Goal: Task Accomplishment & Management: Manage account settings

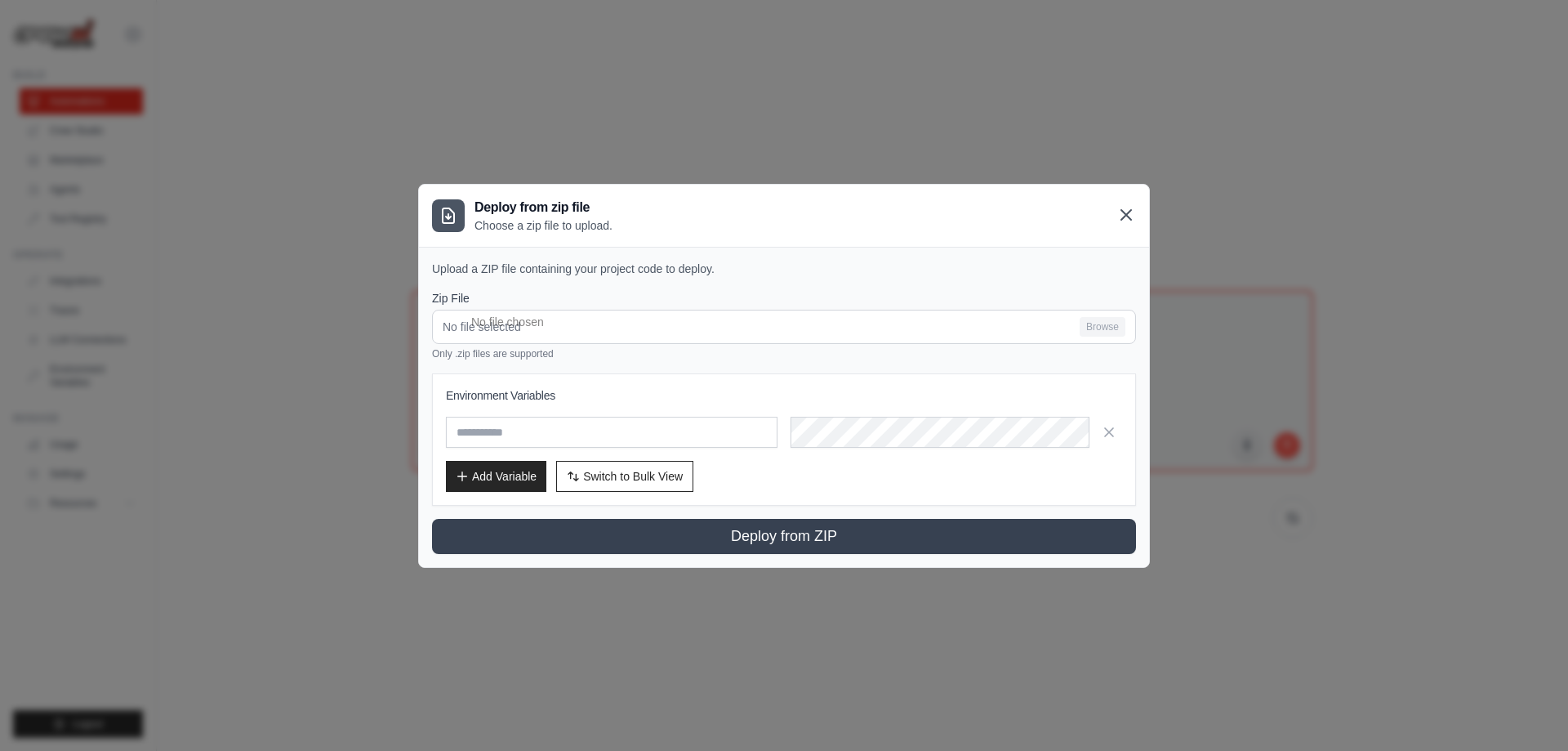
click at [1127, 214] on icon at bounding box center [1125, 215] width 20 height 20
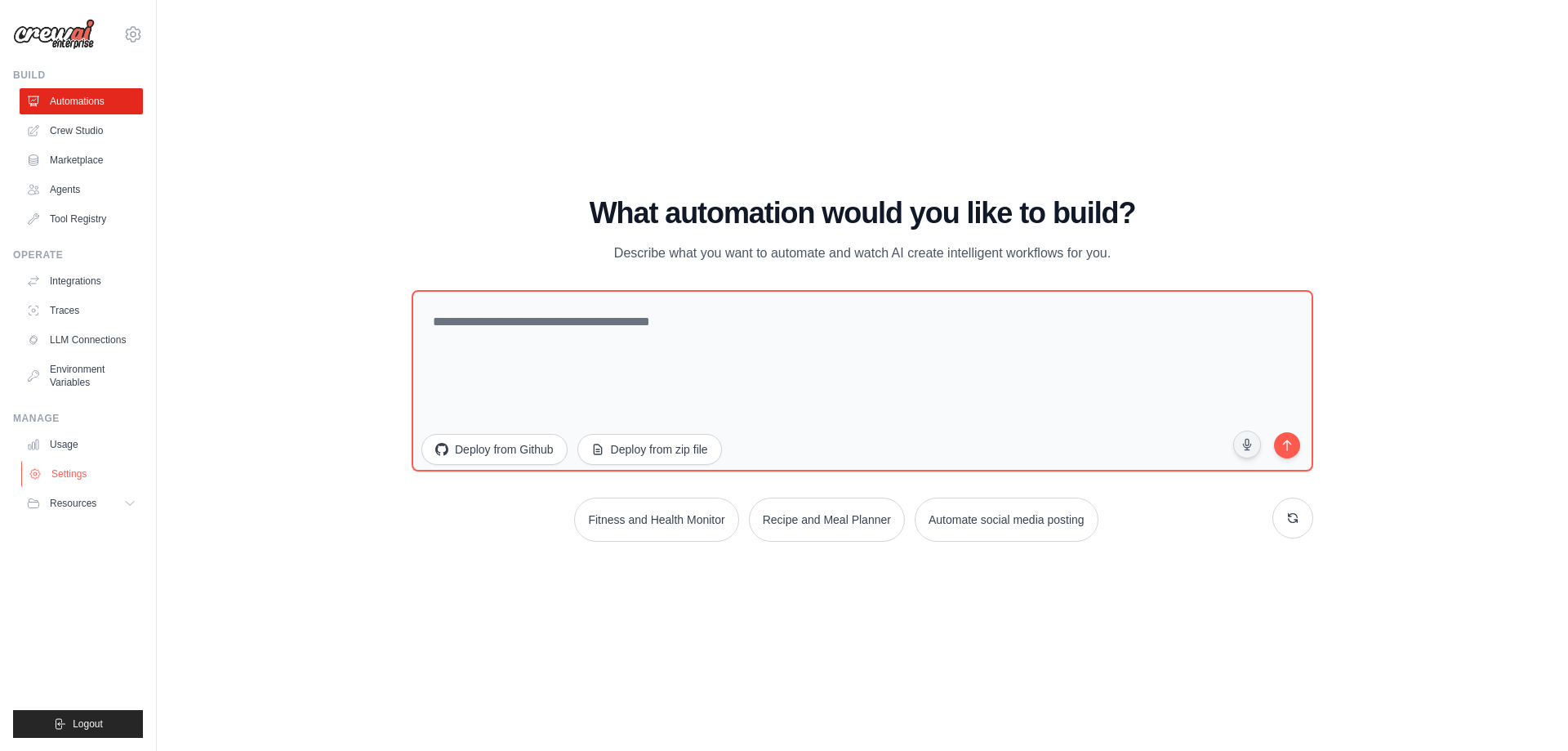
click at [71, 474] on link "Settings" at bounding box center [82, 473] width 123 height 26
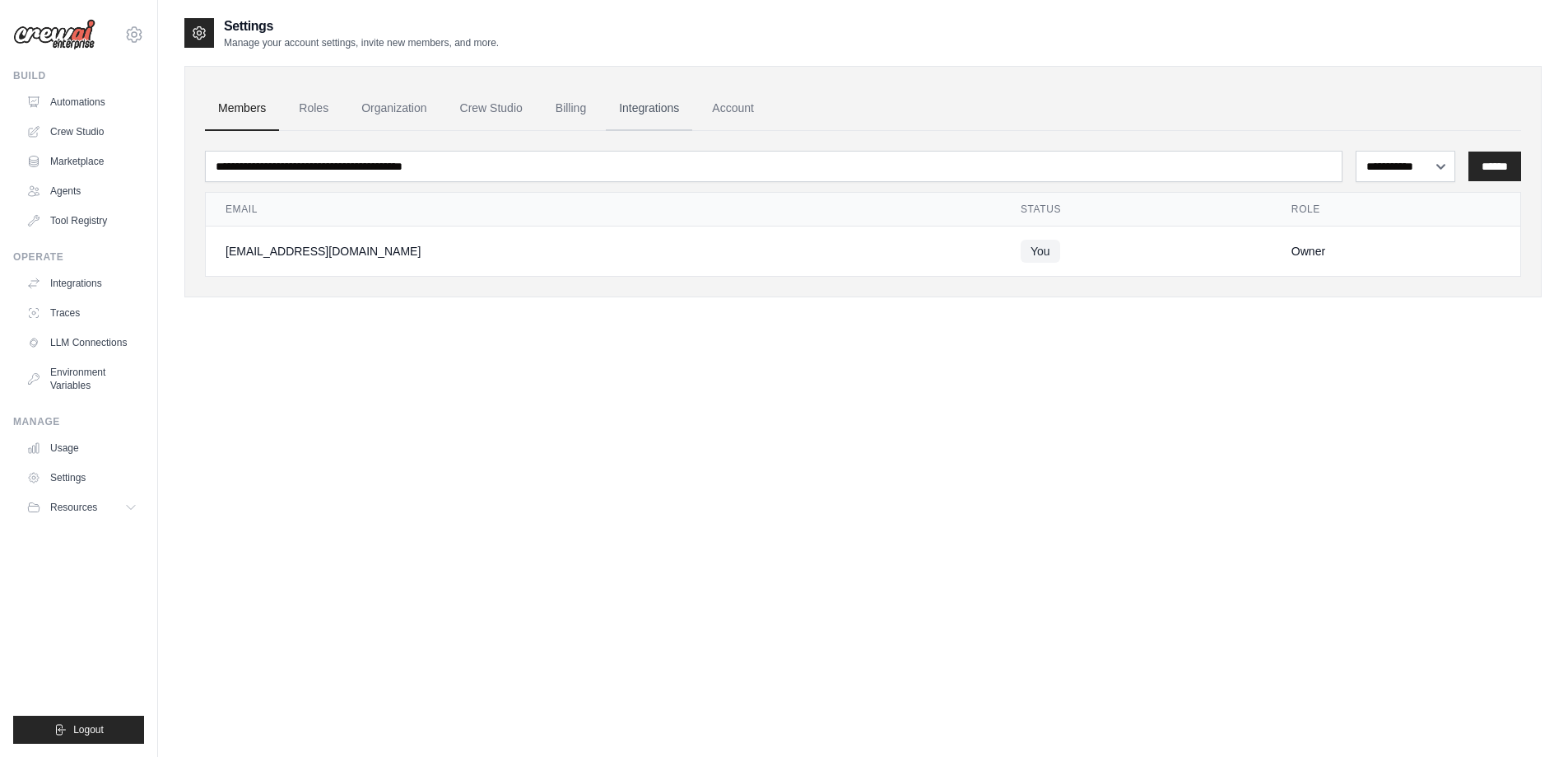
click at [654, 110] on link "Integrations" at bounding box center [649, 109] width 87 height 44
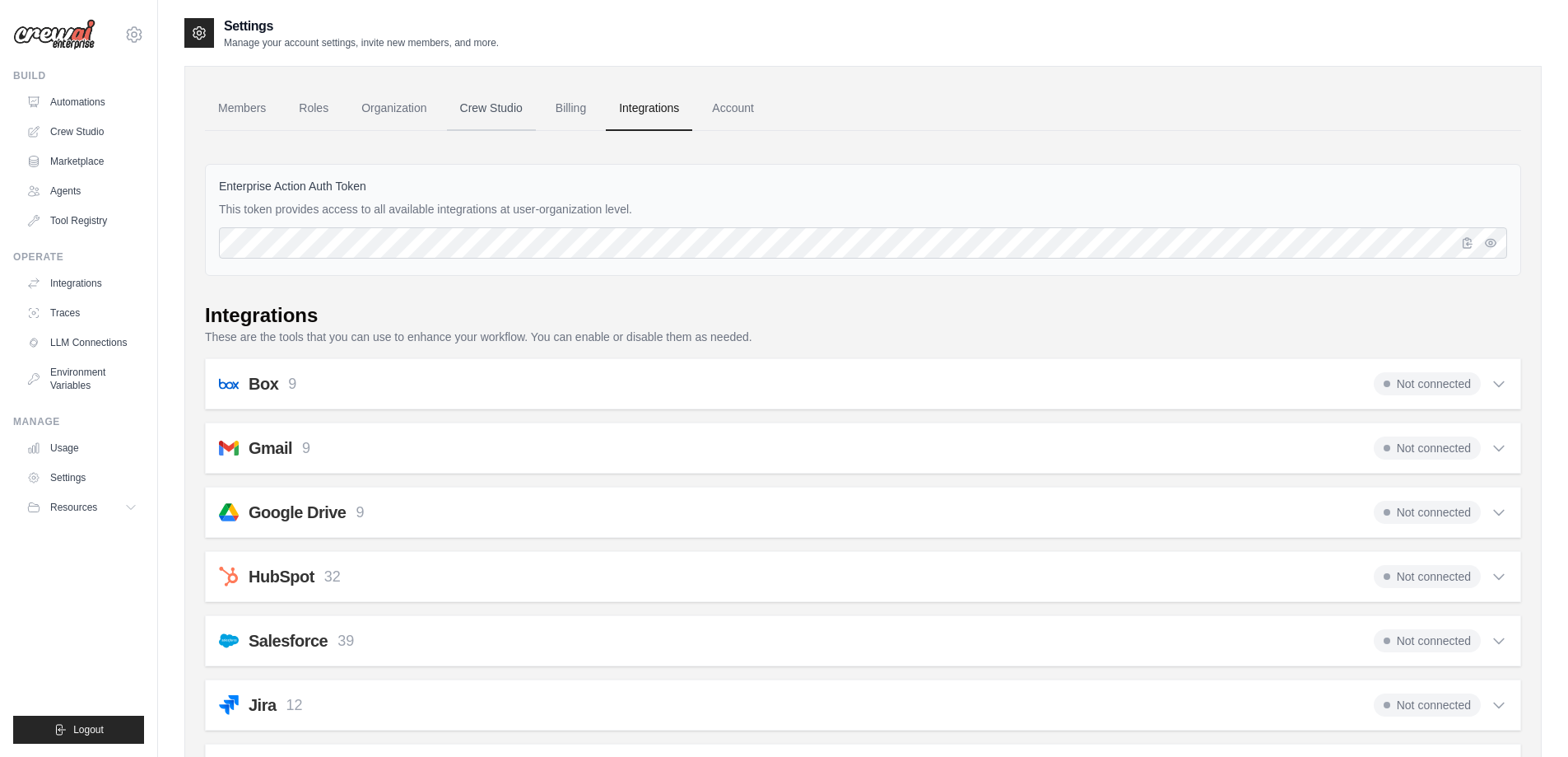
click at [481, 110] on link "Crew Studio" at bounding box center [491, 109] width 88 height 44
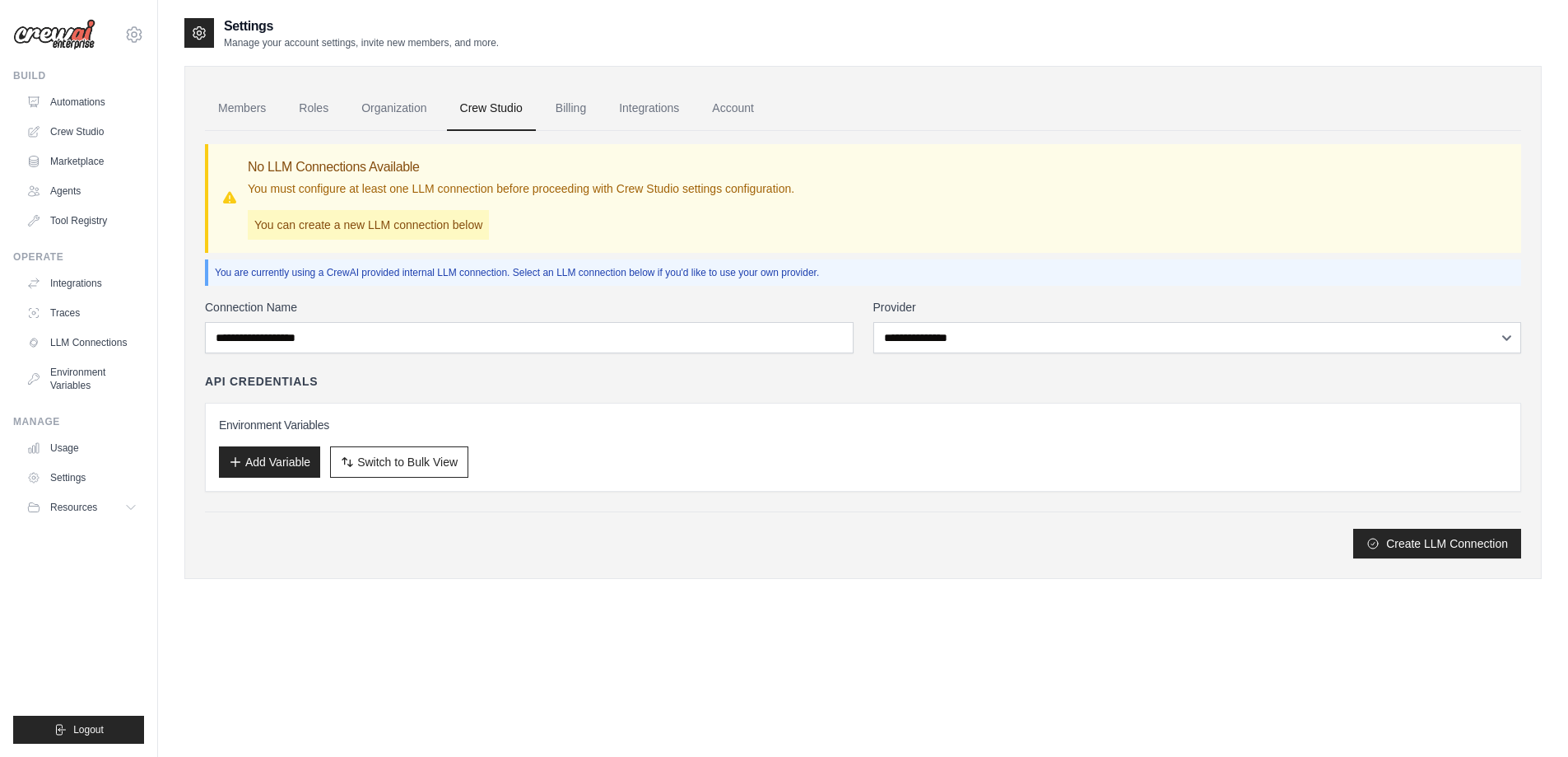
select select "******"
click at [873, 322] on select "**********" at bounding box center [1197, 338] width 649 height 32
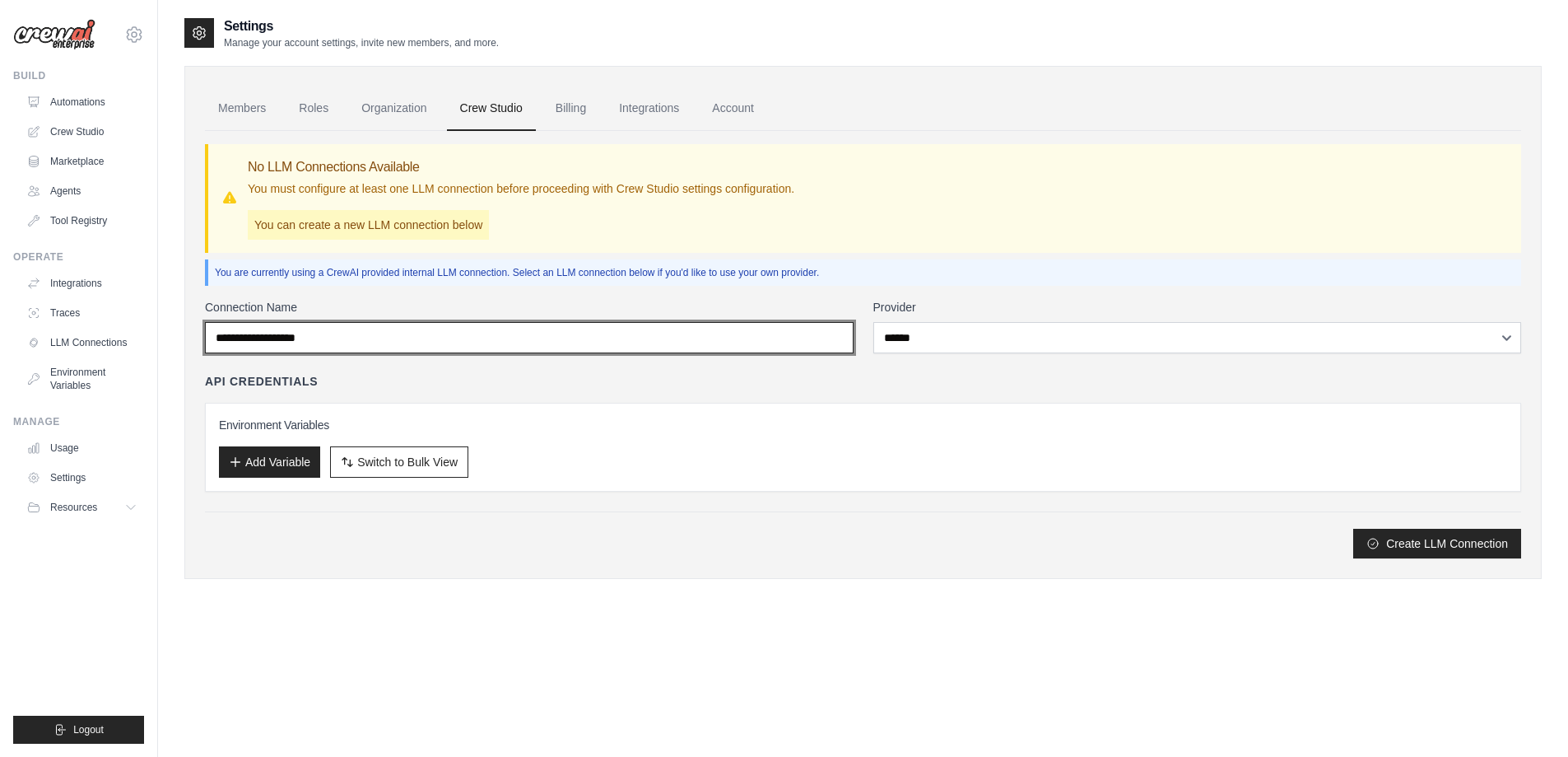
click at [830, 331] on input "Connection Name" at bounding box center [529, 338] width 649 height 32
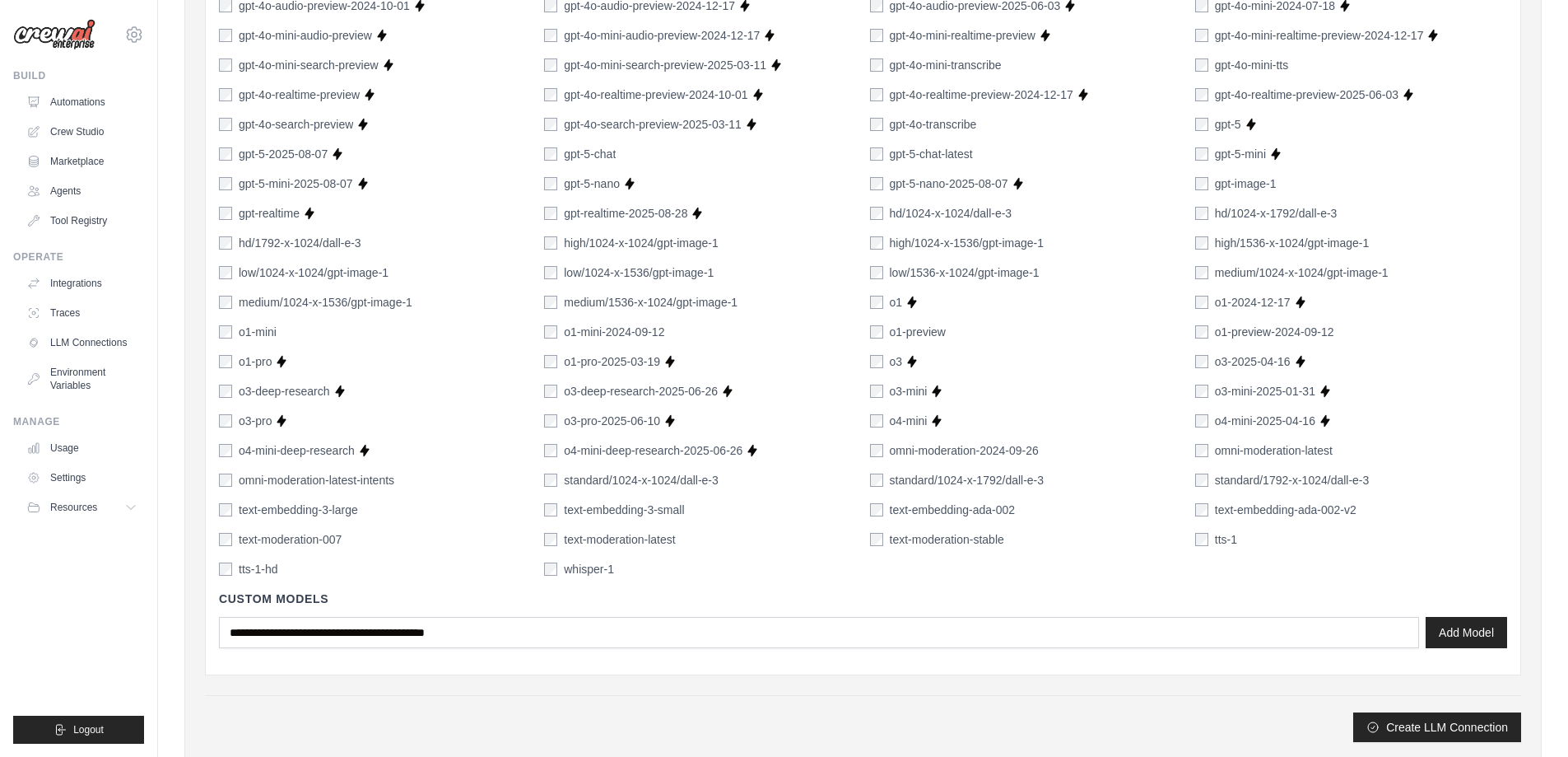
scroll to position [988, 0]
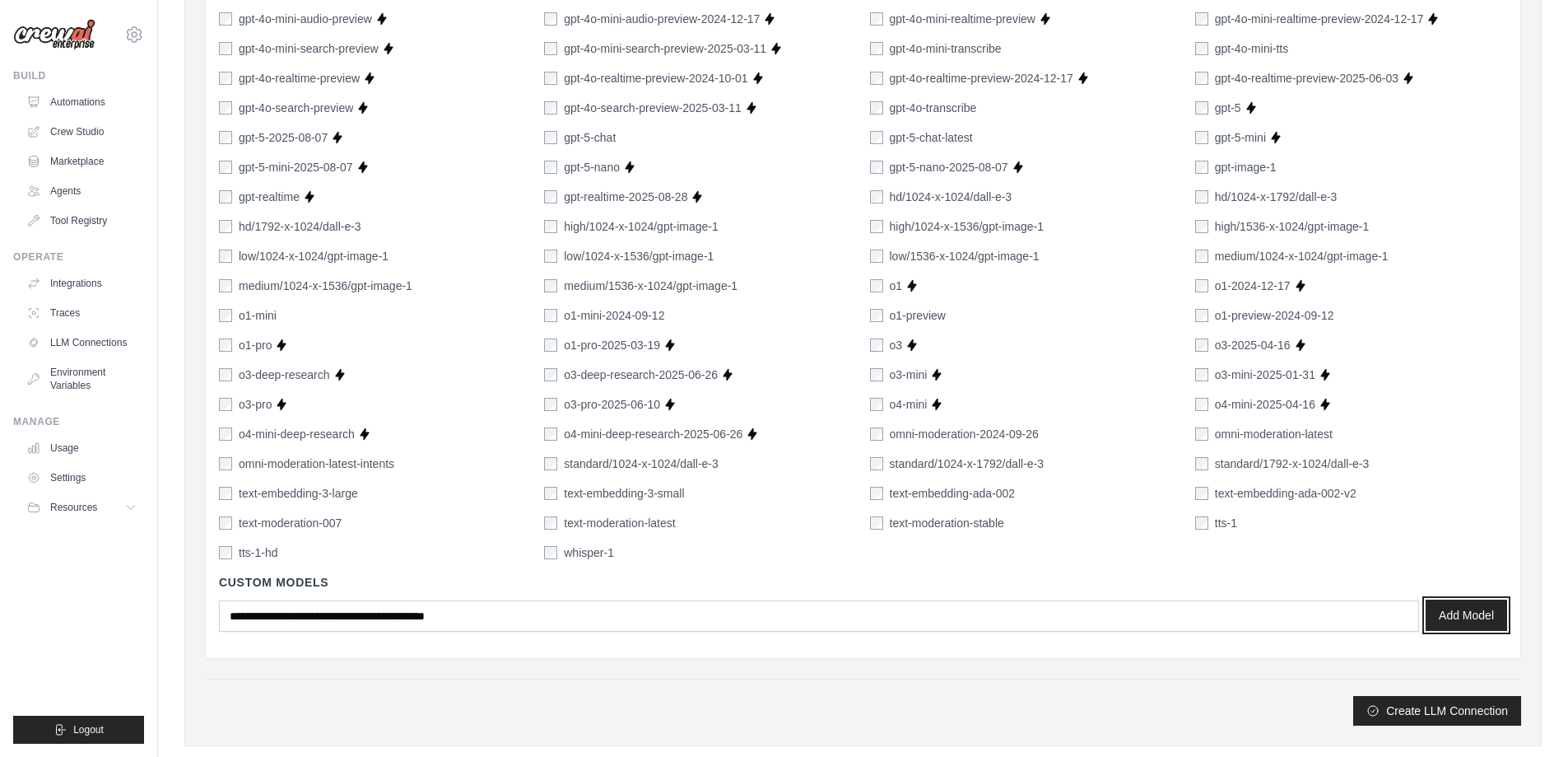
click at [1458, 608] on button "Add Model" at bounding box center [1466, 615] width 82 height 32
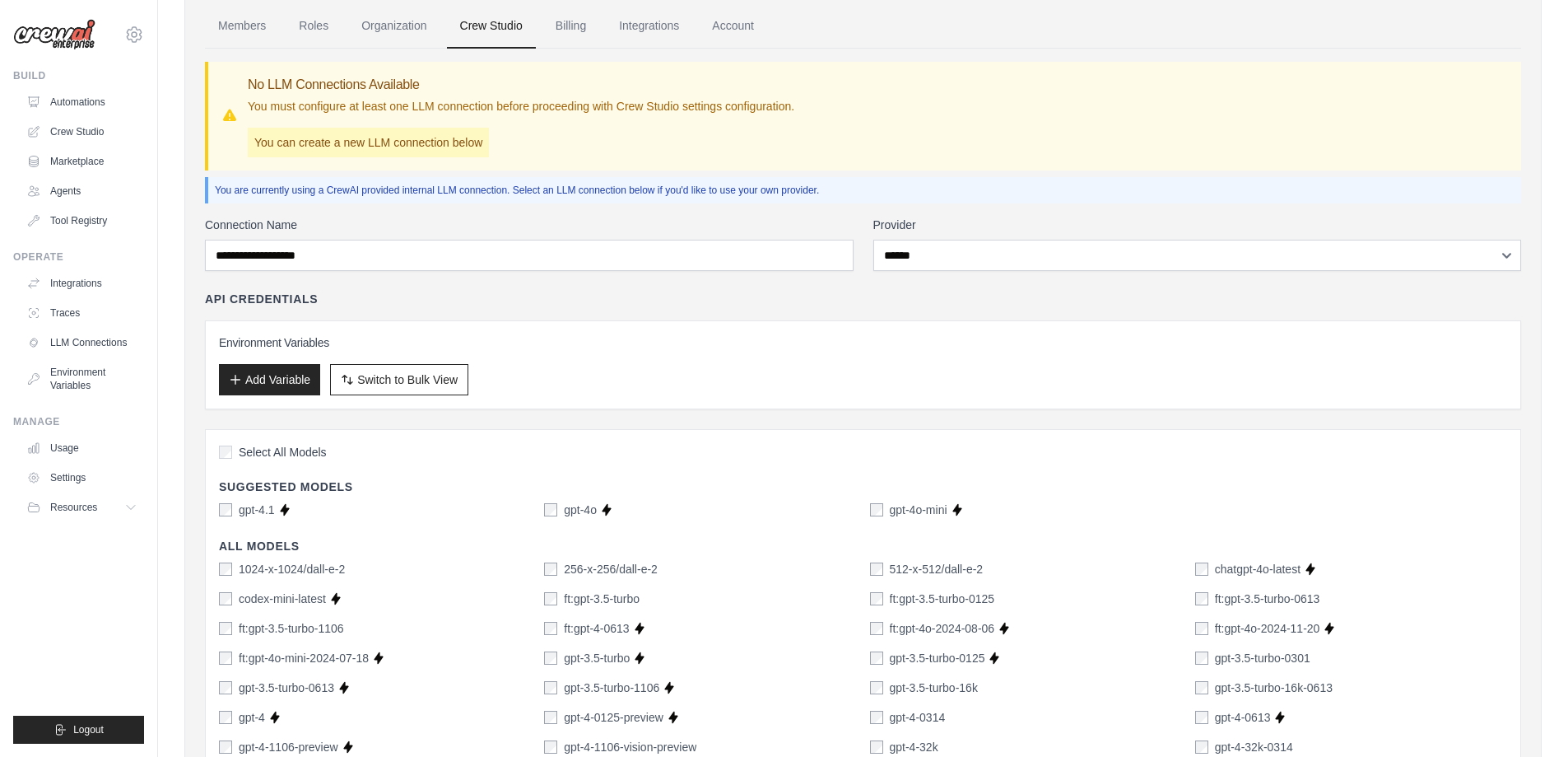
scroll to position [0, 0]
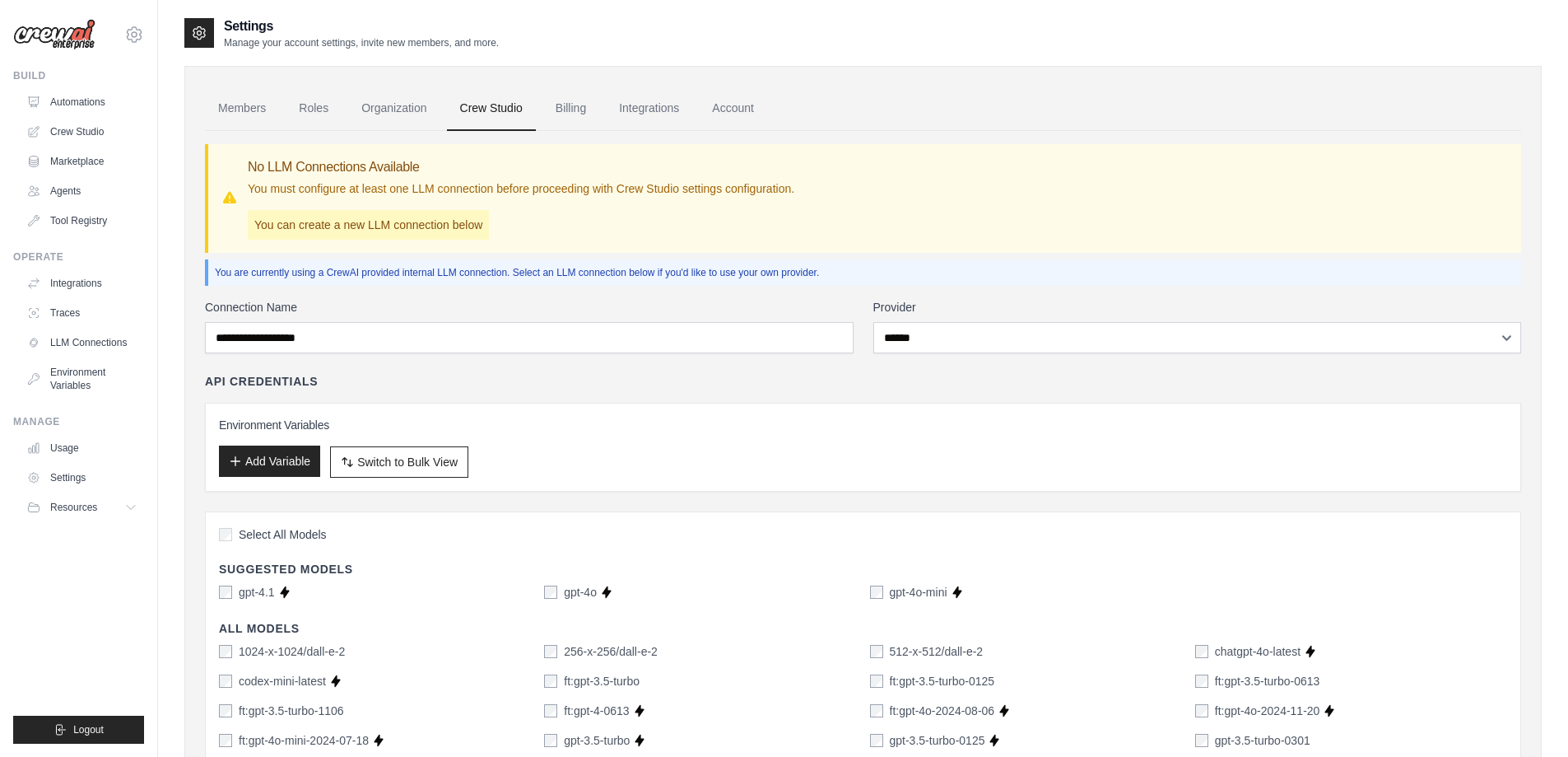
click at [303, 457] on button "Add Variable" at bounding box center [269, 461] width 101 height 32
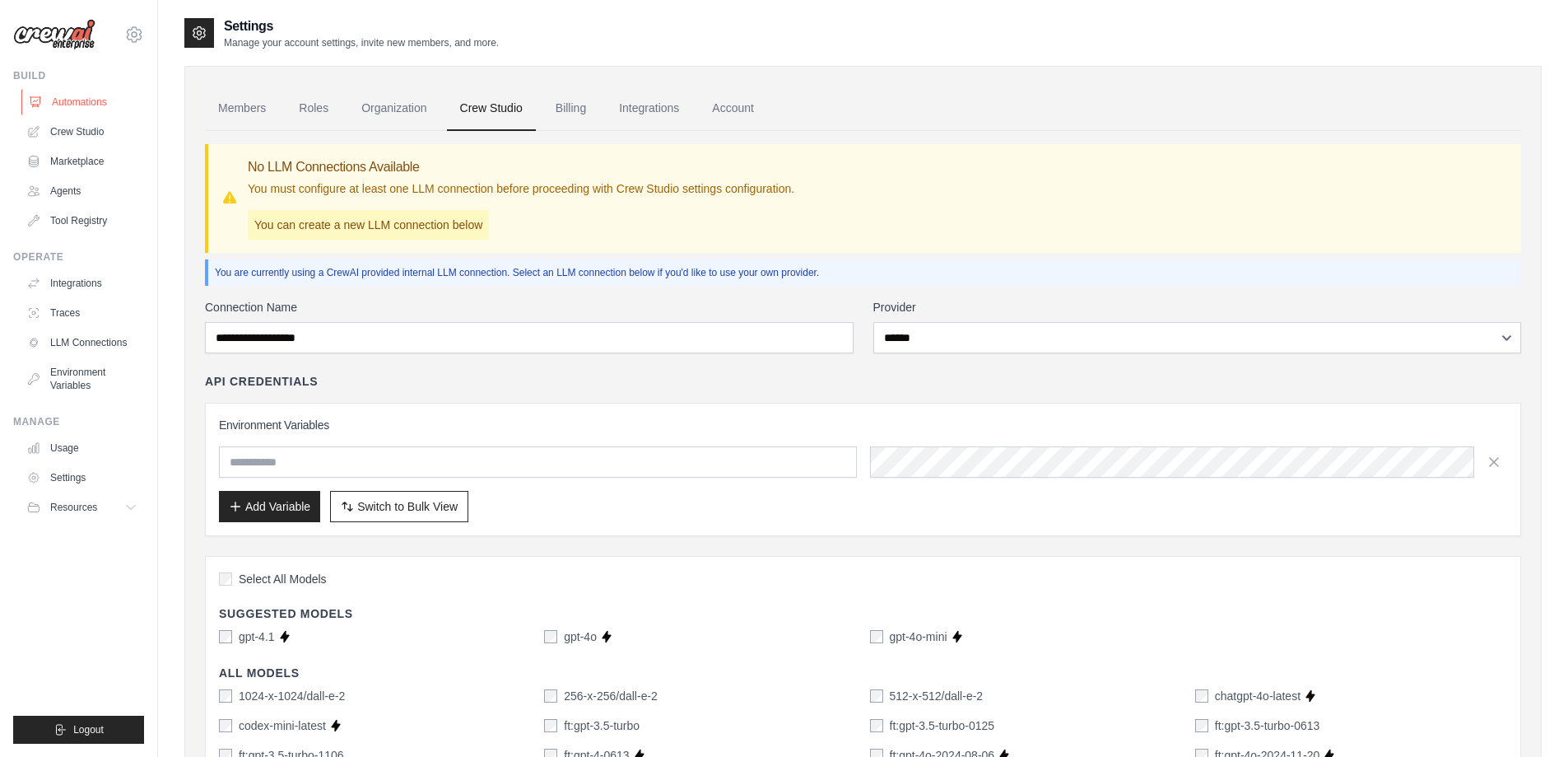
click at [82, 99] on link "Automations" at bounding box center [83, 101] width 124 height 26
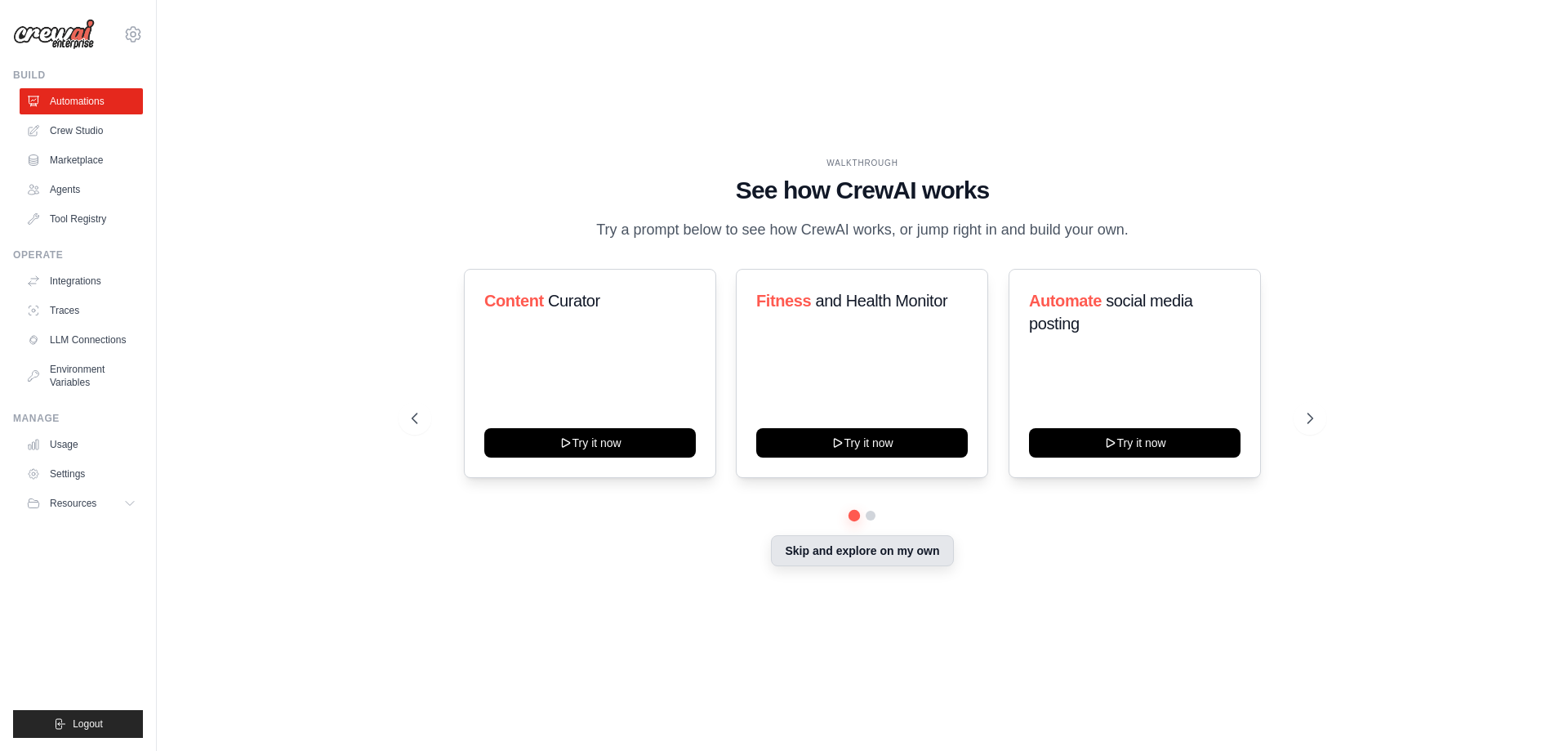
click at [801, 554] on button "Skip and explore on my own" at bounding box center [861, 551] width 182 height 31
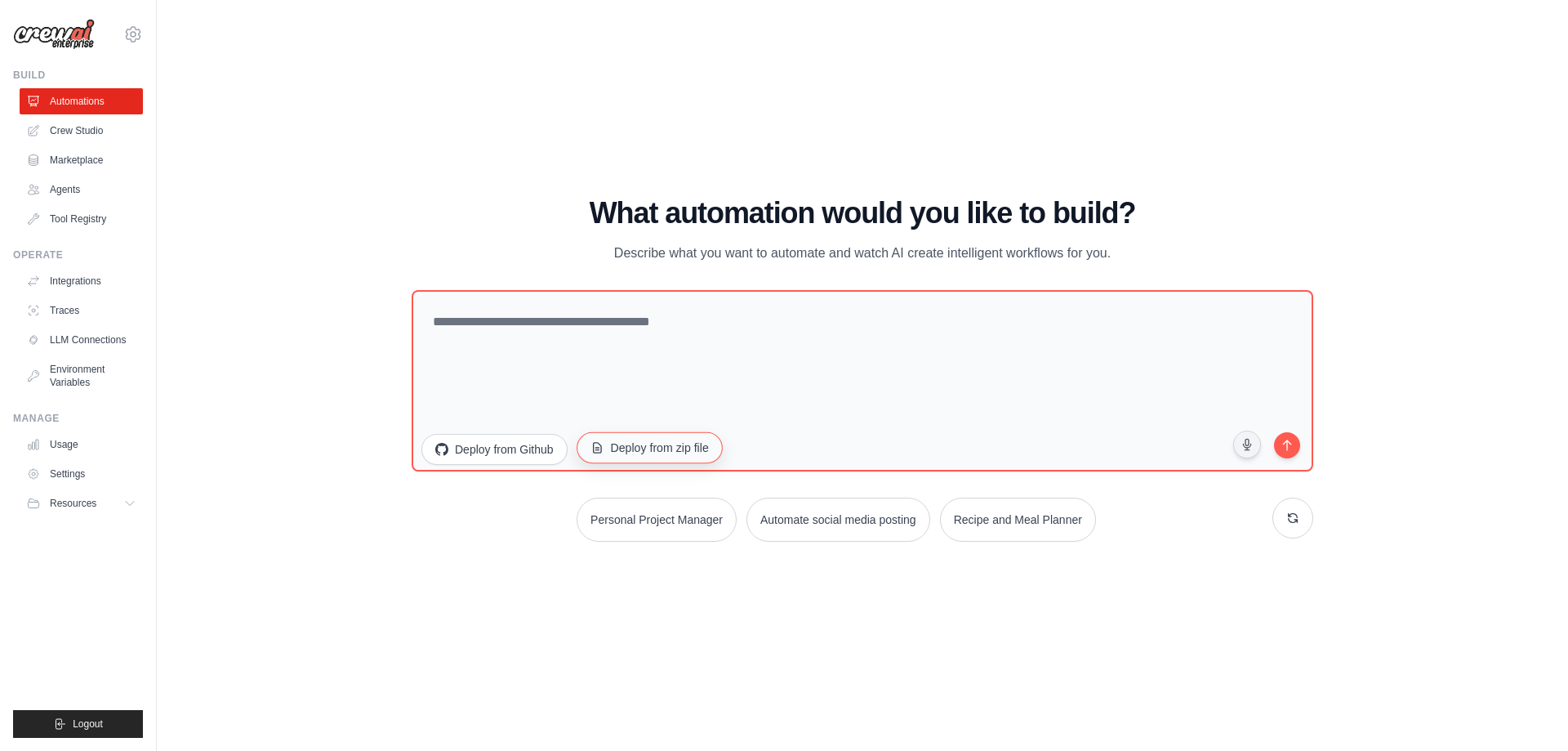
click at [696, 452] on button "Deploy from zip file" at bounding box center [650, 447] width 146 height 31
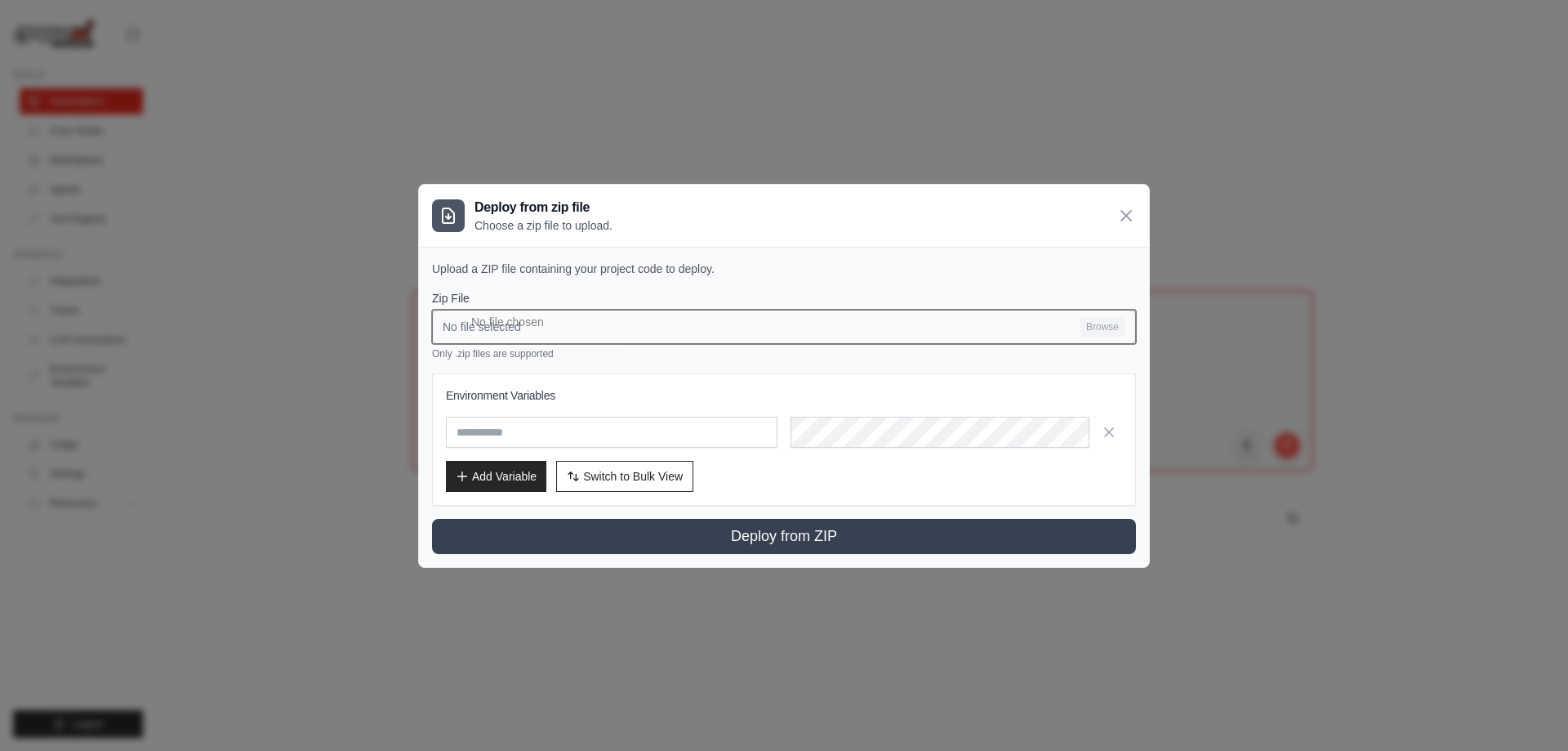
click at [1089, 323] on input "No file selected Browse" at bounding box center [784, 327] width 704 height 34
type input "**********"
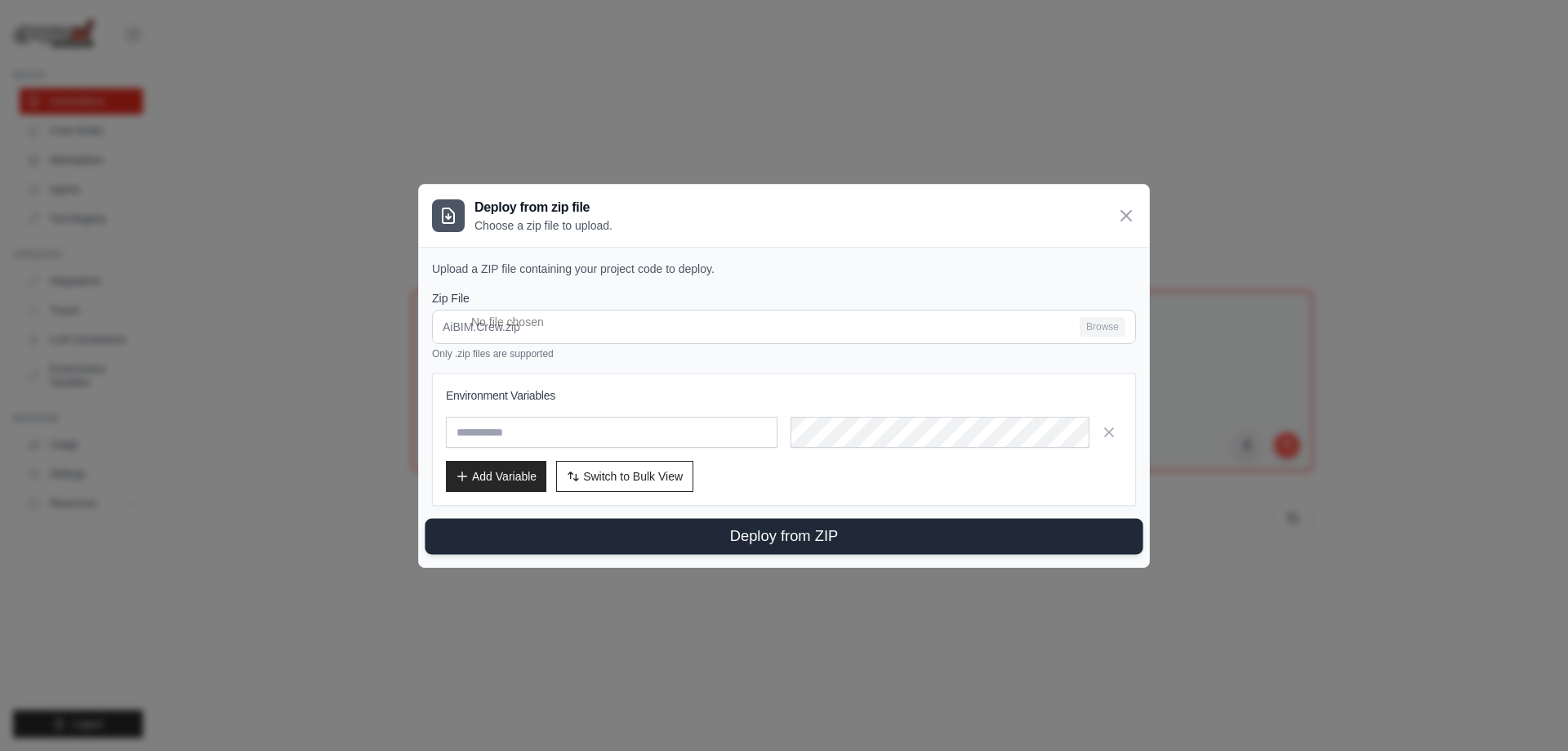
click at [804, 535] on button "Deploy from ZIP" at bounding box center [783, 536] width 718 height 36
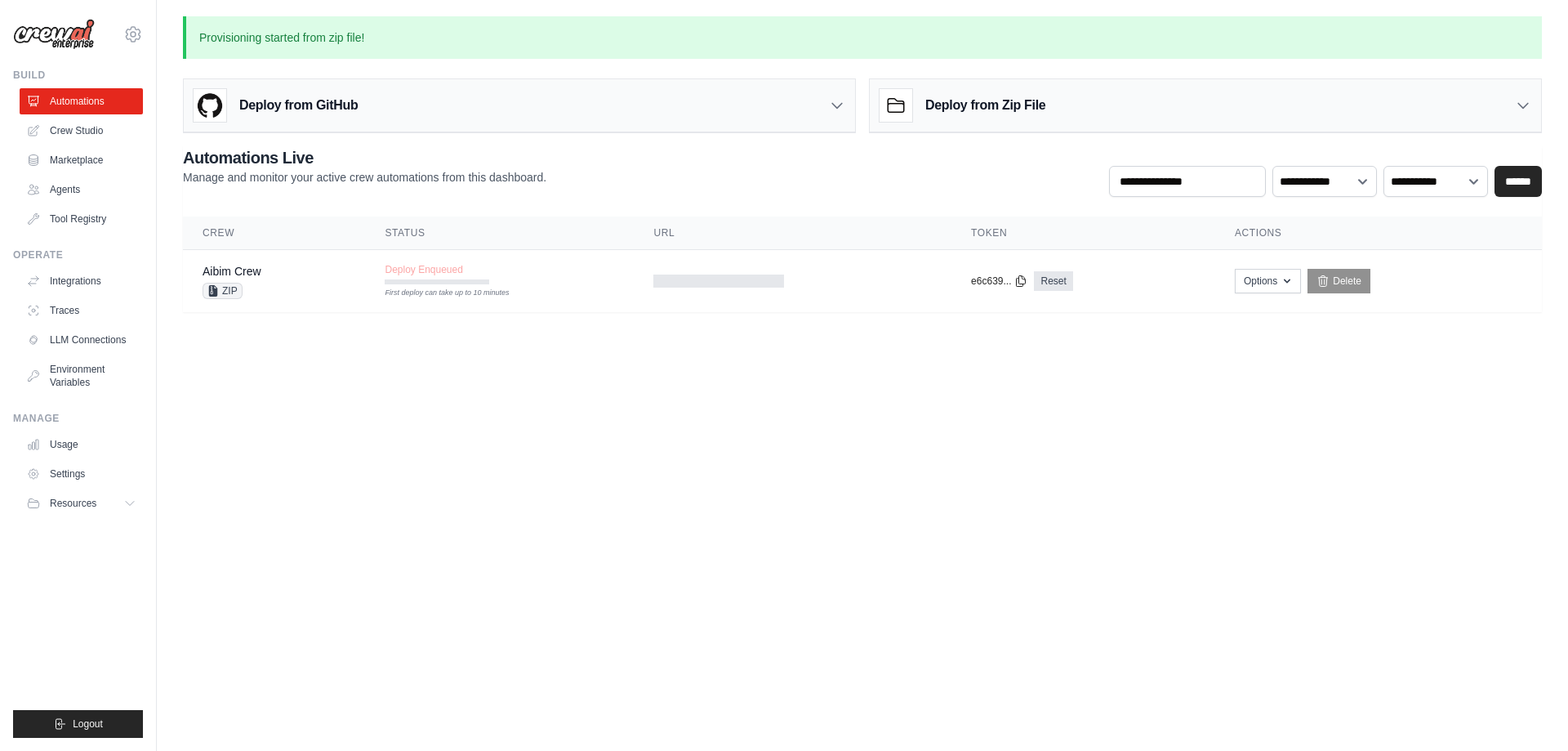
click at [981, 101] on h3 "Deploy from Zip File" at bounding box center [985, 105] width 120 height 20
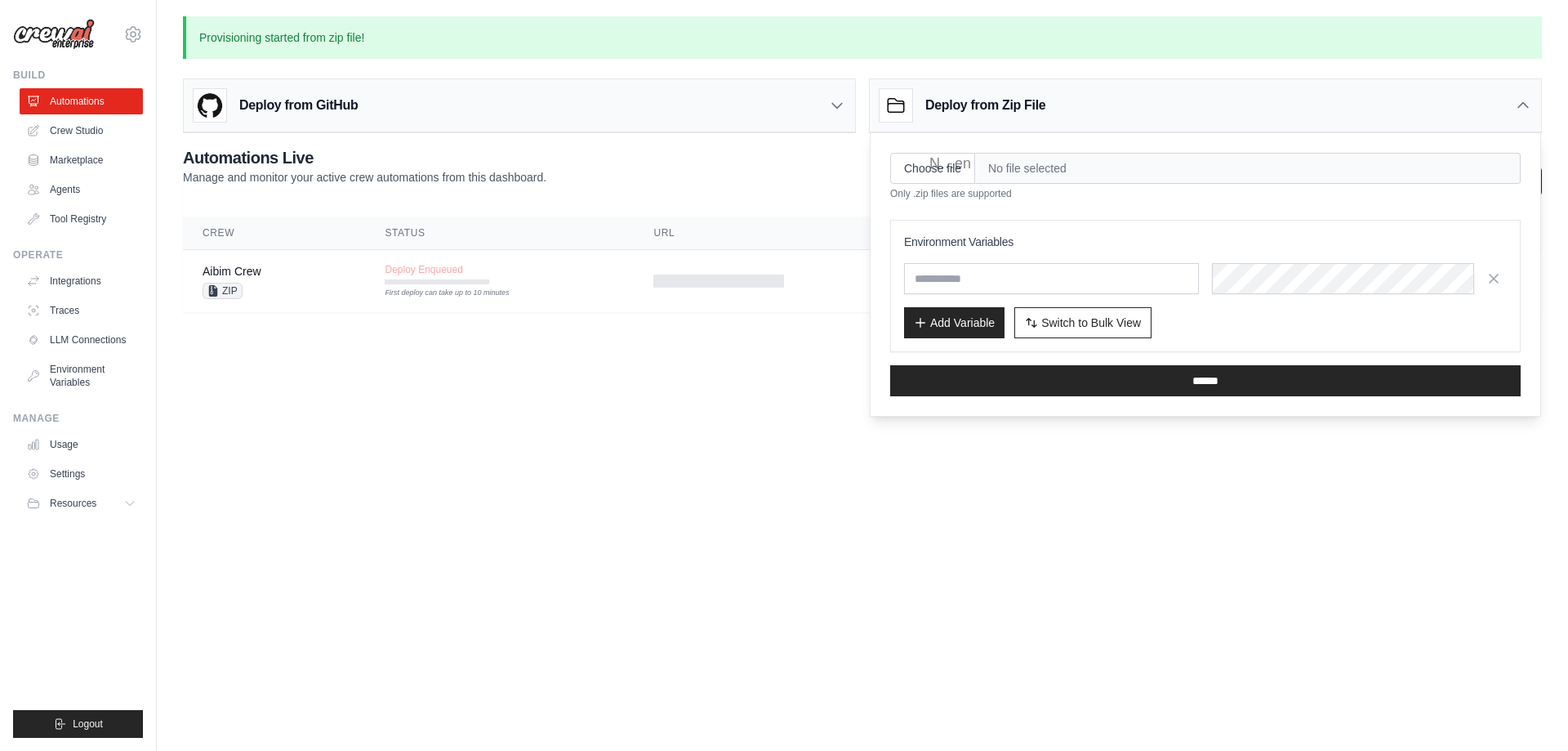
click at [435, 391] on body "revitcivil@gmail.com Settings Build Automations Crew Studio GitHub" at bounding box center [784, 375] width 1568 height 751
click at [559, 462] on body "revitcivil@gmail.com Settings Build Automations Crew Studio GitHub" at bounding box center [784, 375] width 1568 height 751
click at [1528, 105] on icon at bounding box center [1522, 105] width 16 height 16
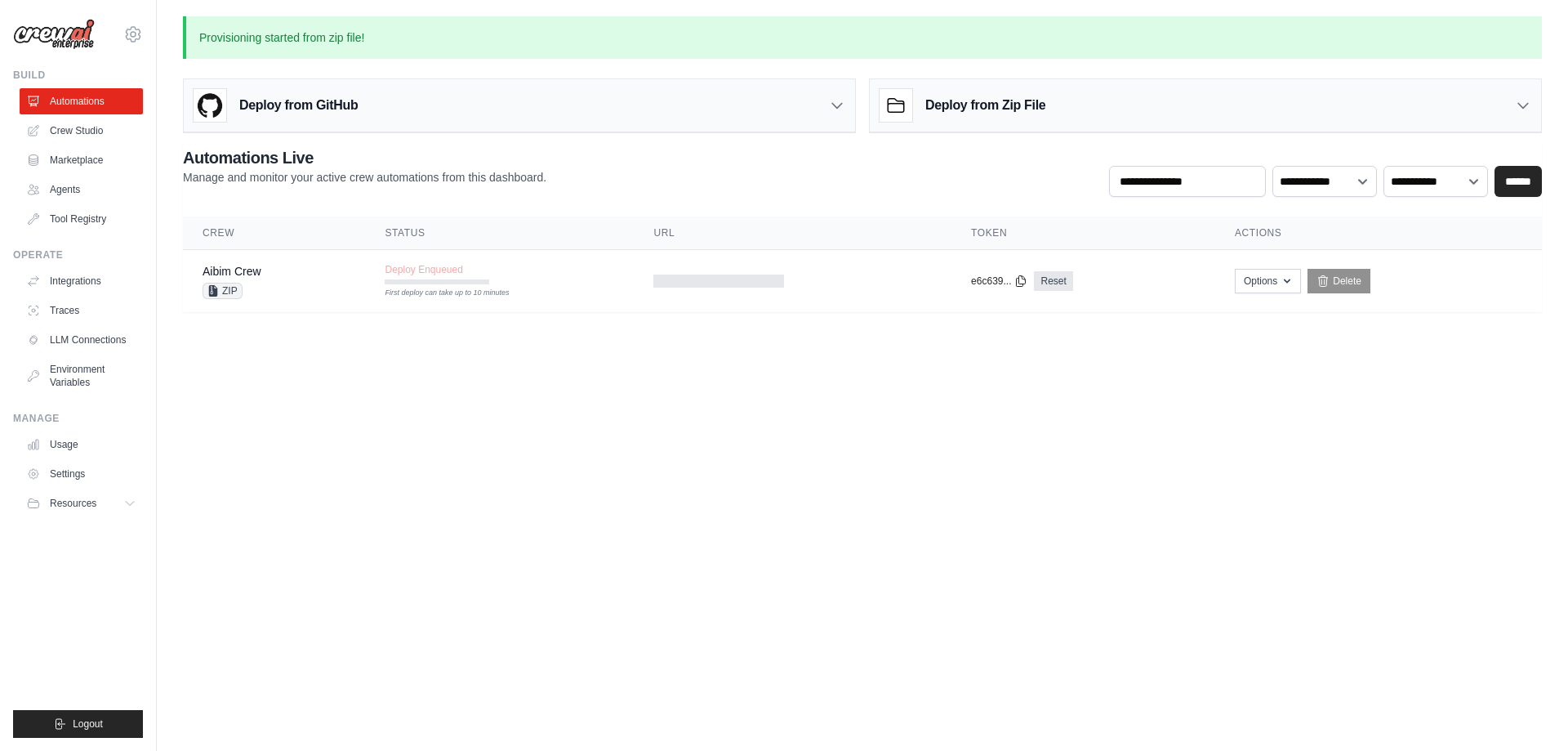
click at [1527, 105] on icon at bounding box center [1523, 106] width 10 height 5
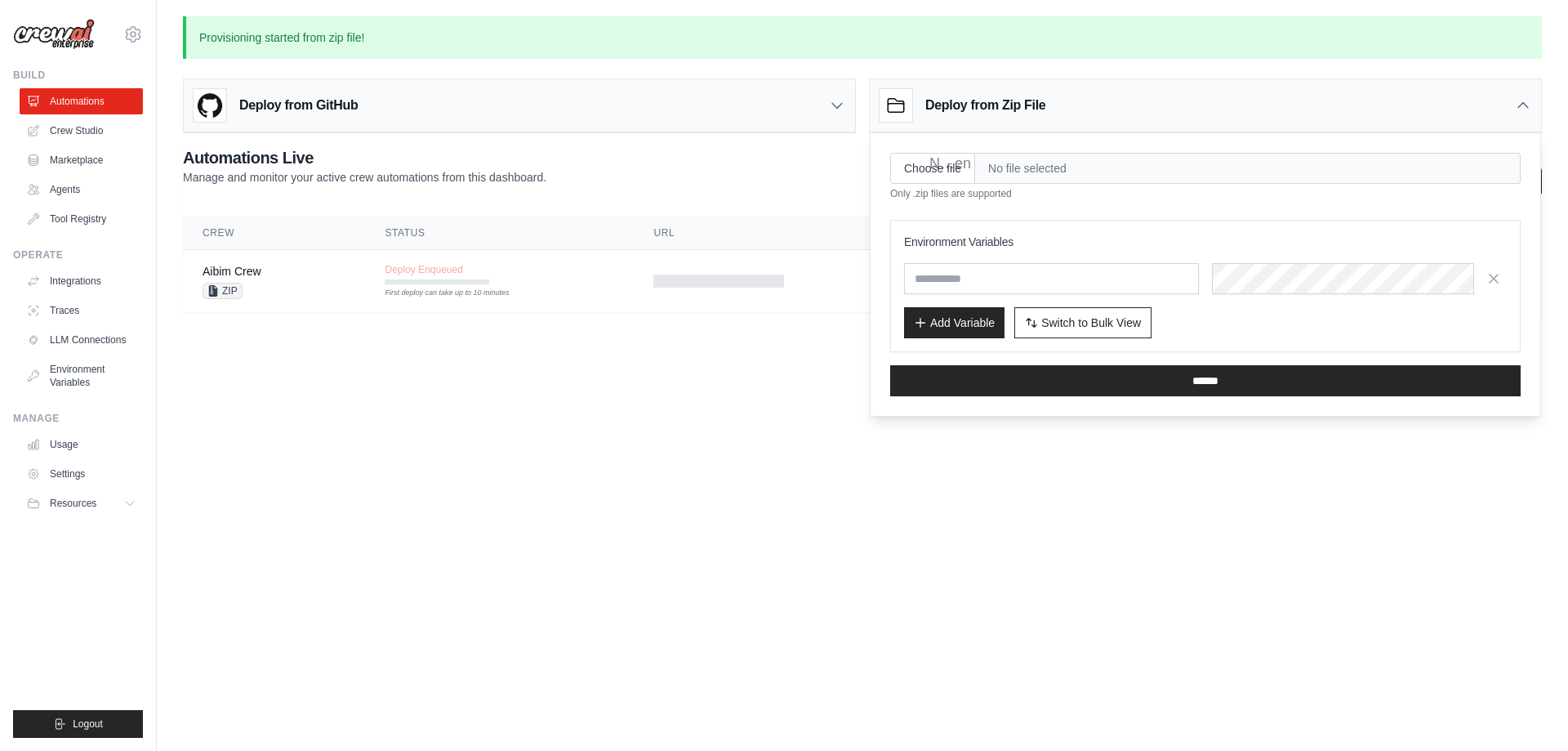
click at [628, 427] on body "revitcivil@gmail.com Settings Build Automations Crew Studio GitHub" at bounding box center [784, 375] width 1568 height 751
click at [59, 274] on link "Integrations" at bounding box center [82, 281] width 123 height 26
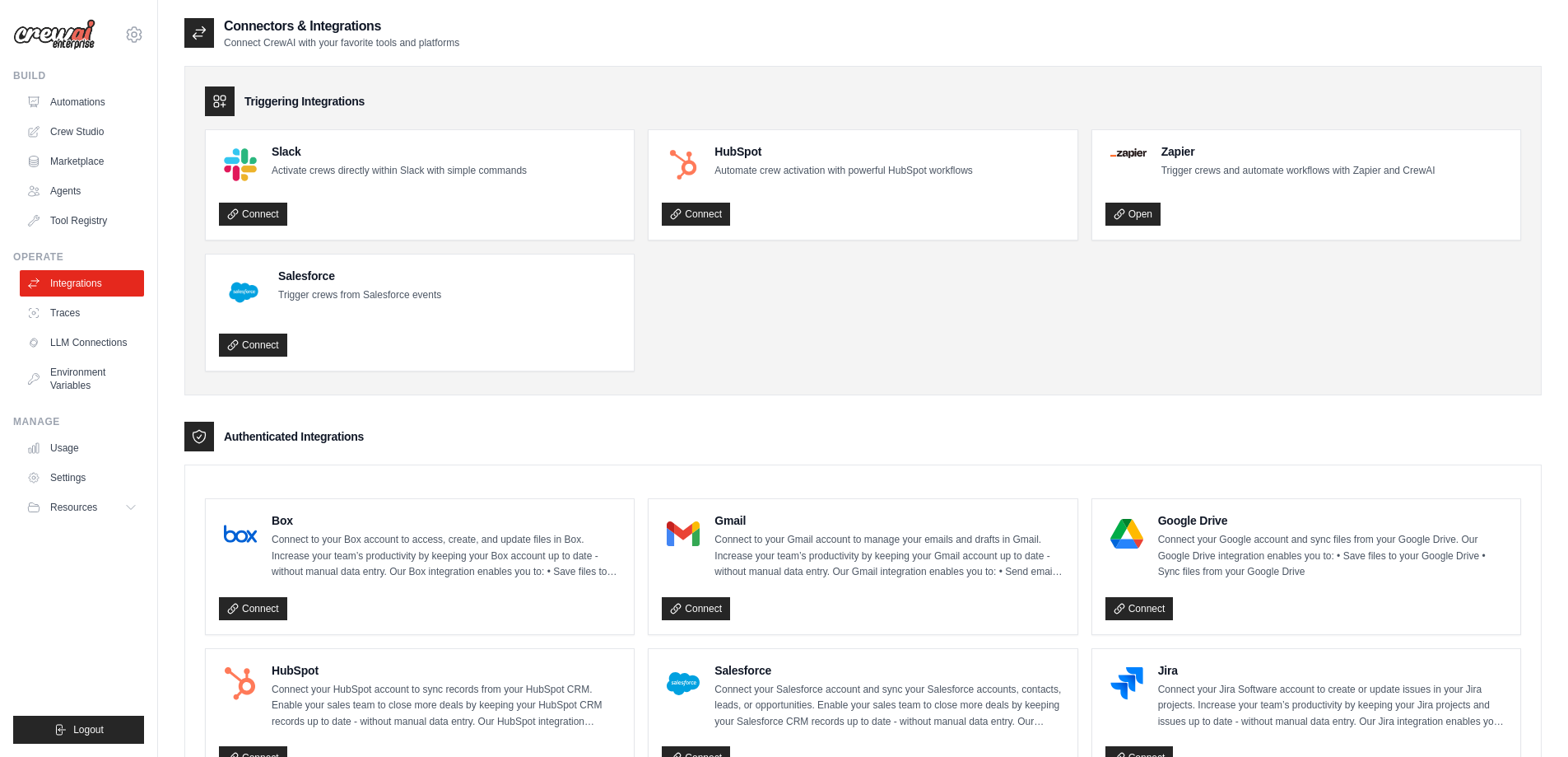
drag, startPoint x: 276, startPoint y: 99, endPoint x: 361, endPoint y: 100, distance: 85.0
click at [361, 100] on h3 "Triggering Integrations" at bounding box center [304, 101] width 120 height 16
click at [514, 322] on div "Salesforce Trigger crews from Salesforce events Connect" at bounding box center [420, 312] width 402 height 89
click at [90, 338] on link "LLM Connections" at bounding box center [83, 341] width 124 height 26
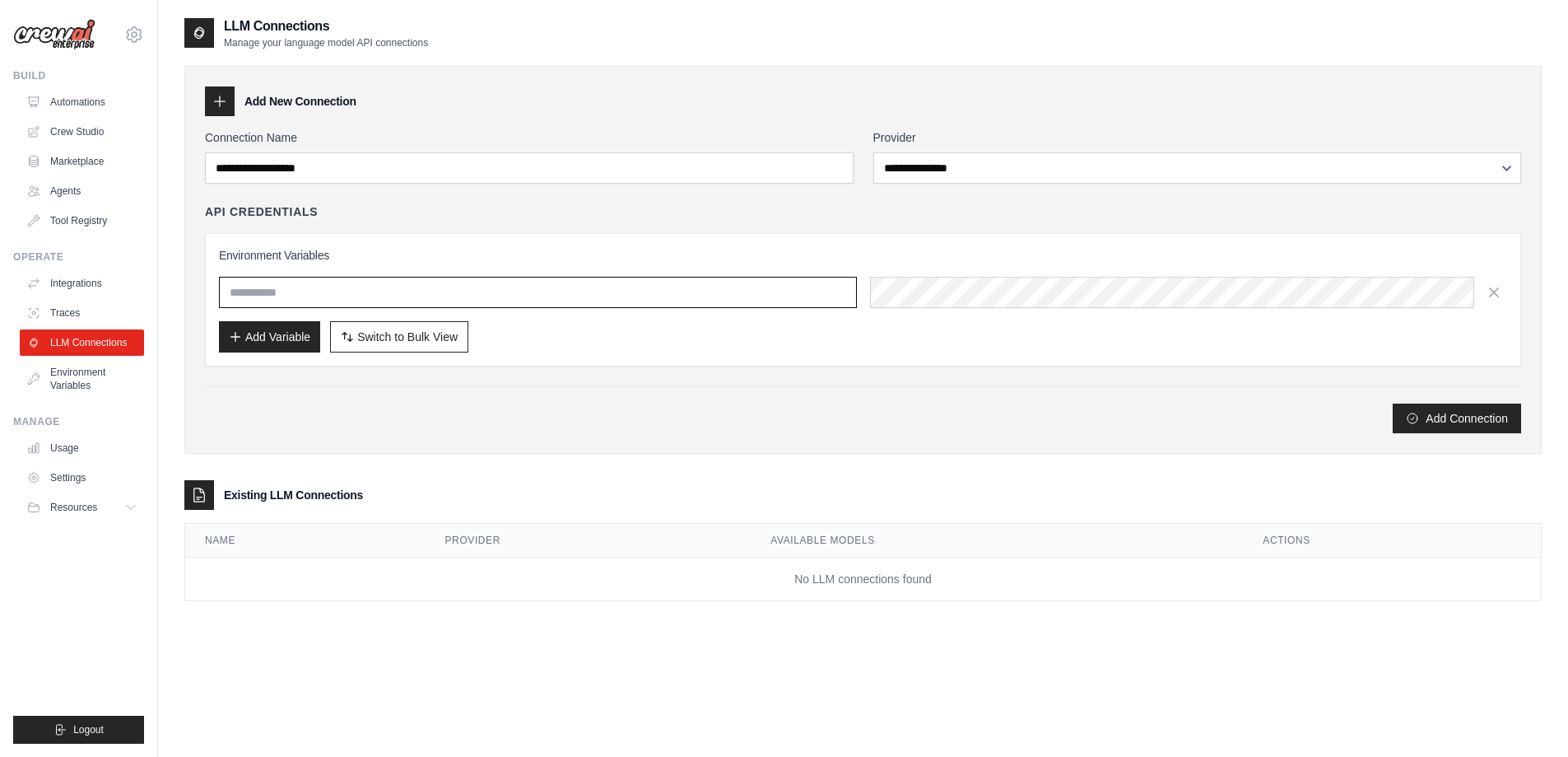
drag, startPoint x: 265, startPoint y: 288, endPoint x: 310, endPoint y: 288, distance: 45.0
click at [310, 288] on input "text" at bounding box center [538, 292] width 638 height 32
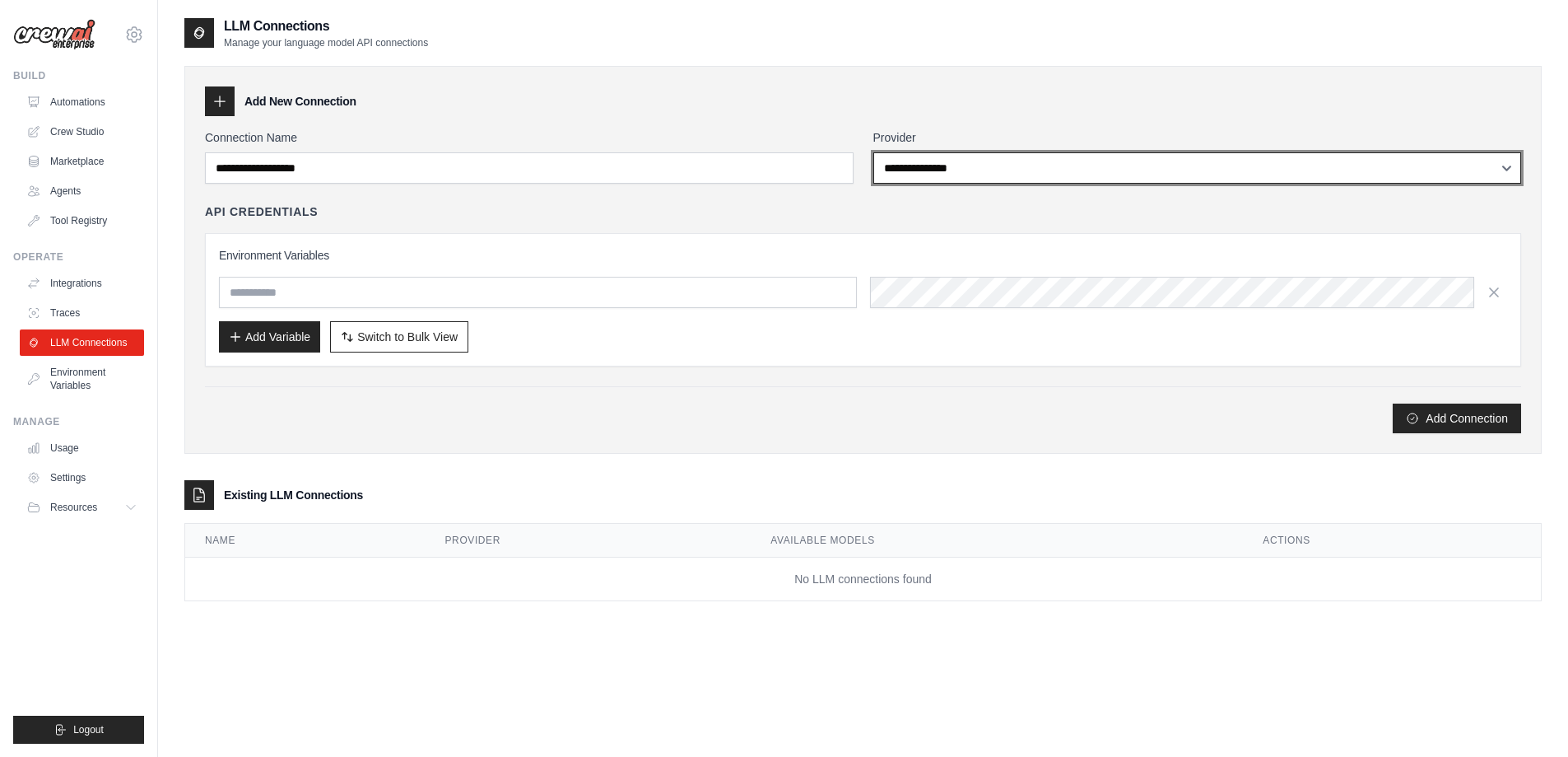
click at [1006, 166] on select "**********" at bounding box center [1197, 167] width 649 height 32
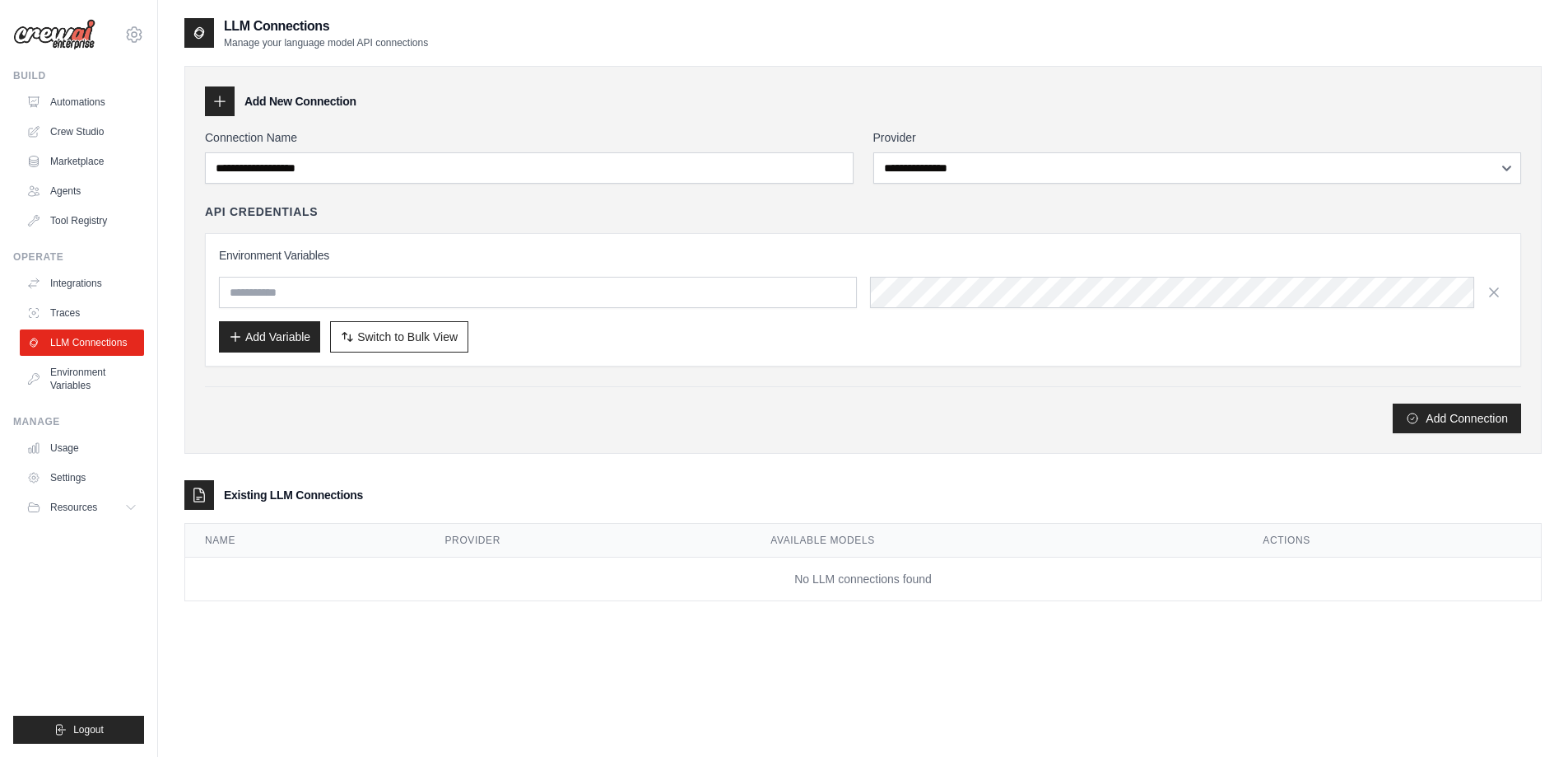
click at [779, 397] on div "Add Connection" at bounding box center [862, 410] width 1316 height 47
click at [73, 103] on link "Automations" at bounding box center [83, 101] width 124 height 26
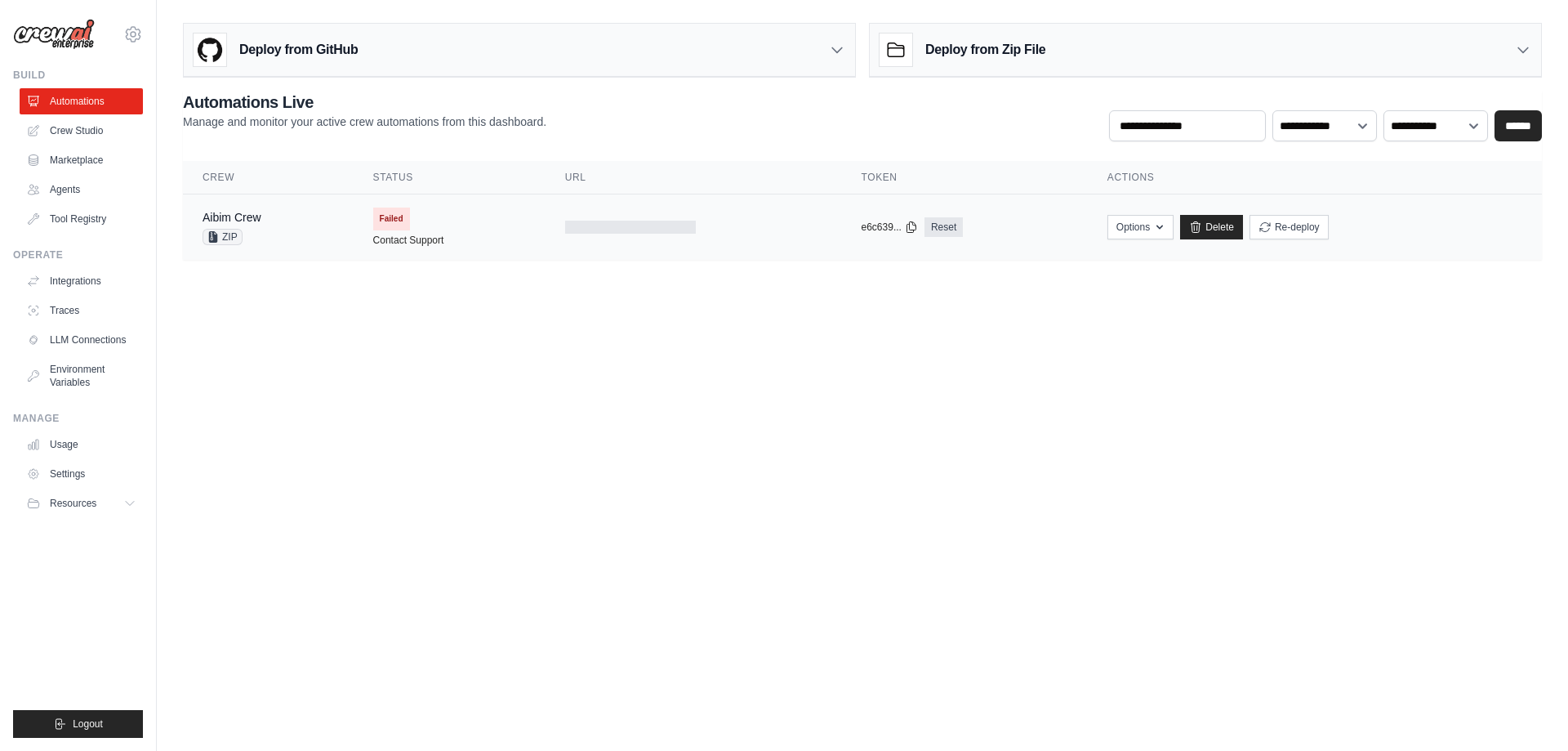
click at [526, 221] on td "Failed Contact Support" at bounding box center [449, 227] width 192 height 65
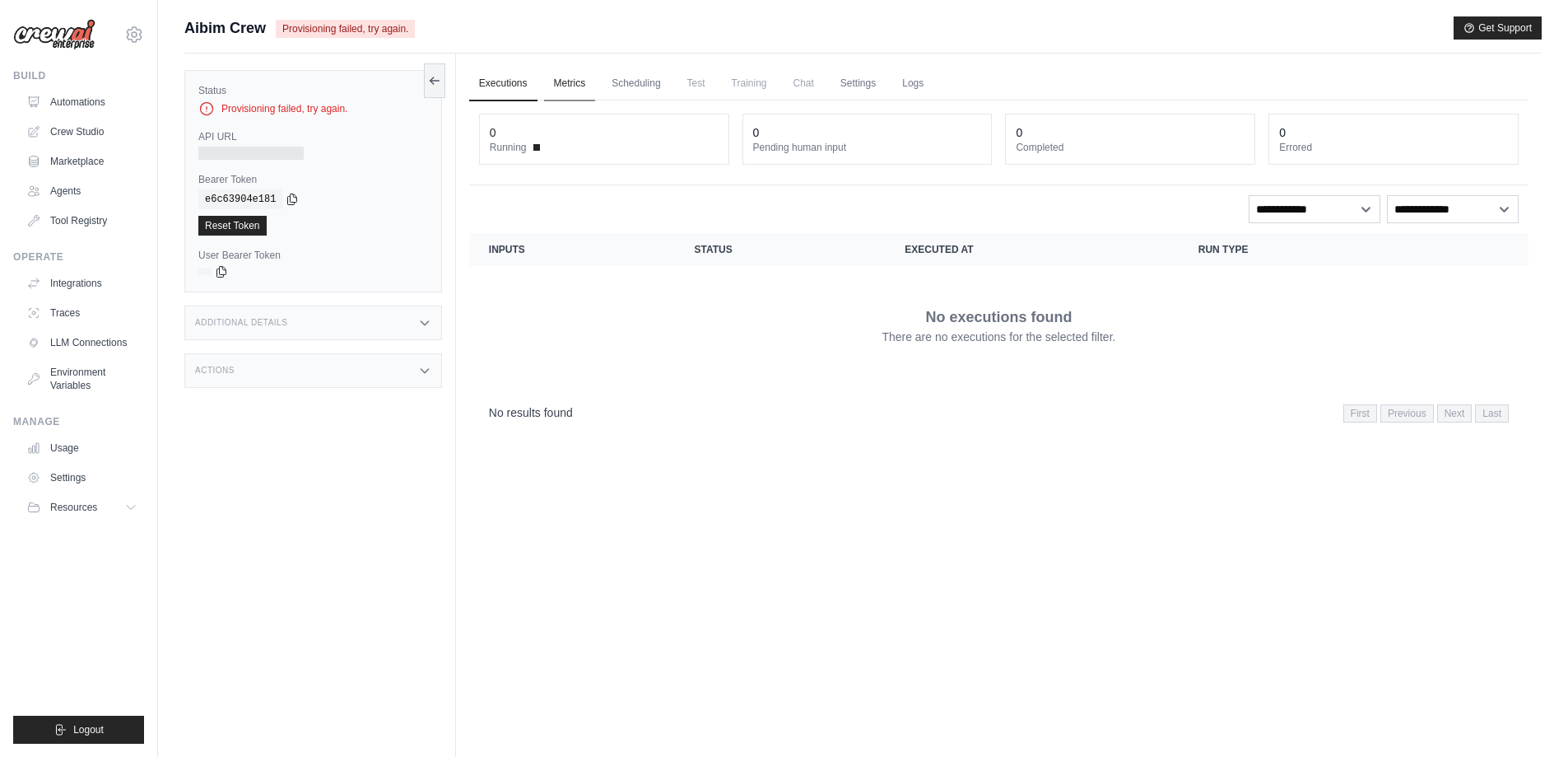
click at [570, 79] on link "Metrics" at bounding box center [570, 84] width 52 height 35
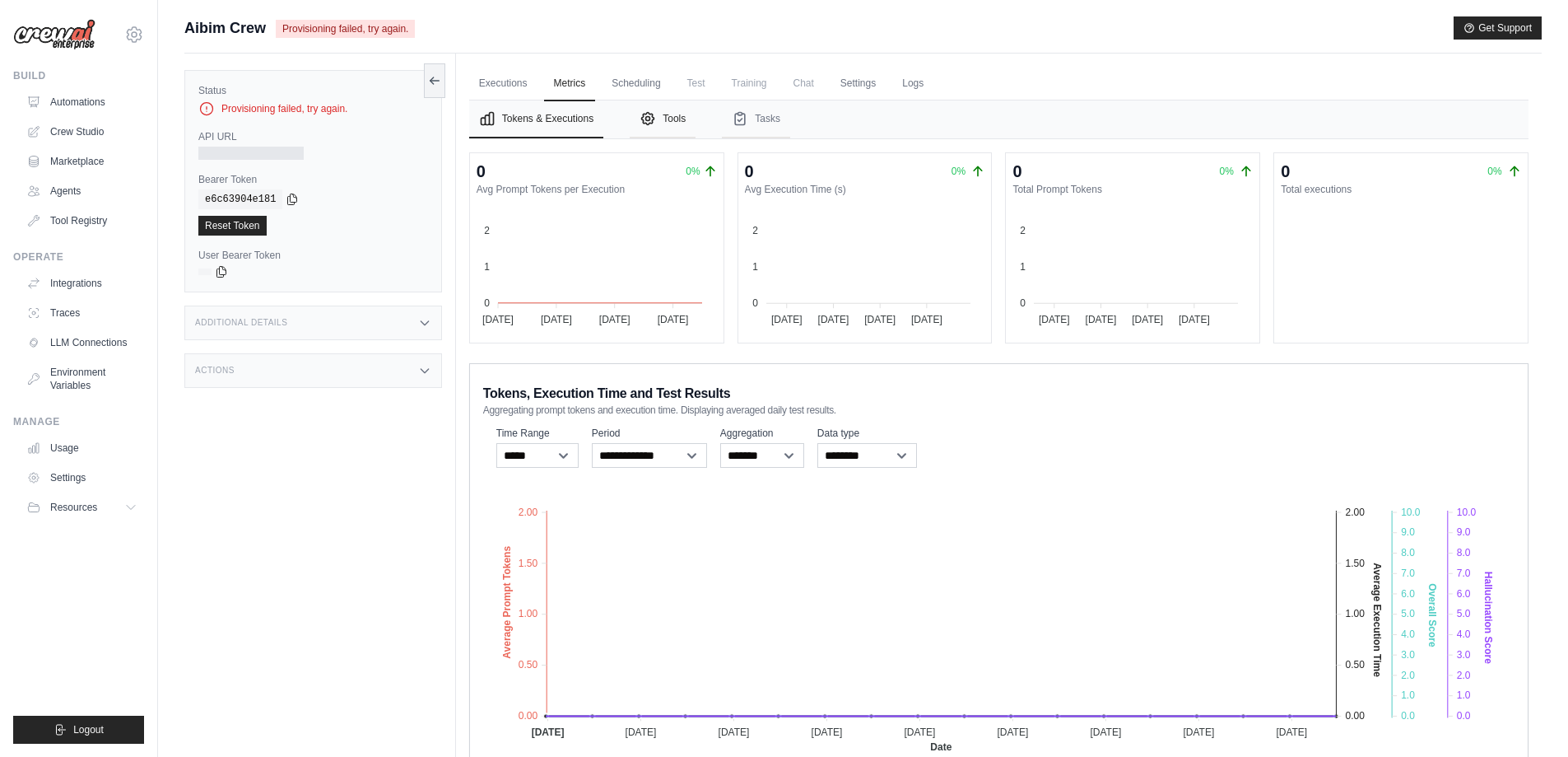
click at [663, 111] on button "Tools" at bounding box center [662, 118] width 65 height 38
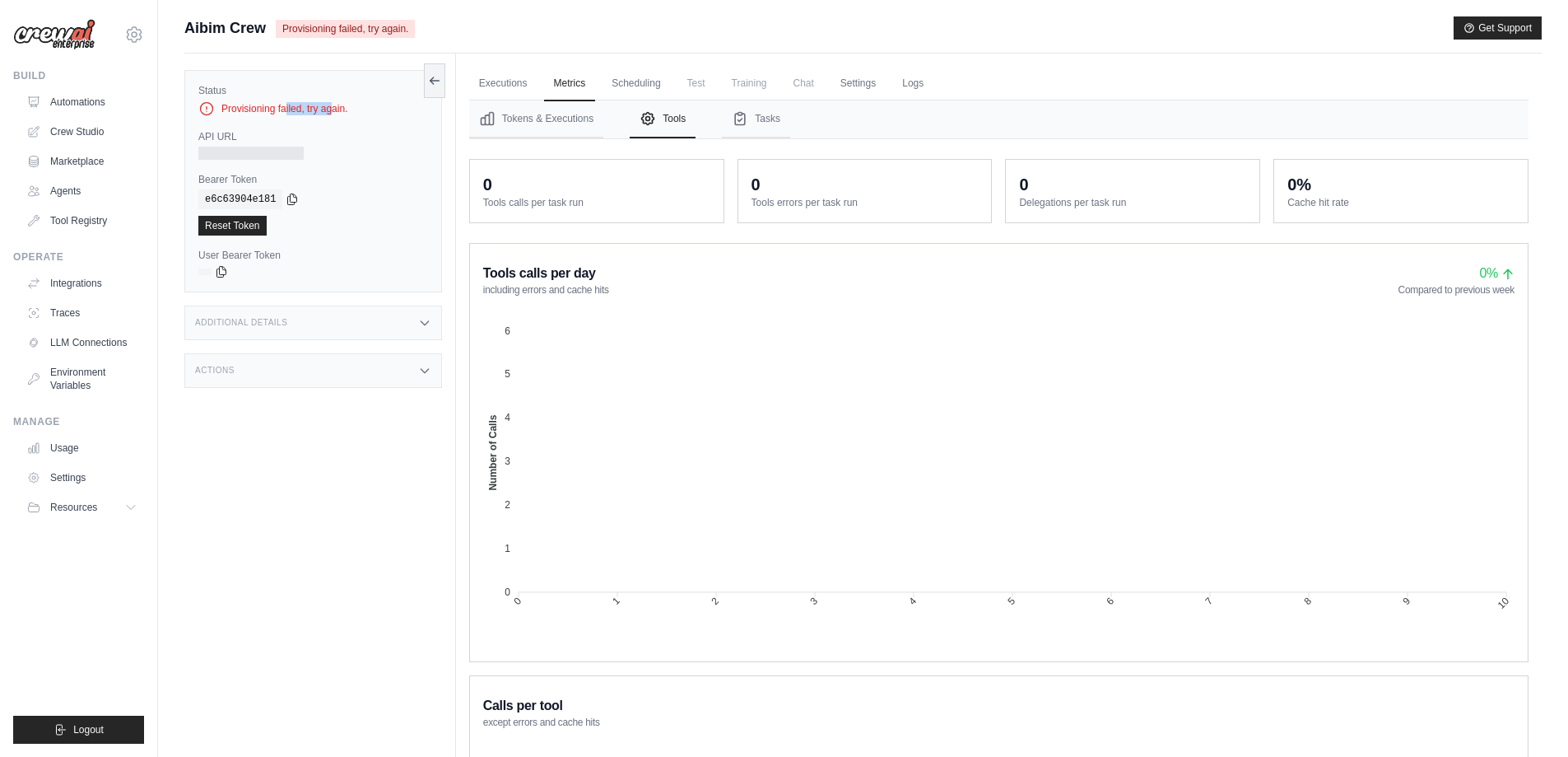
drag, startPoint x: 276, startPoint y: 108, endPoint x: 344, endPoint y: 107, distance: 68.0
click at [345, 108] on div "Provisioning failed, try again." at bounding box center [312, 108] width 230 height 16
drag, startPoint x: 315, startPoint y: 30, endPoint x: 401, endPoint y: 30, distance: 86.0
click at [401, 30] on span "Provisioning failed, try again." at bounding box center [345, 29] width 139 height 18
click at [454, 27] on div "Aibim Crew Provisioning failed, try again. Get Support" at bounding box center [863, 28] width 1357 height 23
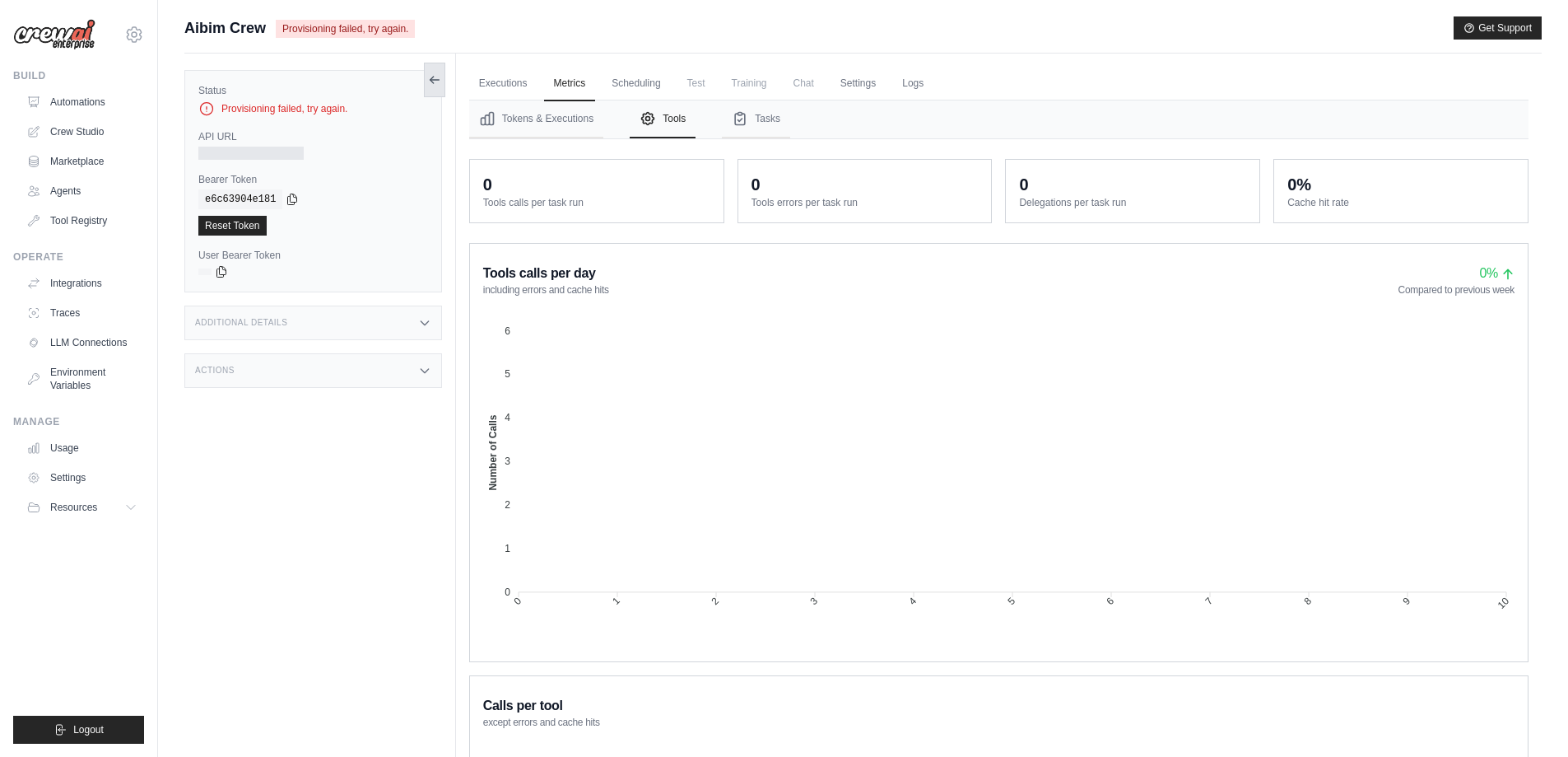
click at [436, 73] on icon at bounding box center [435, 80] width 13 height 13
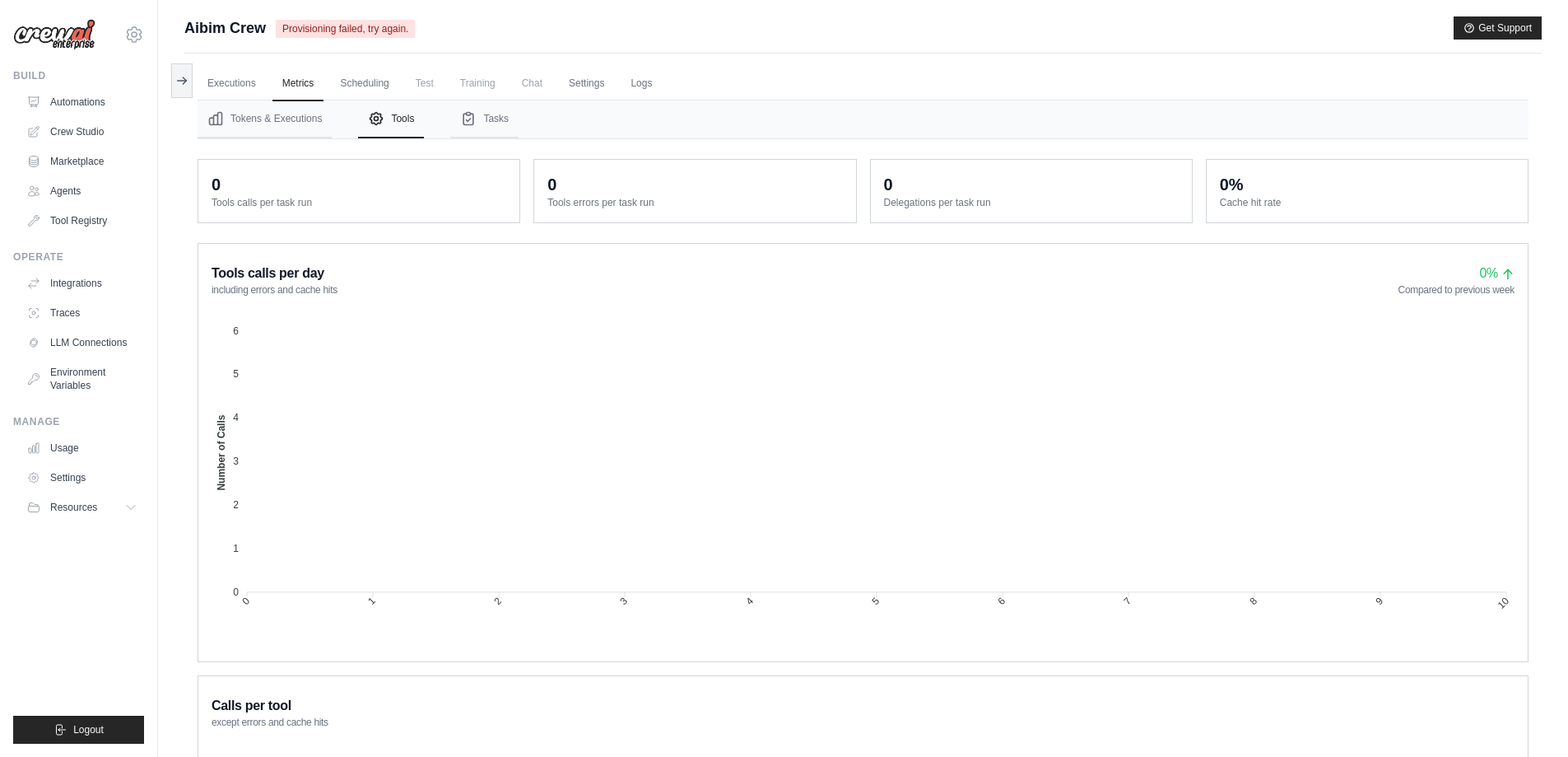
click at [176, 87] on button at bounding box center [182, 81] width 21 height 35
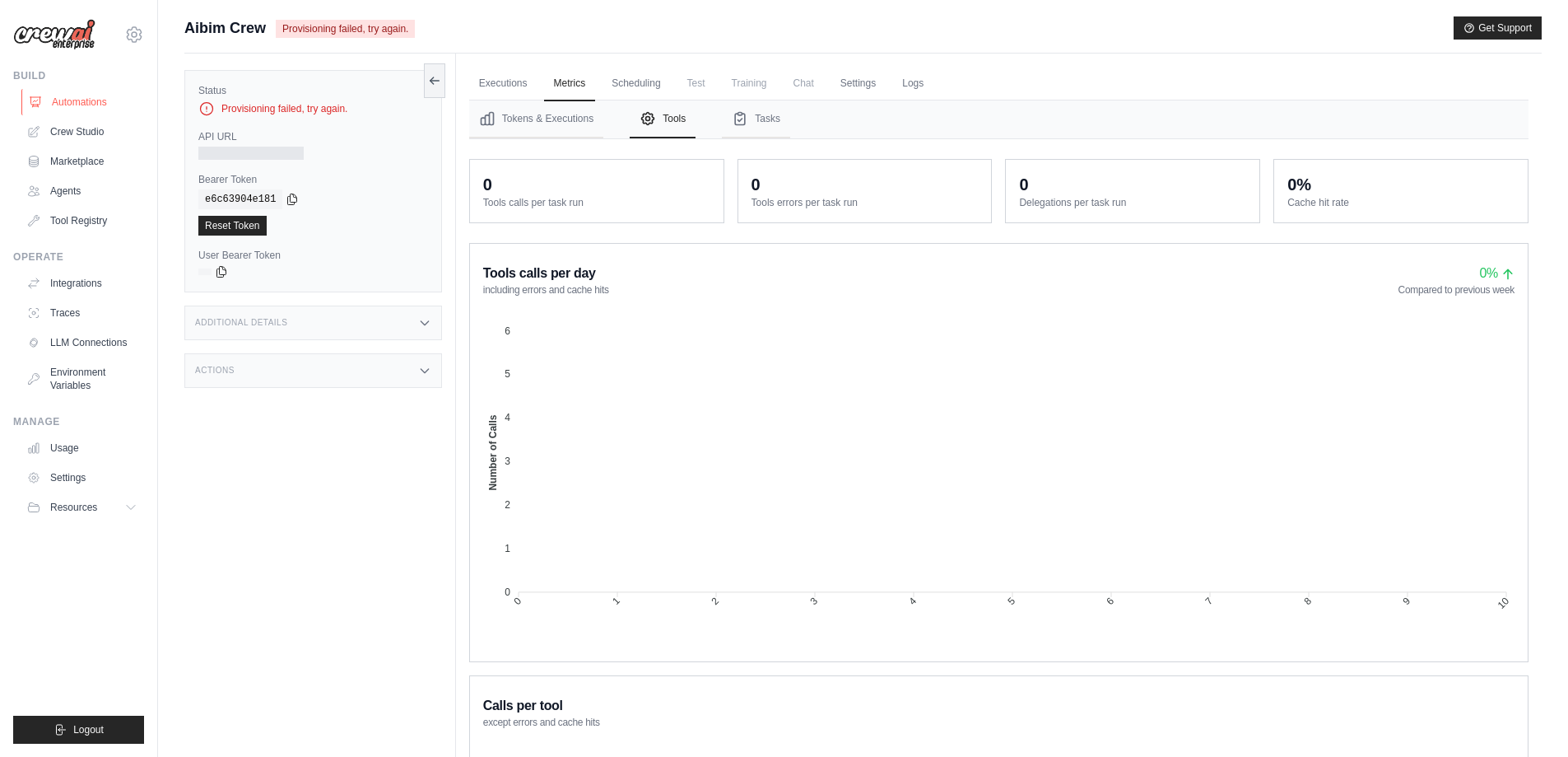
click at [91, 105] on link "Automations" at bounding box center [83, 101] width 124 height 26
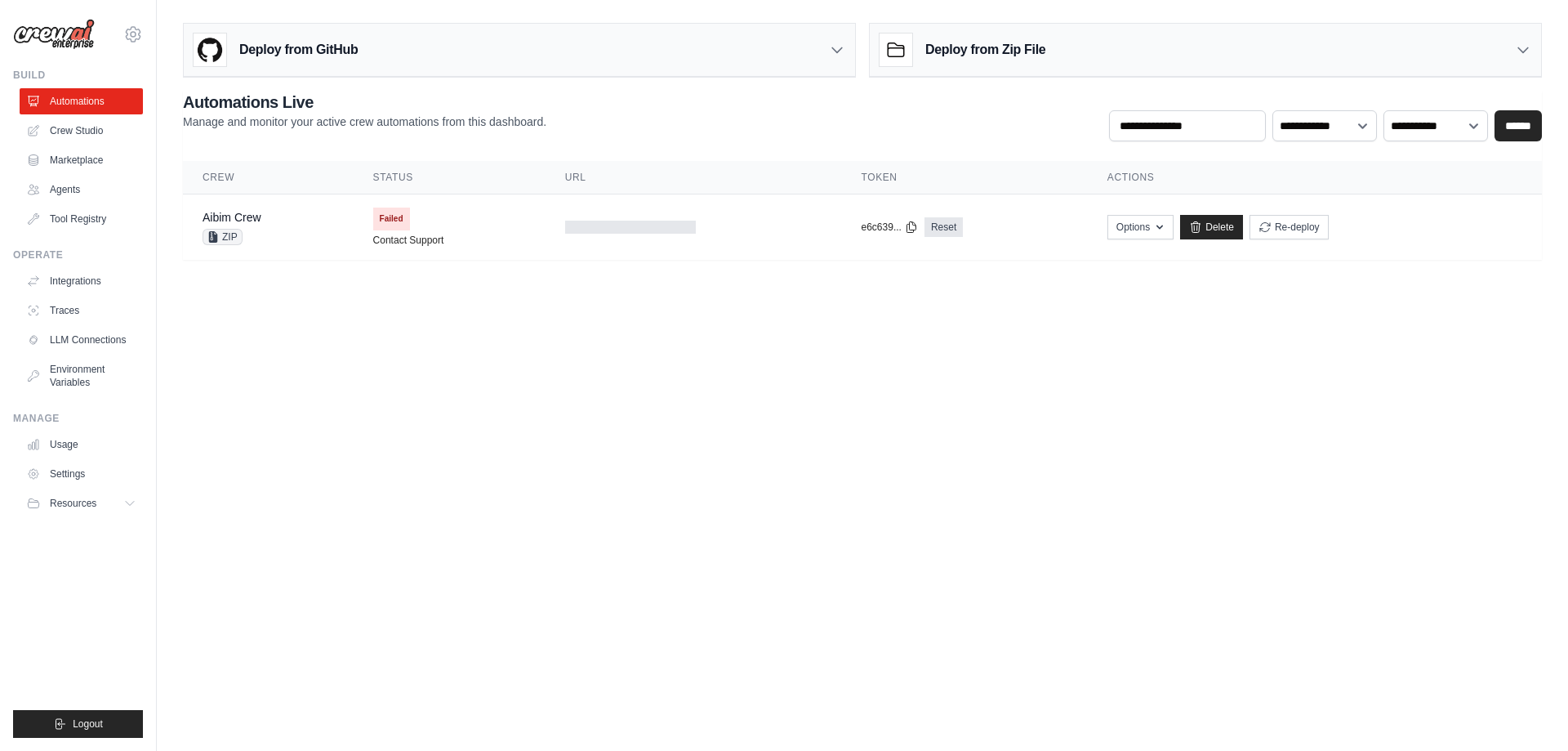
click at [1185, 61] on div "Deploy from Zip File" at bounding box center [1206, 51] width 671 height 53
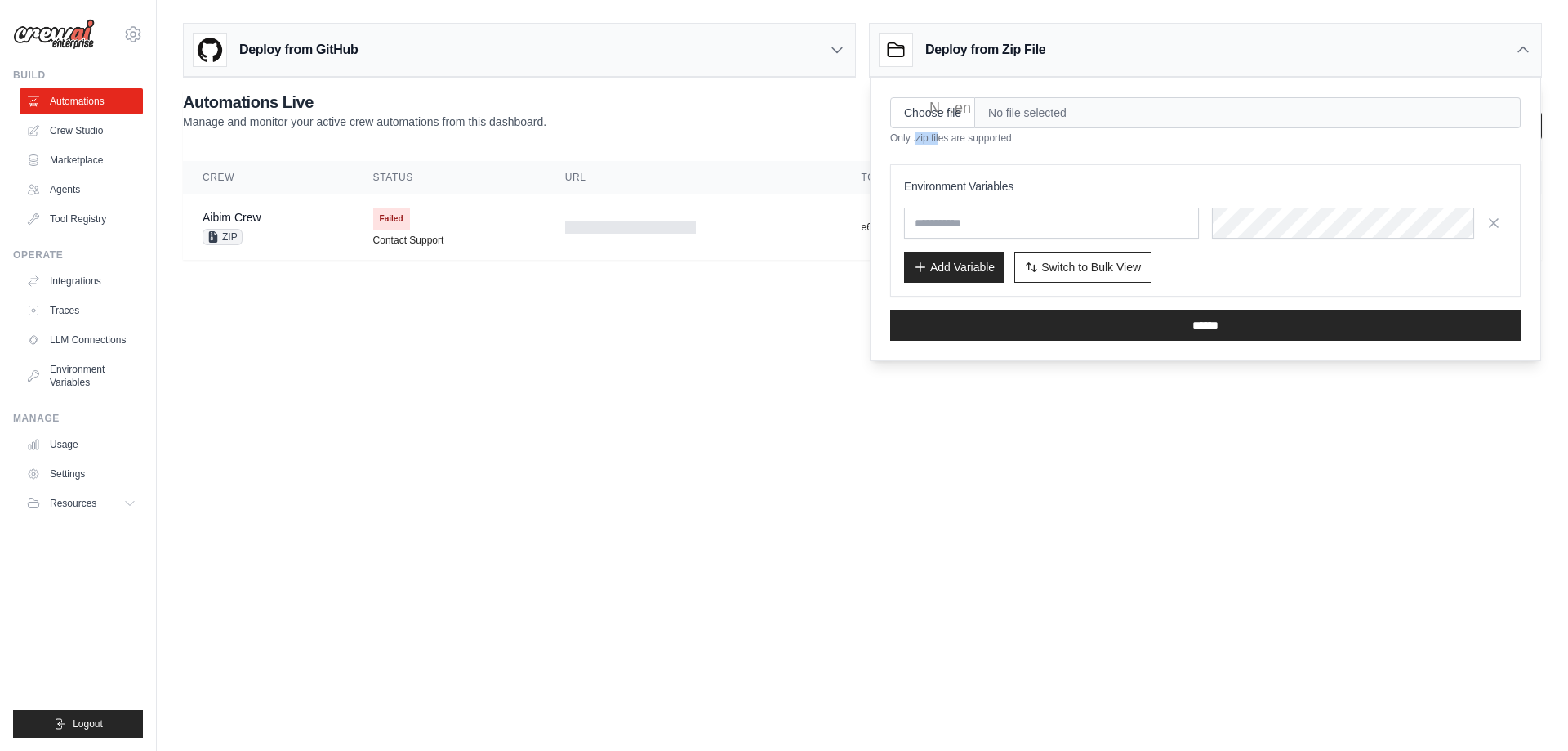
drag, startPoint x: 916, startPoint y: 139, endPoint x: 939, endPoint y: 139, distance: 23.0
click at [939, 139] on p "Only .zip files are supported" at bounding box center [1205, 138] width 630 height 13
click at [1112, 222] on input "text" at bounding box center [1051, 222] width 295 height 31
click at [1122, 226] on input "text" at bounding box center [1051, 222] width 295 height 31
click at [723, 363] on body "revitcivil@gmail.com Settings Build Automations Crew Studio GitHub" at bounding box center [784, 375] width 1568 height 751
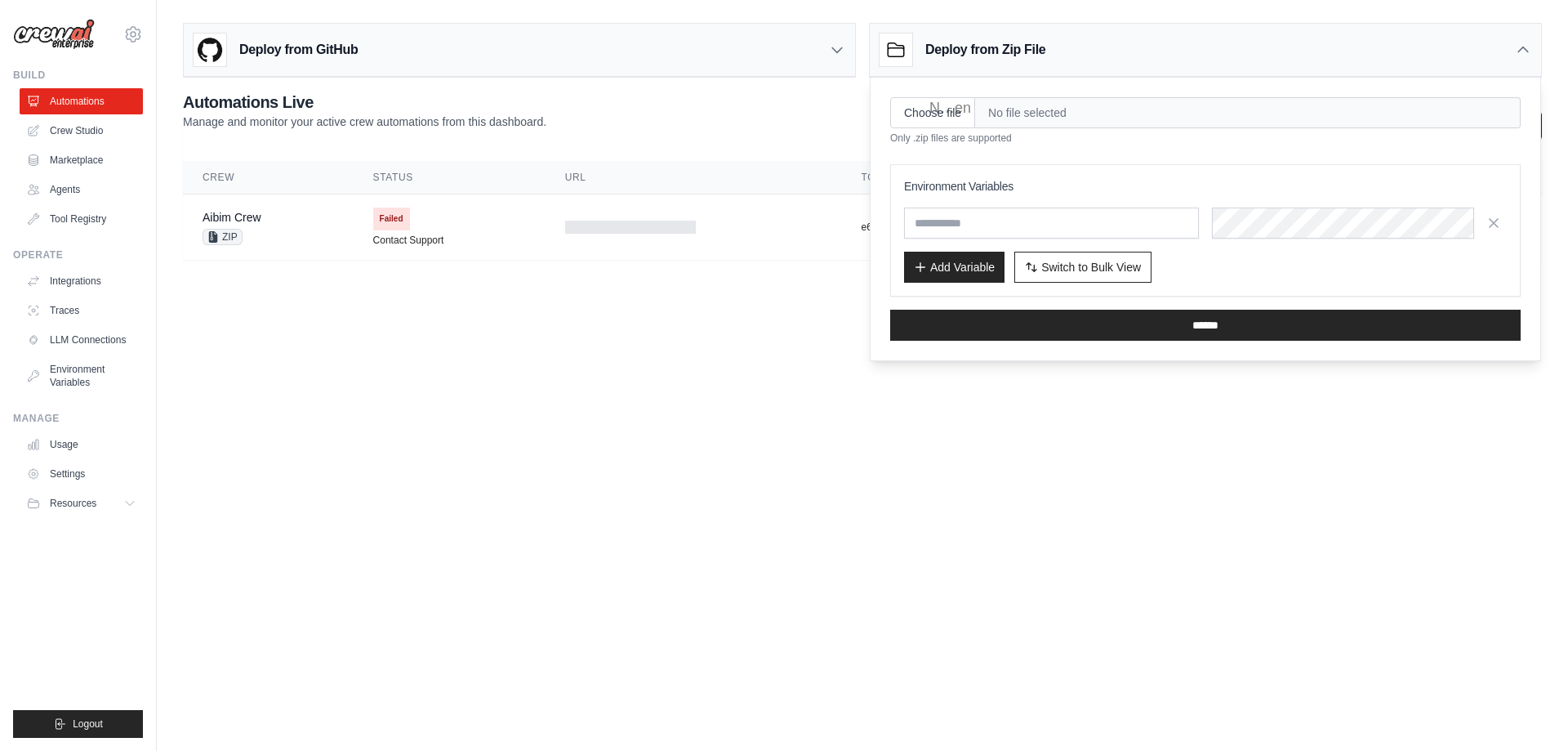
click at [734, 393] on body "revitcivil@gmail.com Settings Build Automations Crew Studio GitHub" at bounding box center [784, 375] width 1568 height 751
click at [1523, 37] on div "Deploy from Zip File" at bounding box center [1206, 51] width 671 height 53
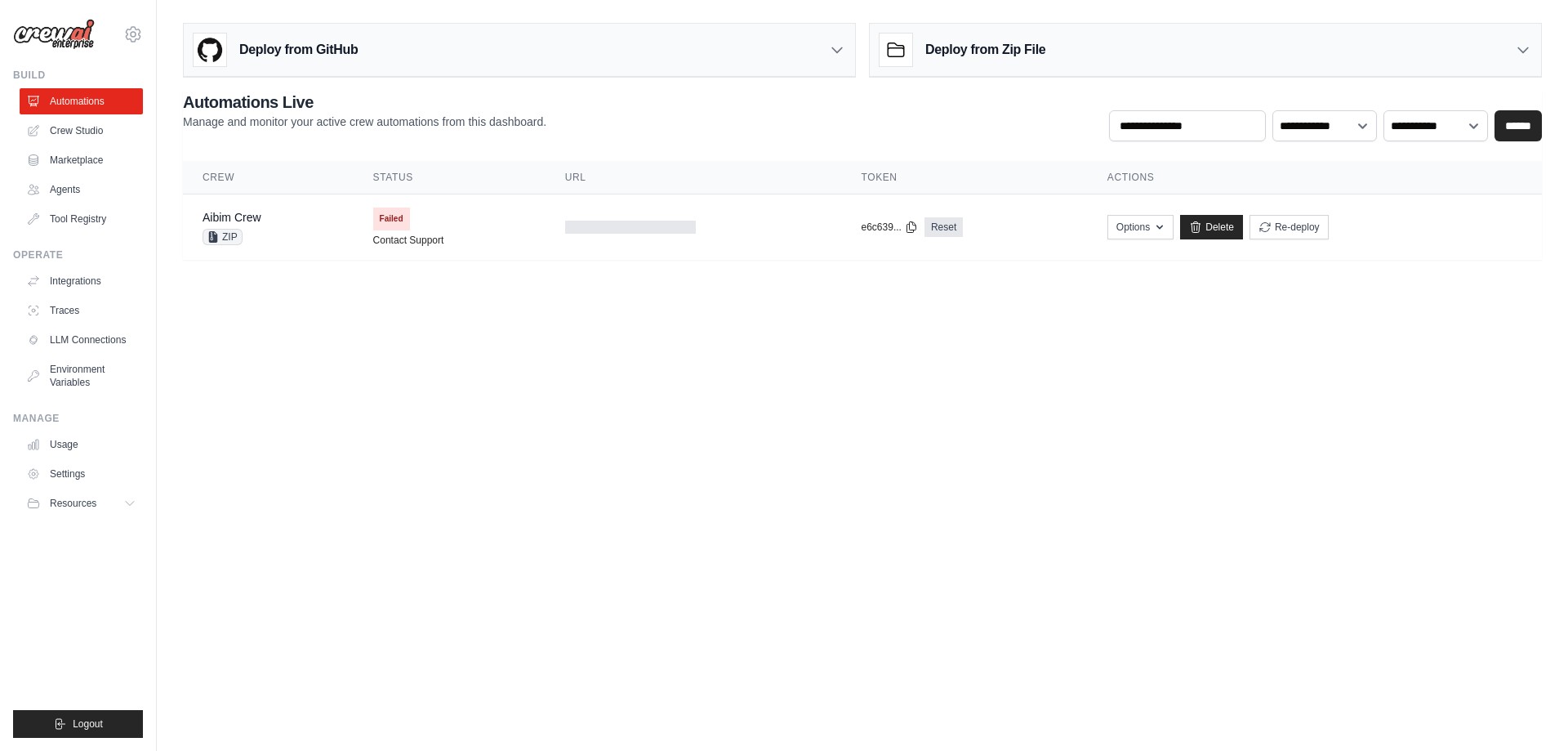
click at [1040, 54] on h3 "Deploy from Zip File" at bounding box center [985, 50] width 120 height 20
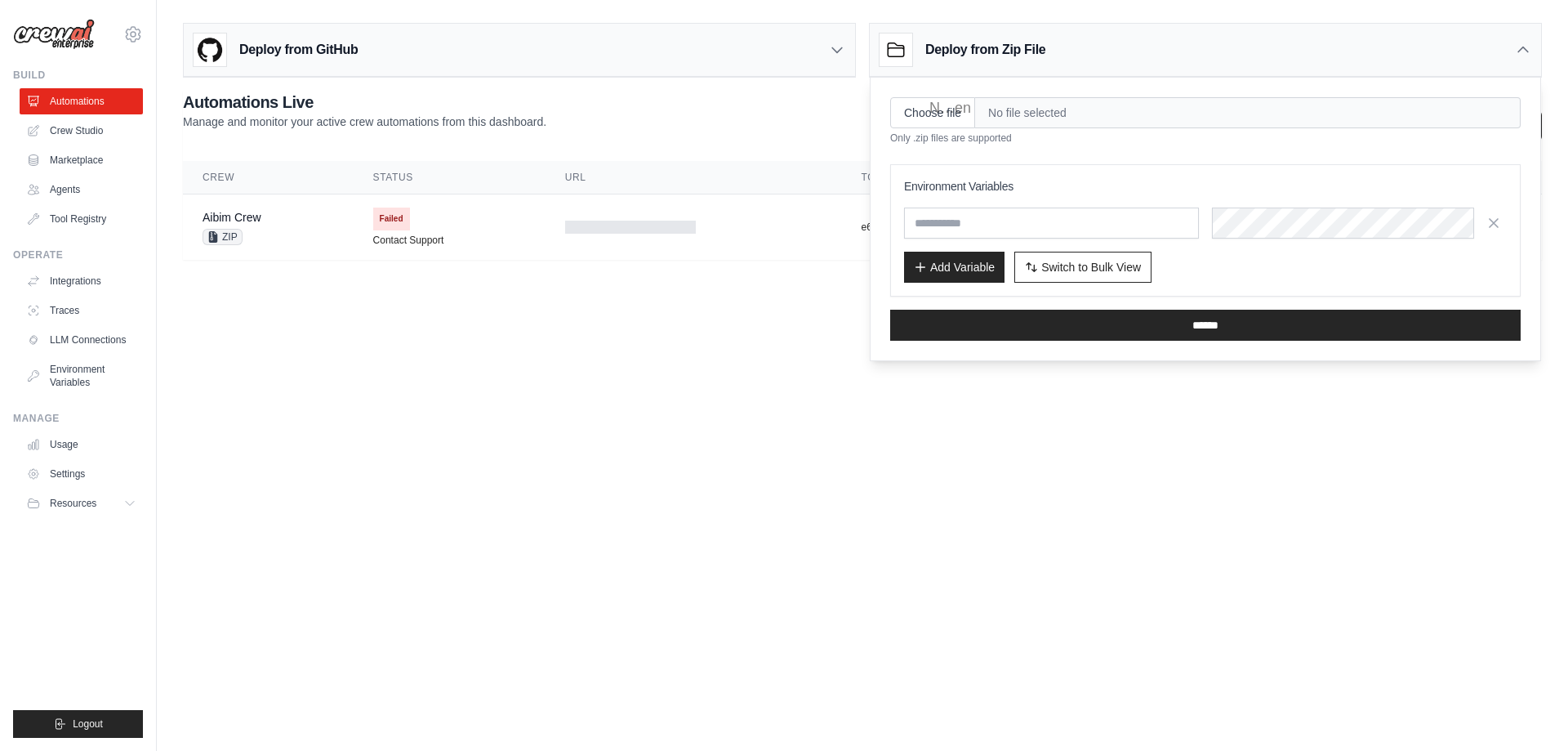
click at [684, 307] on body "revitcivil@gmail.com Settings Build Automations Crew Studio GitHub" at bounding box center [784, 375] width 1568 height 751
click at [964, 49] on h3 "Deploy from Zip File" at bounding box center [985, 50] width 120 height 20
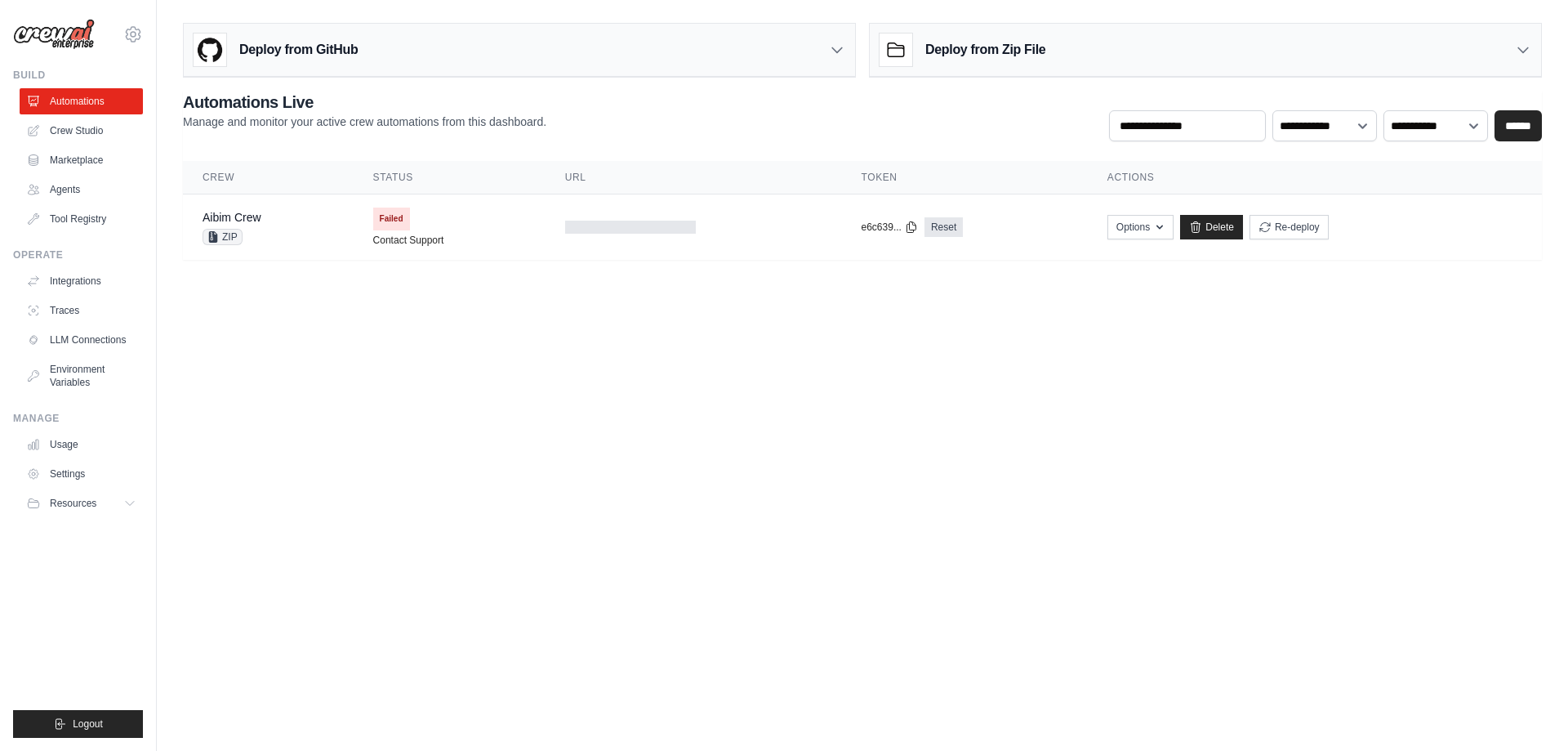
click at [1001, 56] on h3 "Deploy from Zip File" at bounding box center [985, 50] width 120 height 20
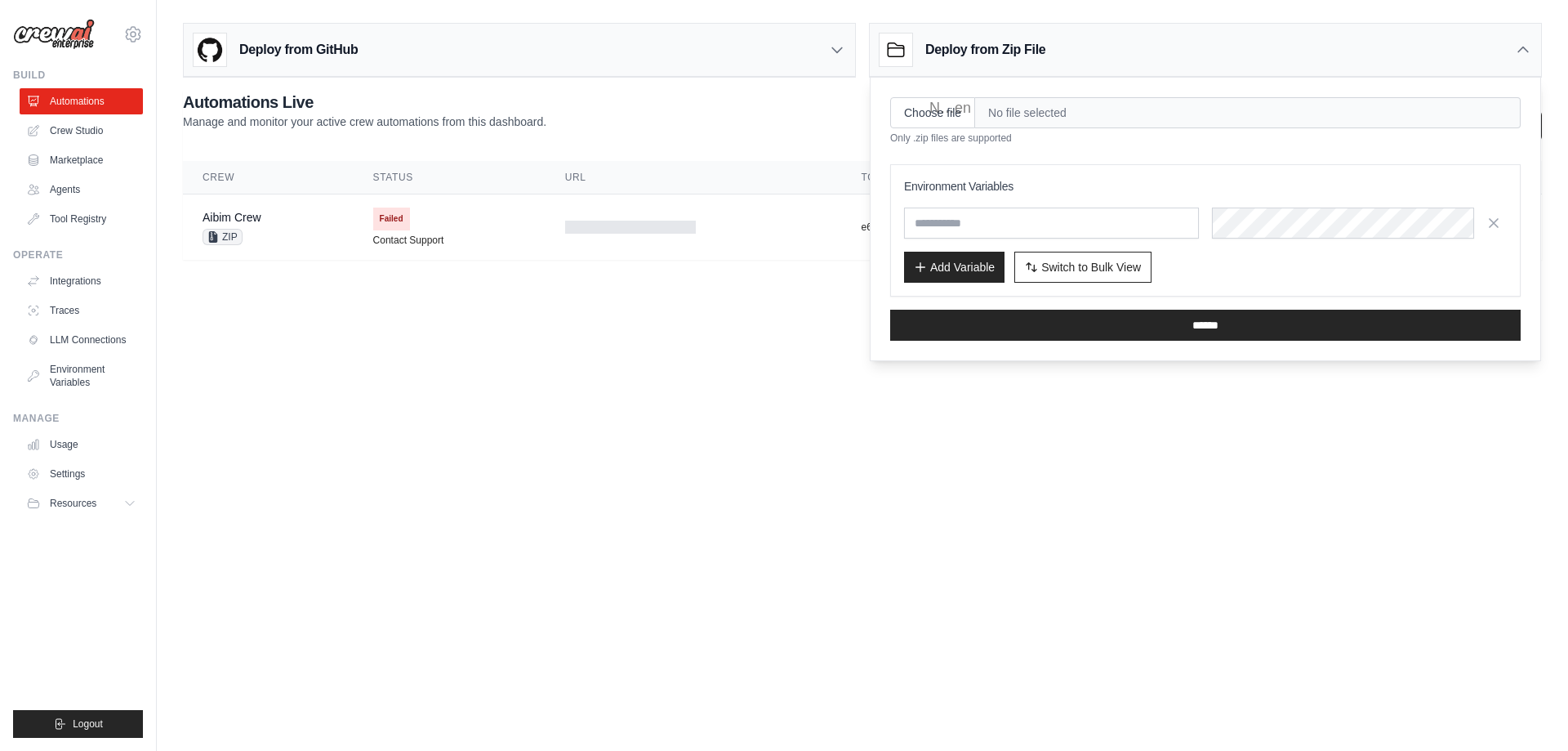
click at [637, 337] on body "revitcivil@gmail.com Settings Build Automations Crew Studio GitHub" at bounding box center [784, 375] width 1568 height 751
click at [80, 329] on link "LLM Connections" at bounding box center [82, 339] width 123 height 26
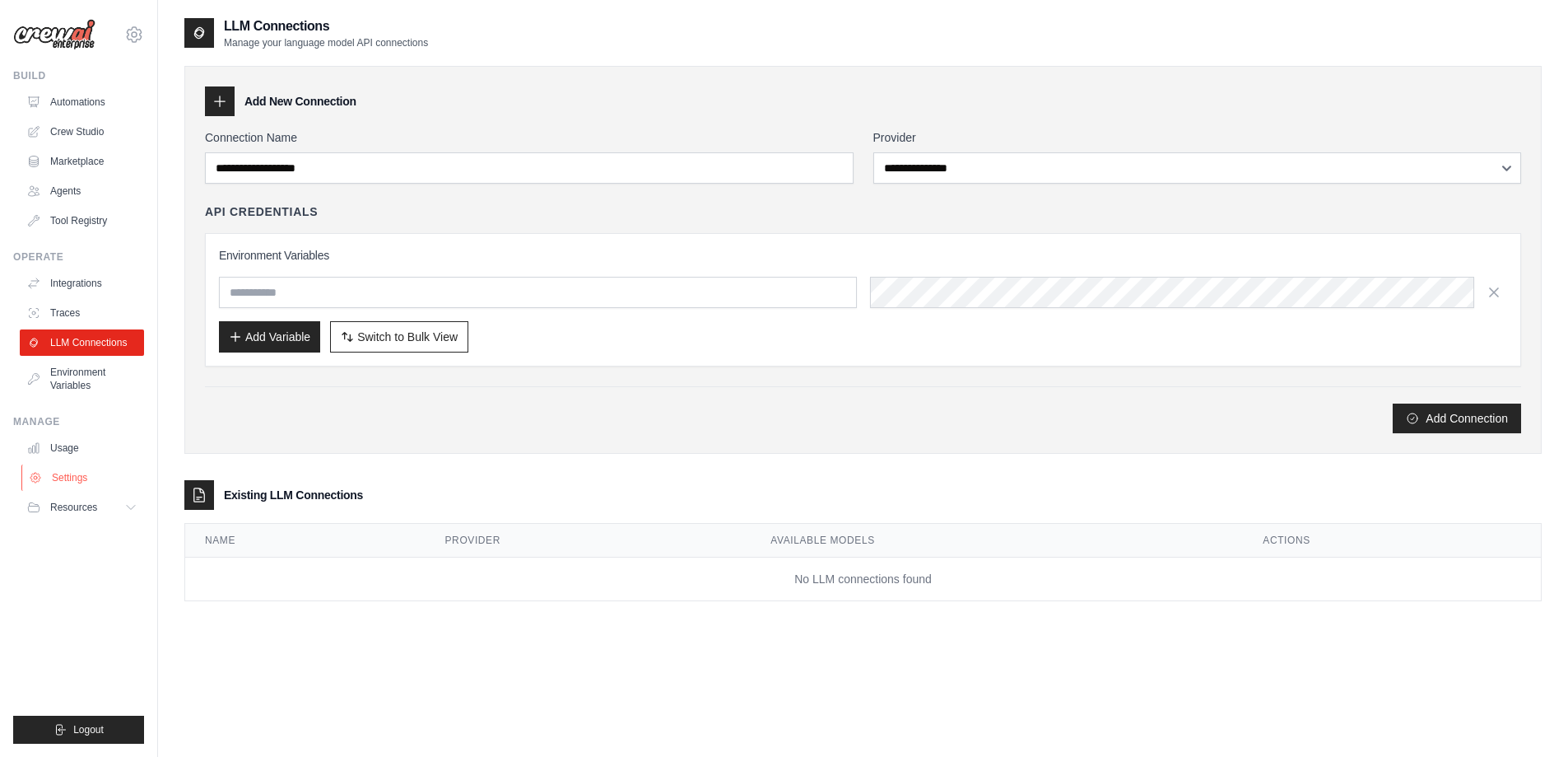
click at [73, 476] on link "Settings" at bounding box center [83, 477] width 124 height 26
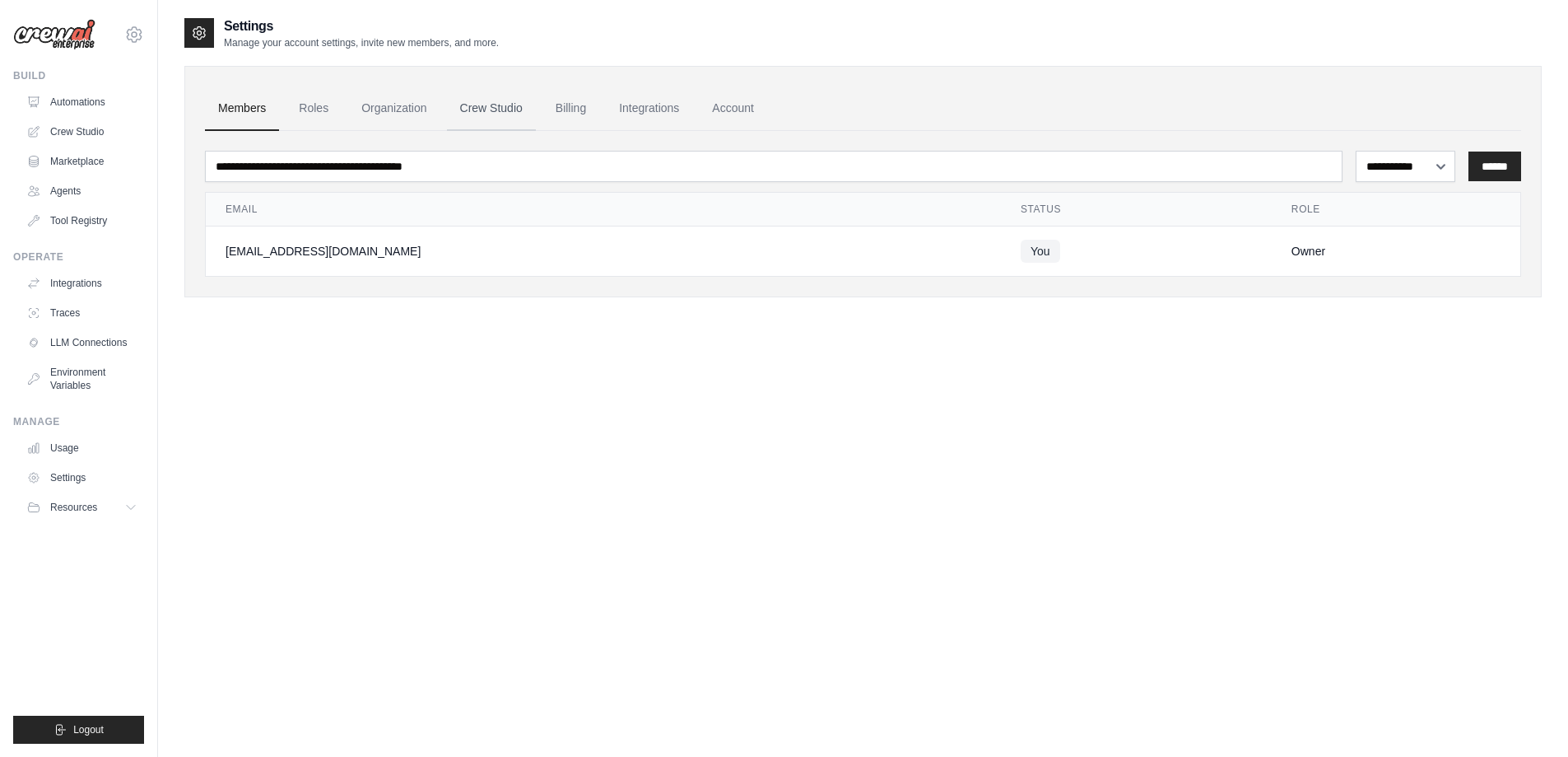
click at [488, 109] on link "Crew Studio" at bounding box center [491, 109] width 88 height 44
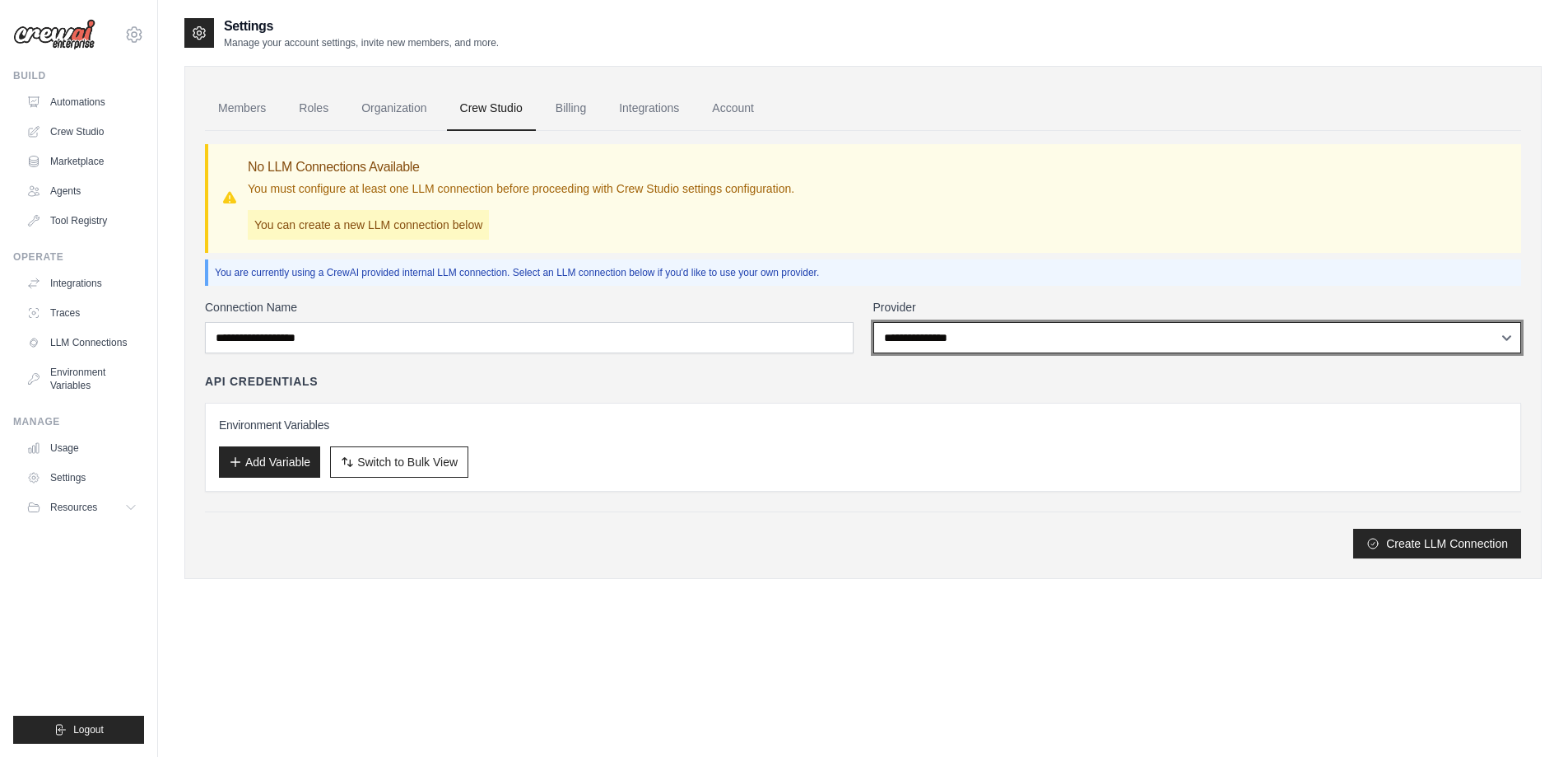
click at [993, 338] on select "**********" at bounding box center [1197, 338] width 649 height 32
select select "******"
click at [873, 322] on select "**********" at bounding box center [1197, 338] width 649 height 32
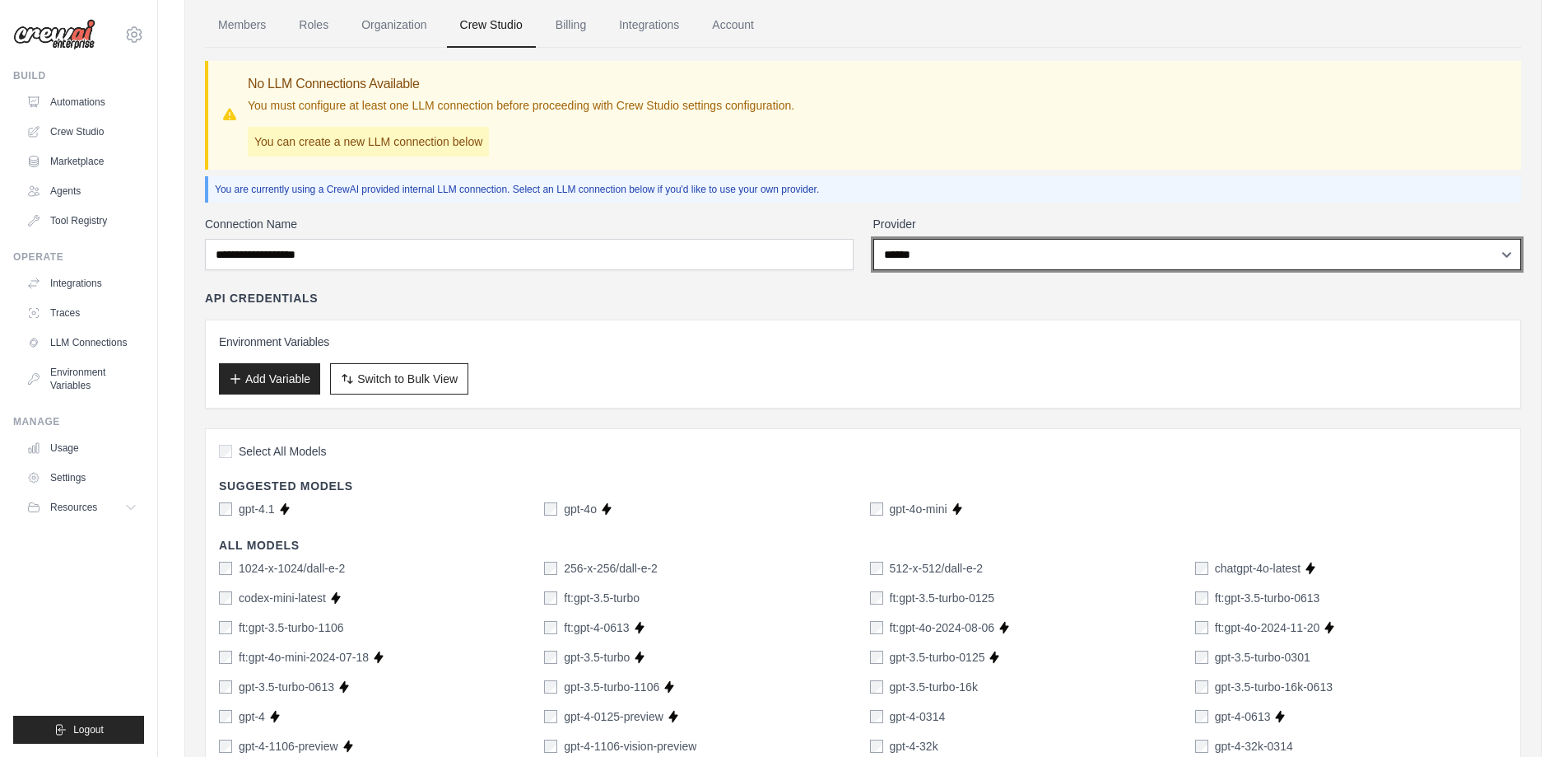
scroll to position [83, 0]
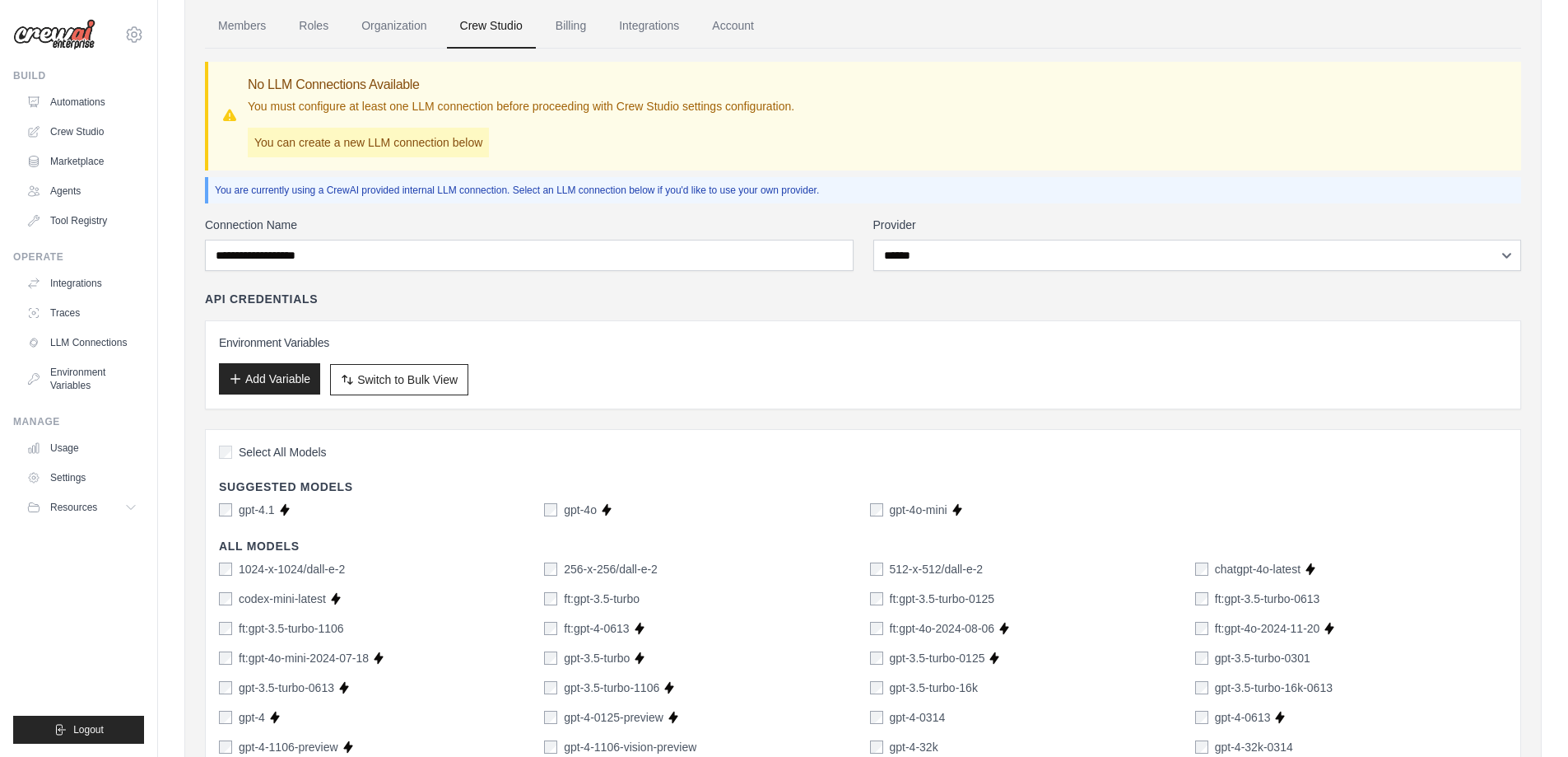
click at [286, 381] on button "Add Variable" at bounding box center [269, 379] width 101 height 32
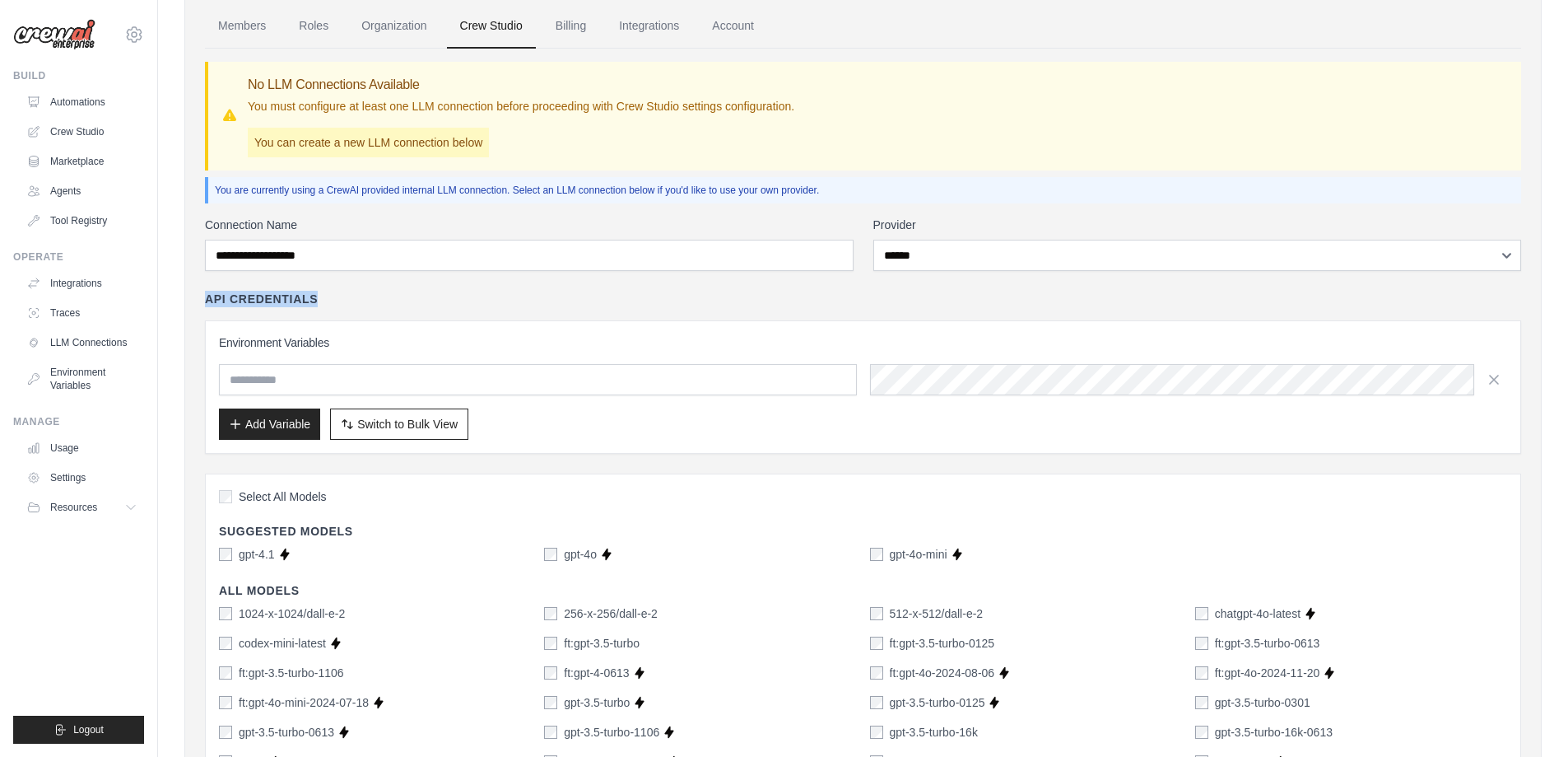
drag, startPoint x: 209, startPoint y: 295, endPoint x: 317, endPoint y: 293, distance: 108.0
click at [317, 293] on h4 "API Credentials" at bounding box center [261, 298] width 112 height 16
click at [347, 302] on div "API Credentials" at bounding box center [862, 298] width 1316 height 16
drag, startPoint x: 206, startPoint y: 293, endPoint x: 329, endPoint y: 295, distance: 123.0
click at [329, 295] on div "API Credentials" at bounding box center [862, 298] width 1316 height 16
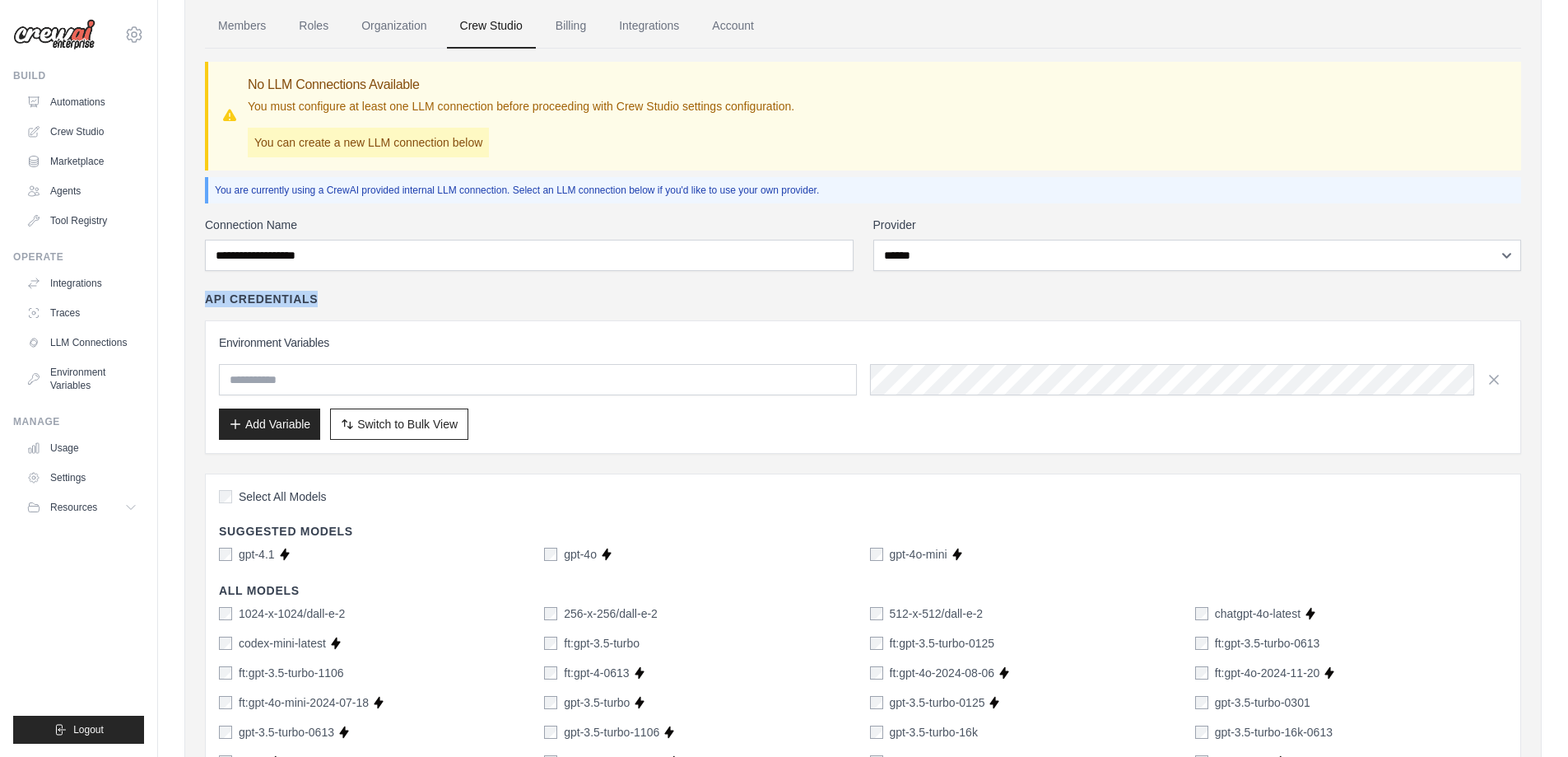
click at [336, 303] on div "API Credentials" at bounding box center [862, 298] width 1316 height 16
click at [79, 100] on link "Automations" at bounding box center [83, 101] width 124 height 26
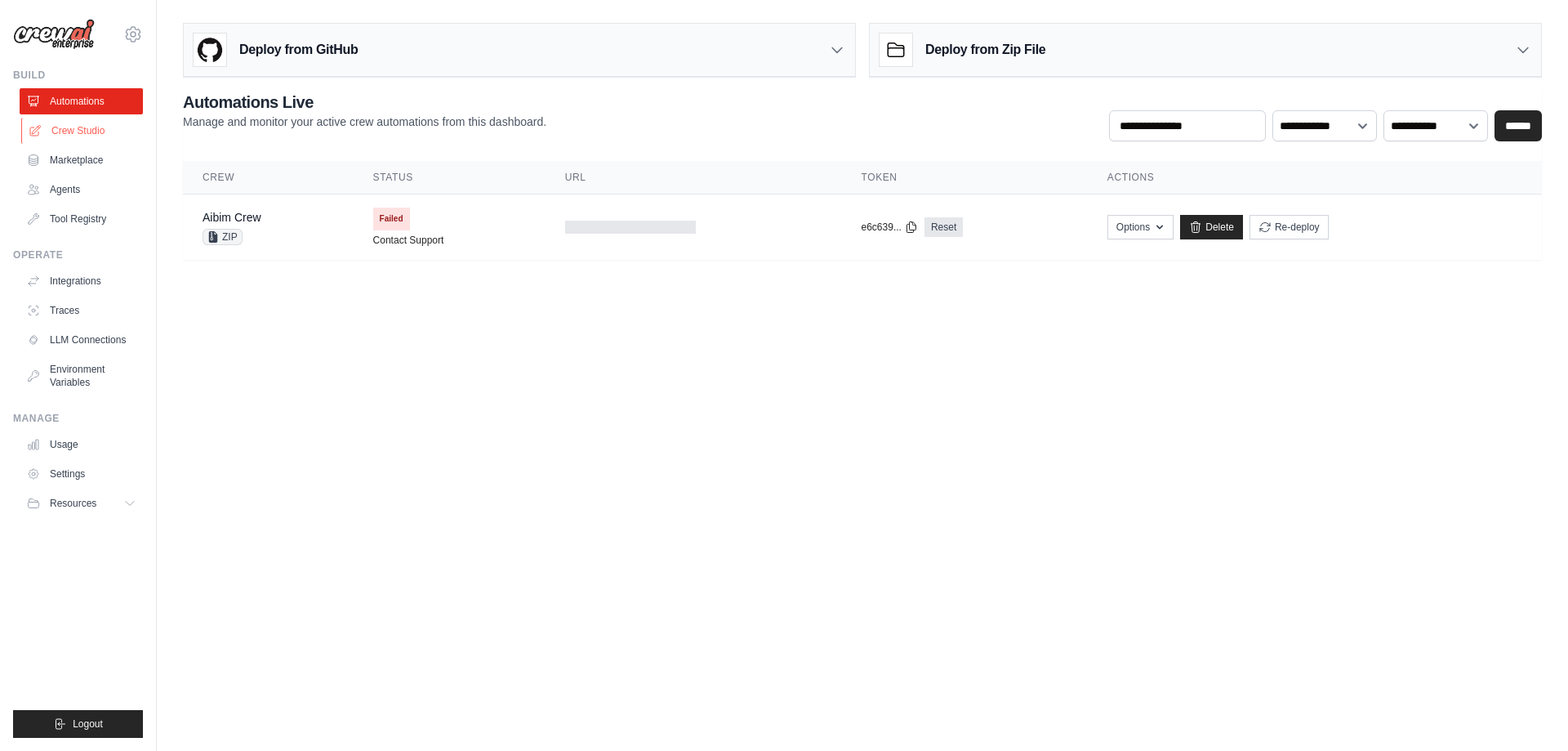
click at [82, 133] on link "Crew Studio" at bounding box center [82, 130] width 123 height 26
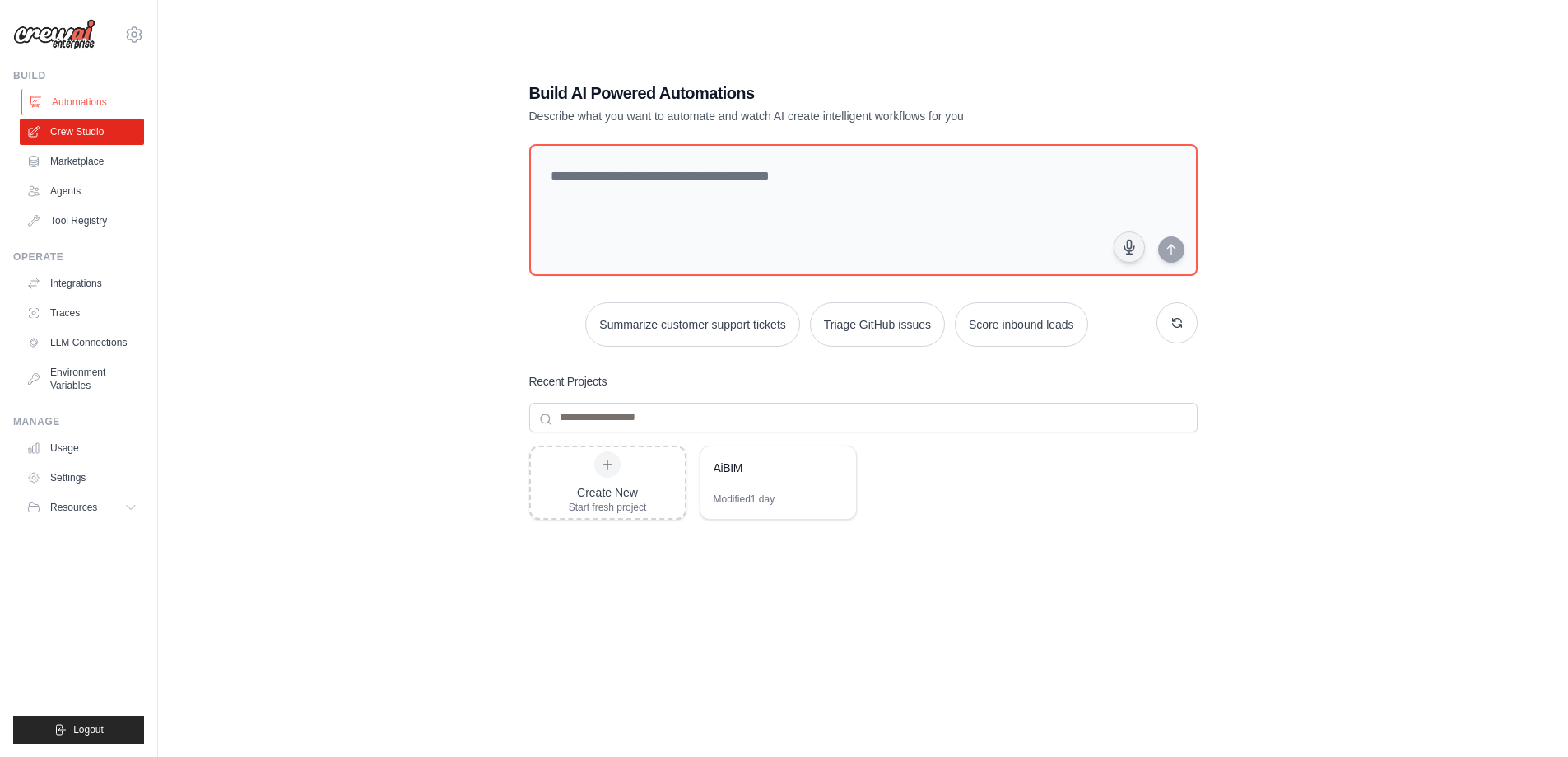
click at [91, 96] on link "Automations" at bounding box center [83, 101] width 124 height 26
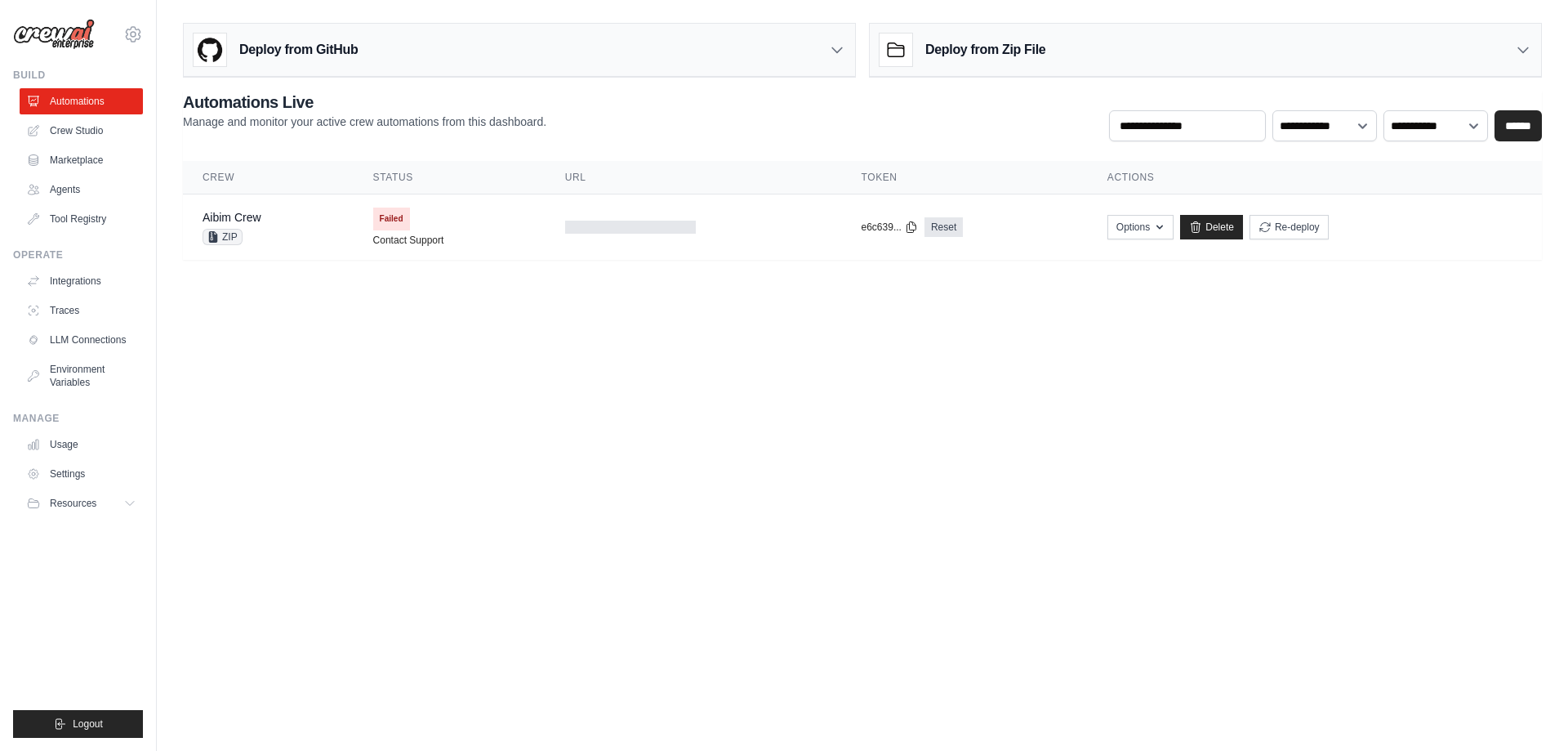
click at [1276, 56] on div "Deploy from Zip File" at bounding box center [1206, 51] width 671 height 53
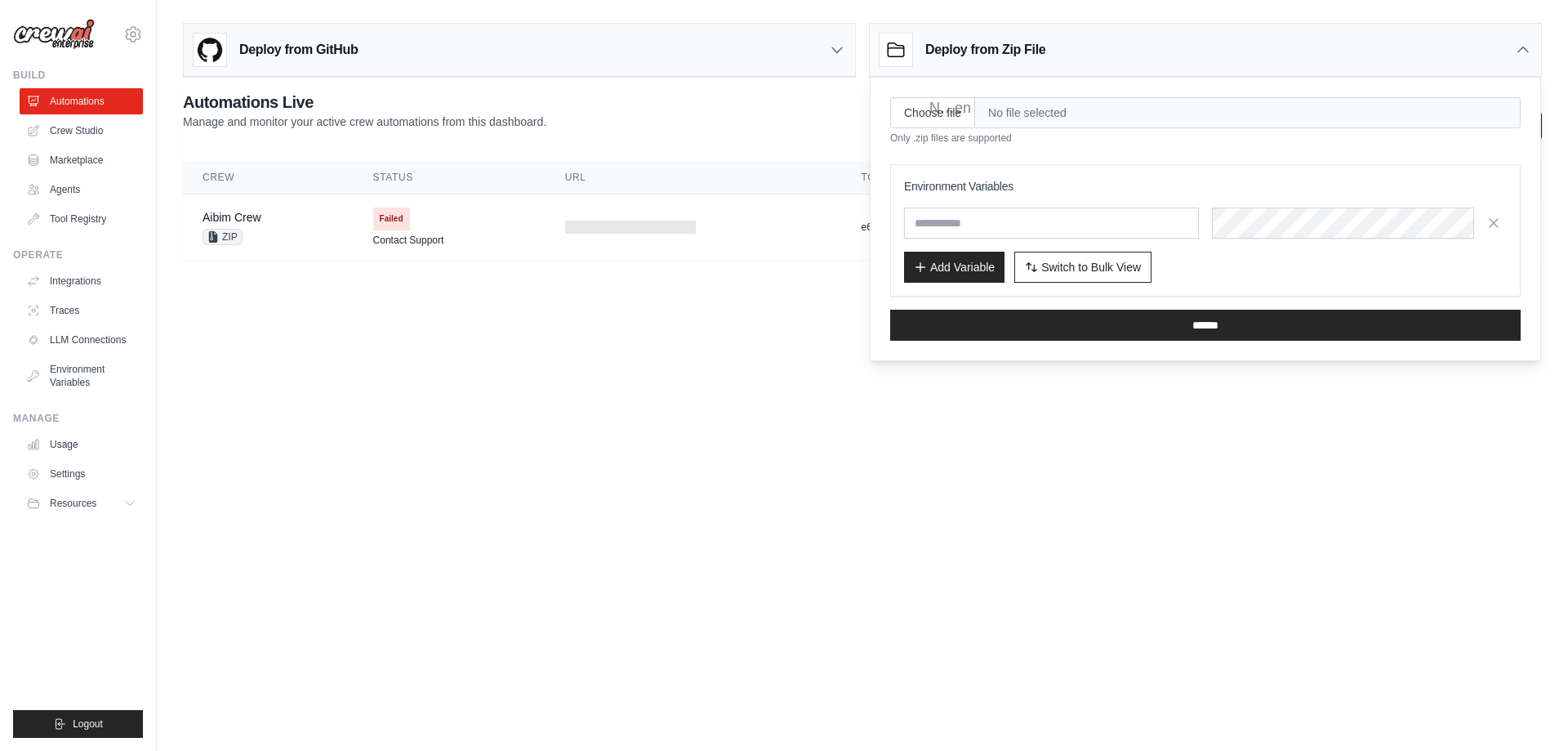
click at [723, 326] on body "[EMAIL_ADDRESS][DOMAIN_NAME] Settings Build Automations Crew Studio GitHub" at bounding box center [784, 375] width 1568 height 751
click at [1489, 54] on div "Deploy from Zip File" at bounding box center [1206, 51] width 671 height 53
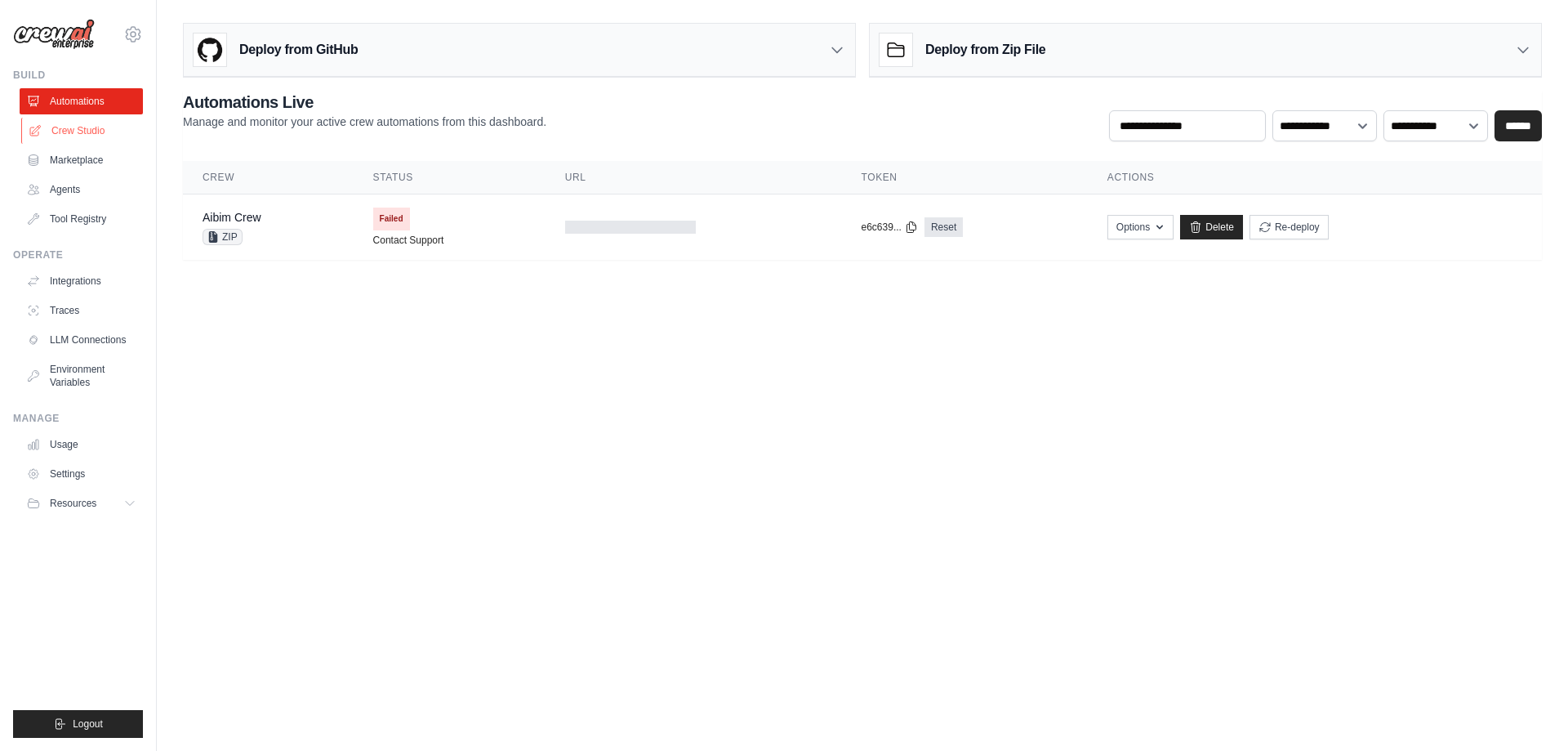
click at [101, 127] on link "Crew Studio" at bounding box center [82, 130] width 123 height 26
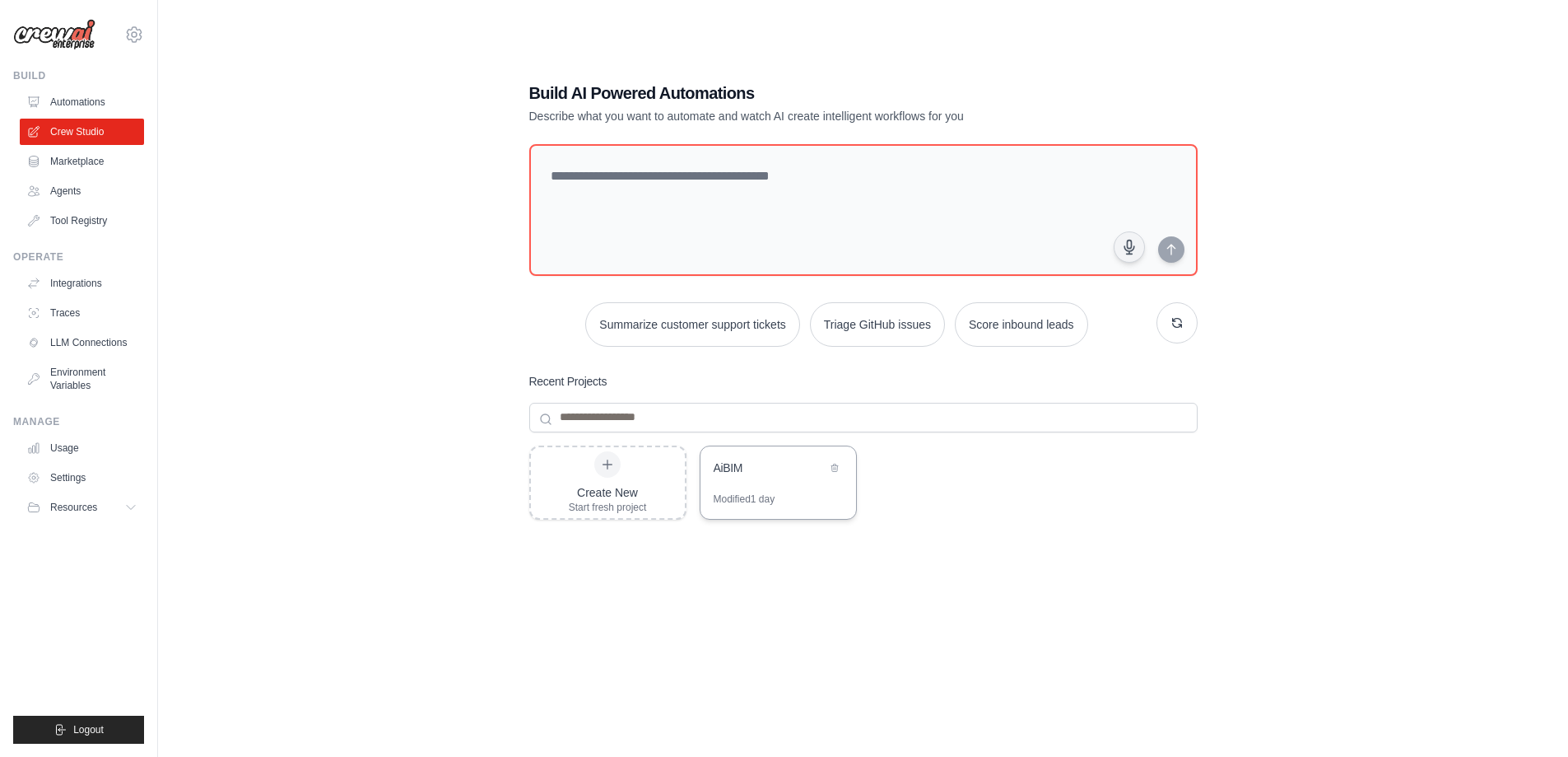
click at [770, 491] on div "AiBIM" at bounding box center [779, 469] width 156 height 46
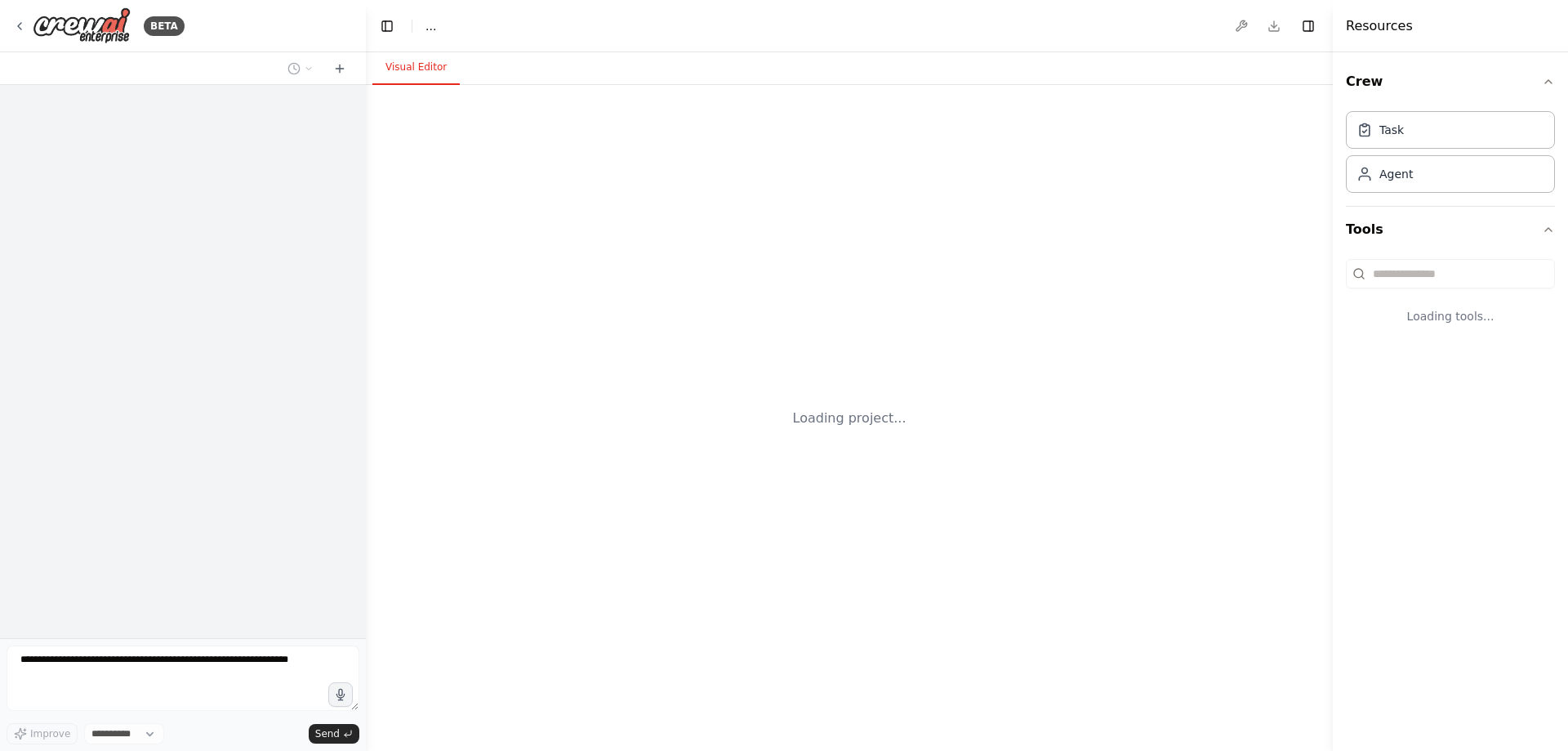
select select "****"
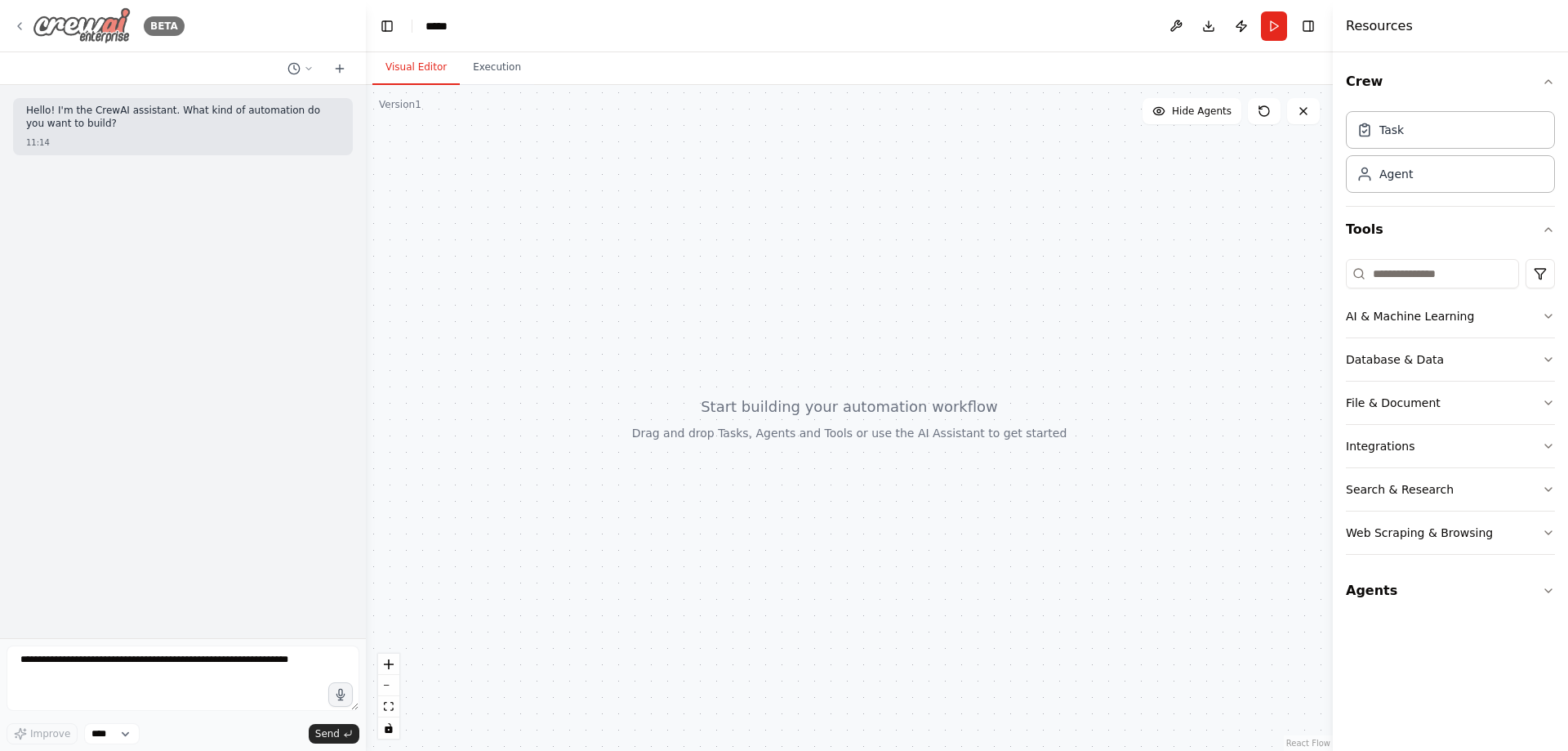
click at [26, 25] on icon at bounding box center [20, 27] width 13 height 13
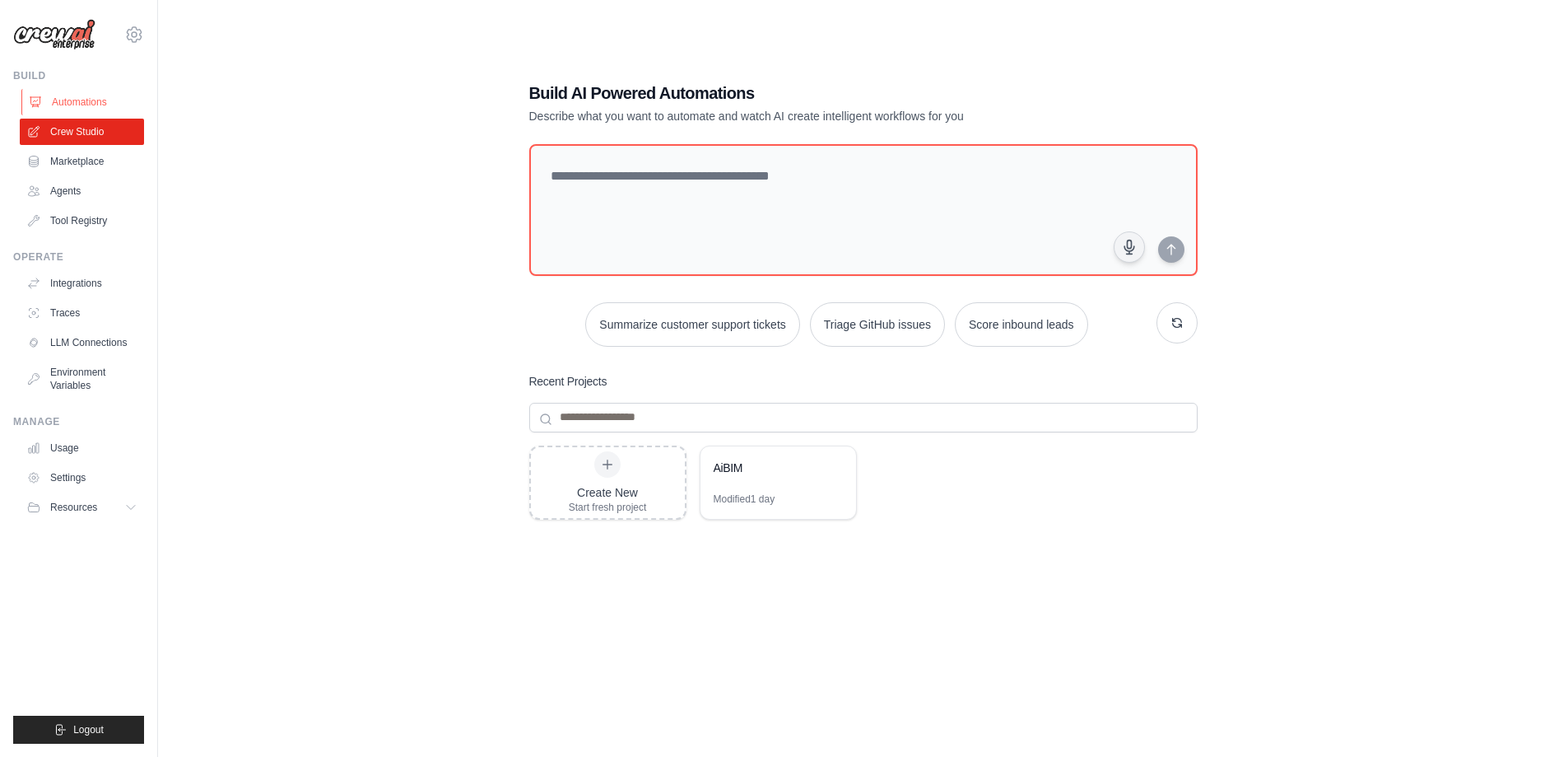
click at [74, 91] on link "Automations" at bounding box center [83, 101] width 124 height 26
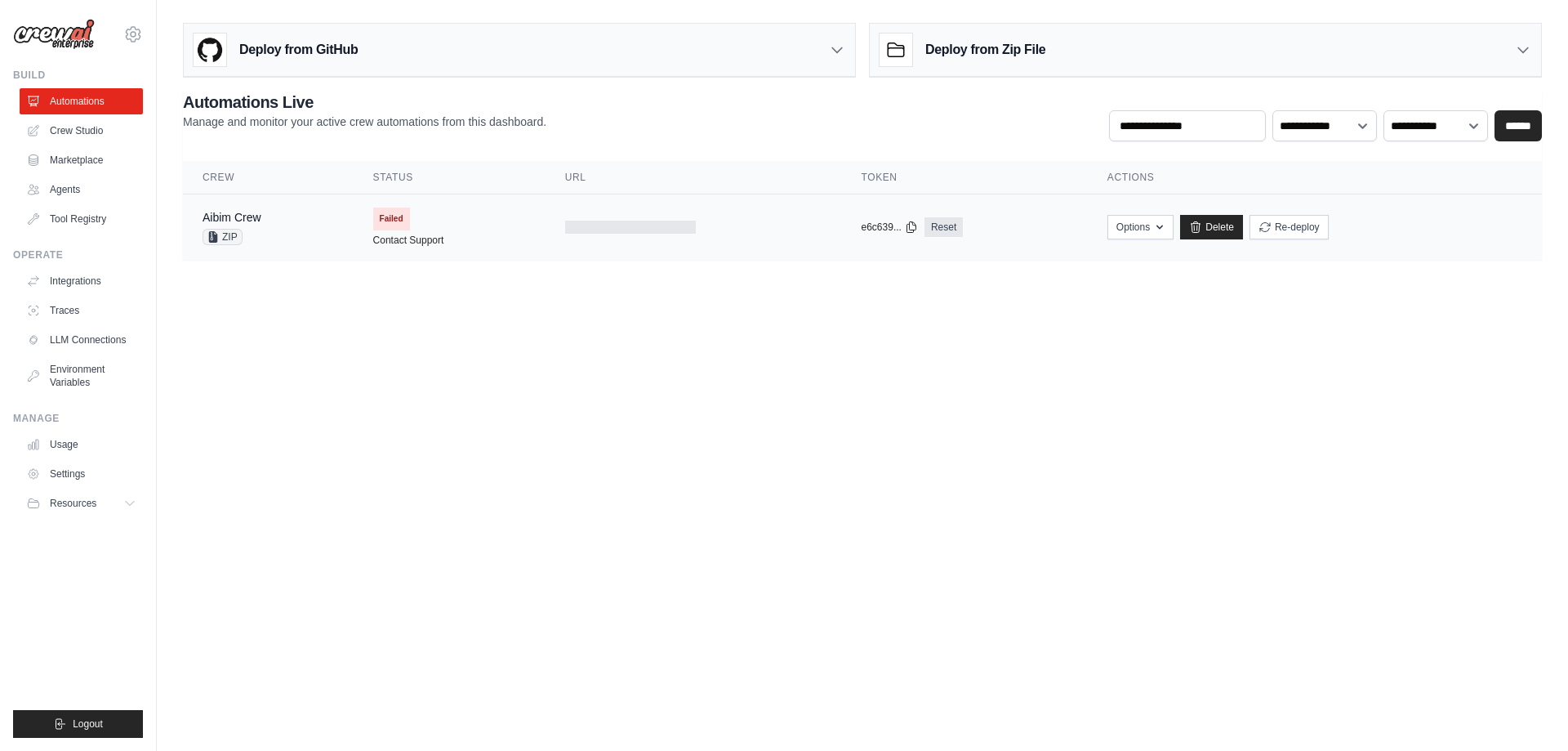
click at [219, 225] on div "Aibim Crew ZIP" at bounding box center [232, 227] width 59 height 36
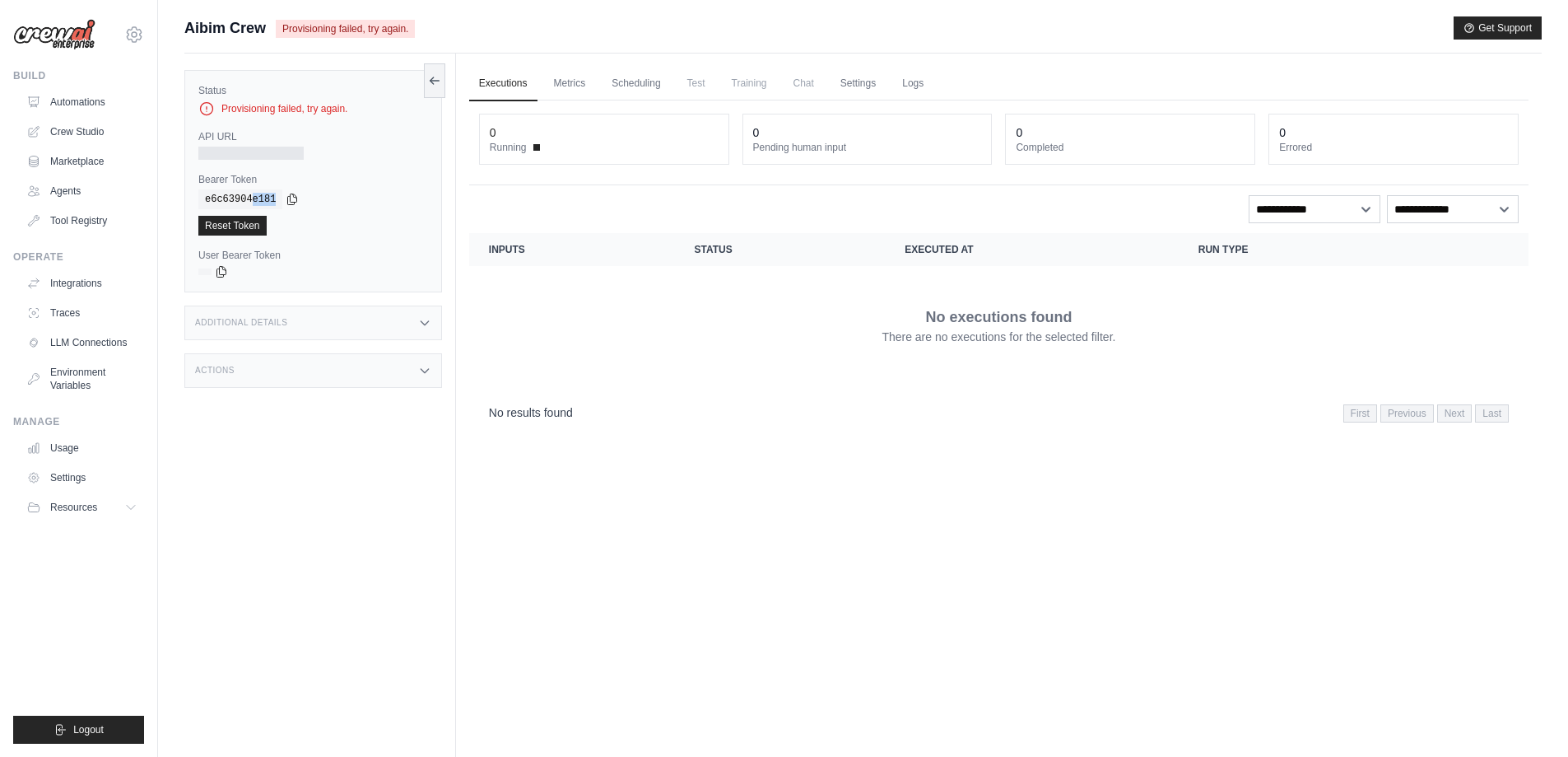
drag, startPoint x: 241, startPoint y: 197, endPoint x: 322, endPoint y: 197, distance: 81.0
click at [322, 197] on div "e6c63904e181" at bounding box center [312, 199] width 230 height 20
click at [334, 189] on div "Bearer Token copied e6c63904e181 Reset Token" at bounding box center [312, 204] width 230 height 63
click at [71, 103] on link "Automations" at bounding box center [83, 101] width 124 height 26
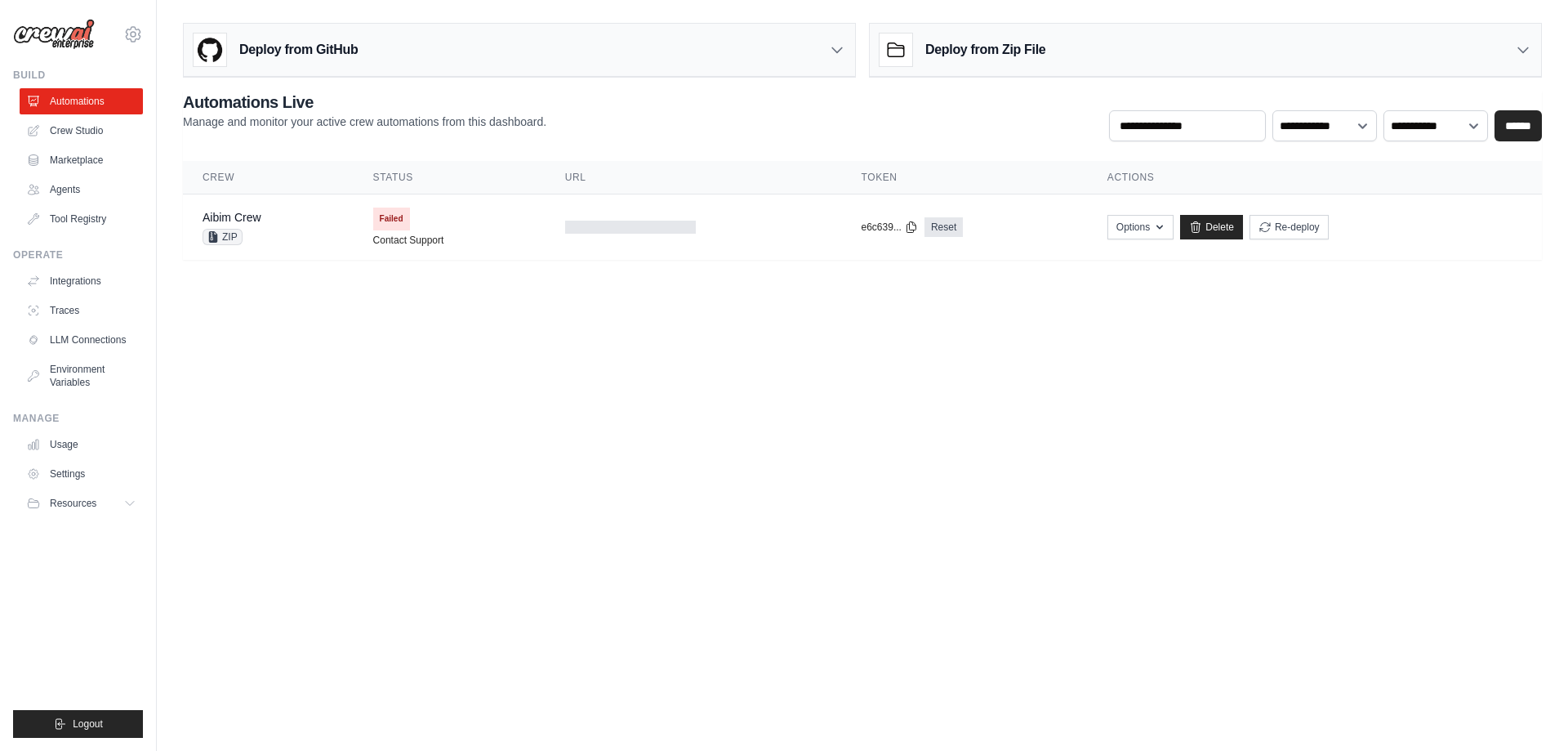
click at [932, 52] on h3 "Deploy from Zip File" at bounding box center [985, 50] width 120 height 20
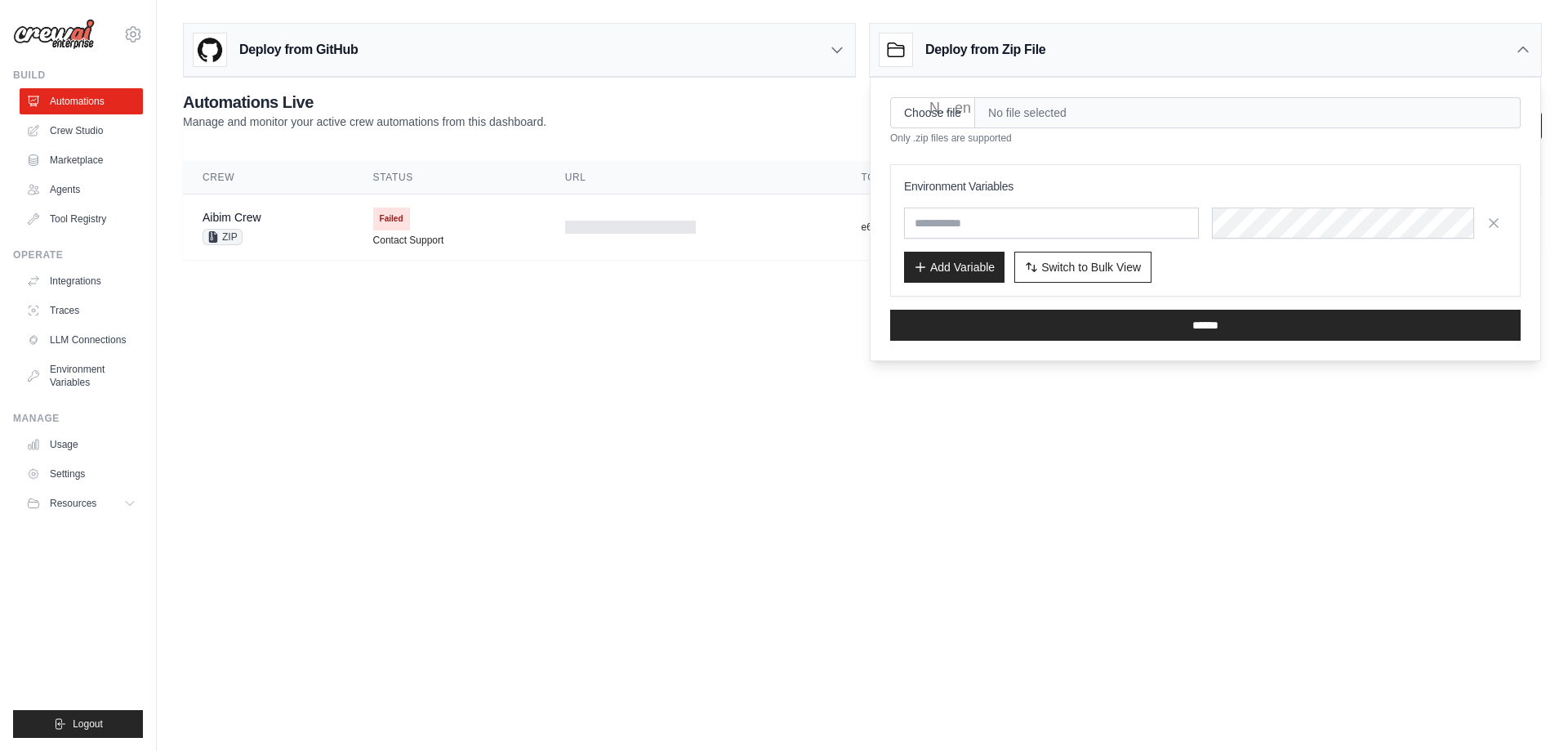
click at [753, 324] on body "revitcivil@gmail.com Settings Build Automations Crew Studio GitHub" at bounding box center [784, 375] width 1568 height 751
click at [545, 465] on body "revitcivil@gmail.com Settings Build Automations Crew Studio GitHub" at bounding box center [784, 375] width 1568 height 751
click at [81, 124] on link "Crew Studio" at bounding box center [82, 130] width 123 height 26
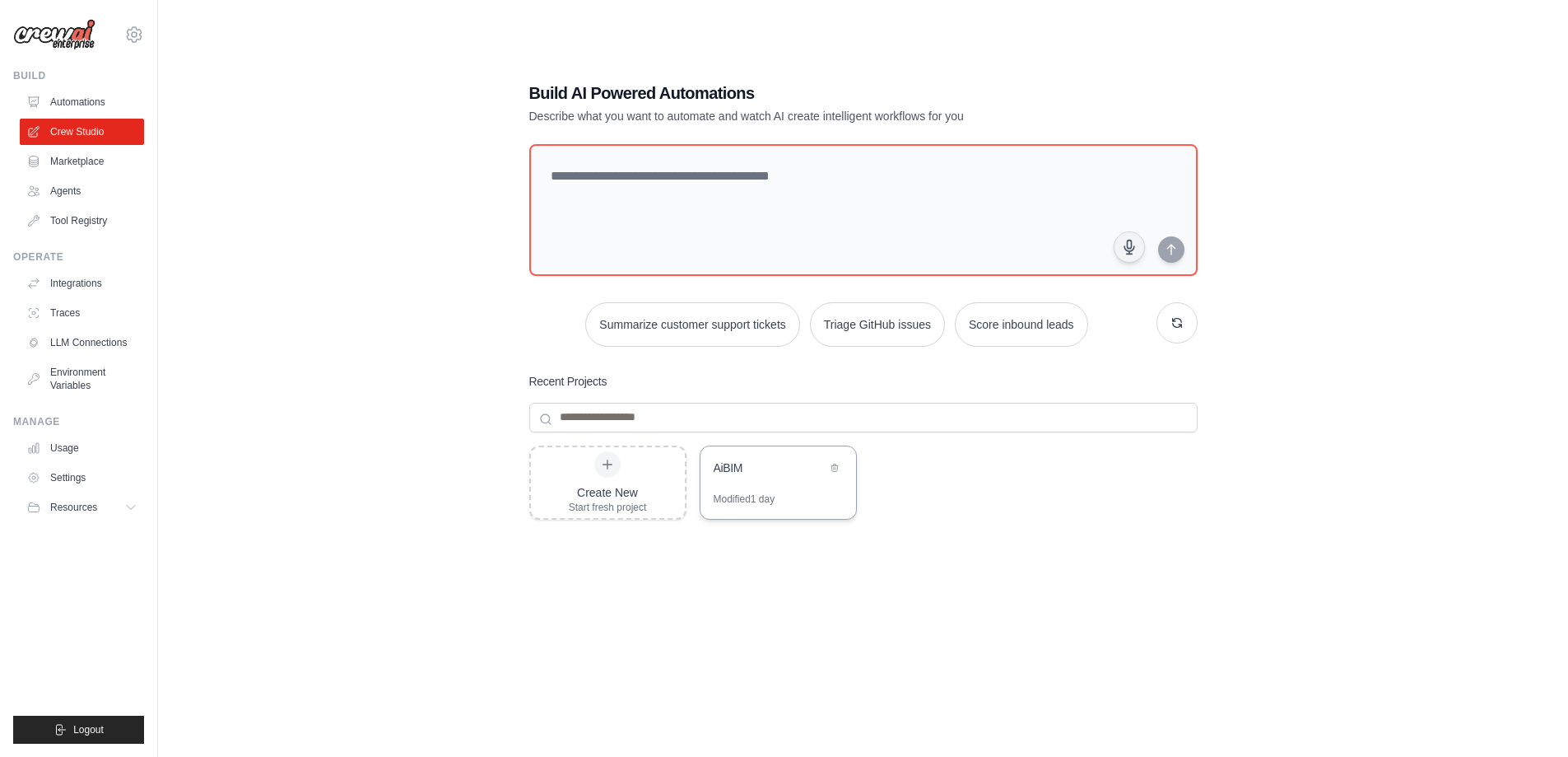
click at [753, 479] on div "AiBIM" at bounding box center [779, 469] width 156 height 46
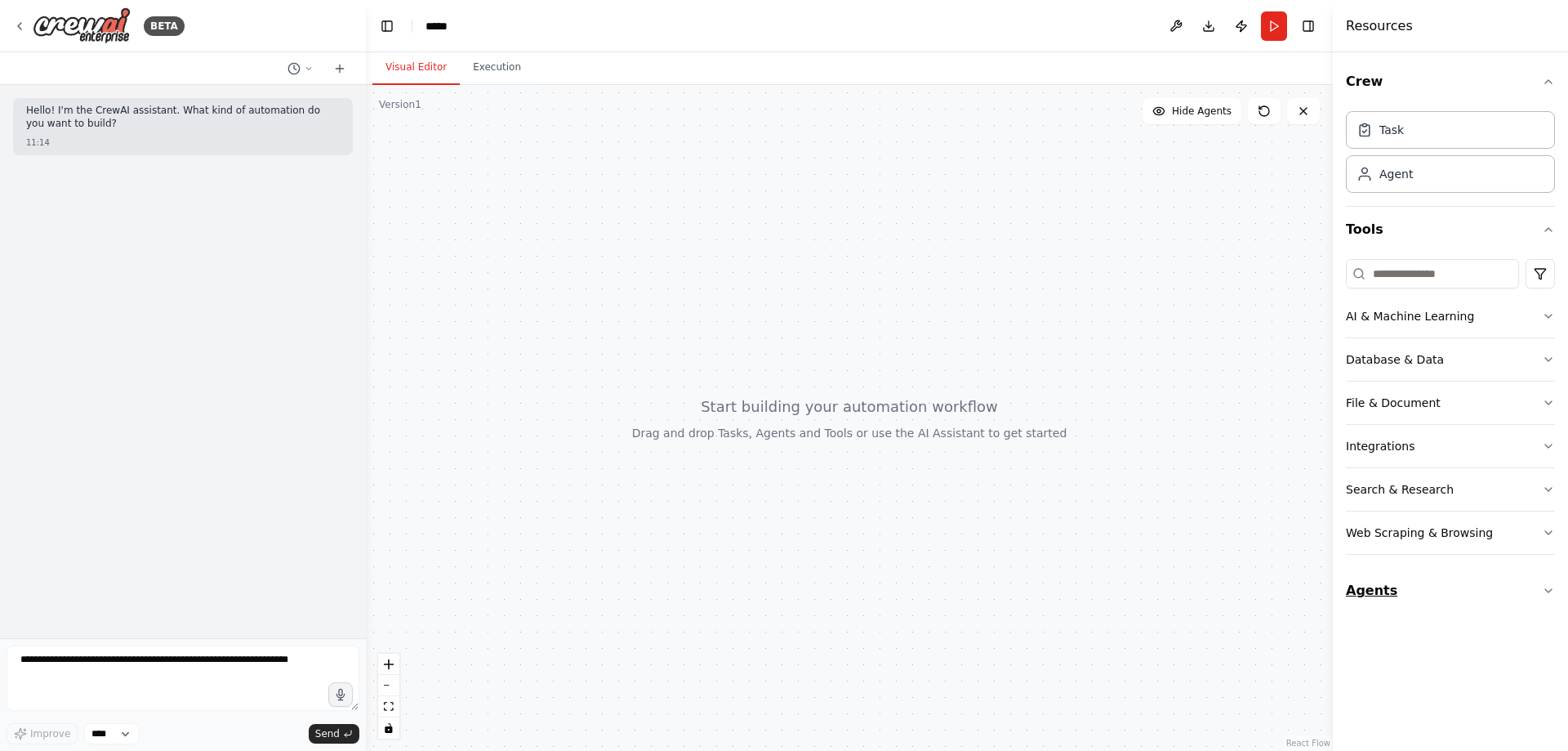
click at [1432, 599] on button "Agents" at bounding box center [1450, 591] width 209 height 46
click at [18, 19] on div "BETA" at bounding box center [99, 26] width 172 height 37
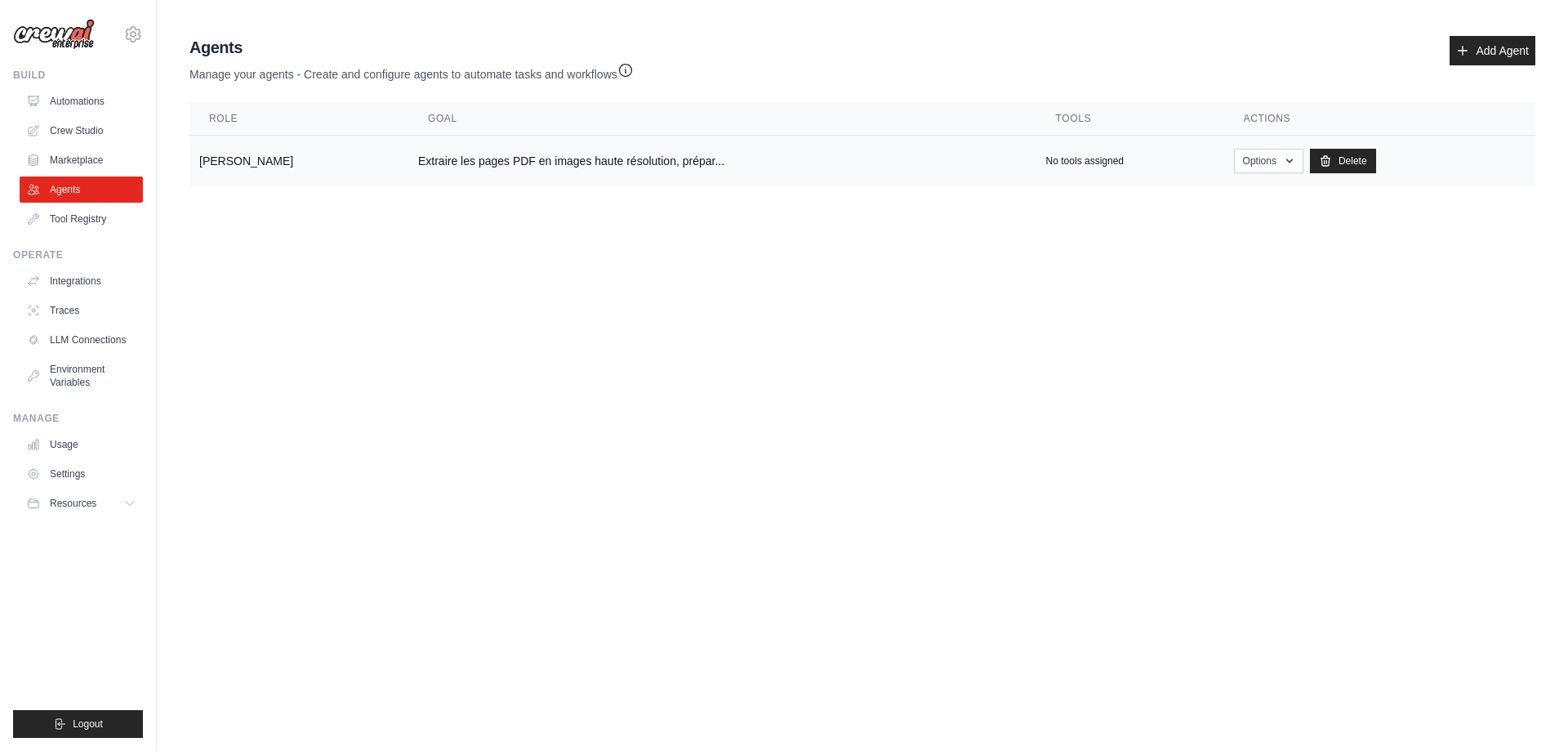
click at [673, 155] on td "Extraire les pages PDF en images haute résolution, prépar..." at bounding box center [722, 161] width 628 height 52
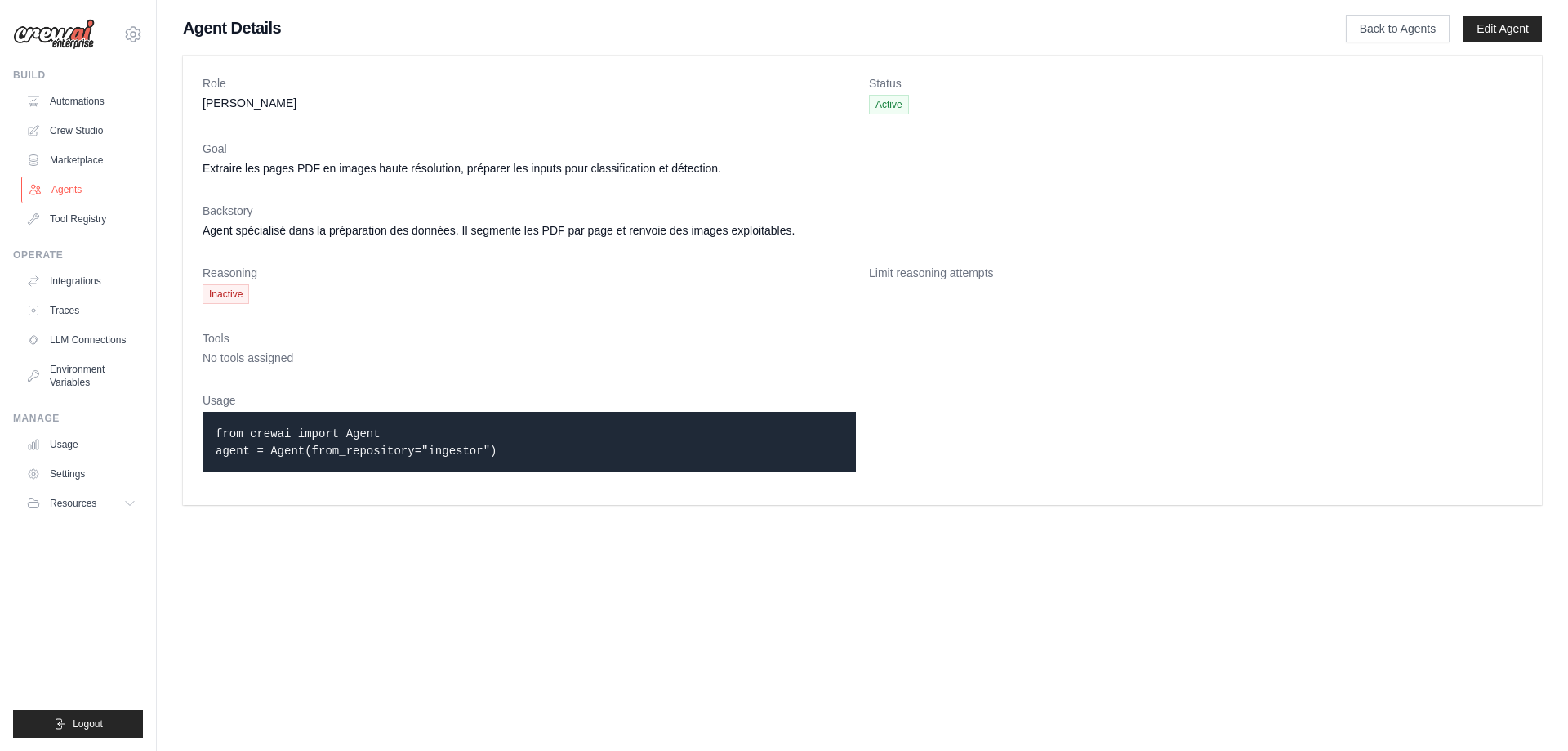
click at [79, 191] on link "Agents" at bounding box center [82, 189] width 123 height 26
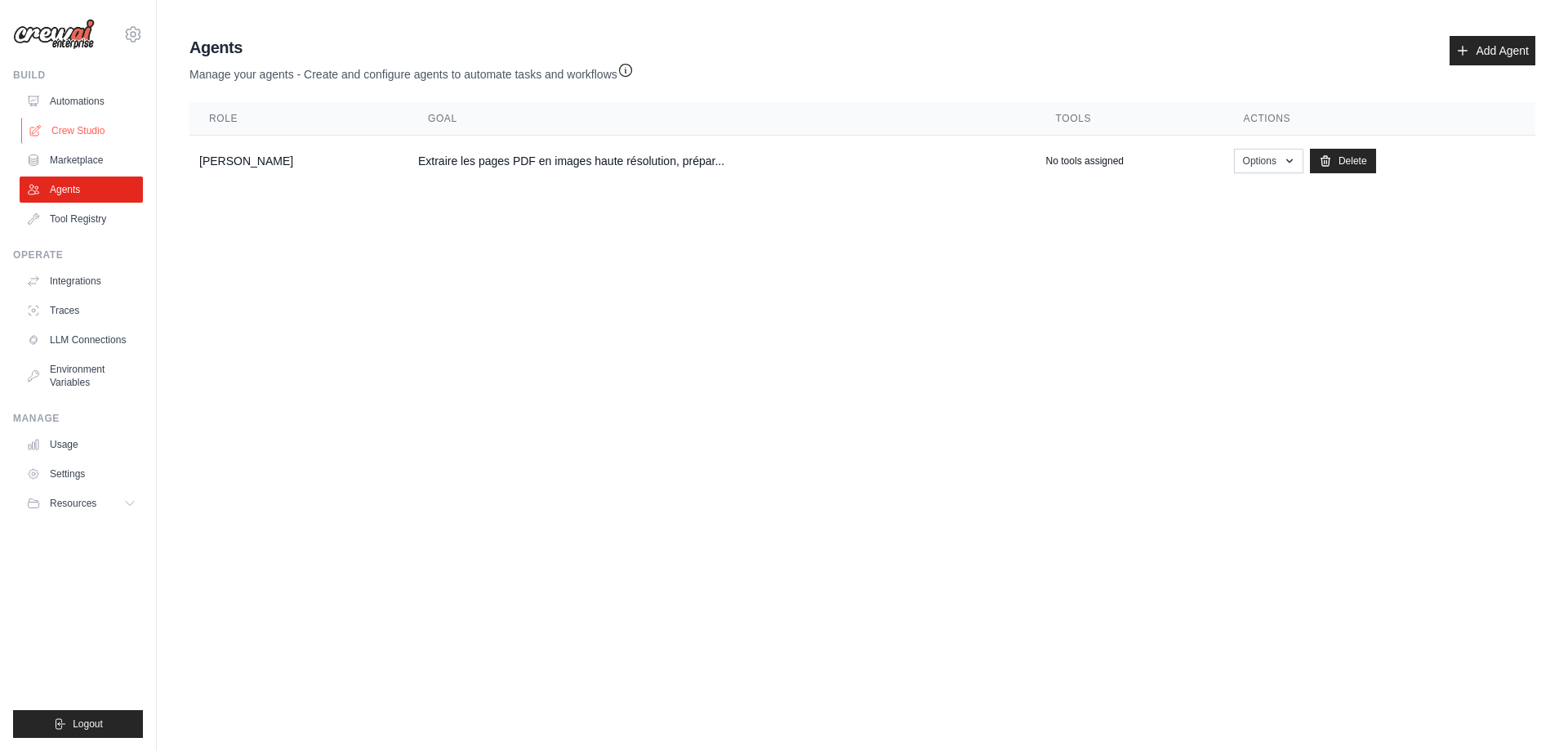
click at [84, 131] on link "Crew Studio" at bounding box center [82, 130] width 123 height 26
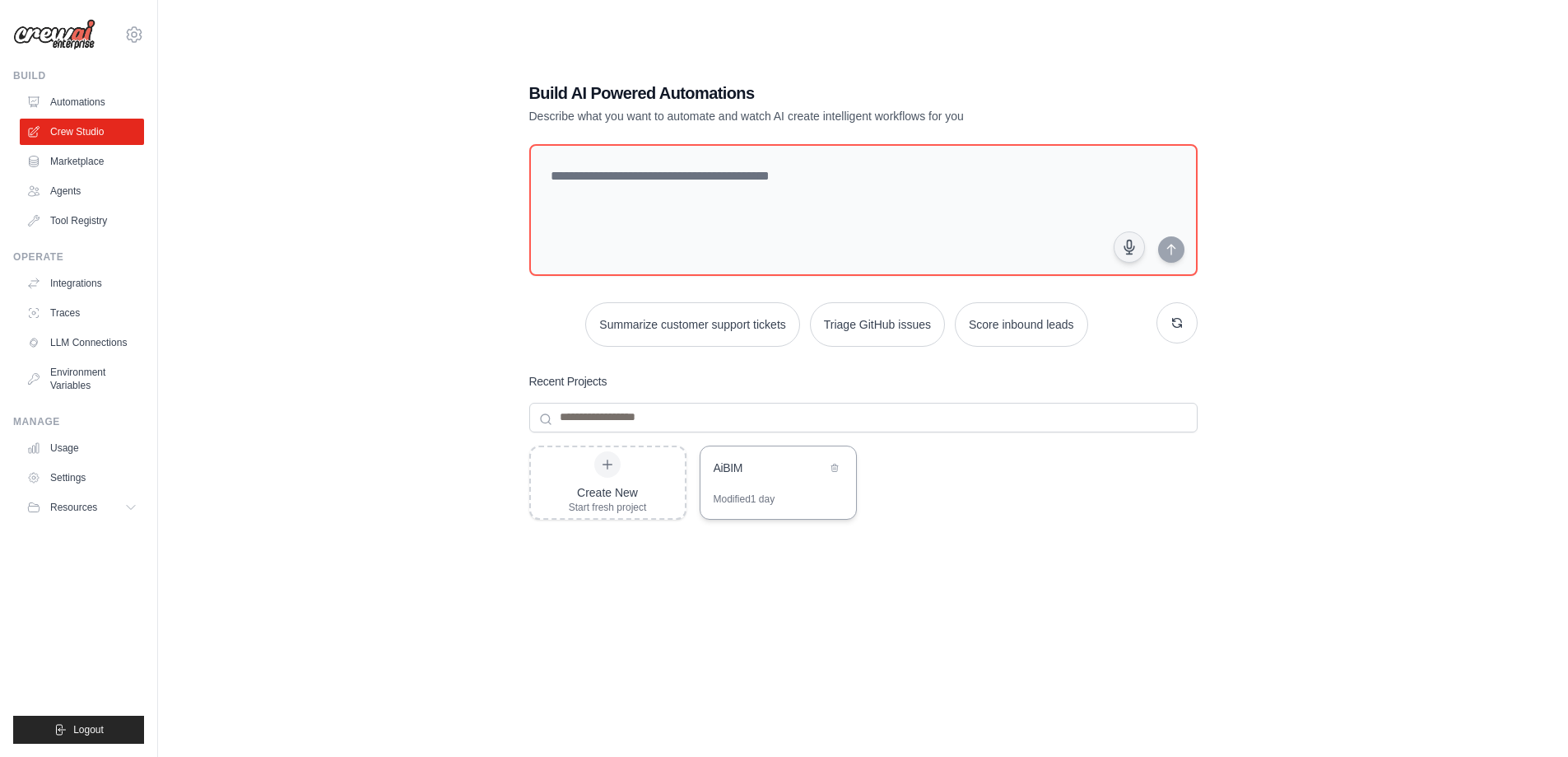
click at [755, 477] on div "AiBIM" at bounding box center [769, 469] width 112 height 20
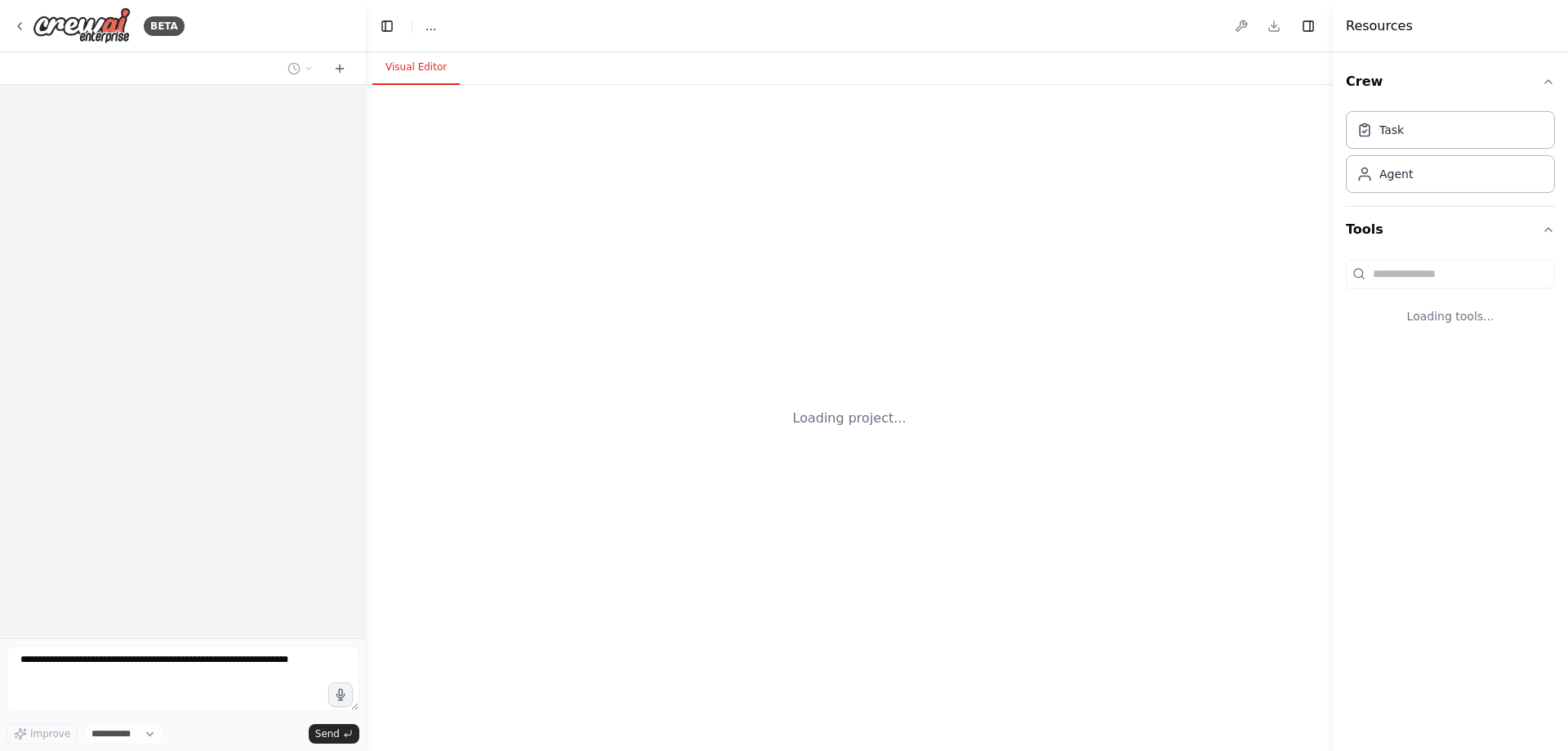
select select "****"
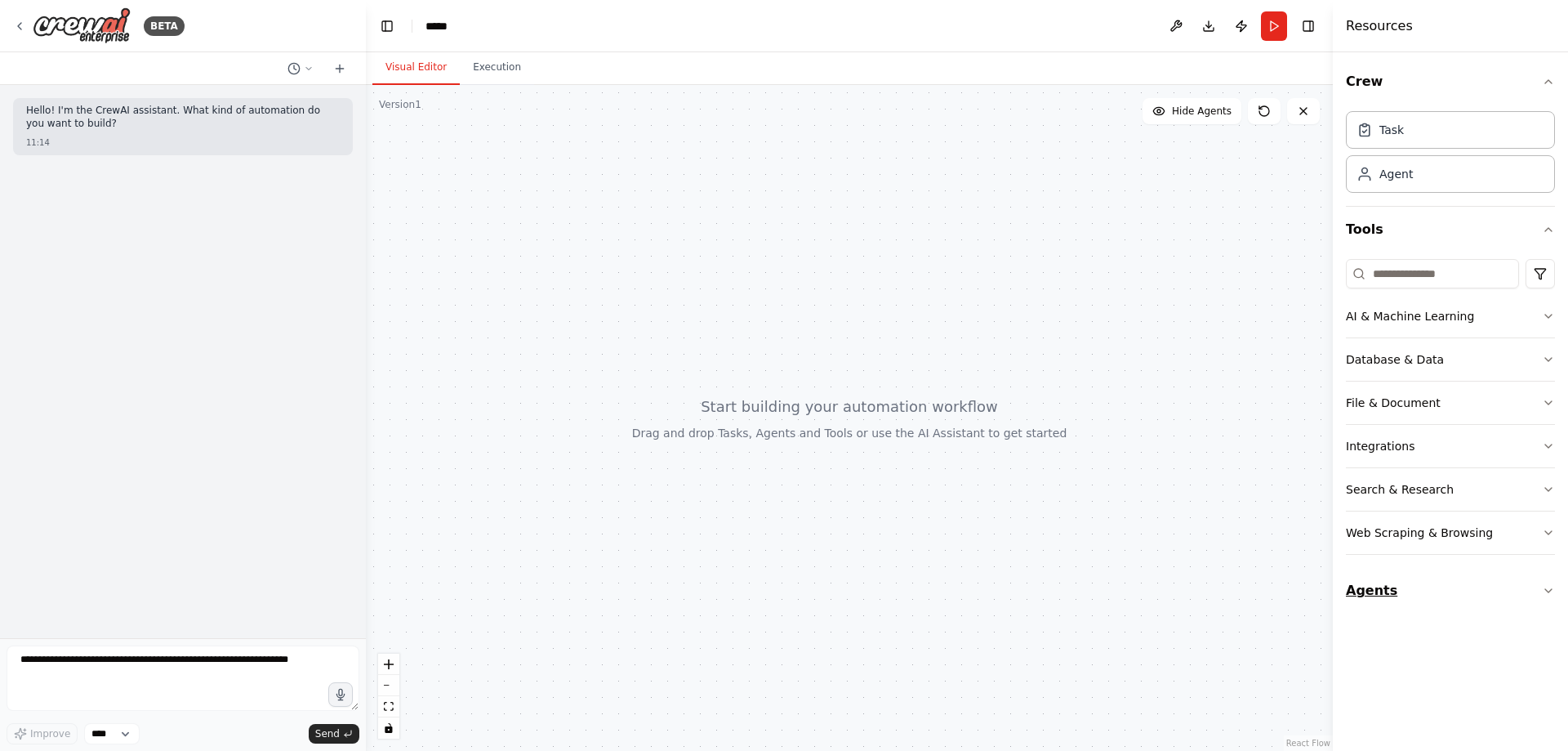
click at [1486, 595] on button "Agents" at bounding box center [1450, 591] width 209 height 46
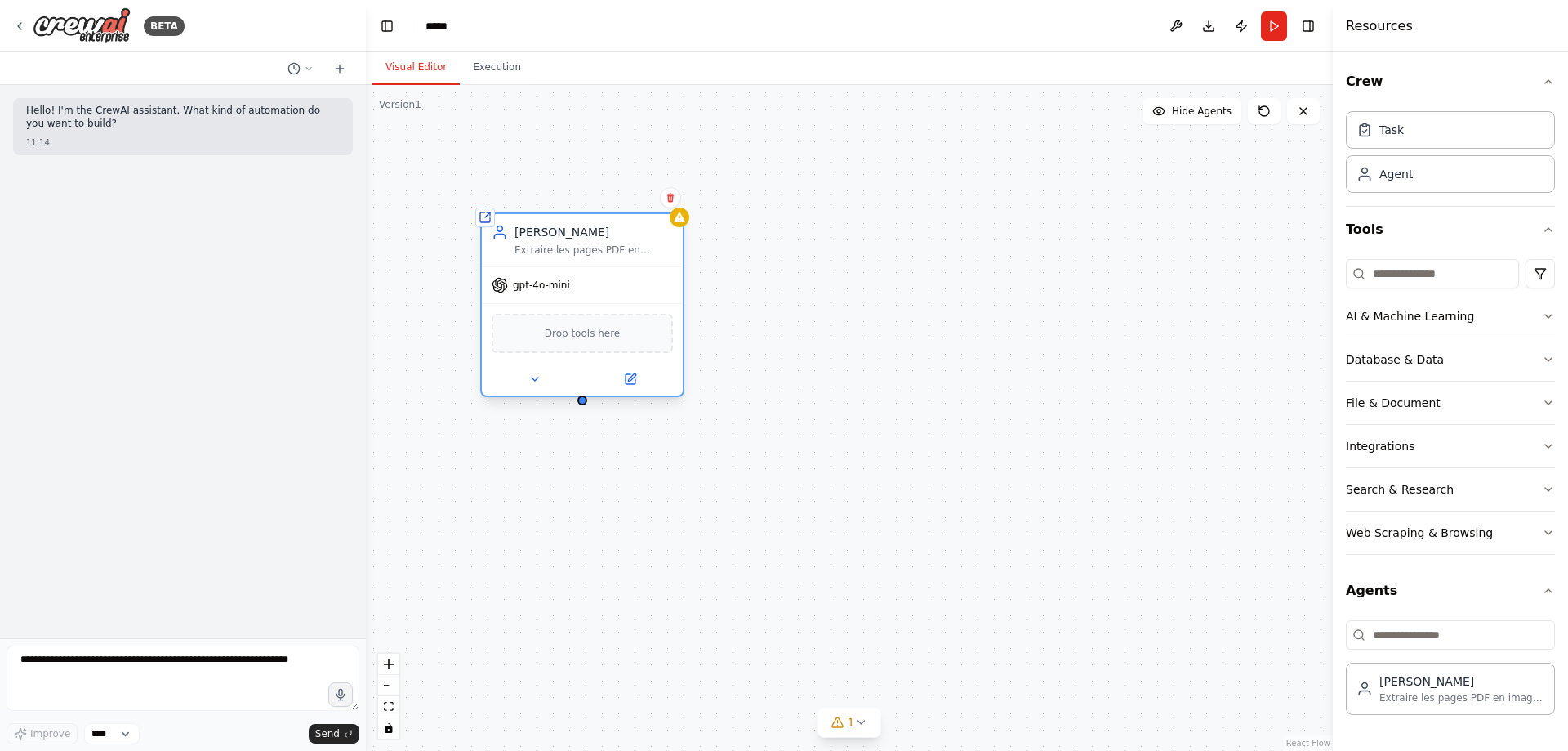
drag, startPoint x: 760, startPoint y: 296, endPoint x: 548, endPoint y: 234, distance: 220.9
click at [548, 234] on div "[PERSON_NAME]" at bounding box center [593, 232] width 158 height 16
click at [106, 667] on textarea at bounding box center [183, 678] width 353 height 65
click at [48, 21] on img at bounding box center [81, 26] width 98 height 37
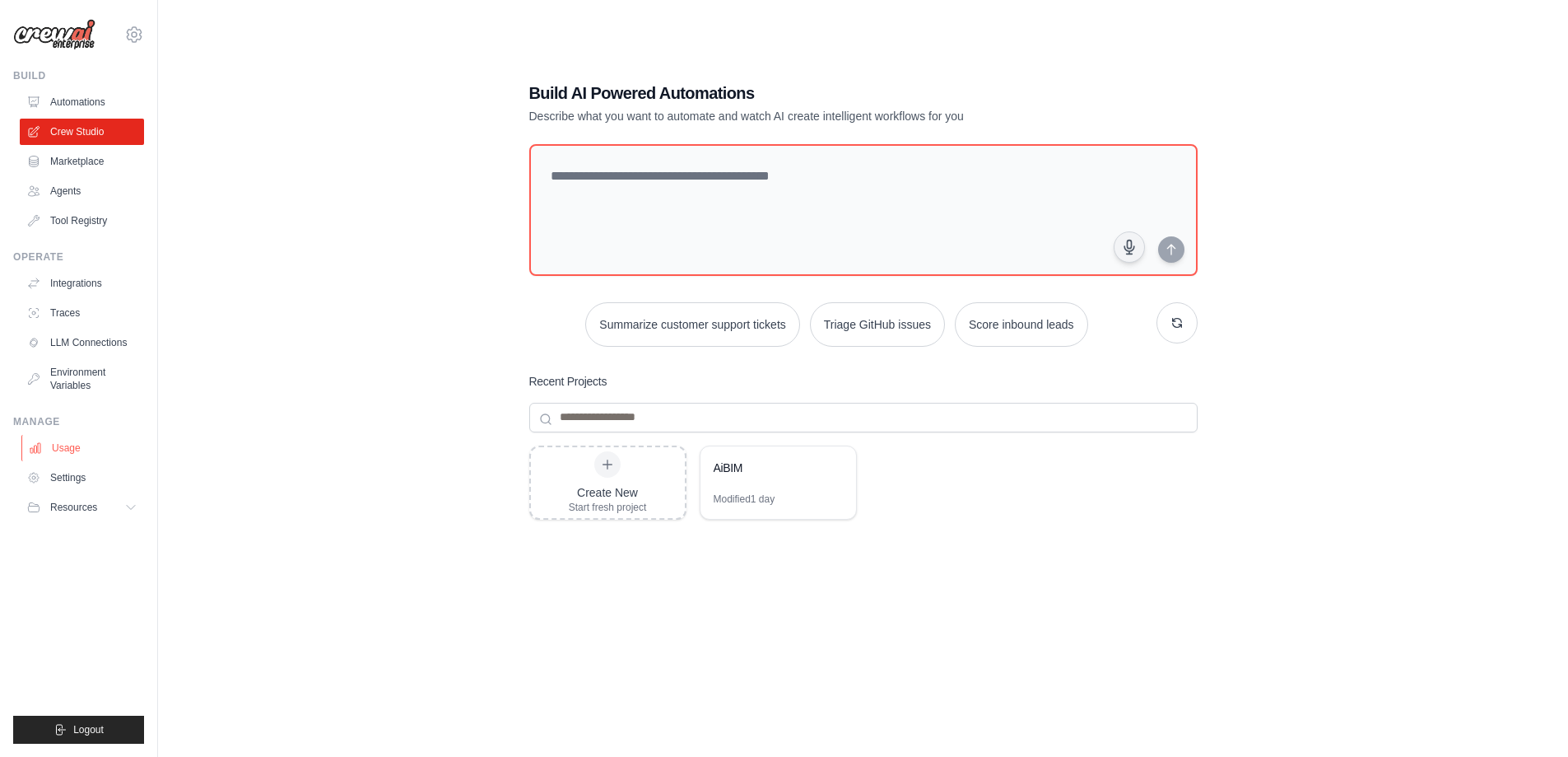
click at [76, 444] on link "Usage" at bounding box center [83, 447] width 124 height 26
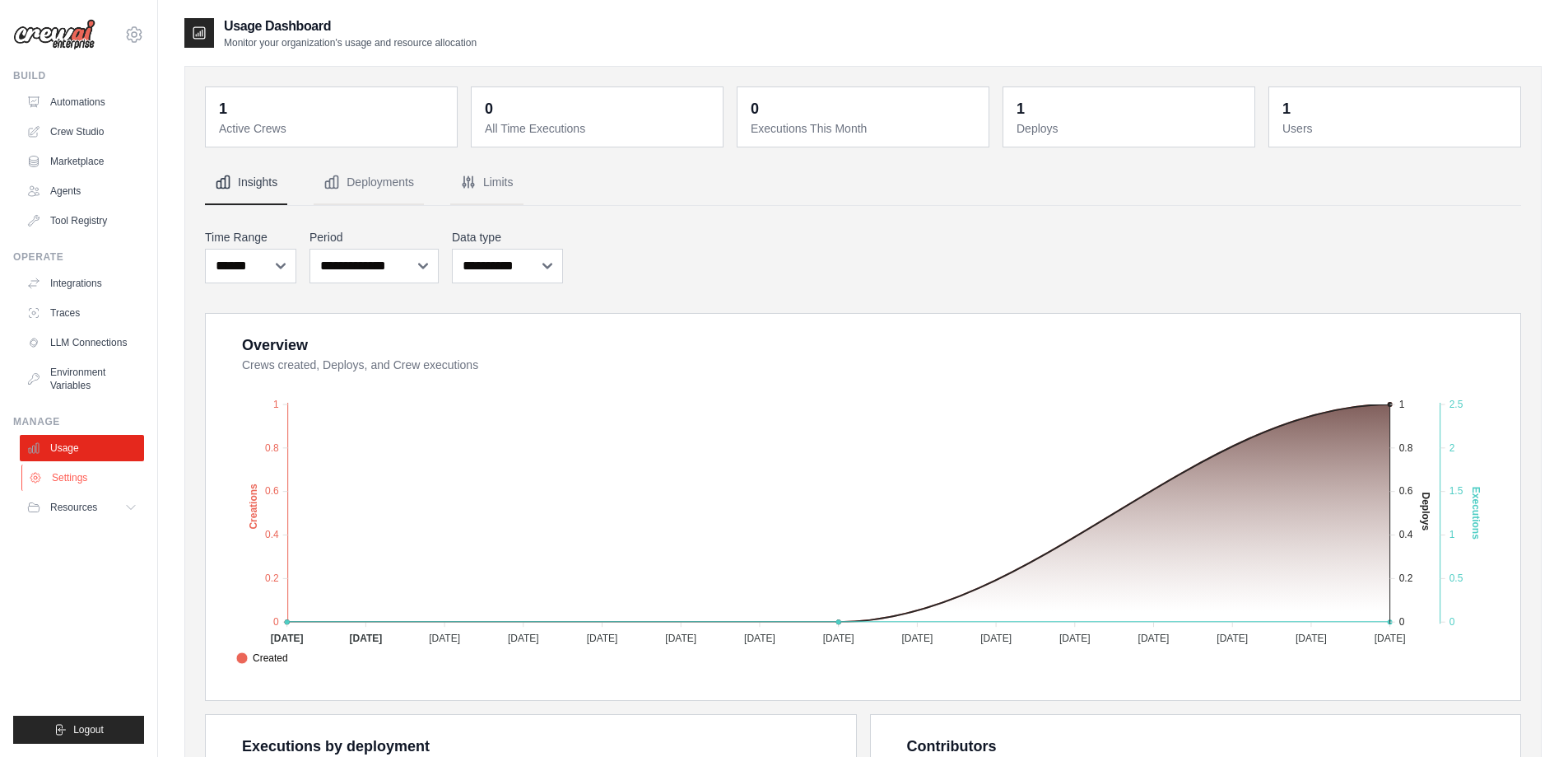
click at [81, 480] on link "Settings" at bounding box center [83, 477] width 124 height 26
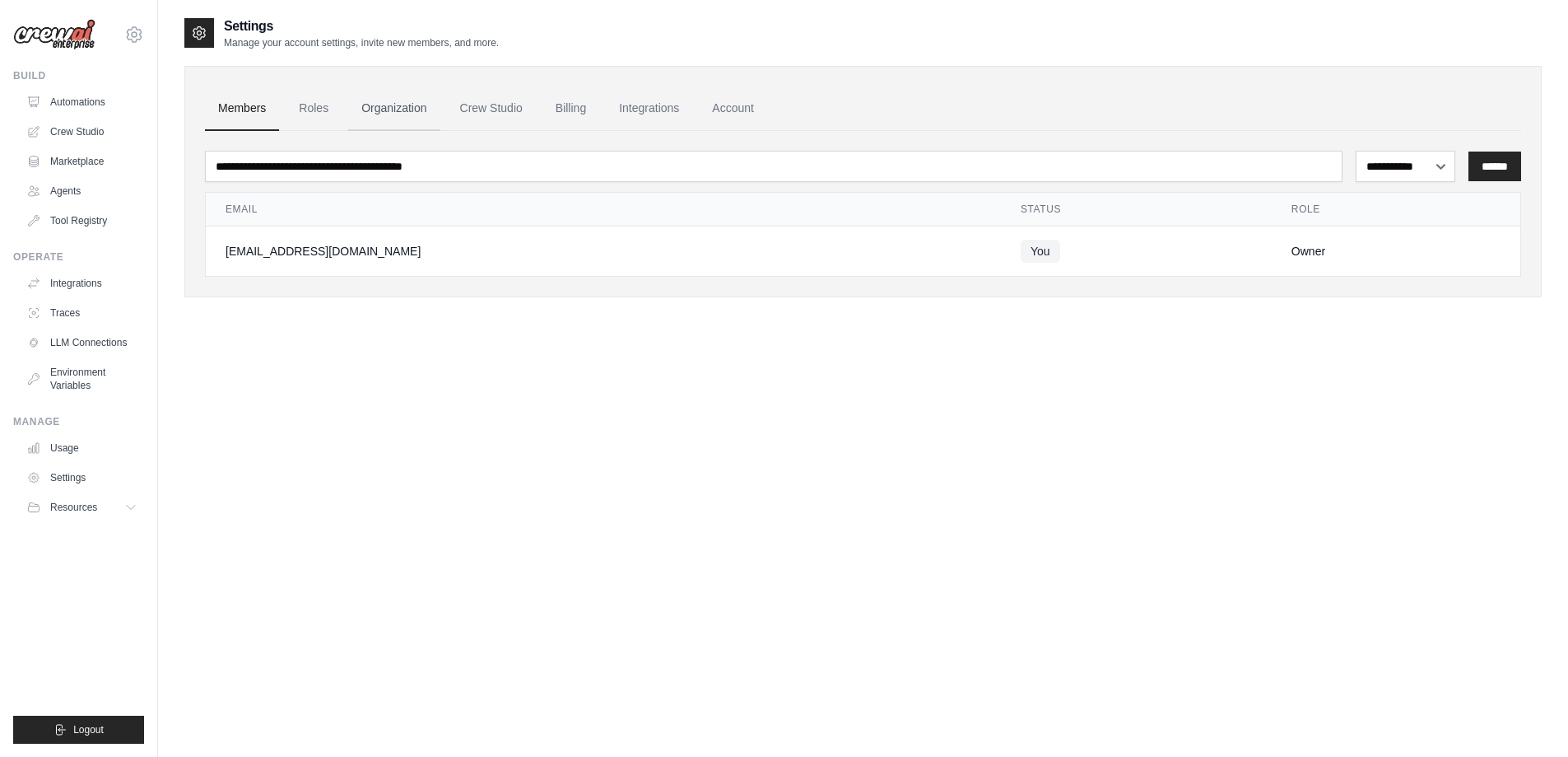
click at [390, 112] on link "Organization" at bounding box center [393, 109] width 91 height 44
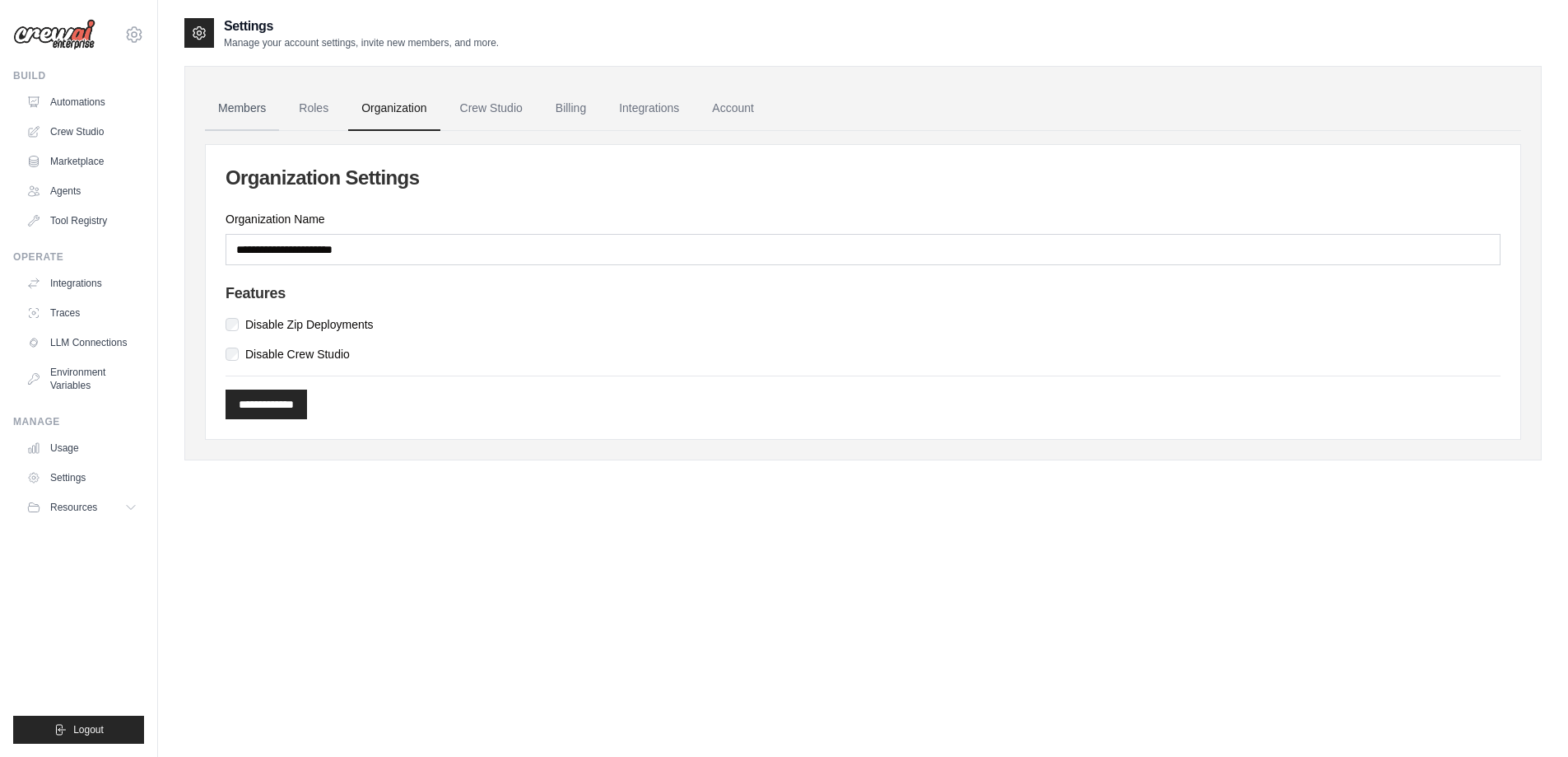
click at [245, 106] on link "Members" at bounding box center [241, 109] width 74 height 44
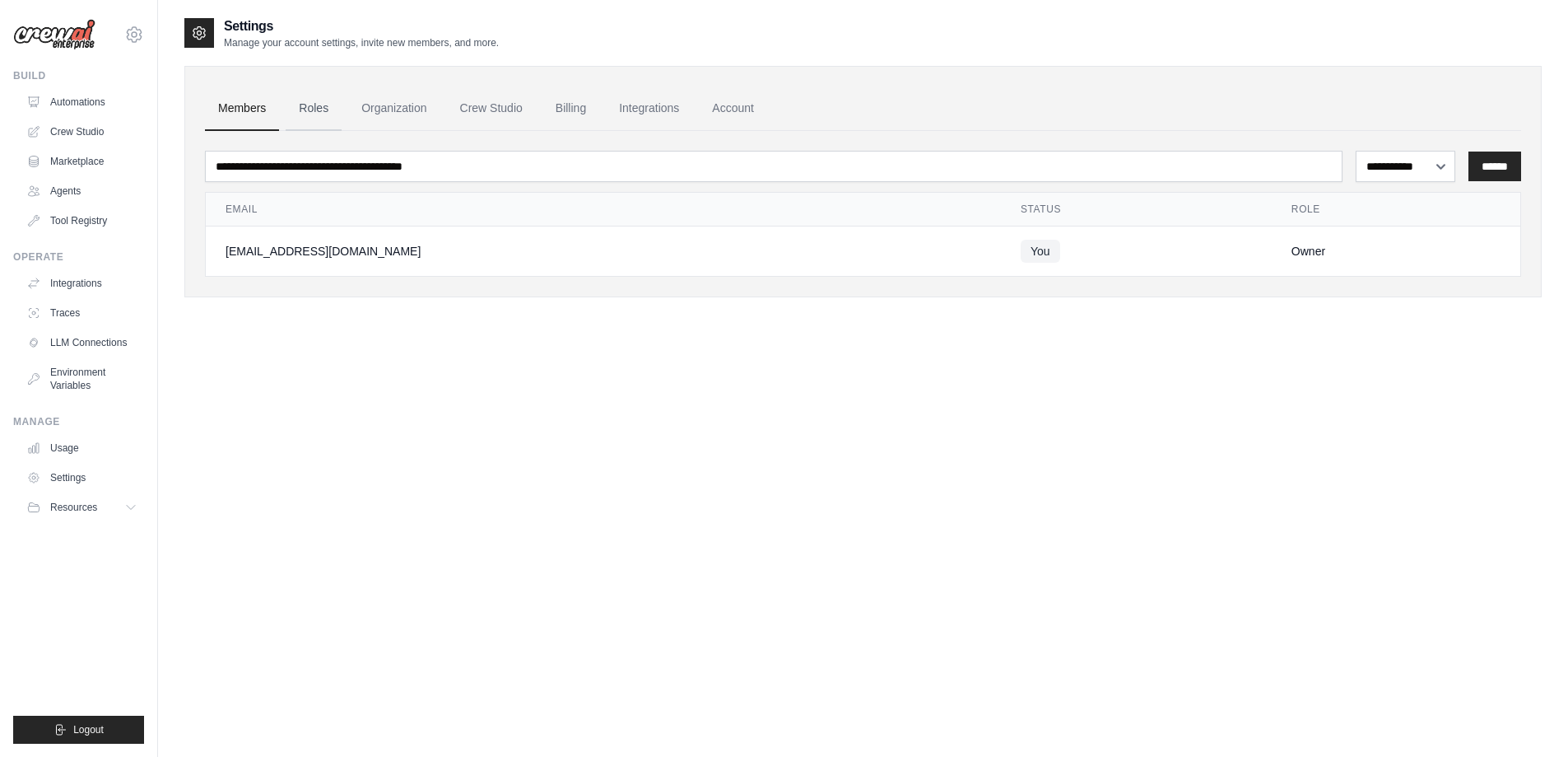
click at [314, 105] on link "Roles" at bounding box center [313, 109] width 56 height 44
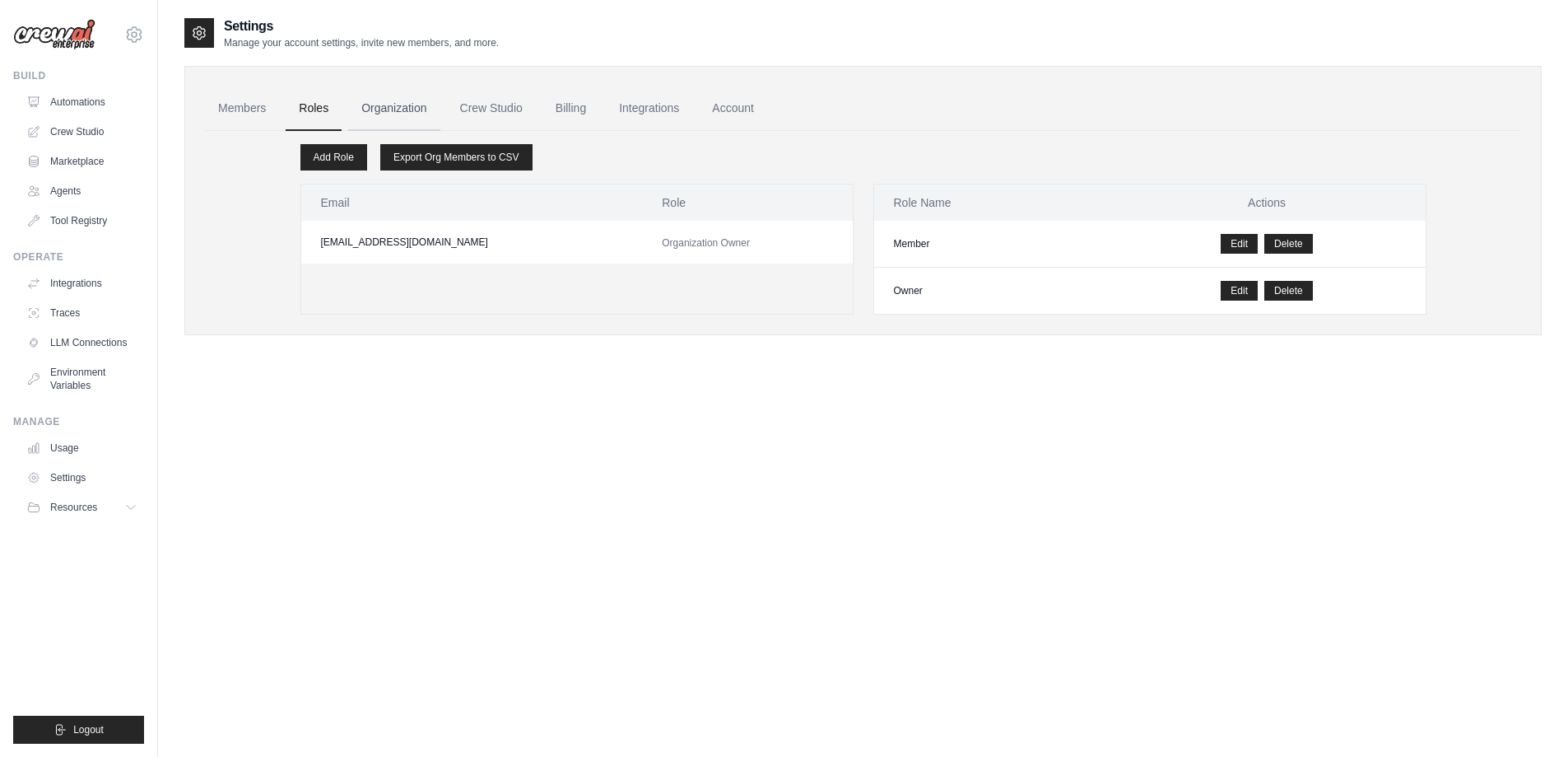
click at [391, 111] on link "Organization" at bounding box center [393, 109] width 91 height 44
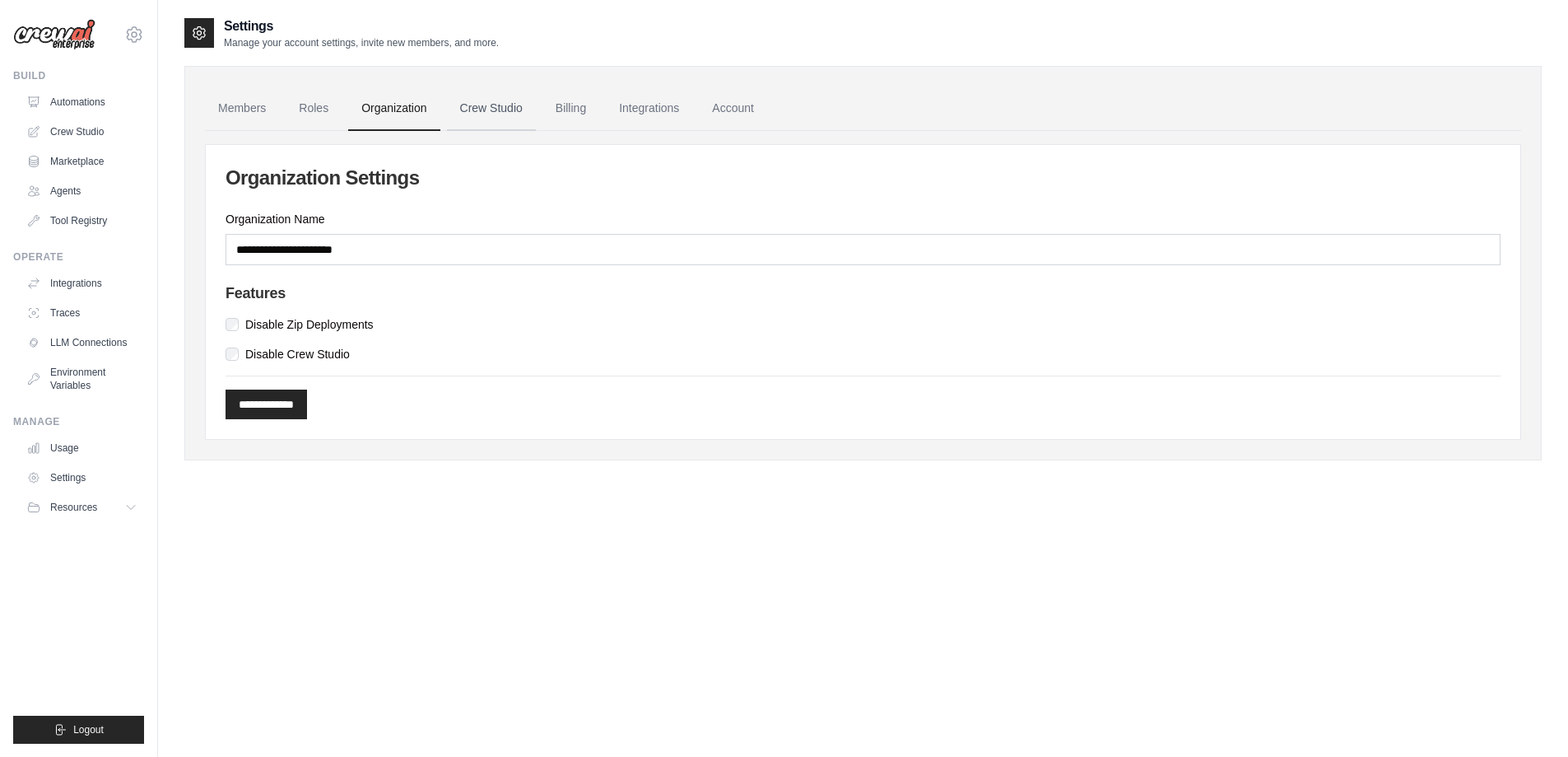
click at [496, 111] on link "Crew Studio" at bounding box center [491, 109] width 88 height 44
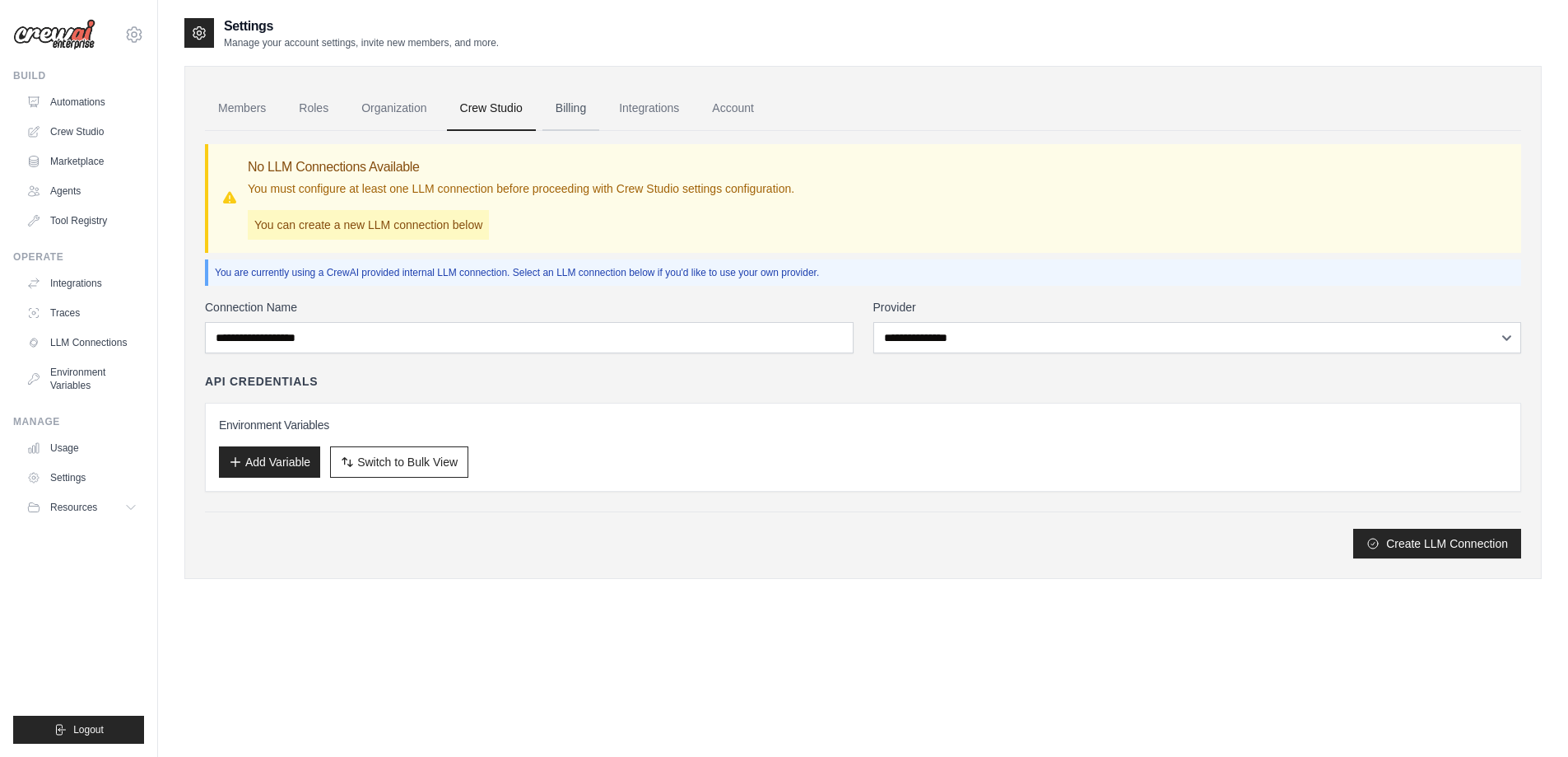
click at [570, 109] on link "Billing" at bounding box center [570, 109] width 57 height 44
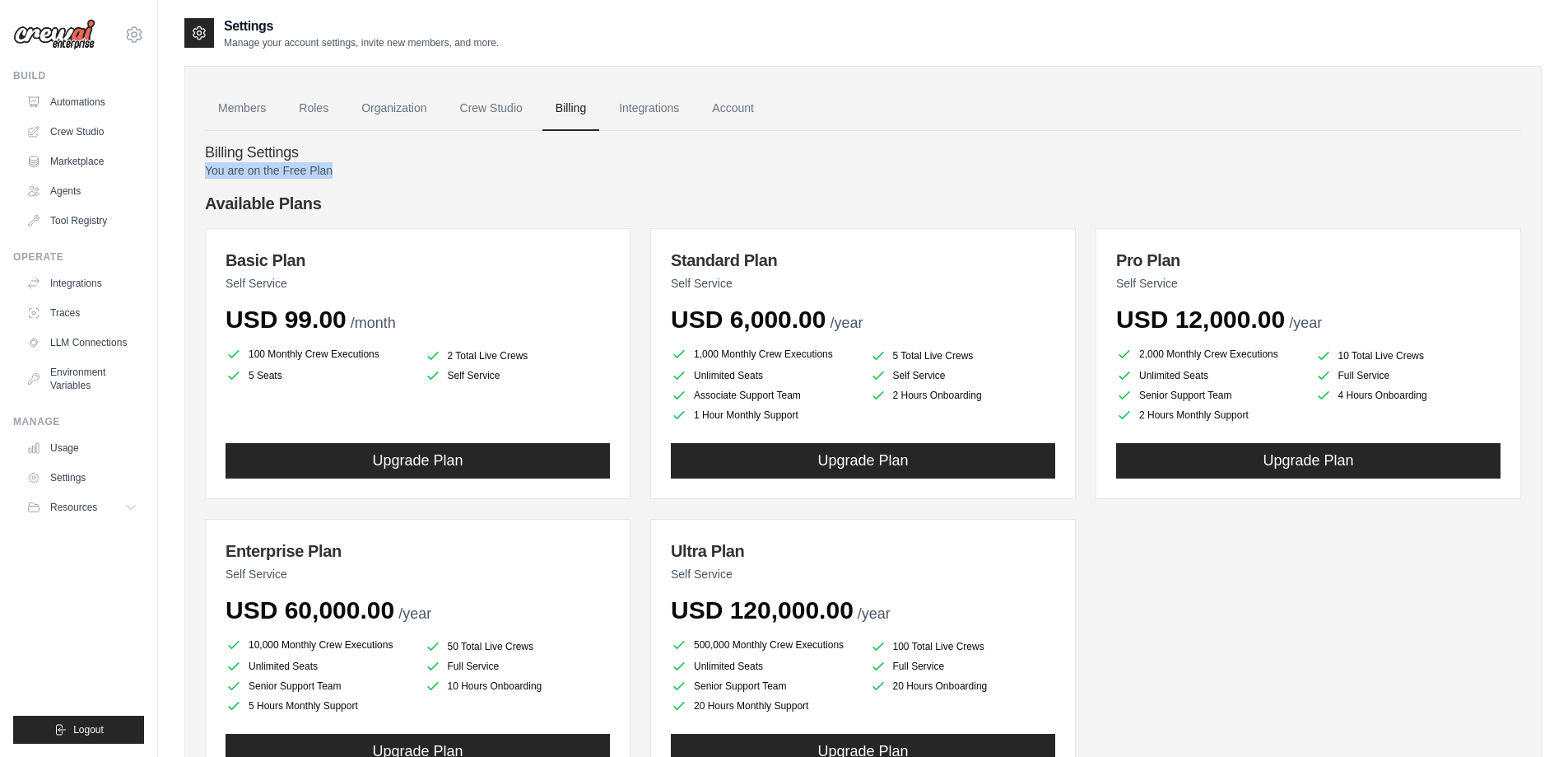
drag, startPoint x: 335, startPoint y: 168, endPoint x: 179, endPoint y: 168, distance: 156.0
click at [179, 168] on div "Settings Manage your account settings, invite new members, and more. Members Ro…" at bounding box center [862, 444] width 1410 height 856
click at [278, 257] on h3 "Basic Plan" at bounding box center [418, 261] width 385 height 23
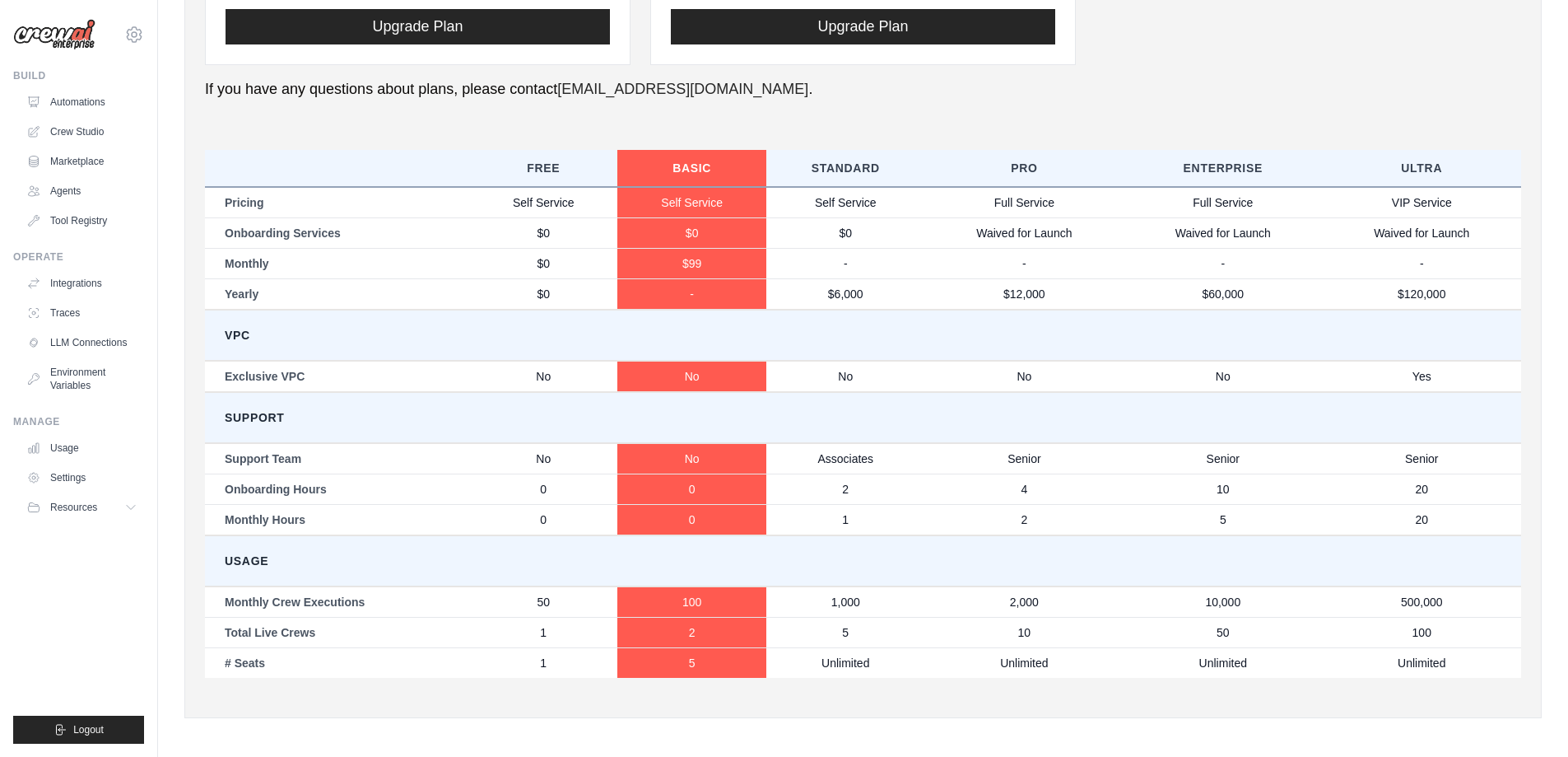
scroll to position [729, 0]
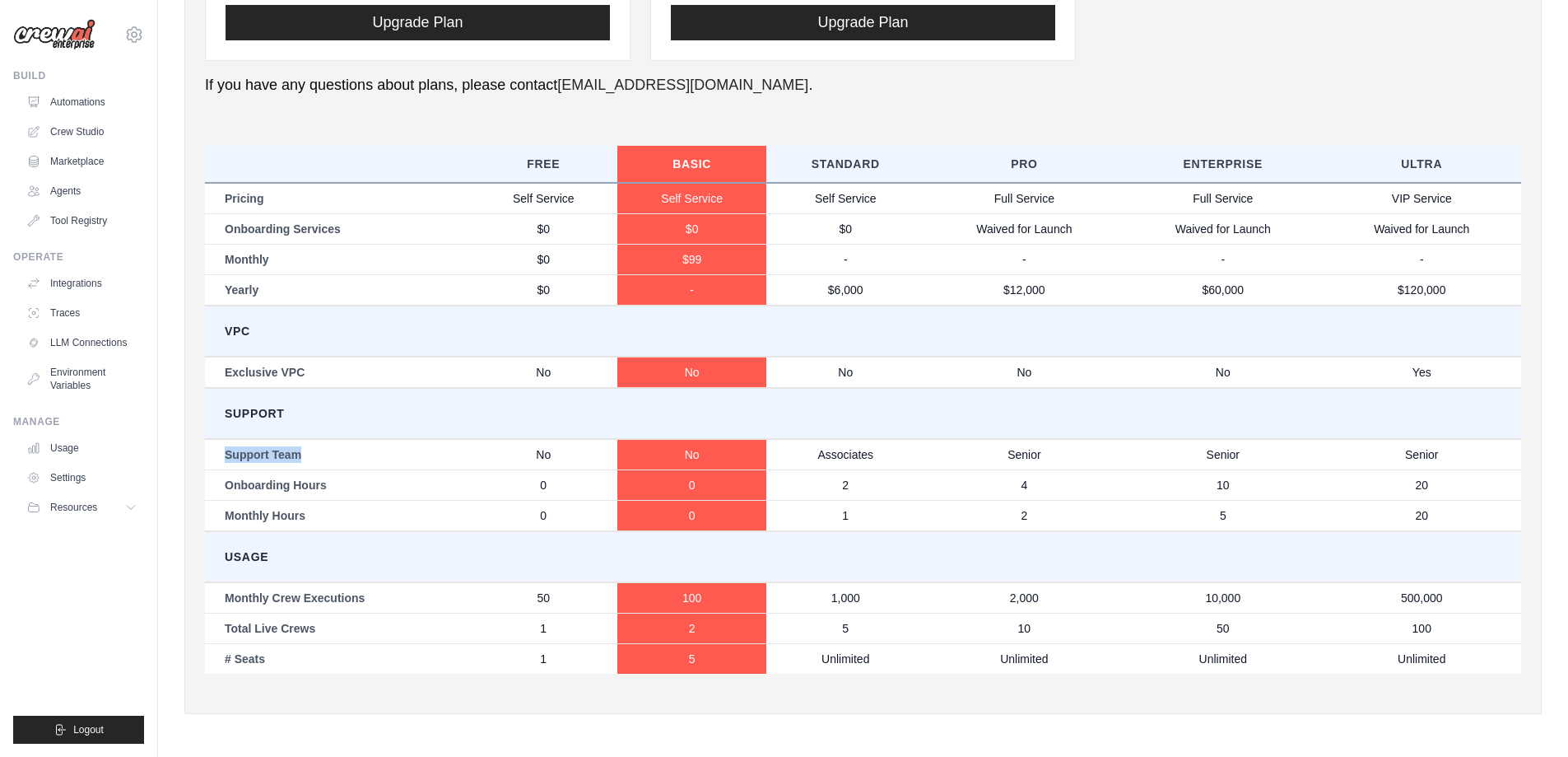
drag, startPoint x: 302, startPoint y: 457, endPoint x: 227, endPoint y: 455, distance: 75.0
click at [227, 455] on td "Support Team" at bounding box center [336, 454] width 264 height 32
drag, startPoint x: 832, startPoint y: 295, endPoint x: 866, endPoint y: 290, distance: 34.4
click at [866, 290] on td "$6,000" at bounding box center [845, 290] width 159 height 32
drag, startPoint x: 685, startPoint y: 260, endPoint x: 712, endPoint y: 260, distance: 27.0
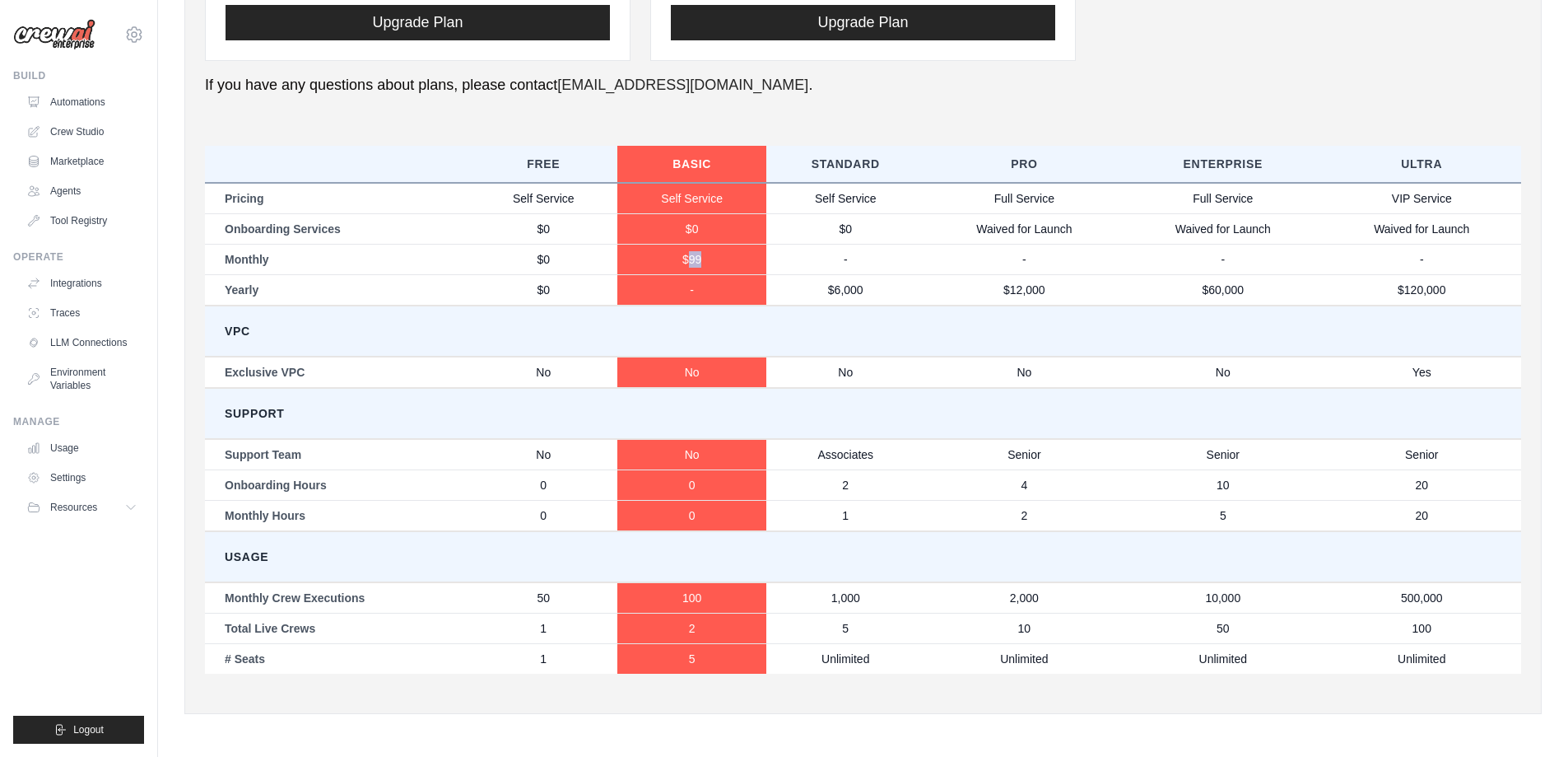
click at [712, 260] on td "$99" at bounding box center [691, 259] width 148 height 31
click at [813, 329] on td "VPC" at bounding box center [862, 331] width 1316 height 51
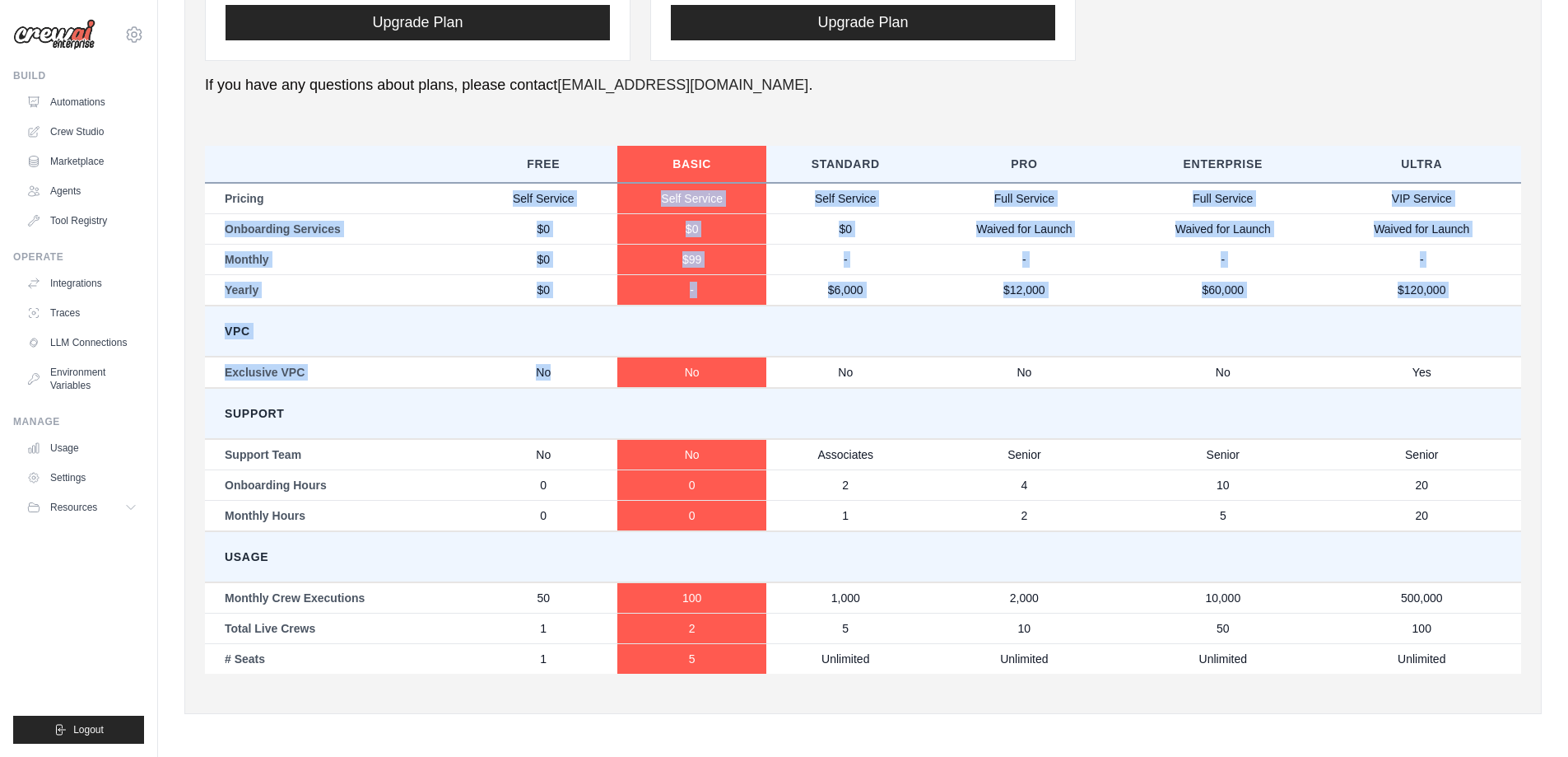
drag, startPoint x: 514, startPoint y: 192, endPoint x: 560, endPoint y: 289, distance: 107.4
click at [564, 337] on tbody "Pricing Self Service Self Service Self Service Full Service Full Service VIP Se…" at bounding box center [862, 428] width 1316 height 491
click at [559, 268] on td "$0" at bounding box center [543, 259] width 148 height 31
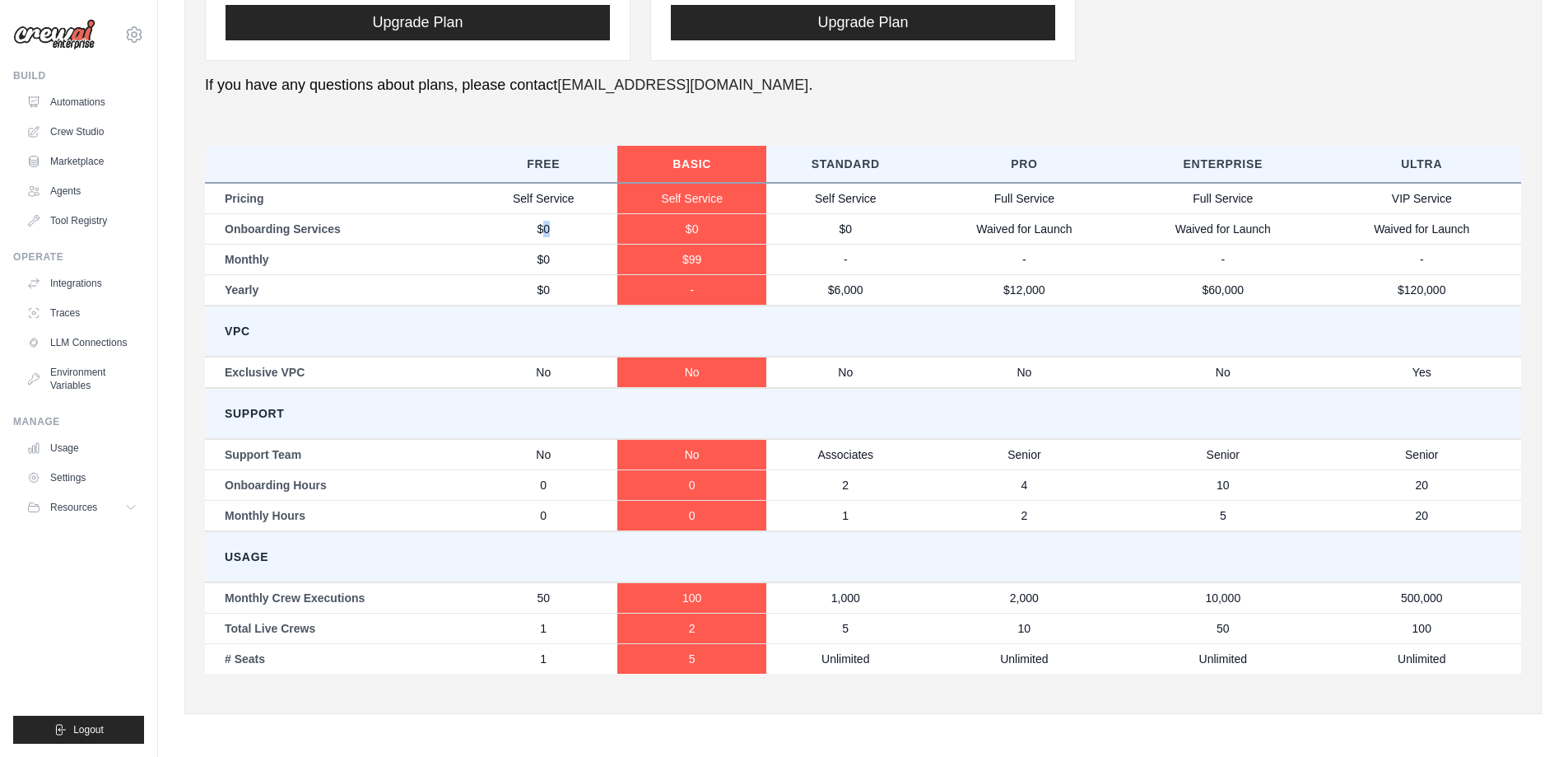
drag, startPoint x: 541, startPoint y: 232, endPoint x: 555, endPoint y: 231, distance: 14.0
click at [555, 231] on td "$0" at bounding box center [543, 229] width 148 height 31
click at [64, 129] on link "Crew Studio" at bounding box center [83, 131] width 124 height 26
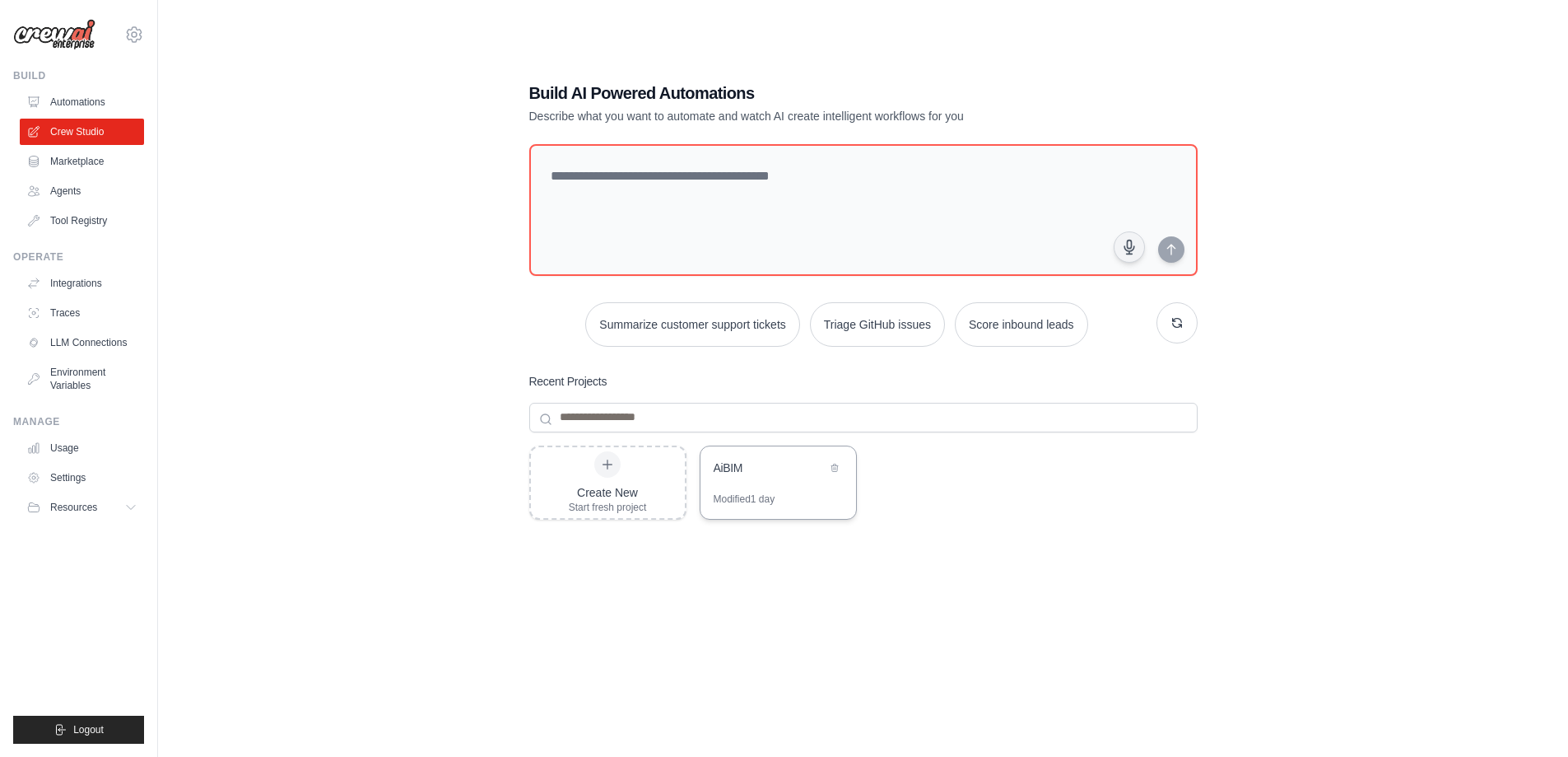
click at [768, 487] on div "AiBIM" at bounding box center [779, 469] width 156 height 46
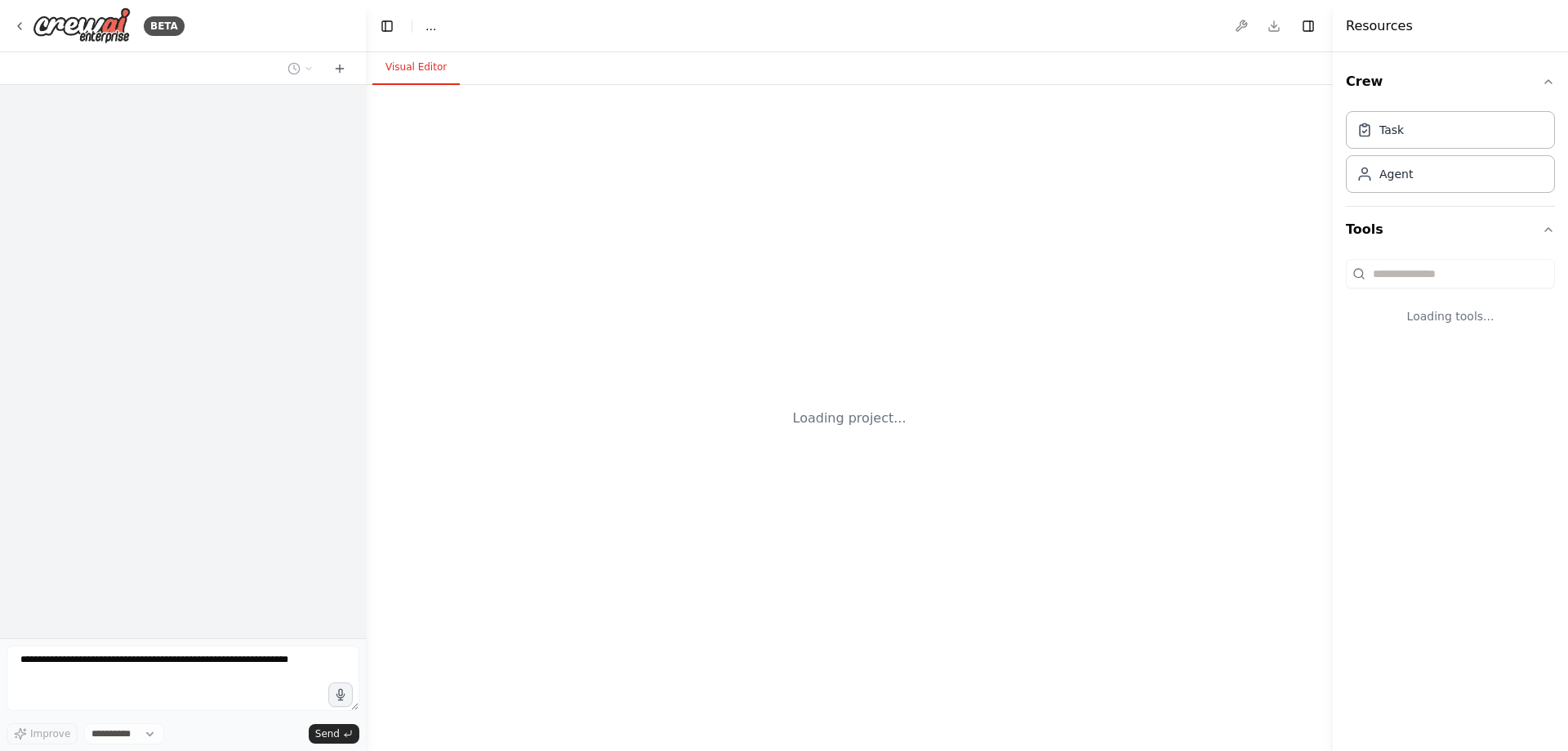
select select "****"
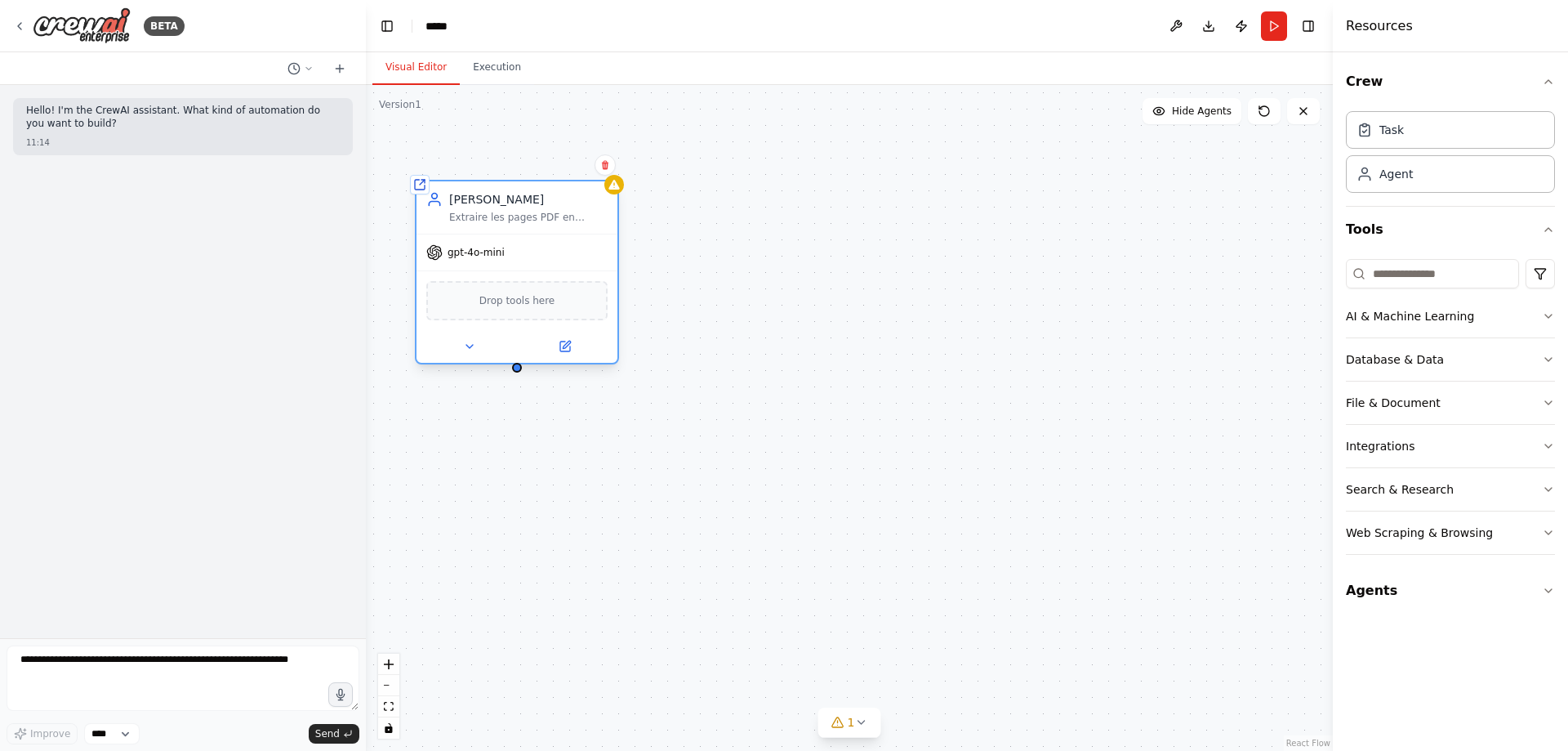
drag, startPoint x: 620, startPoint y: 246, endPoint x: 560, endPoint y: 205, distance: 72.7
click at [560, 205] on div "Ingestor Extraire les pages PDF en images haute résolution, préparer les inputs…" at bounding box center [528, 207] width 158 height 32
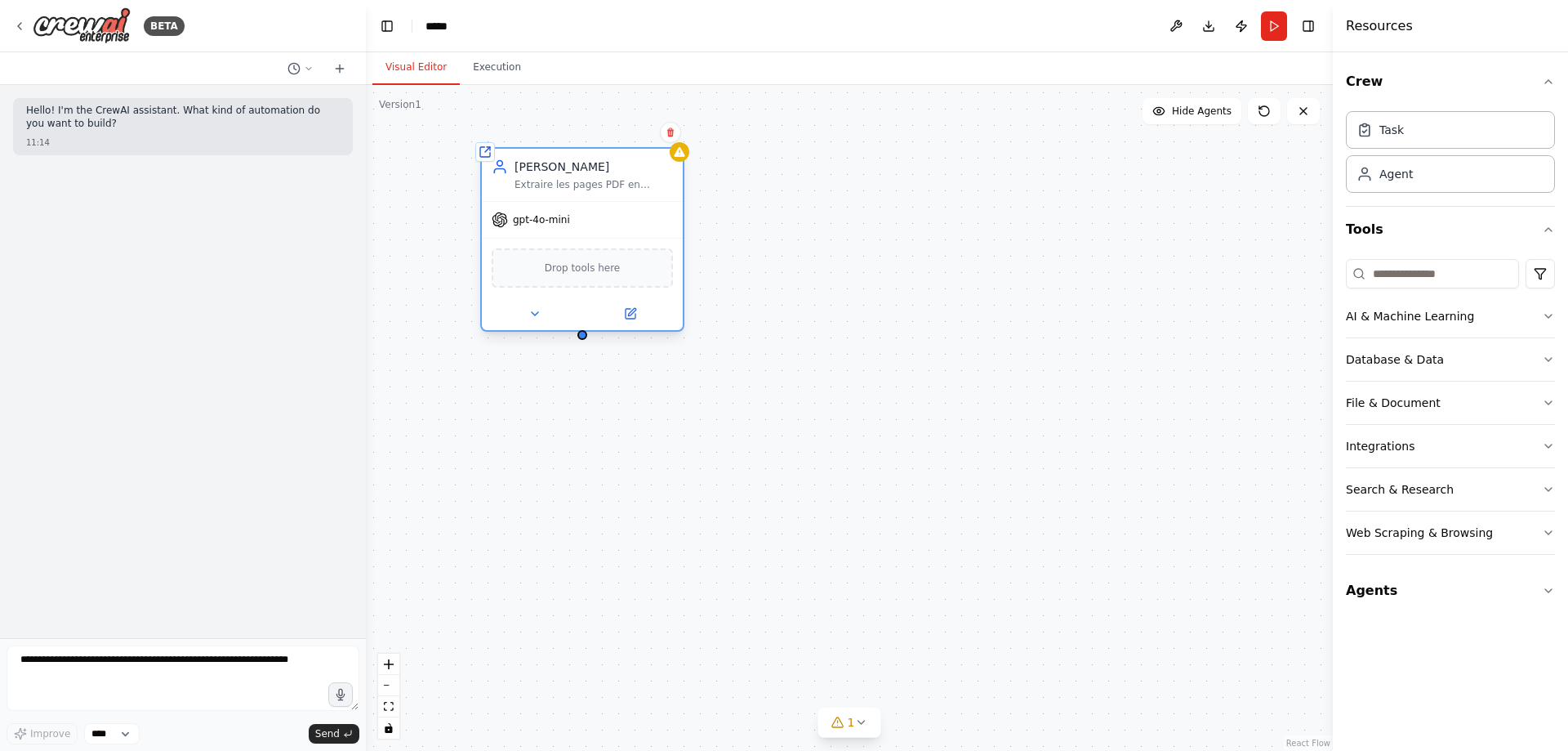
drag, startPoint x: 522, startPoint y: 212, endPoint x: 603, endPoint y: 188, distance: 84.5
click at [603, 188] on div "Ingestor Extraire les pages PDF en images haute résolution, préparer les inputs…" at bounding box center [593, 175] width 158 height 32
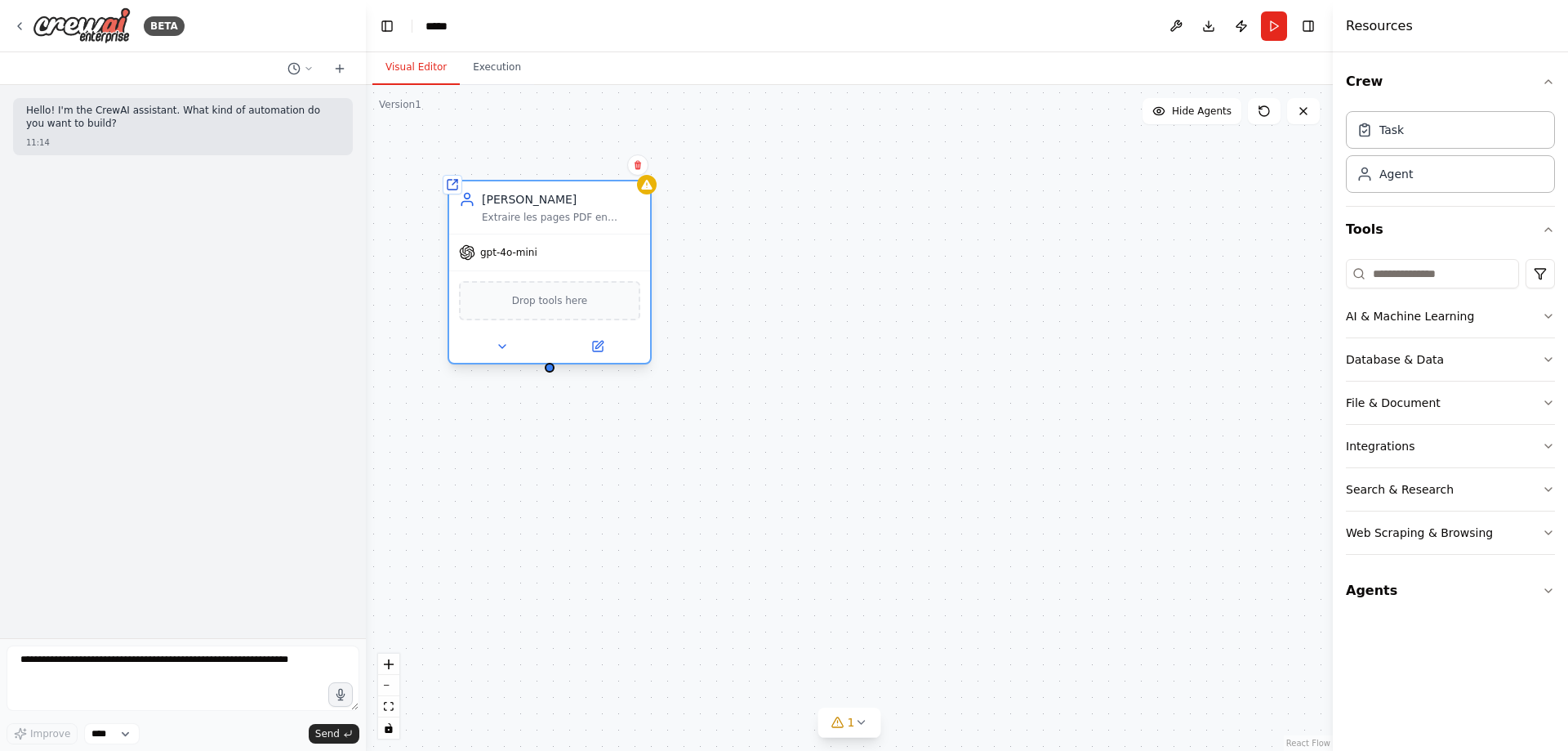
drag, startPoint x: 613, startPoint y: 190, endPoint x: 571, endPoint y: 199, distance: 43.0
click at [571, 199] on div "[PERSON_NAME]" at bounding box center [561, 198] width 158 height 16
click at [1474, 393] on button "File & Document" at bounding box center [1450, 403] width 209 height 43
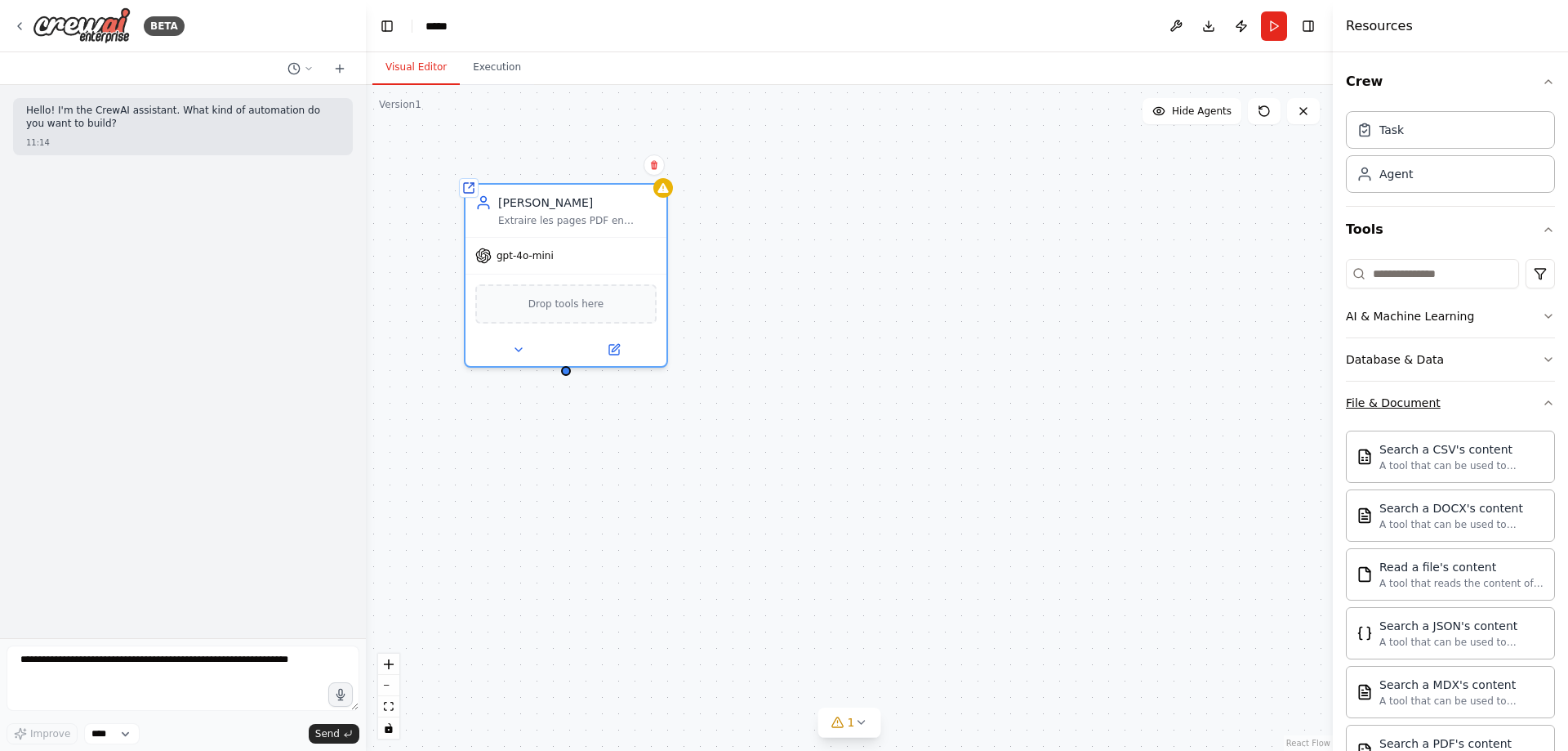
click at [1474, 393] on button "File & Document" at bounding box center [1450, 403] width 209 height 43
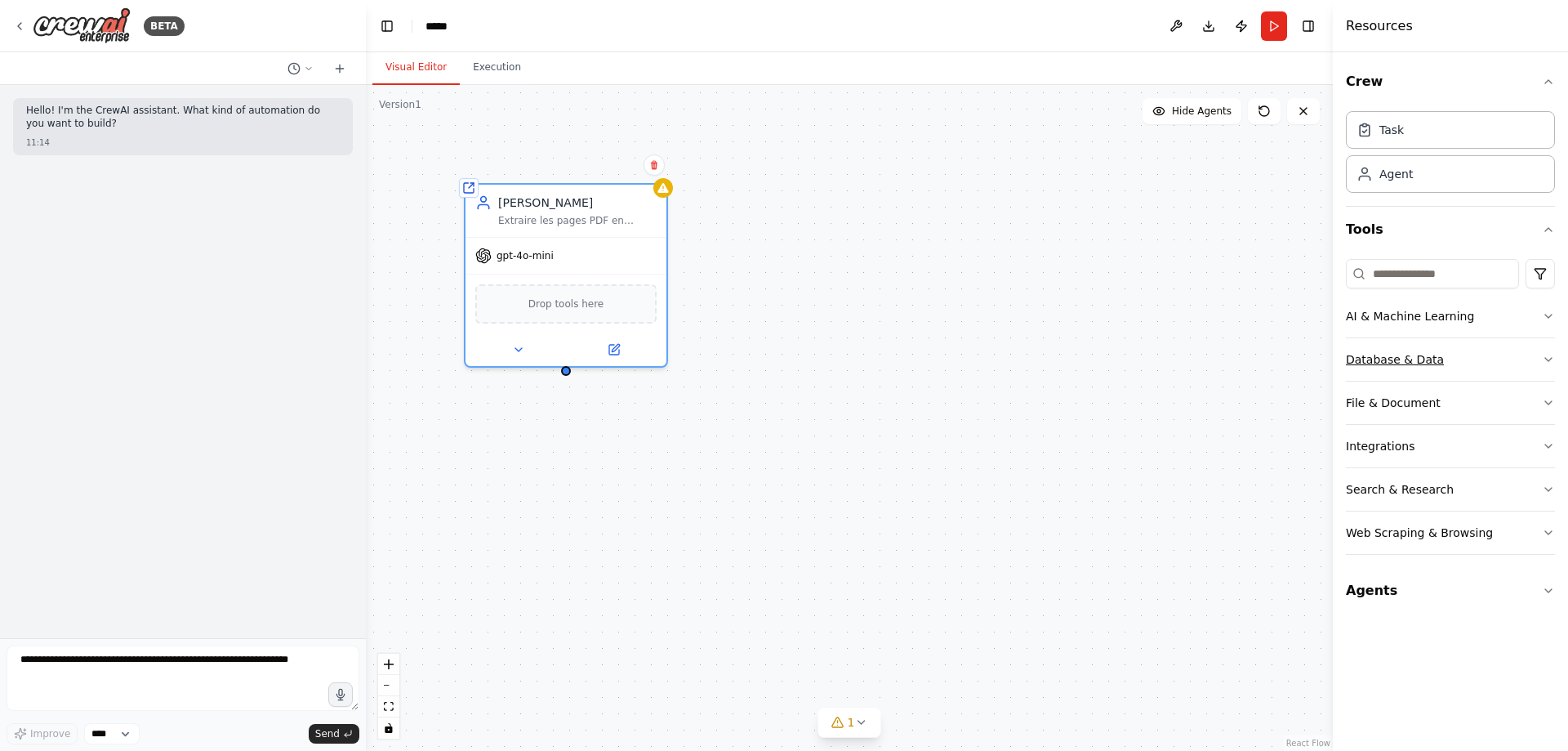
click at [1462, 351] on button "Database & Data" at bounding box center [1450, 359] width 209 height 43
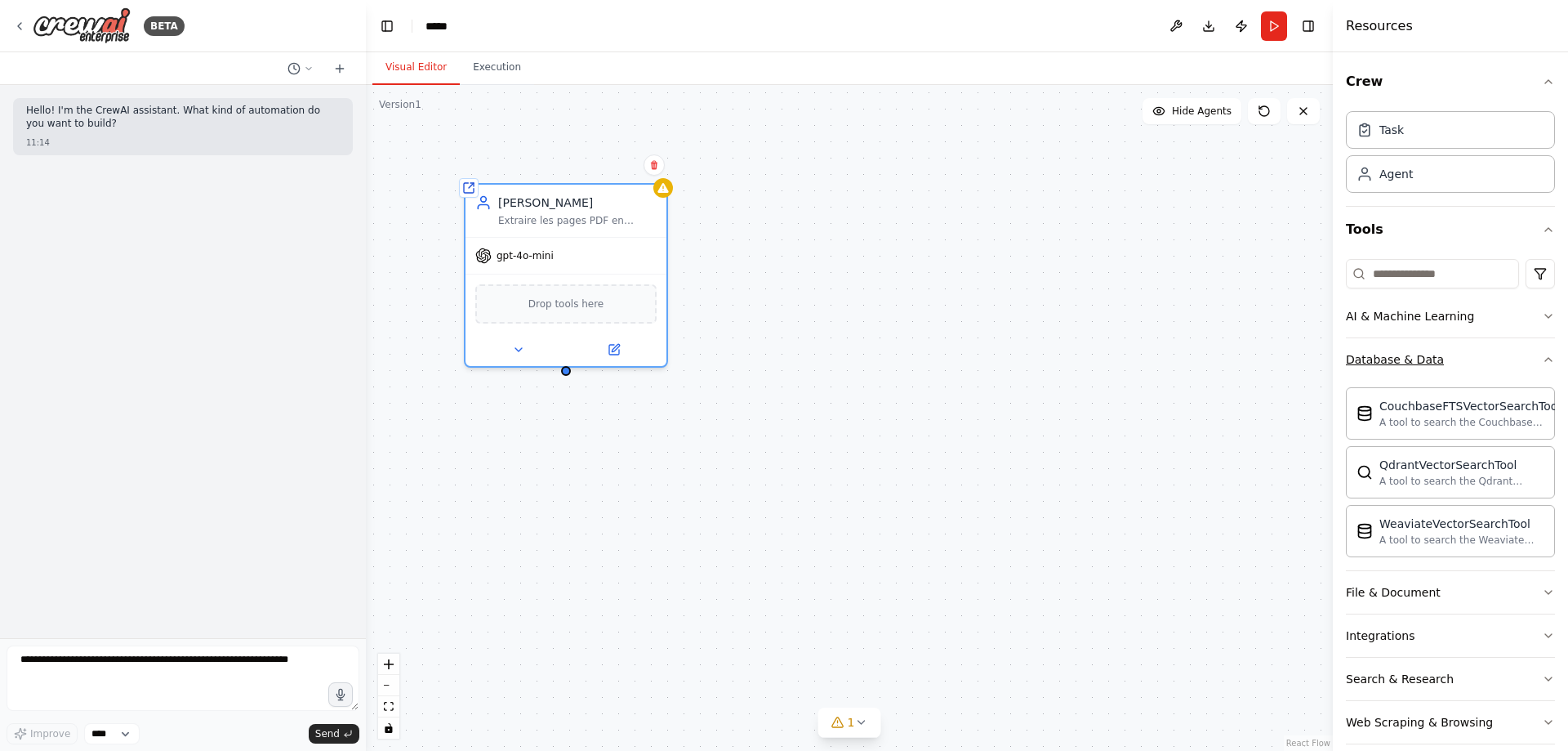
click at [1462, 351] on button "Database & Data" at bounding box center [1450, 359] width 209 height 43
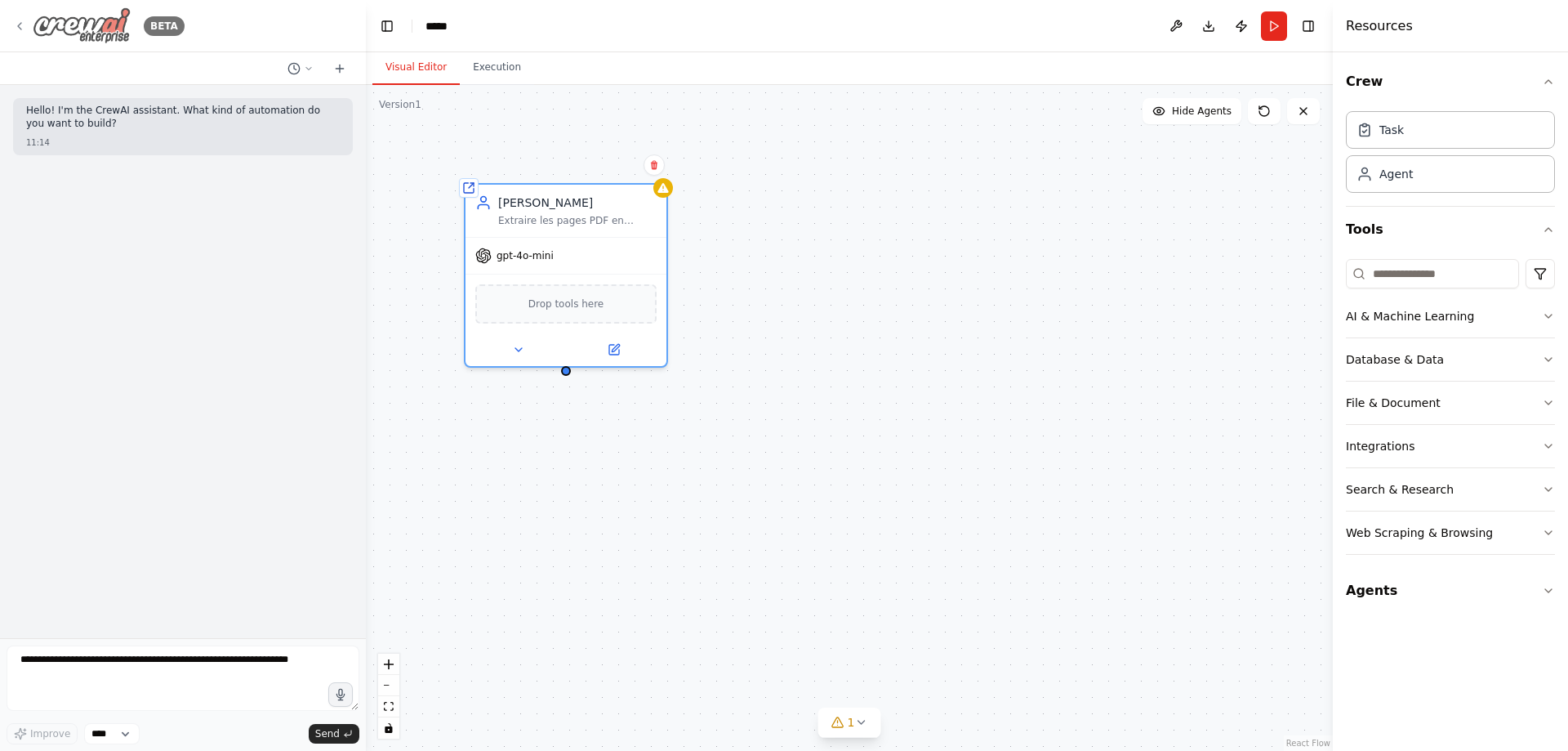
click at [22, 28] on icon at bounding box center [20, 27] width 13 height 13
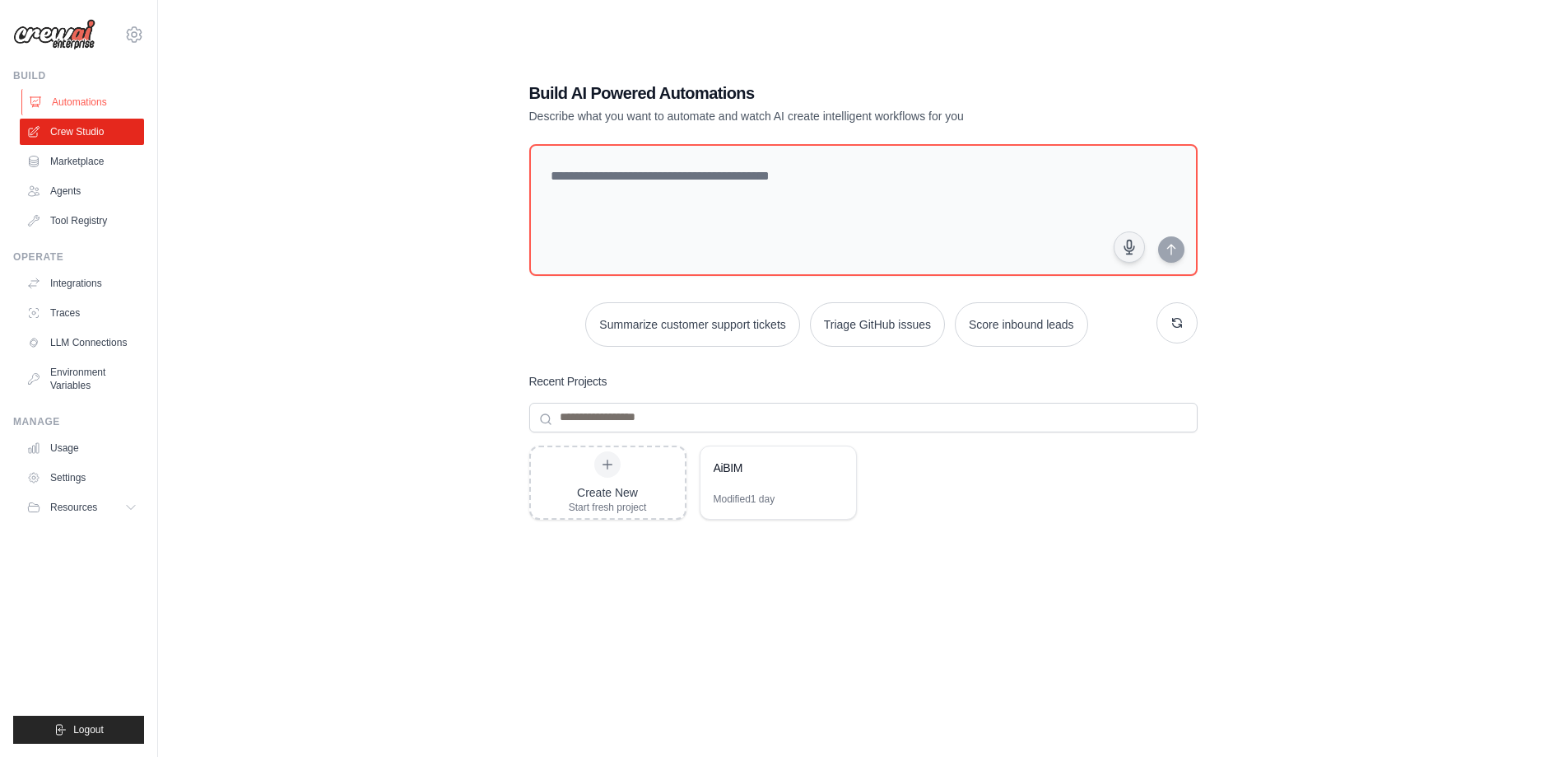
click at [88, 104] on link "Automations" at bounding box center [83, 101] width 124 height 26
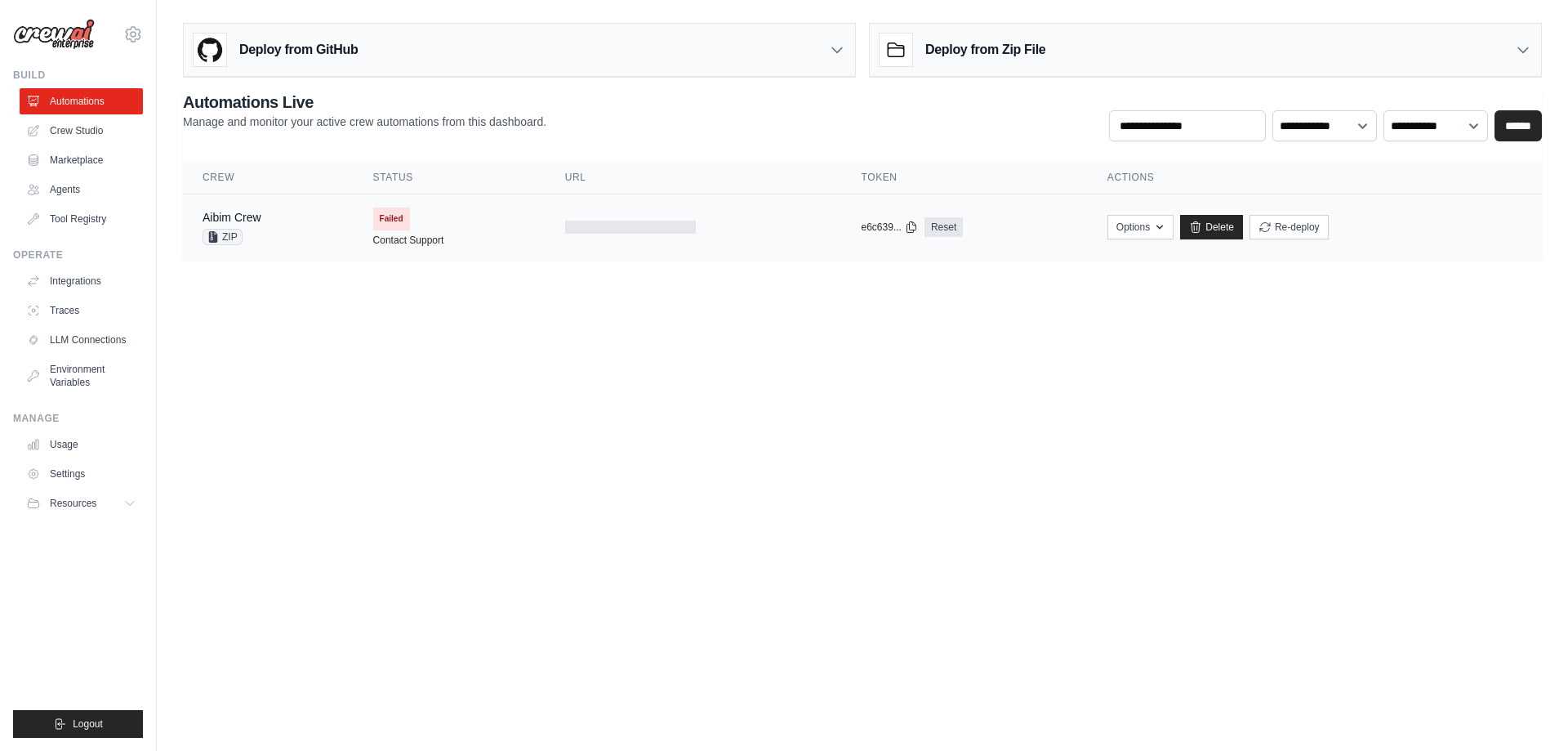
click at [395, 218] on span "Failed" at bounding box center [391, 219] width 37 height 23
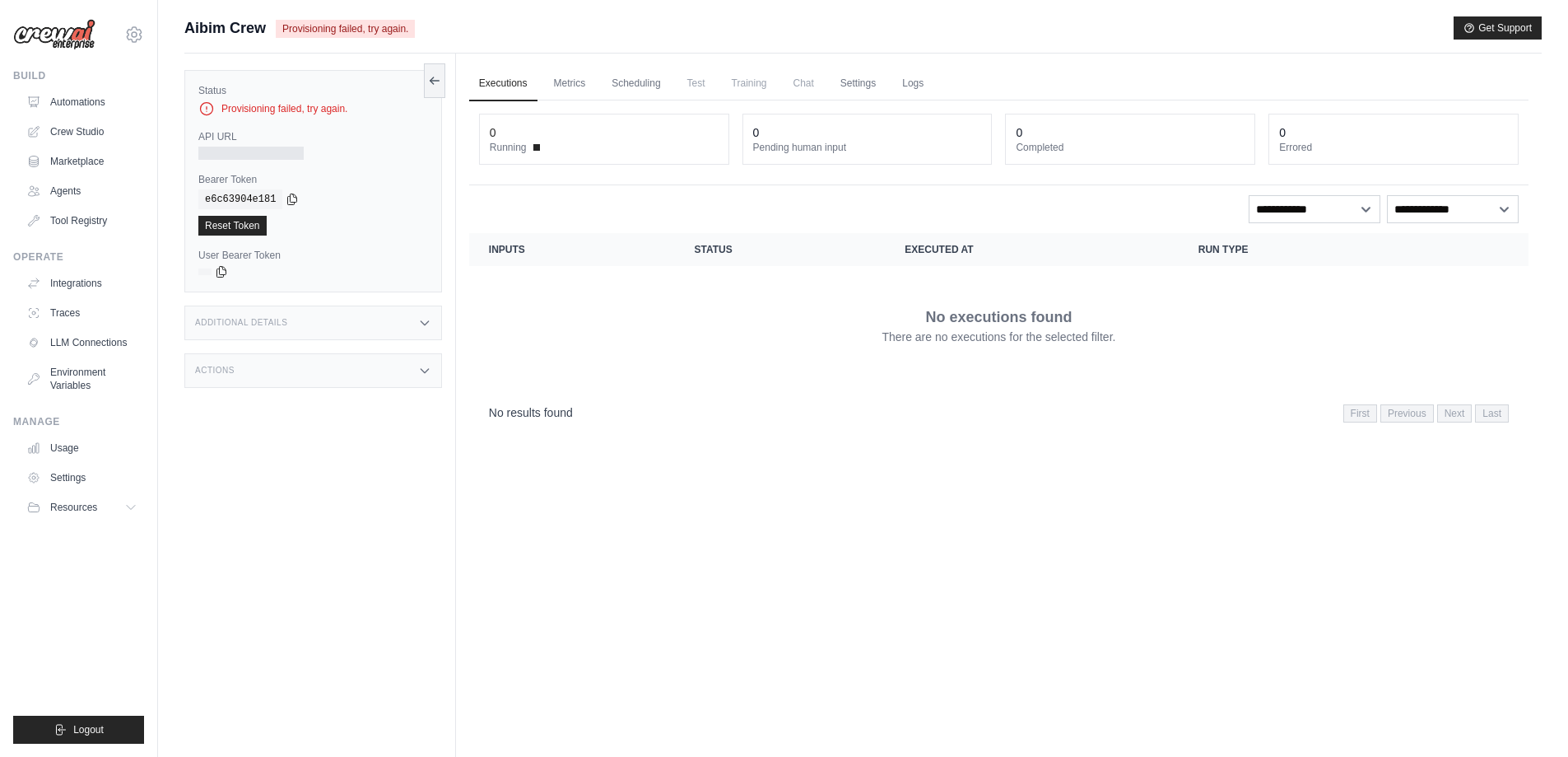
click at [219, 132] on label "API URL" at bounding box center [312, 137] width 230 height 13
click at [271, 106] on div "Provisioning failed, try again." at bounding box center [312, 108] width 230 height 16
click at [343, 27] on span "Provisioning failed, try again." at bounding box center [345, 29] width 139 height 18
click at [205, 104] on icon at bounding box center [206, 108] width 16 height 16
click at [207, 110] on icon at bounding box center [207, 109] width 12 height 13
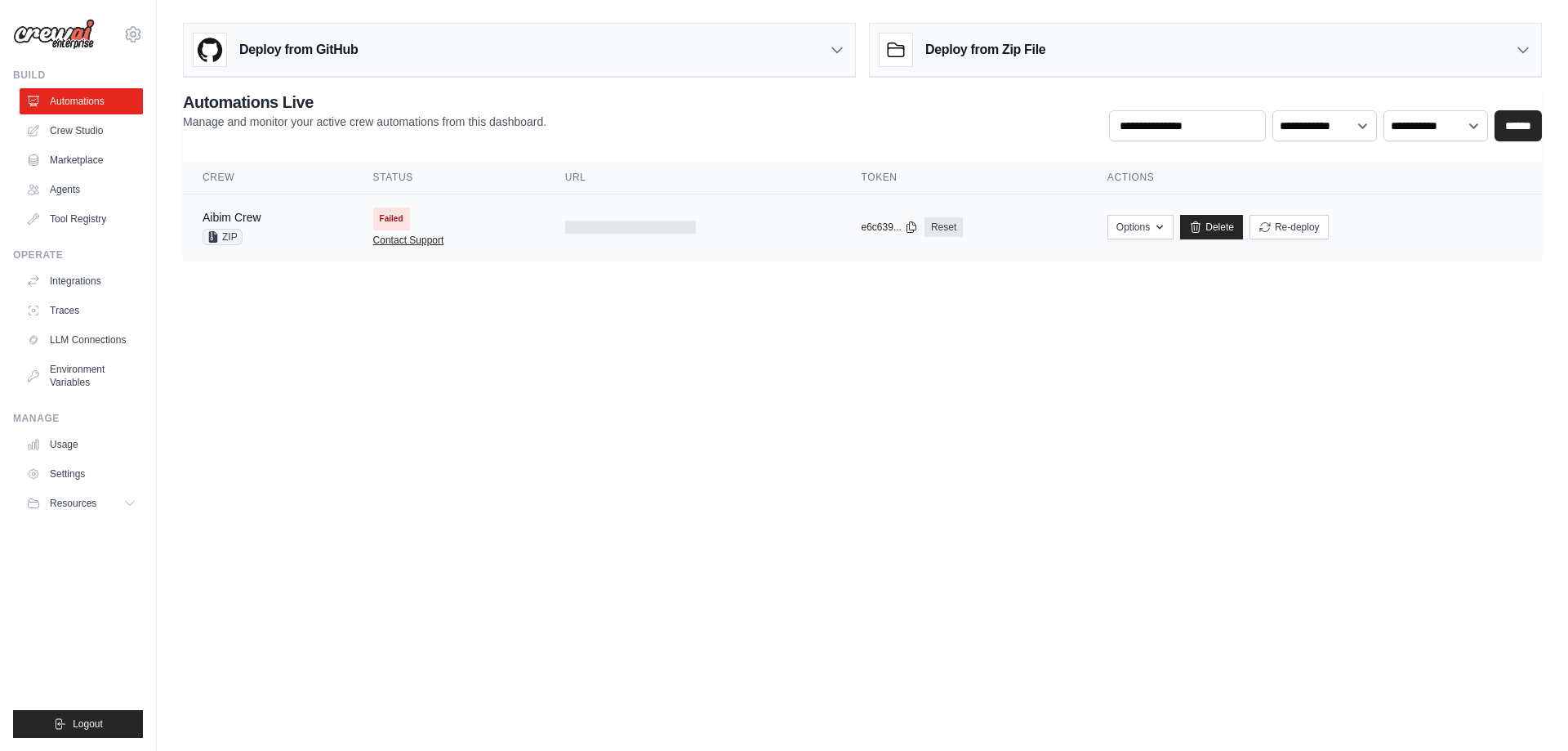
click at [404, 239] on link "Contact Support" at bounding box center [408, 240] width 71 height 13
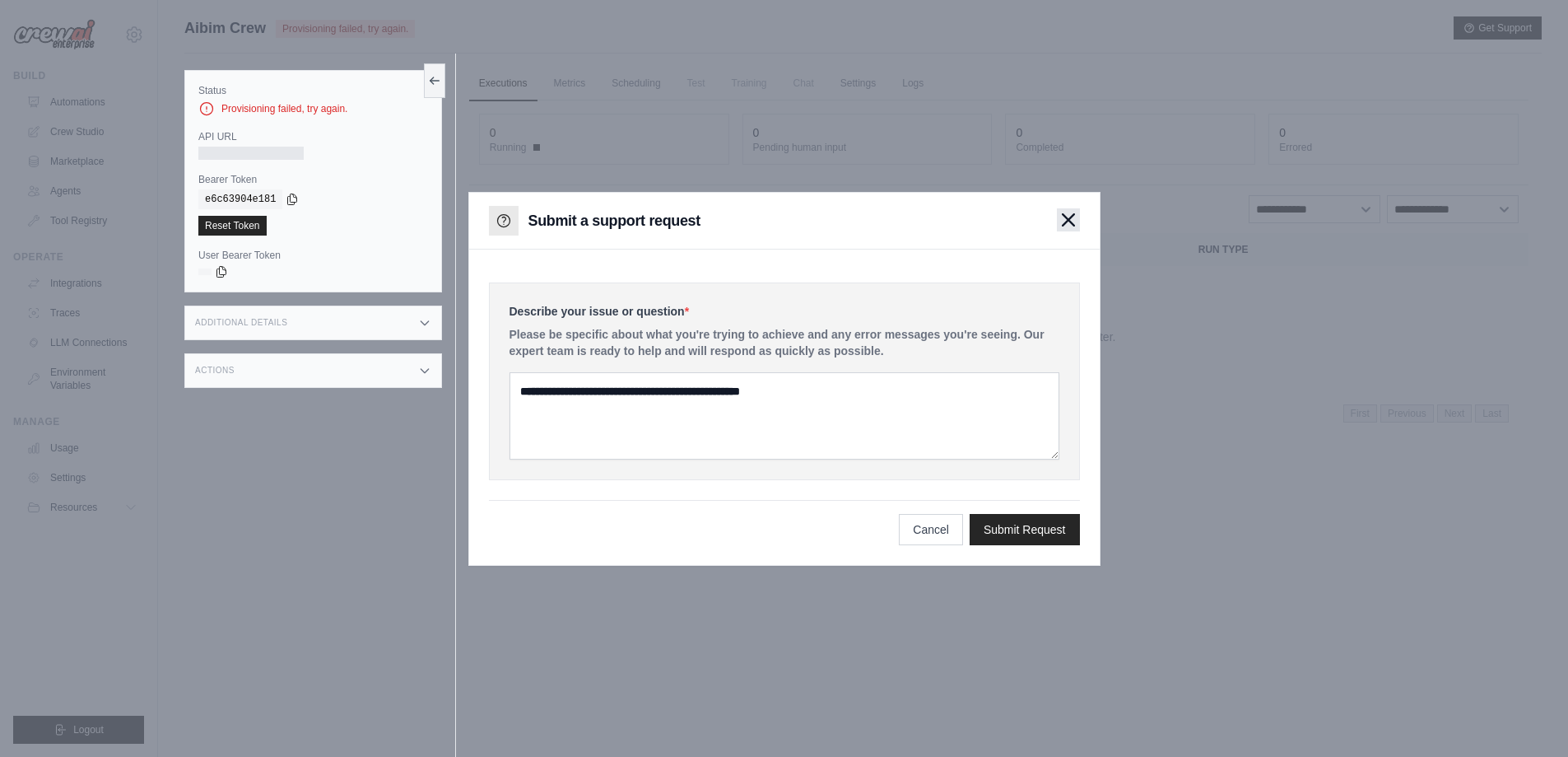
click at [1062, 223] on icon "button" at bounding box center [1069, 220] width 13 height 13
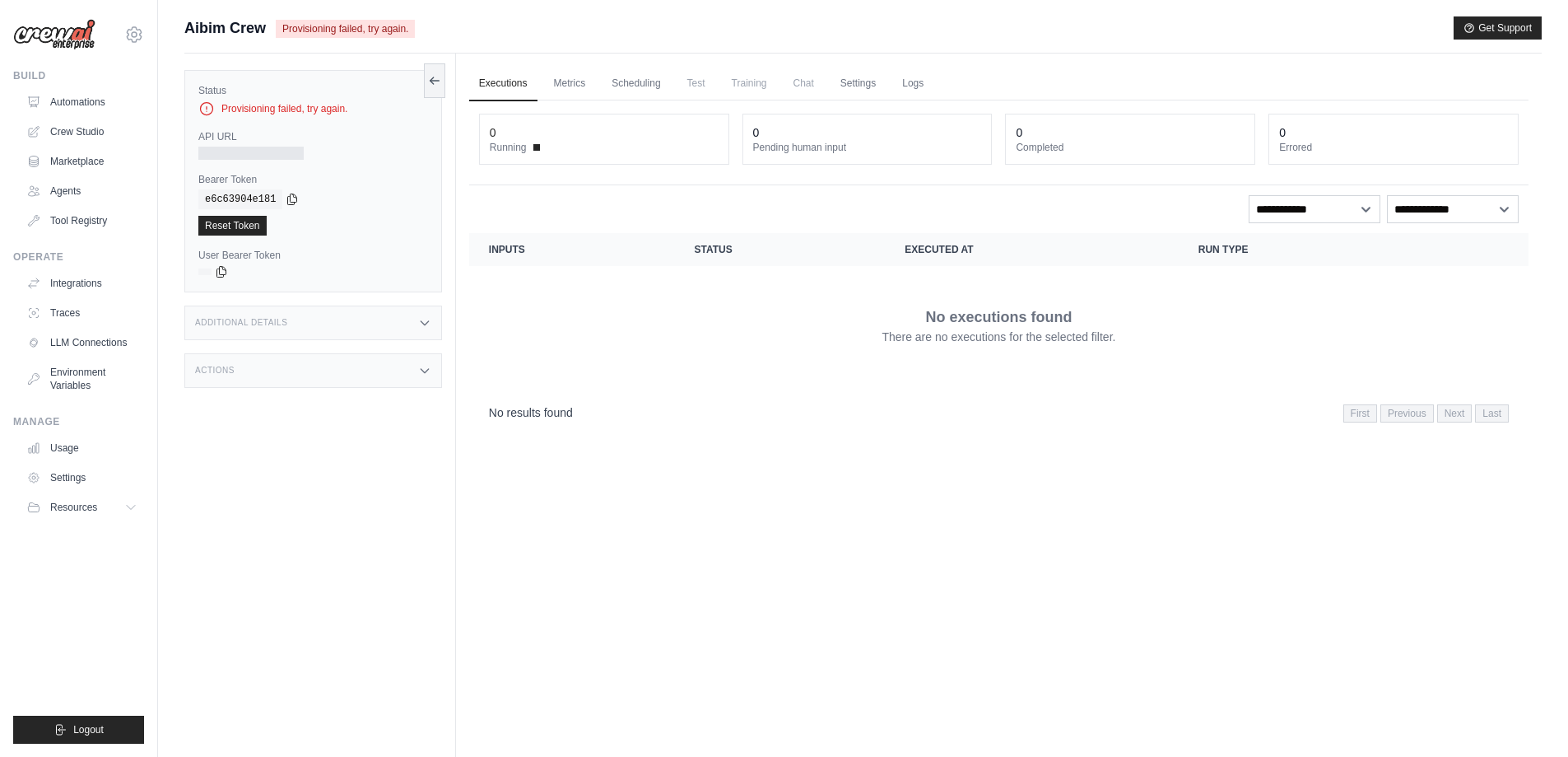
click at [740, 303] on div "No executions found There are no executions for the selected filter." at bounding box center [999, 325] width 1020 height 92
drag, startPoint x: 207, startPoint y: 197, endPoint x: 197, endPoint y: 192, distance: 11.2
click at [197, 192] on div "Status Provisioning failed, try again. API URL Bearer Token copied e6c63904e181…" at bounding box center [313, 181] width 258 height 222
click at [208, 152] on div at bounding box center [251, 153] width 106 height 13
click at [571, 84] on link "Metrics" at bounding box center [570, 84] width 52 height 35
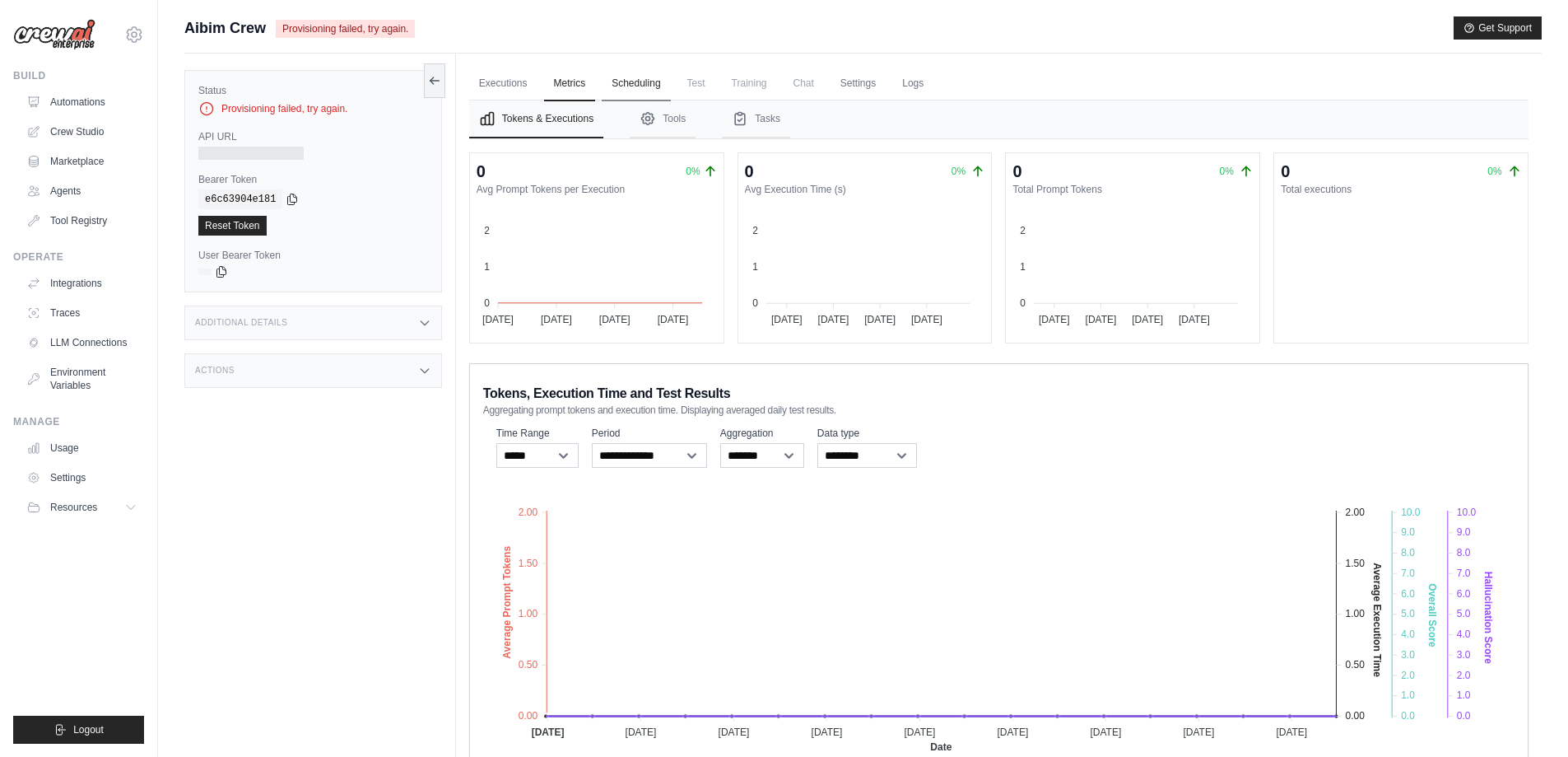
click at [647, 78] on link "Scheduling" at bounding box center [635, 84] width 68 height 35
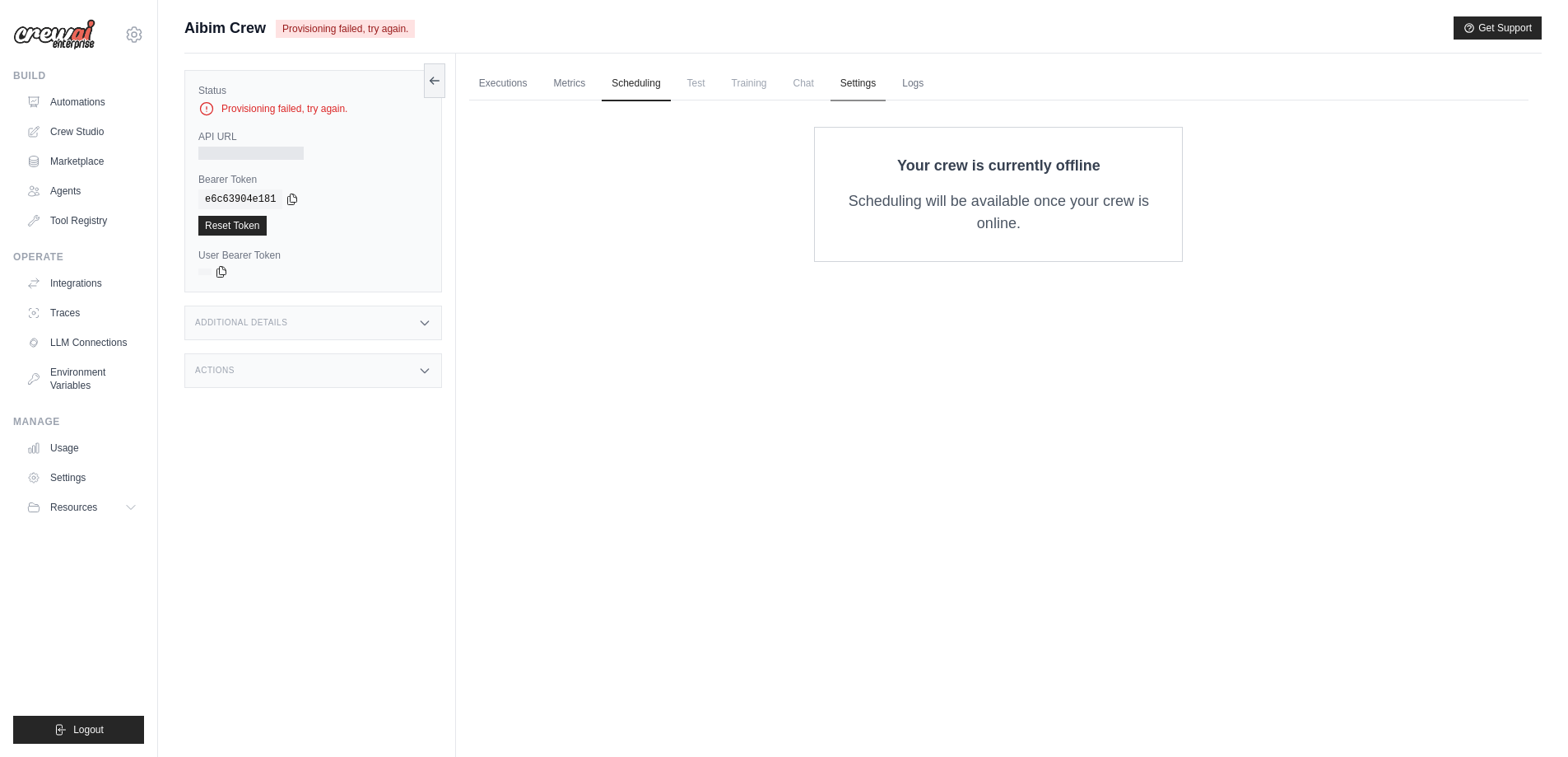
click at [867, 88] on link "Settings" at bounding box center [858, 84] width 55 height 35
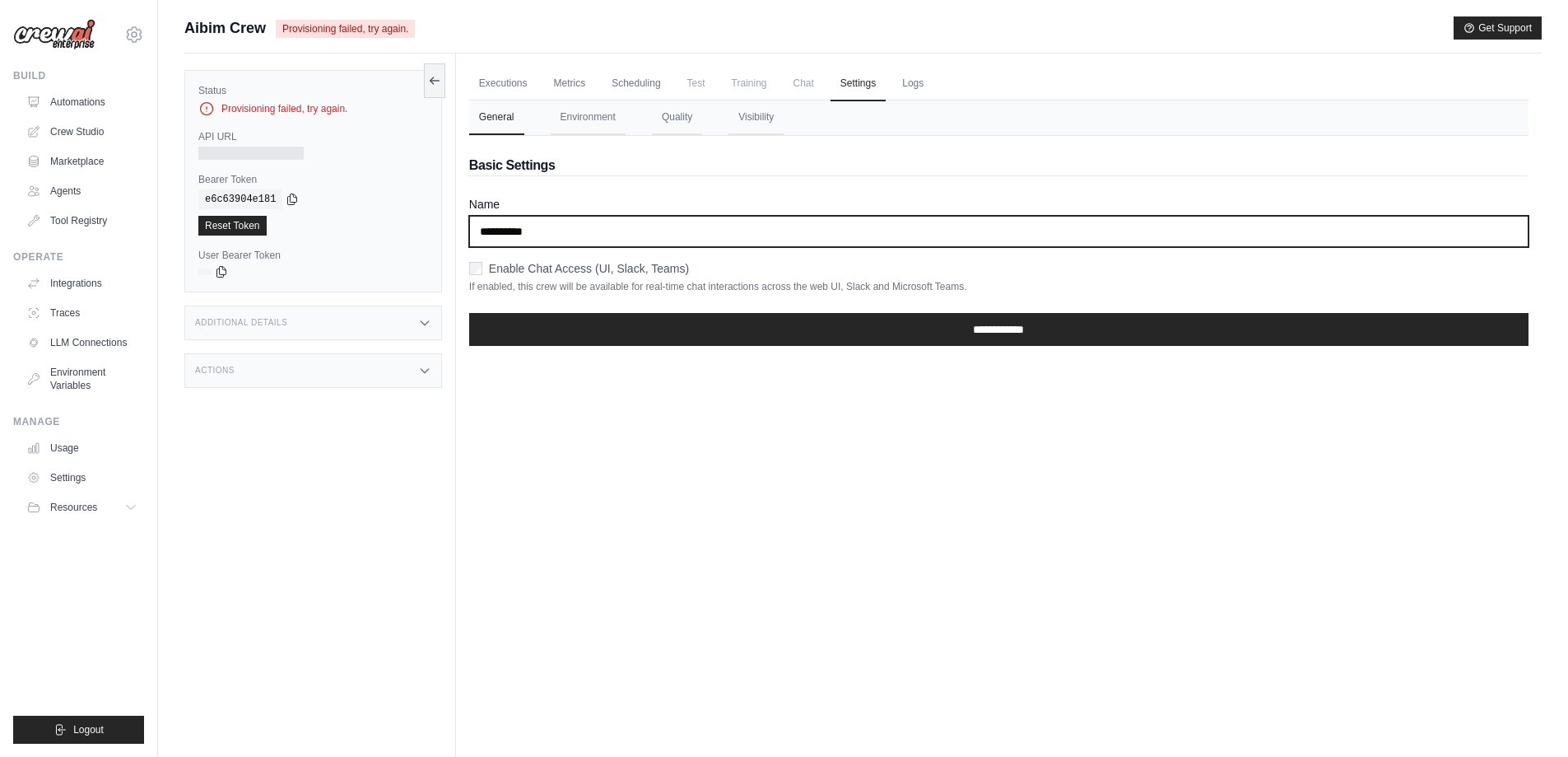
click at [620, 236] on input "**********" at bounding box center [999, 231] width 1059 height 32
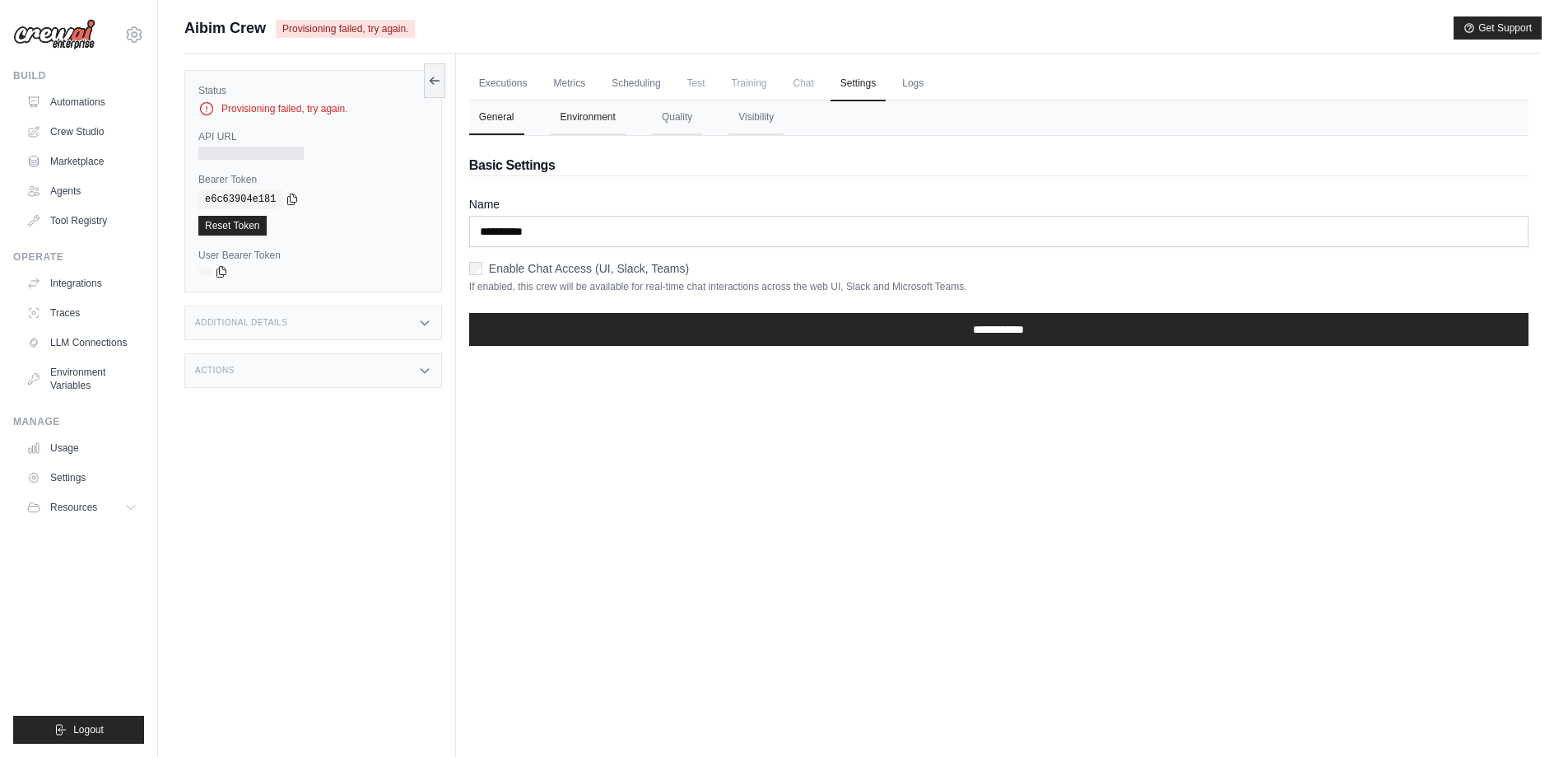
click at [593, 123] on button "Environment" at bounding box center [588, 117] width 75 height 35
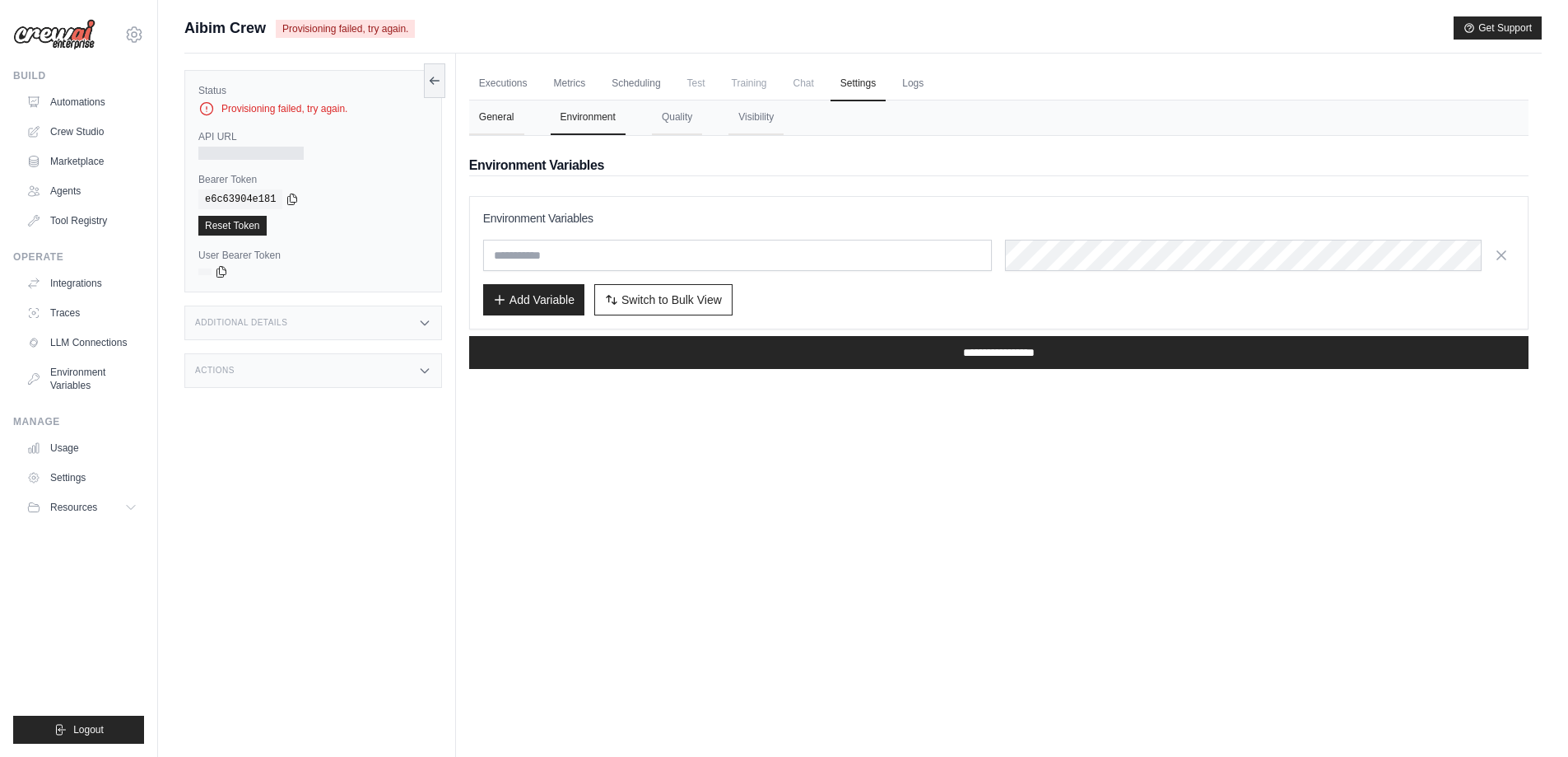
click at [502, 118] on button "General" at bounding box center [496, 117] width 55 height 35
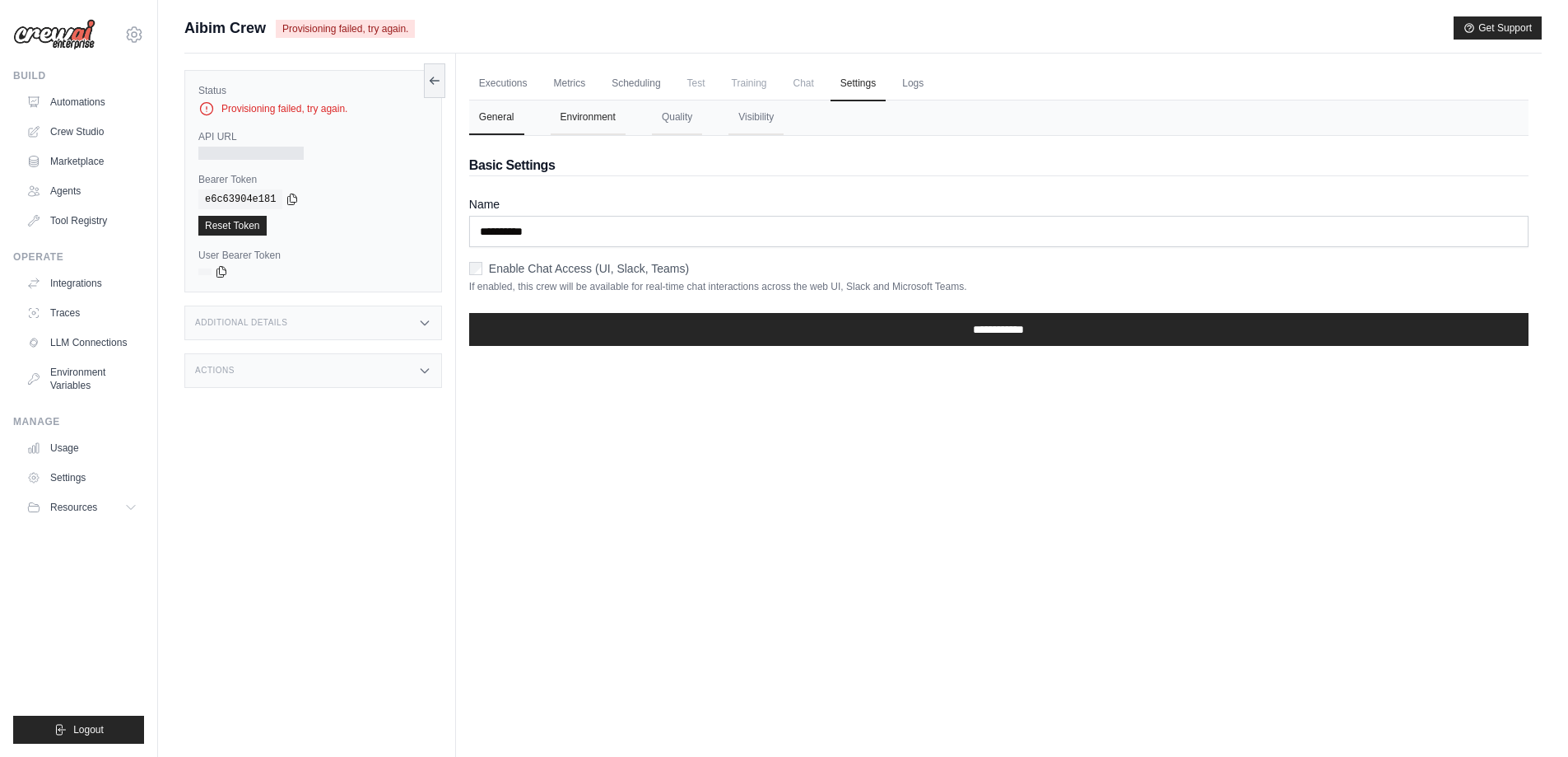
click at [568, 123] on button "Environment" at bounding box center [588, 117] width 75 height 35
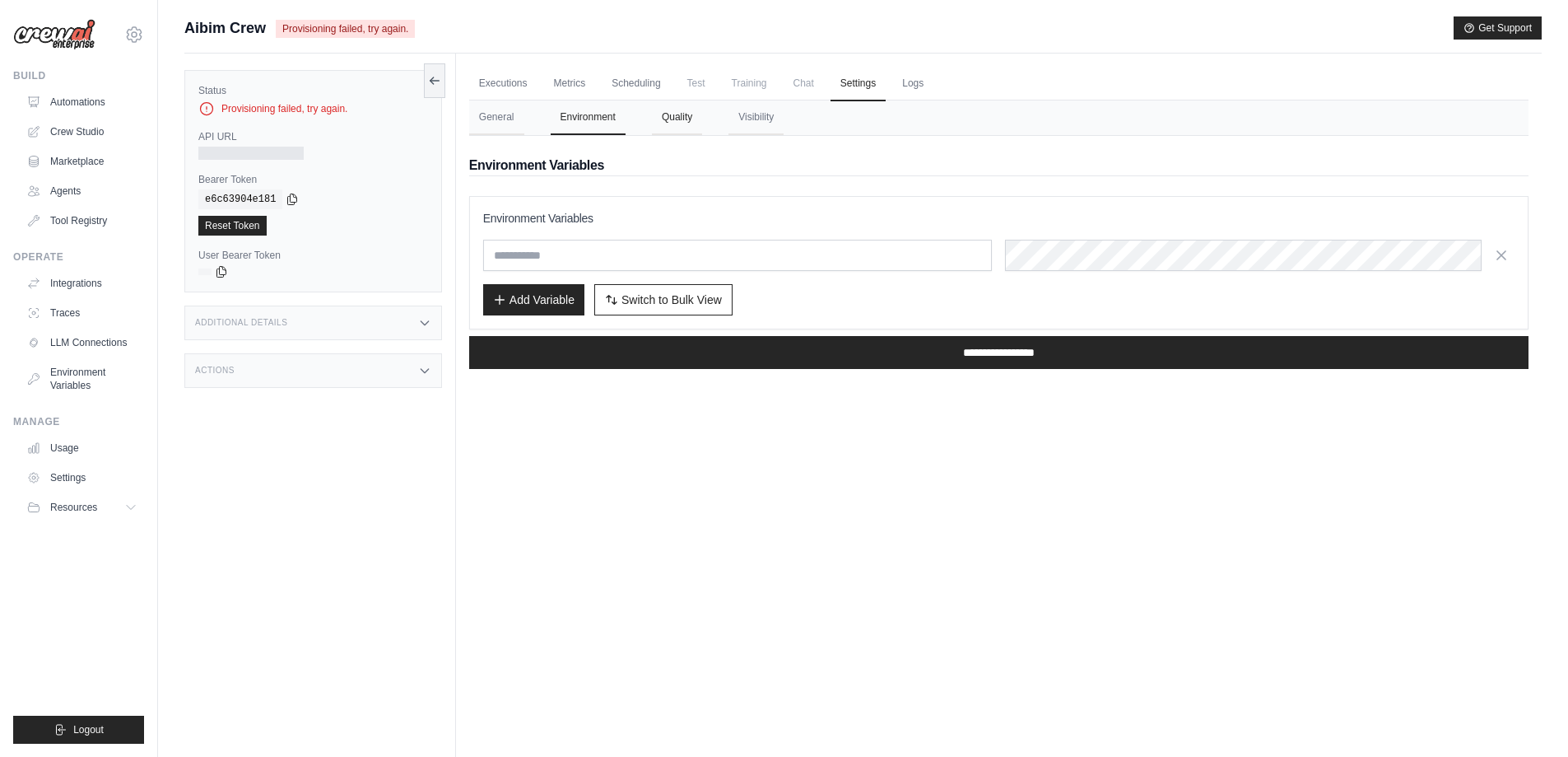
click at [666, 117] on button "Quality" at bounding box center [677, 117] width 50 height 35
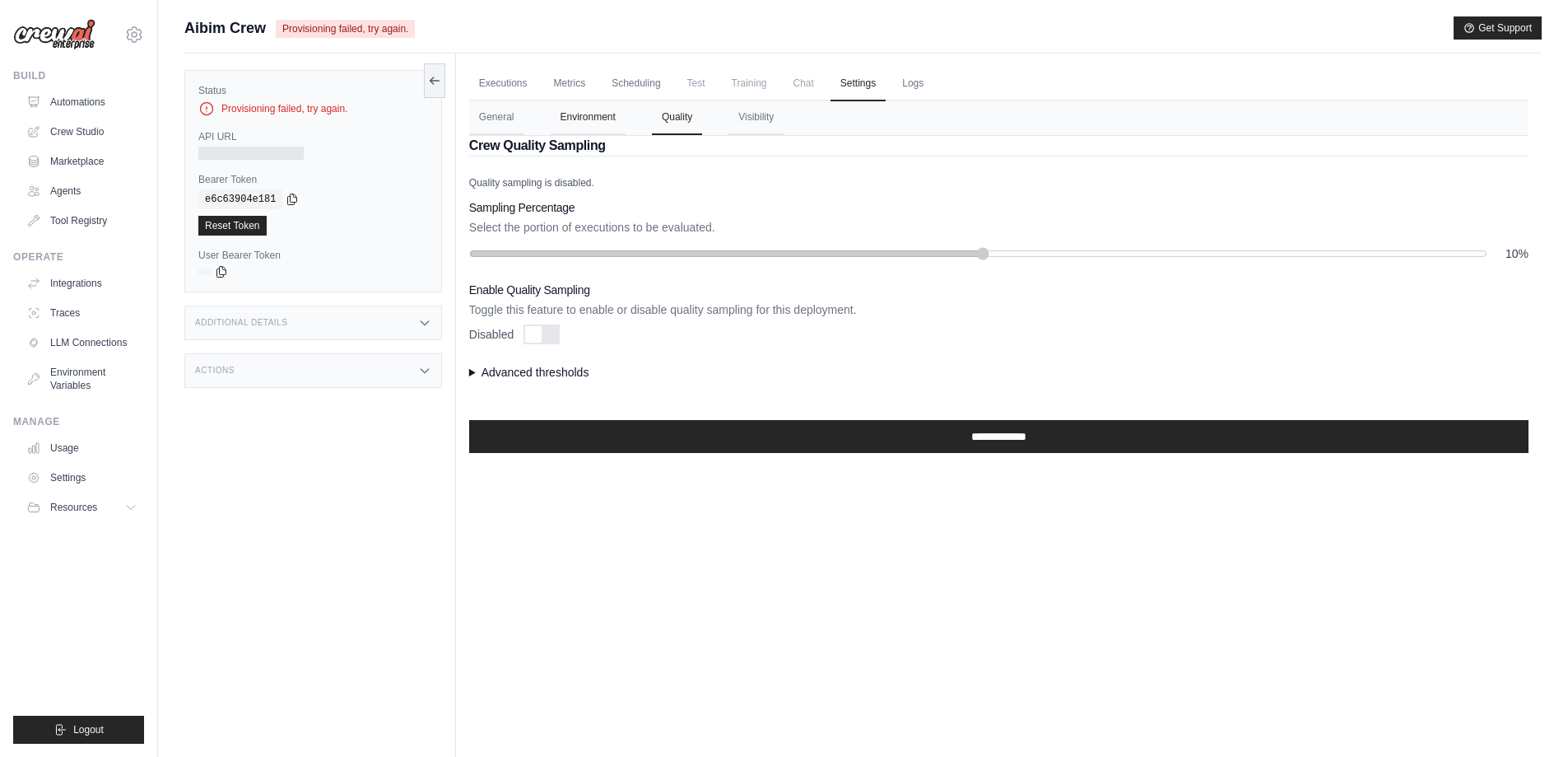
click at [596, 119] on button "Environment" at bounding box center [588, 117] width 75 height 35
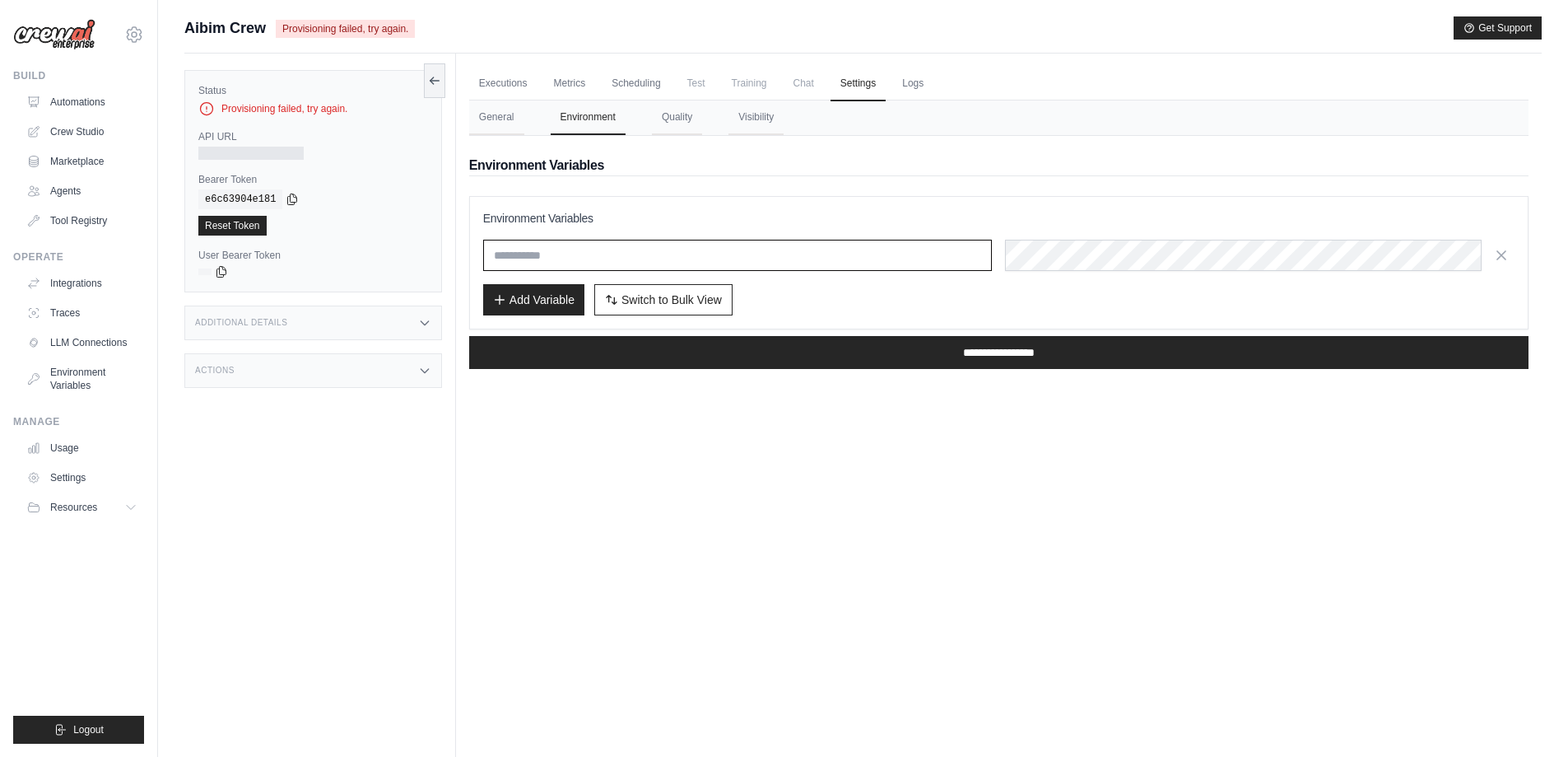
click at [557, 259] on input "text" at bounding box center [738, 255] width 510 height 32
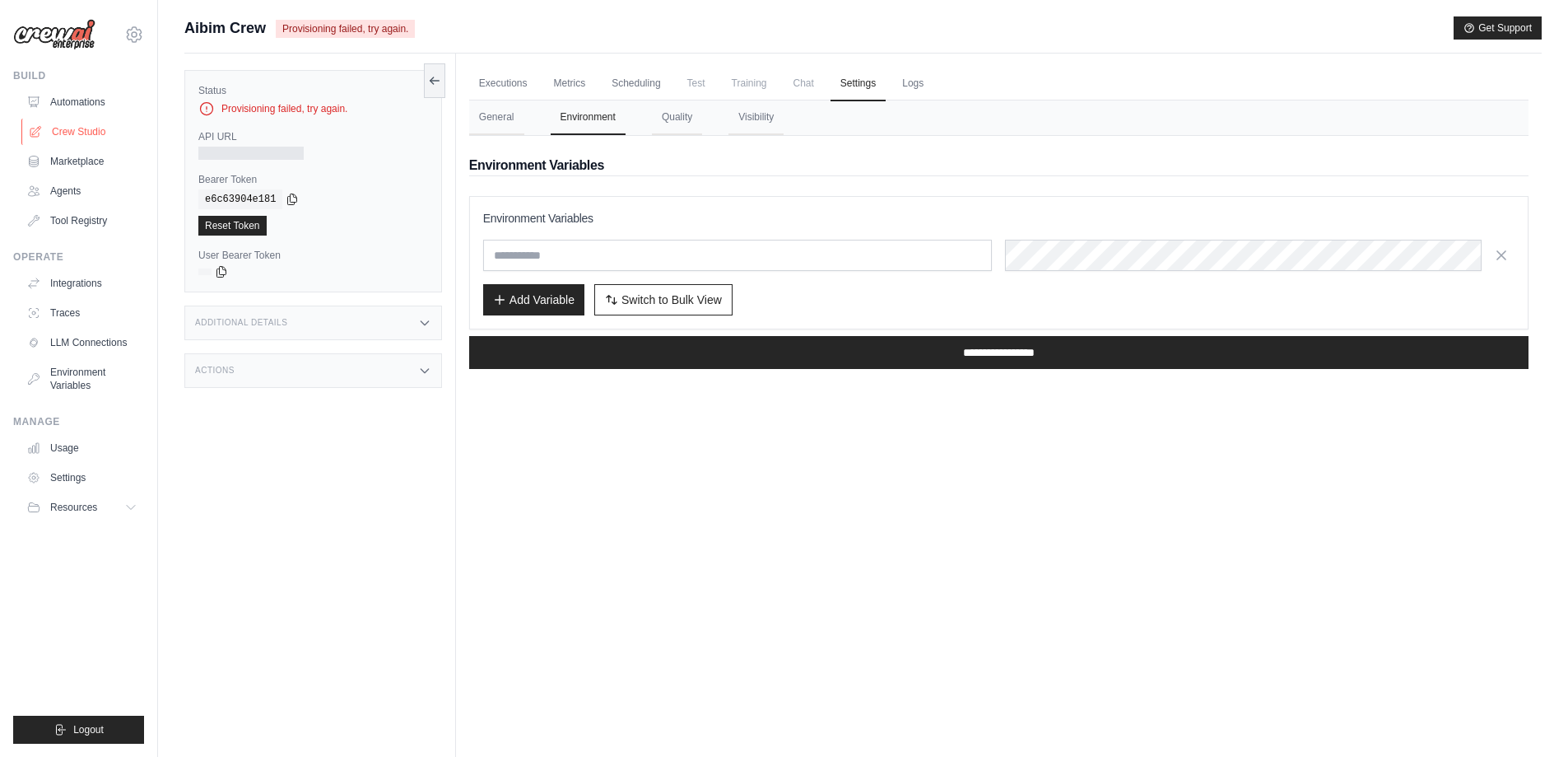
click at [78, 133] on link "Crew Studio" at bounding box center [83, 131] width 124 height 26
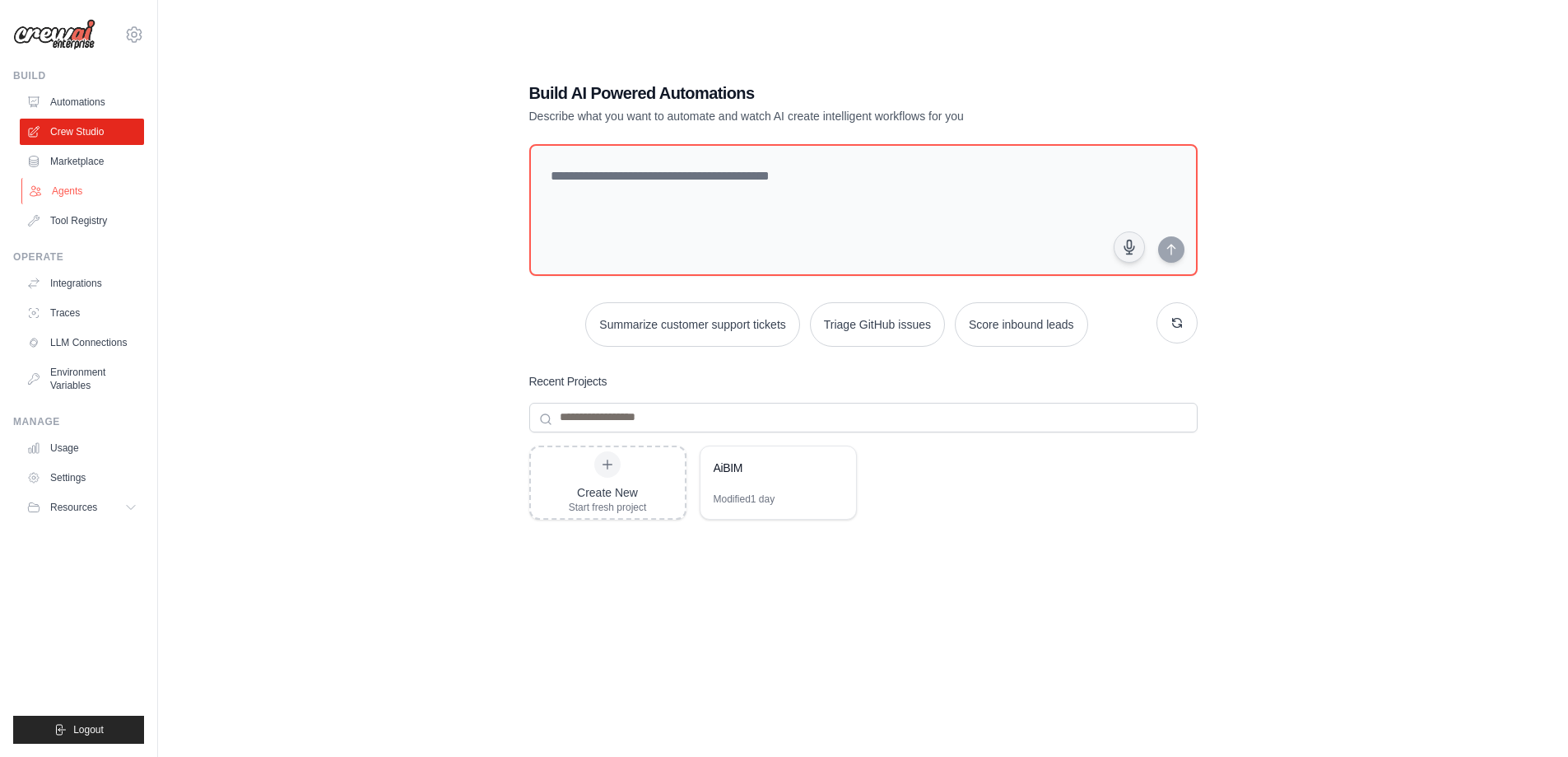
click at [82, 188] on link "Agents" at bounding box center [83, 190] width 124 height 26
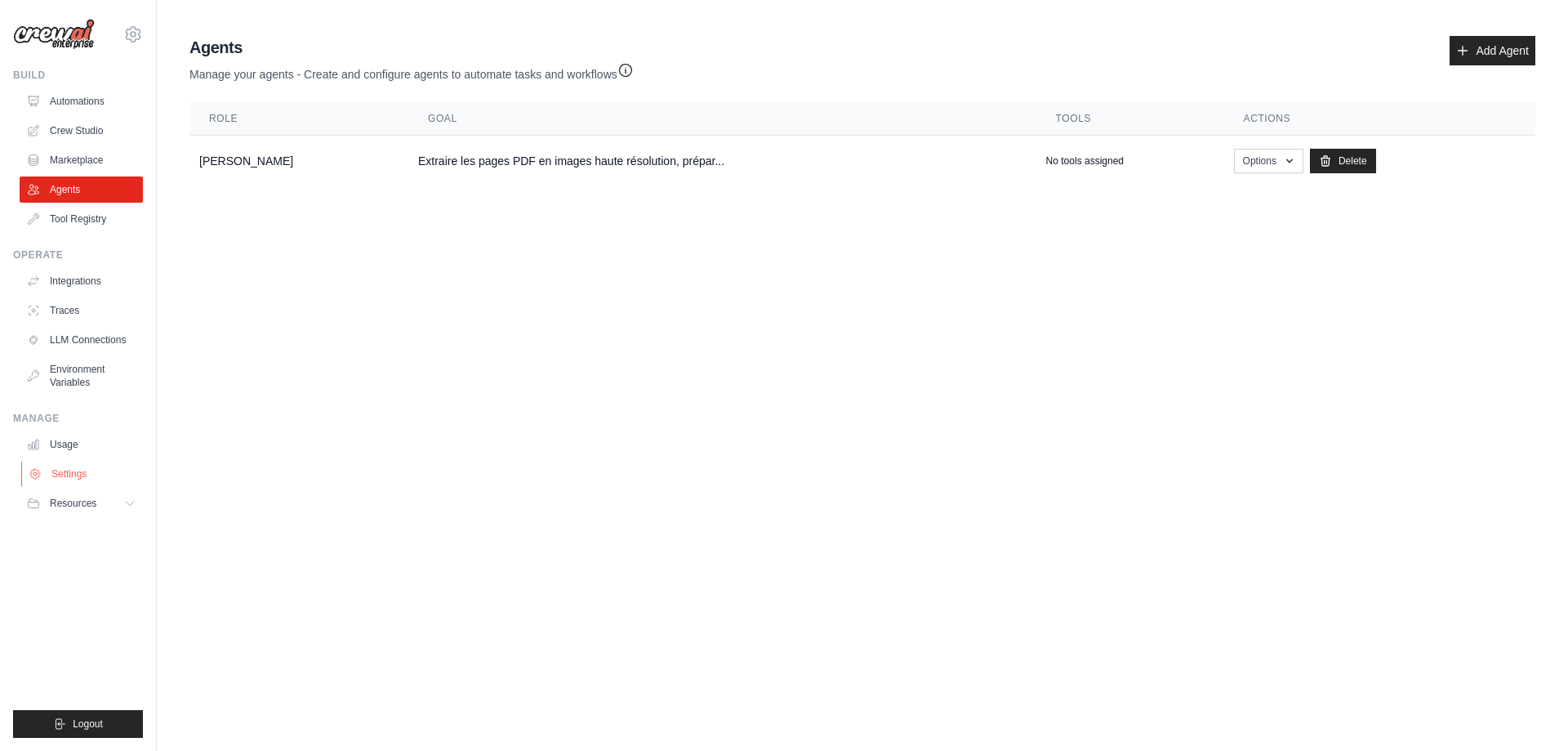
click at [95, 468] on link "Settings" at bounding box center [82, 473] width 123 height 26
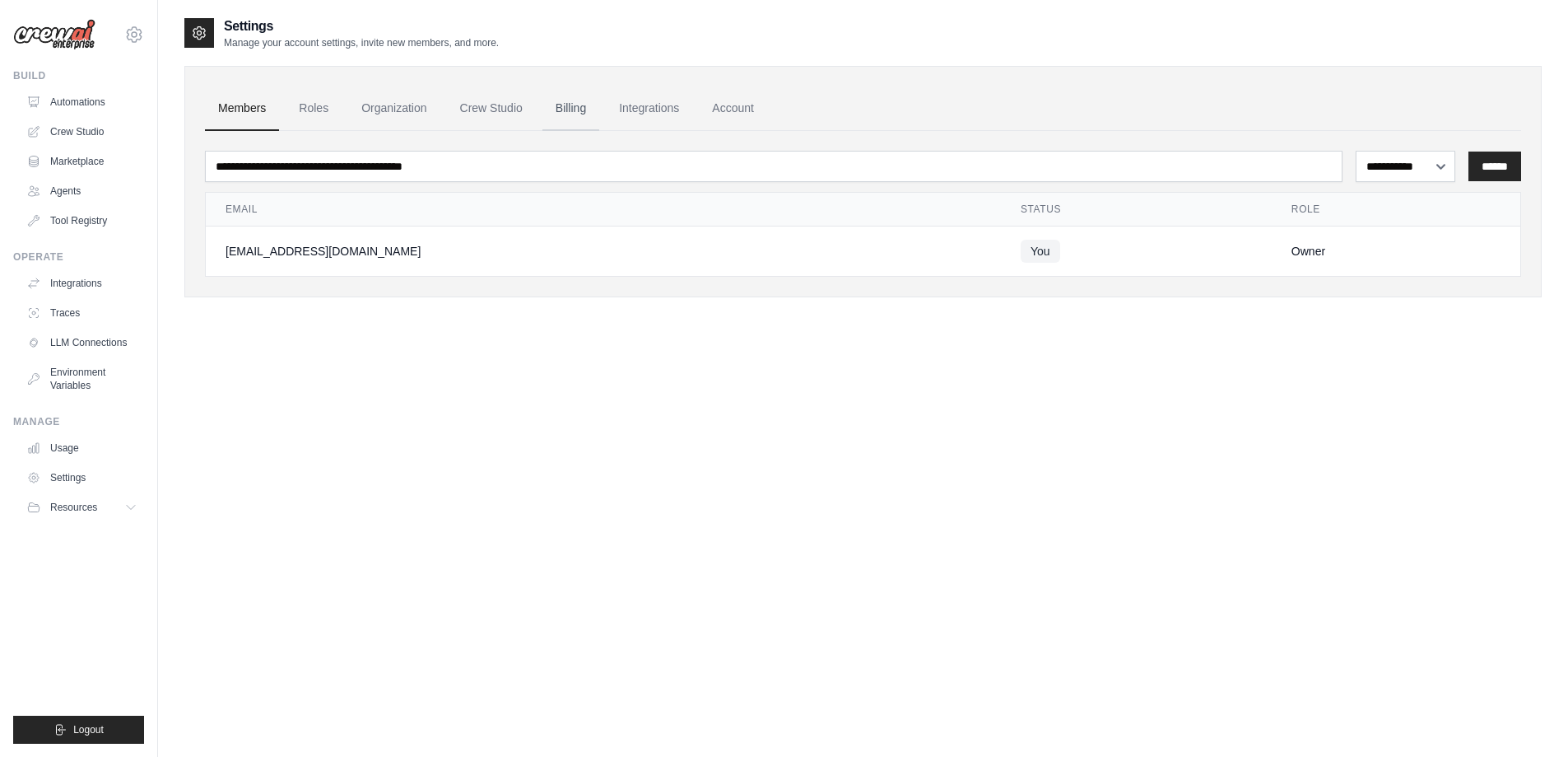
click at [582, 103] on link "Billing" at bounding box center [570, 109] width 57 height 44
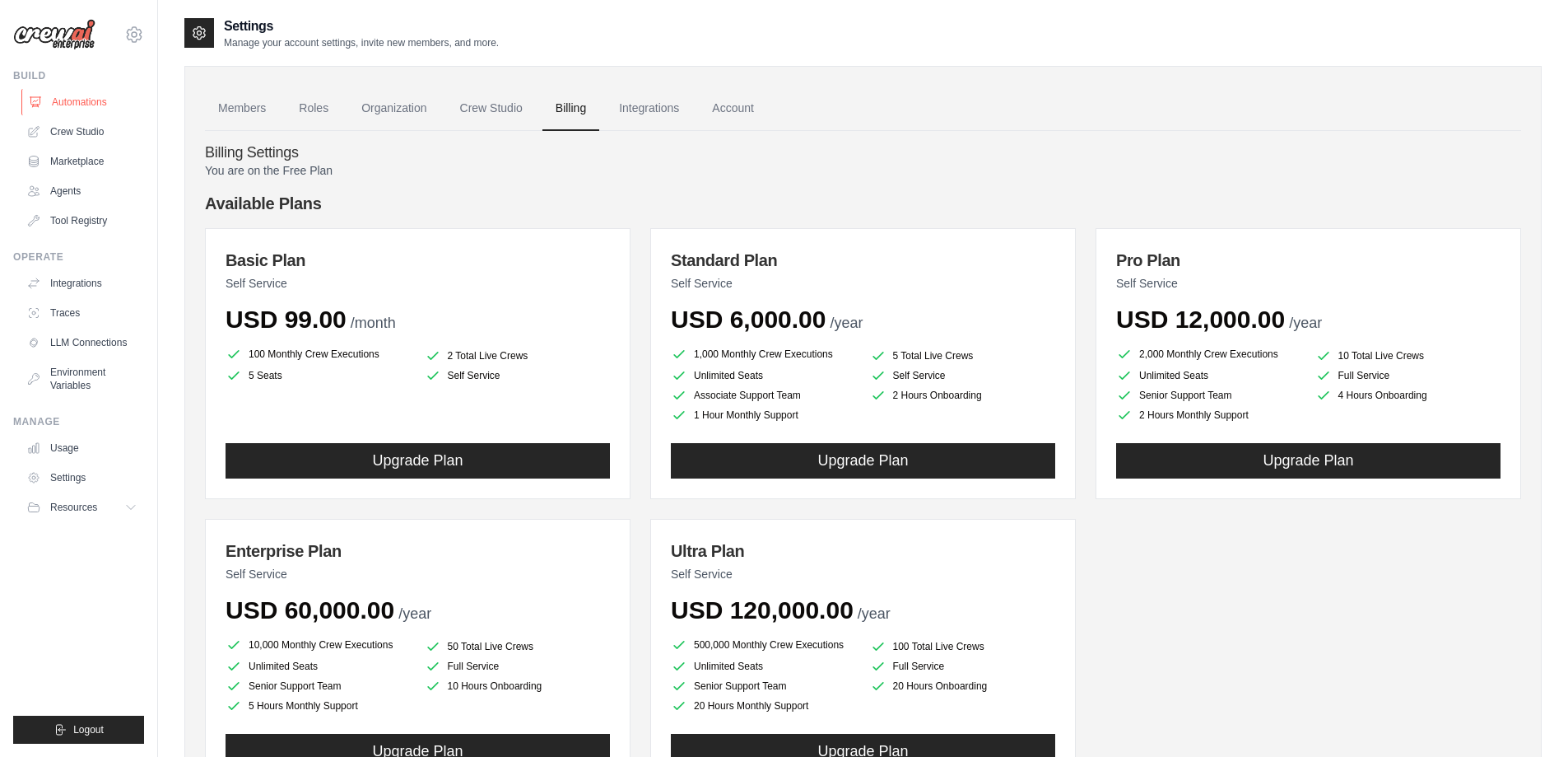
click at [84, 99] on link "Automations" at bounding box center [83, 101] width 124 height 26
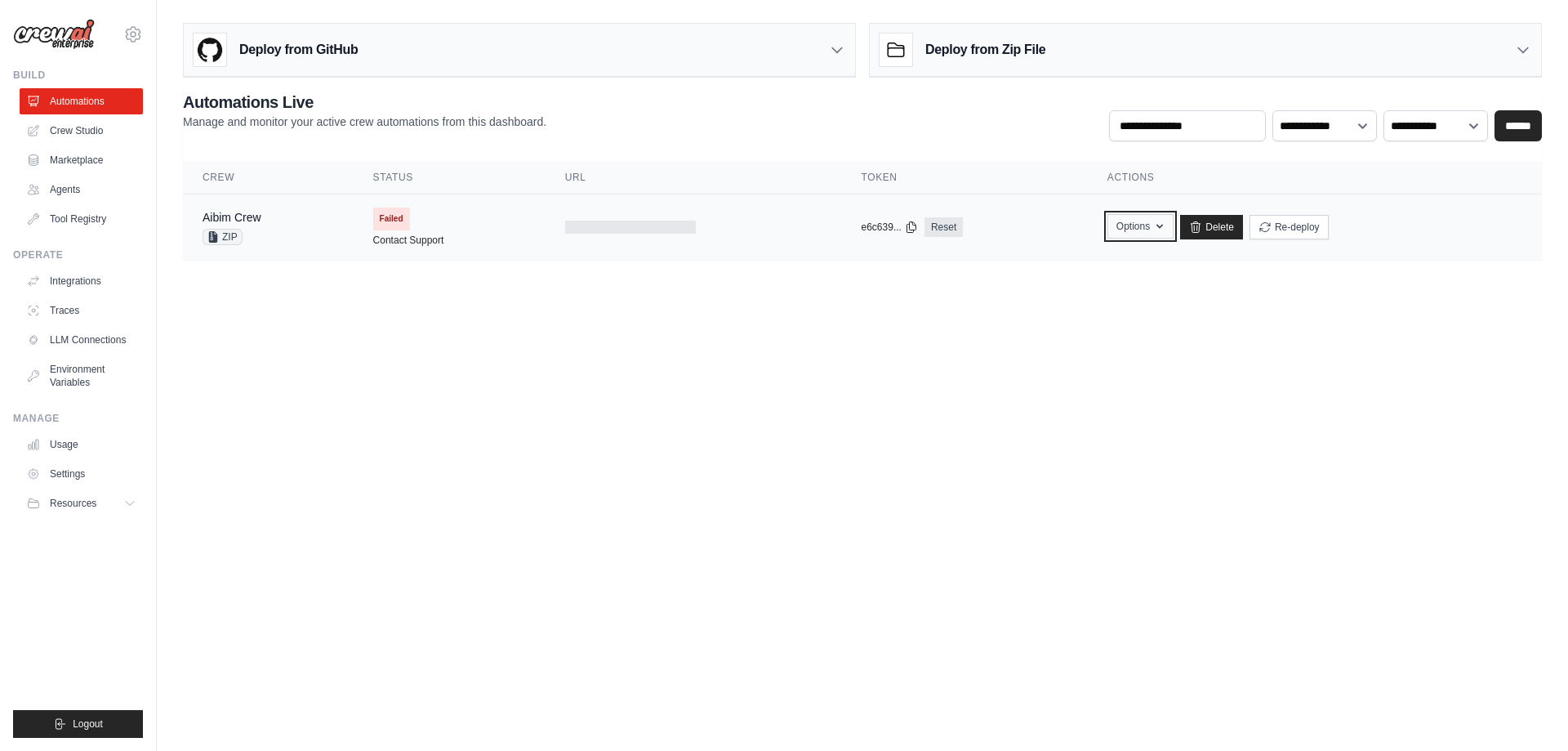
click at [1145, 222] on button "Options" at bounding box center [1140, 226] width 66 height 25
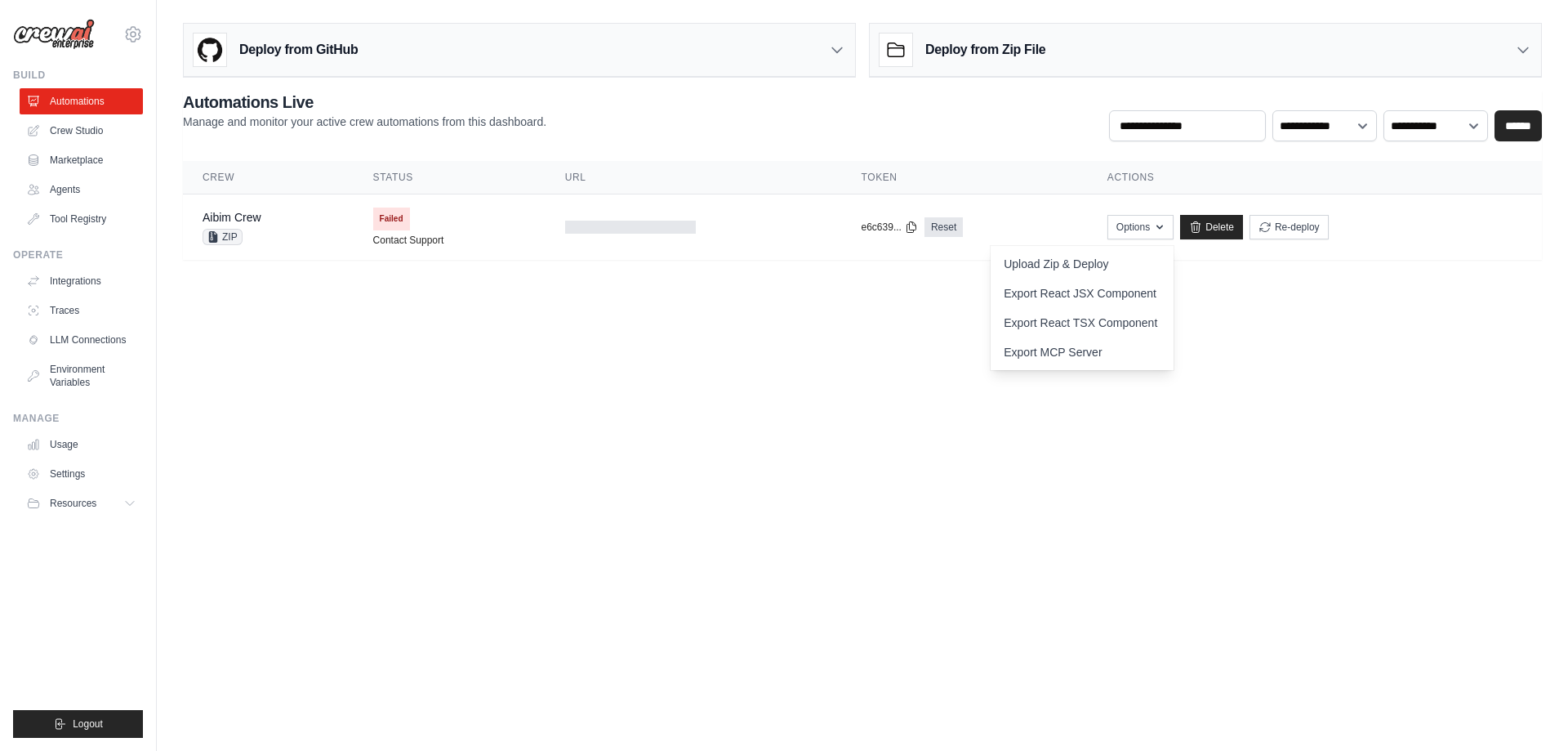
click at [1226, 310] on body "[EMAIL_ADDRESS][DOMAIN_NAME] Settings Build Automations Crew Studio GitHub" at bounding box center [784, 375] width 1568 height 751
click at [786, 40] on div "Deploy from GitHub" at bounding box center [520, 51] width 671 height 53
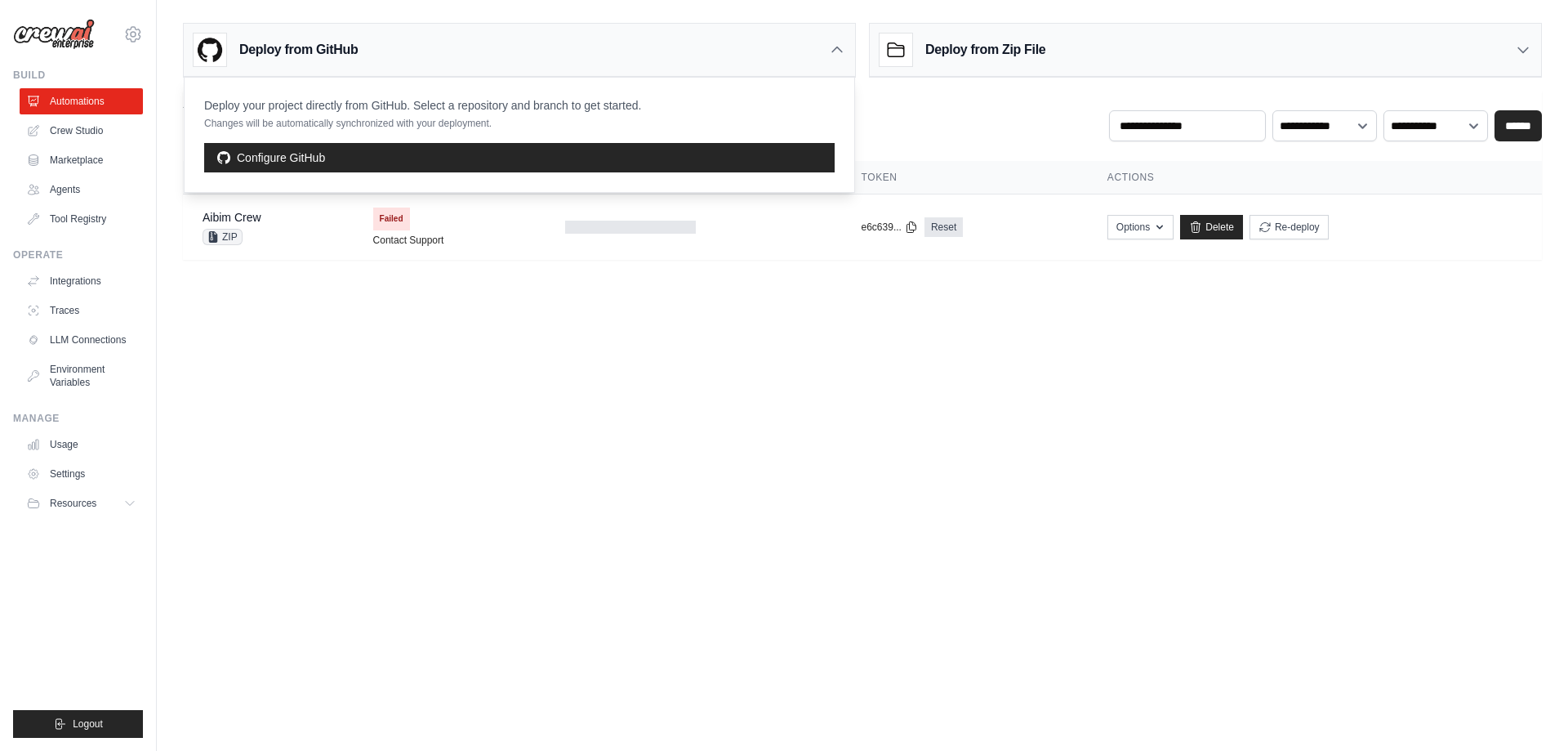
click at [786, 40] on div "Deploy from GitHub" at bounding box center [520, 51] width 671 height 53
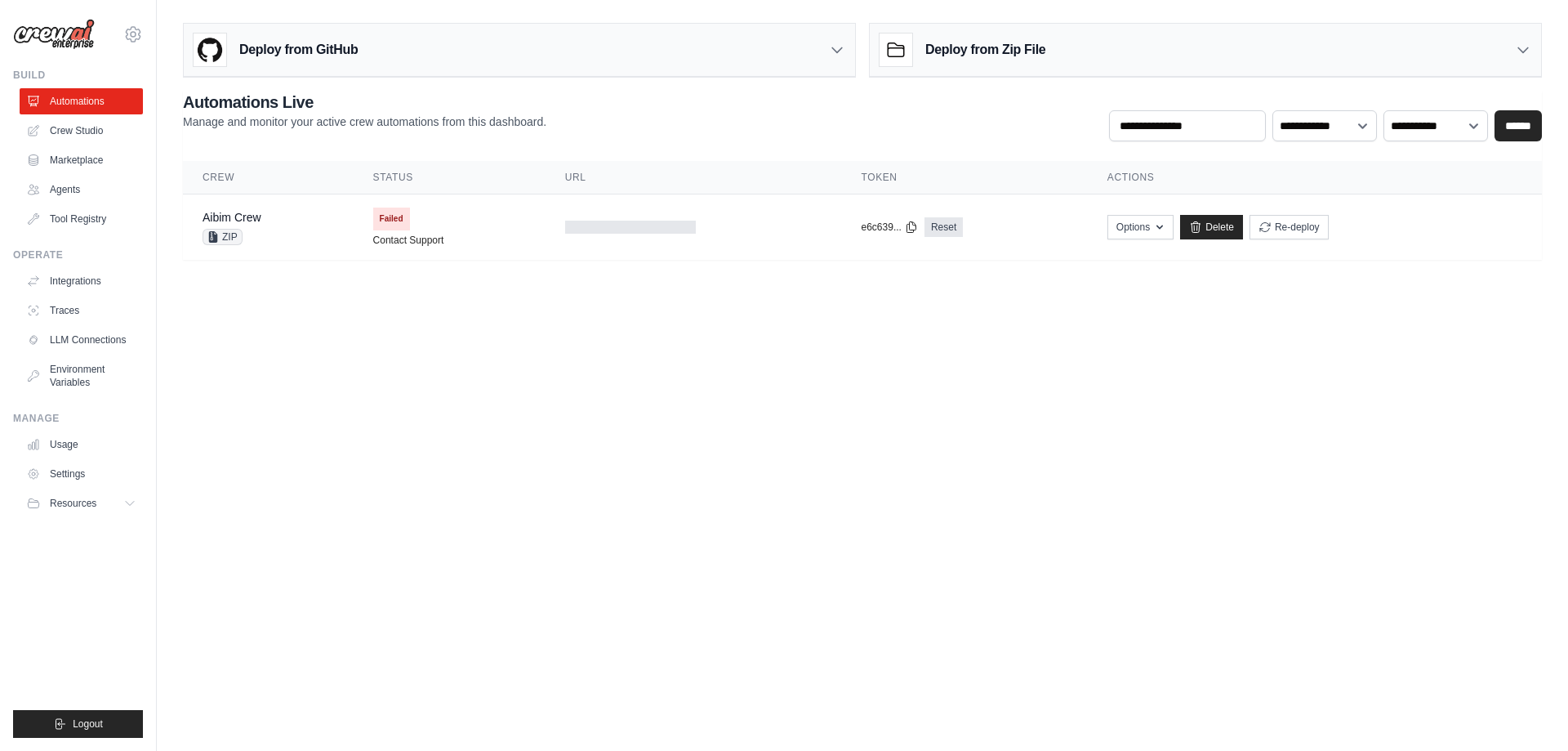
click at [1027, 54] on h3 "Deploy from Zip File" at bounding box center [985, 50] width 120 height 20
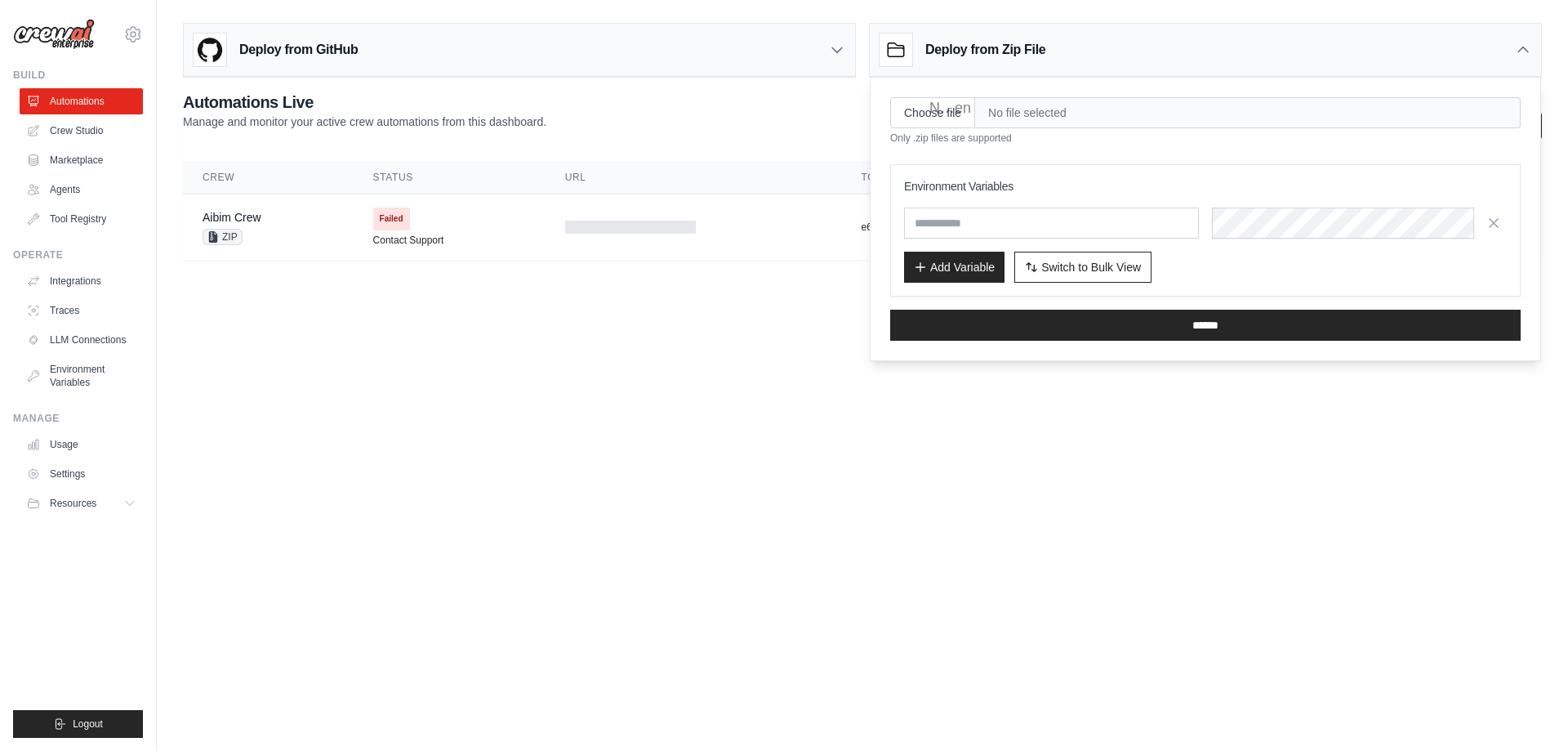
click at [1028, 49] on h3 "Deploy from Zip File" at bounding box center [985, 50] width 120 height 20
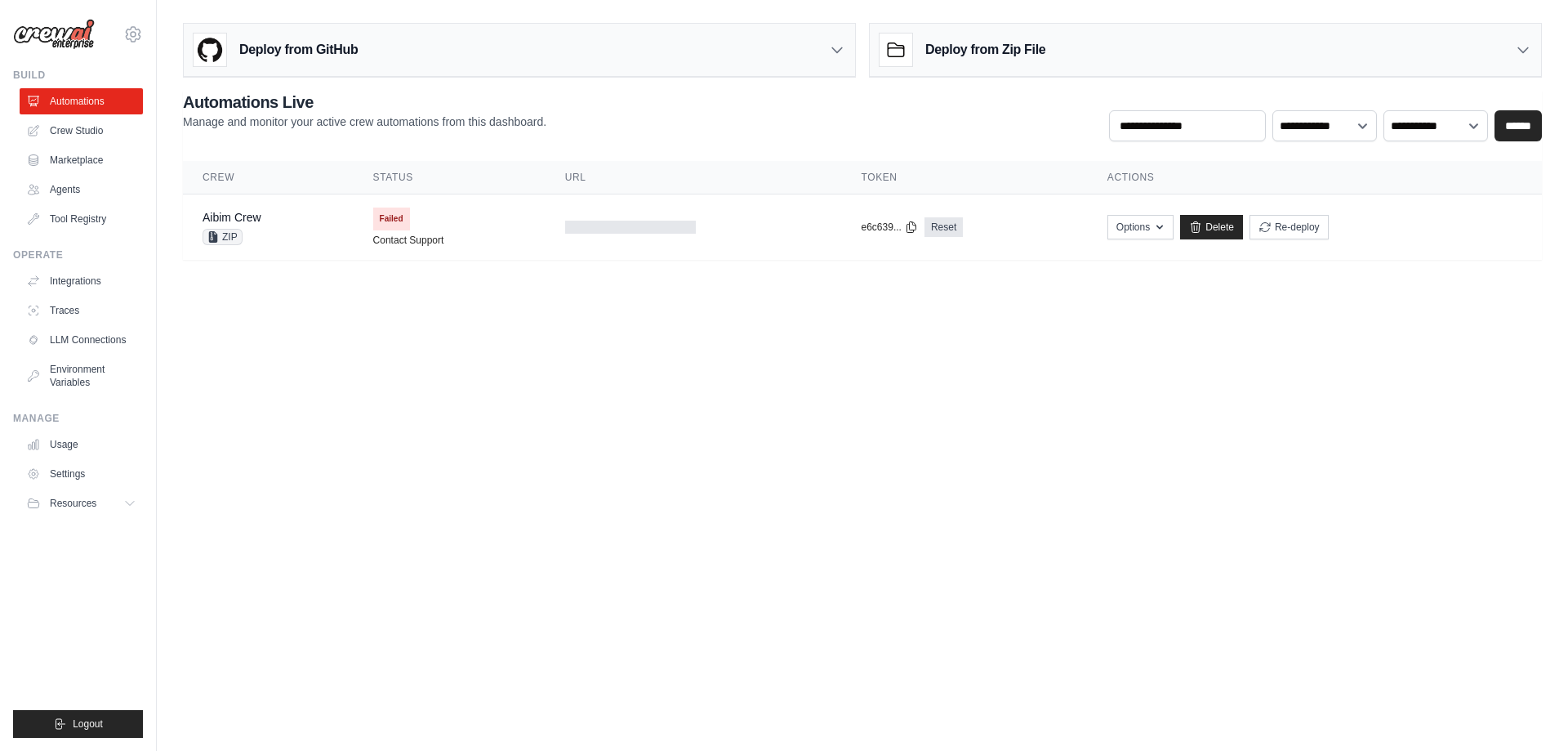
click at [735, 310] on body "[EMAIL_ADDRESS][DOMAIN_NAME] Settings Build Automations Crew Studio GitHub" at bounding box center [784, 375] width 1568 height 751
click at [62, 437] on link "Usage" at bounding box center [82, 444] width 123 height 26
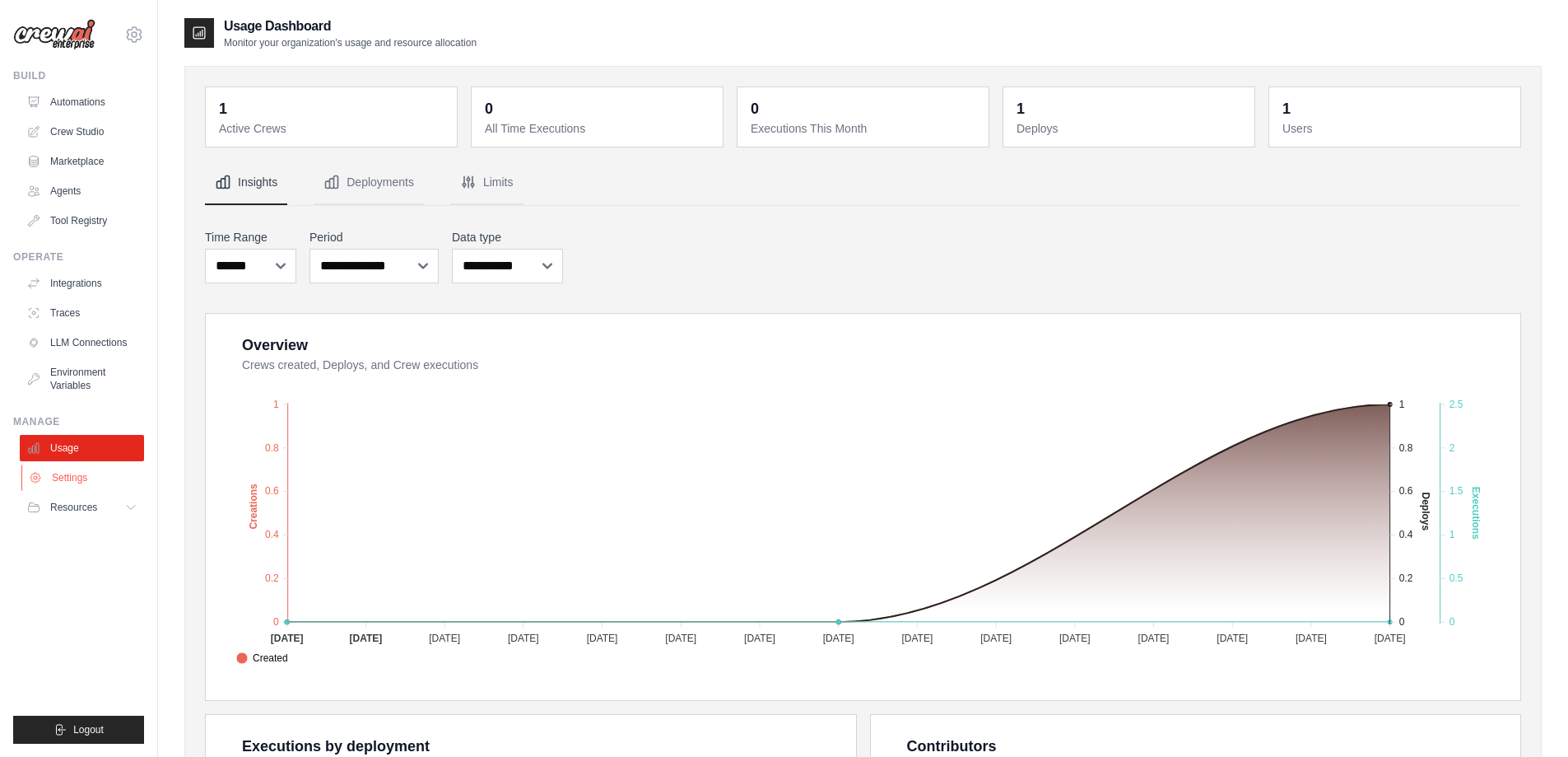
click at [77, 479] on link "Settings" at bounding box center [83, 477] width 124 height 26
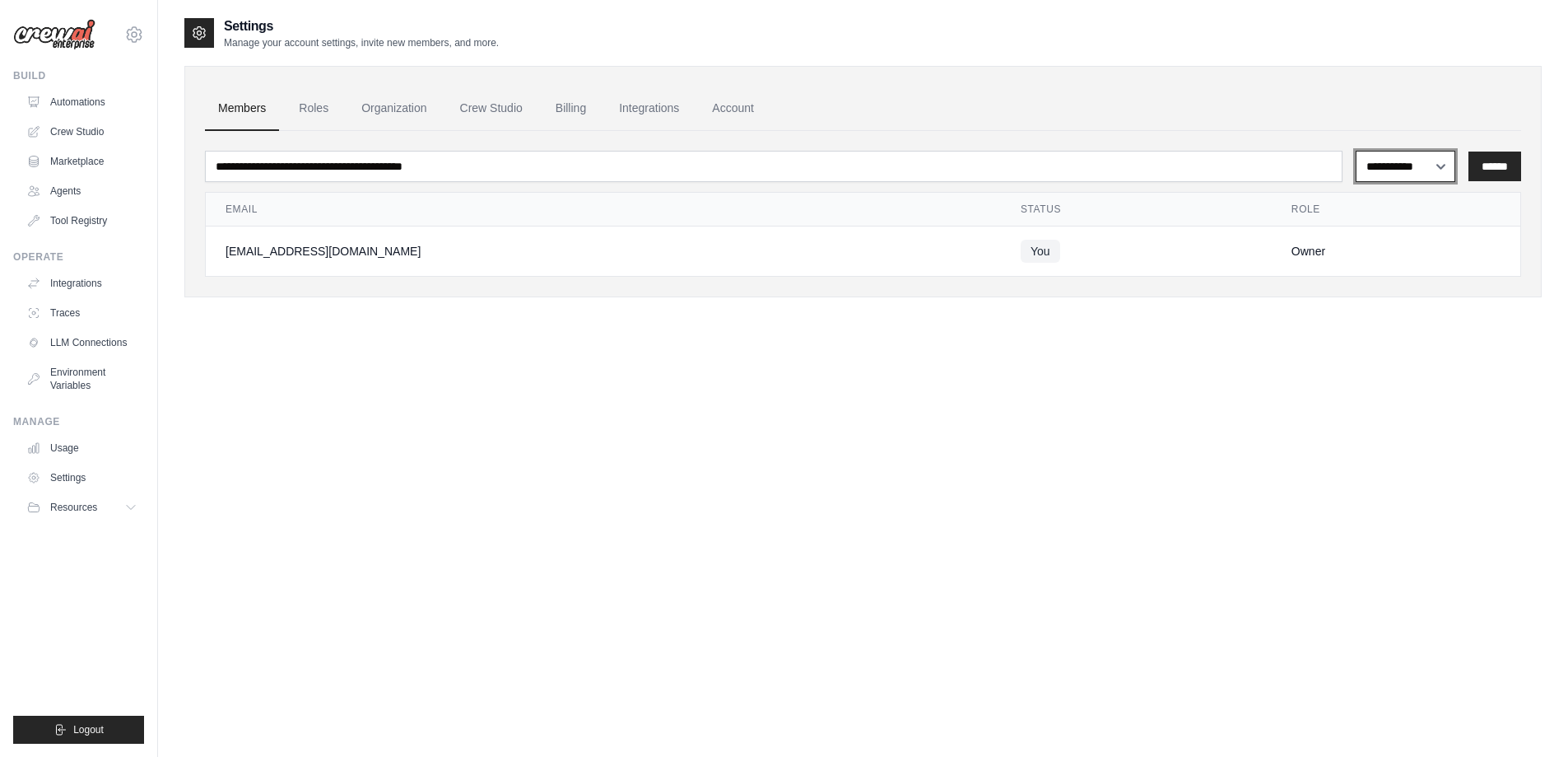
click at [1439, 164] on select "**********" at bounding box center [1406, 166] width 100 height 32
click at [1385, 118] on ul "Members Roles Organization Crew Studio Billing Integrations Account" at bounding box center [862, 109] width 1316 height 44
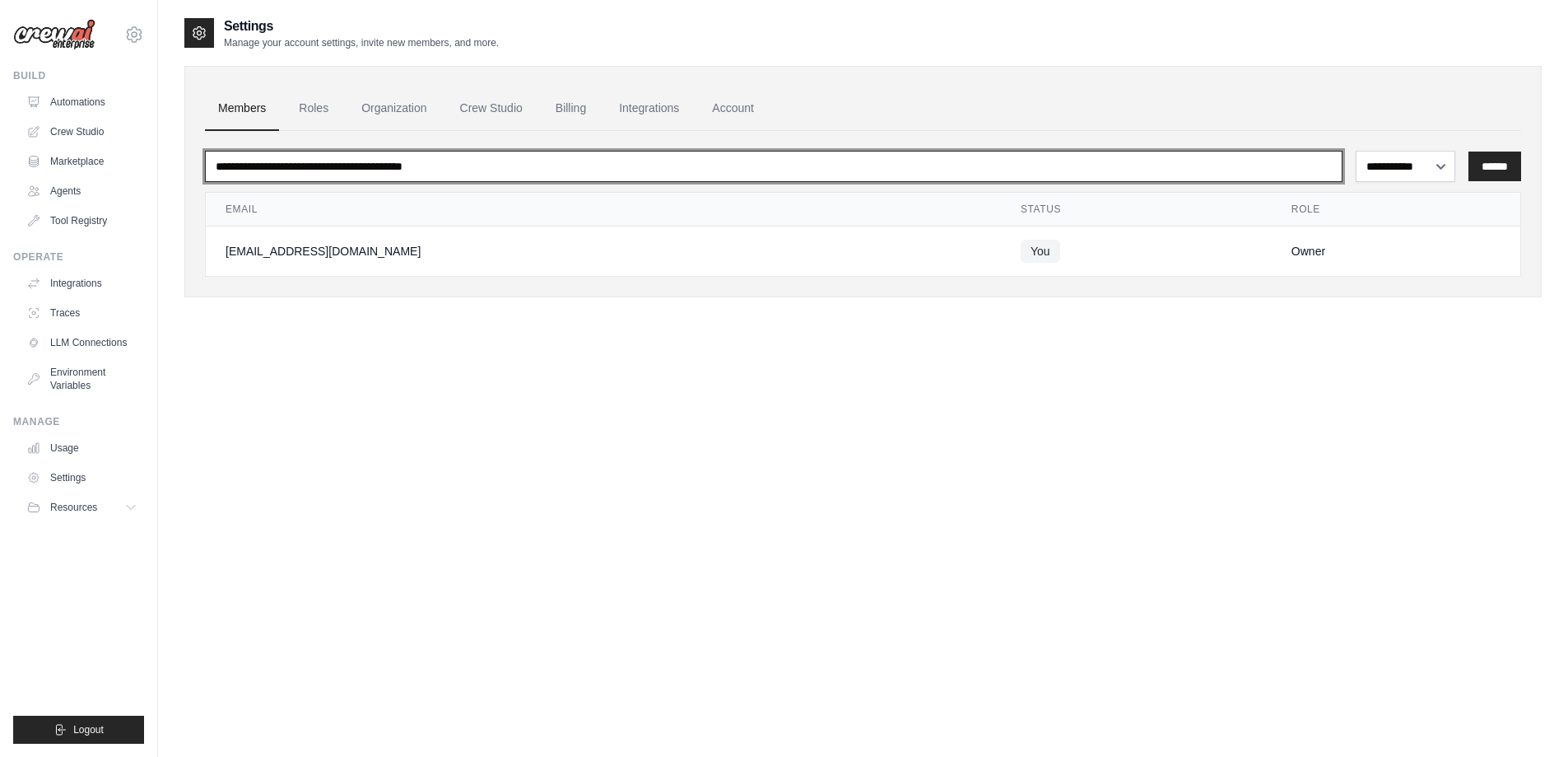
click at [371, 168] on input "email" at bounding box center [773, 166] width 1137 height 32
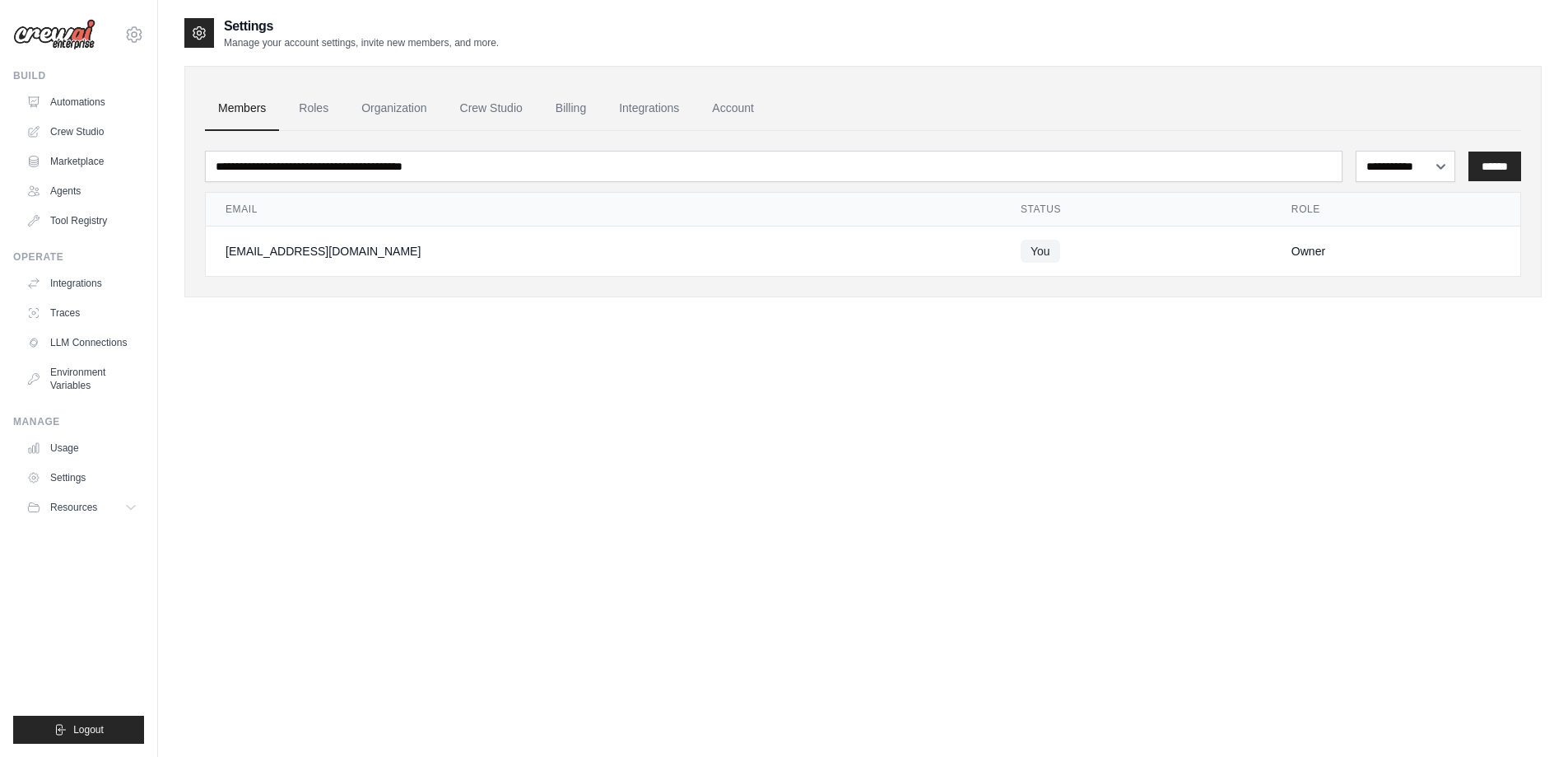
click at [452, 414] on div "**********" at bounding box center [863, 394] width 1357 height 757
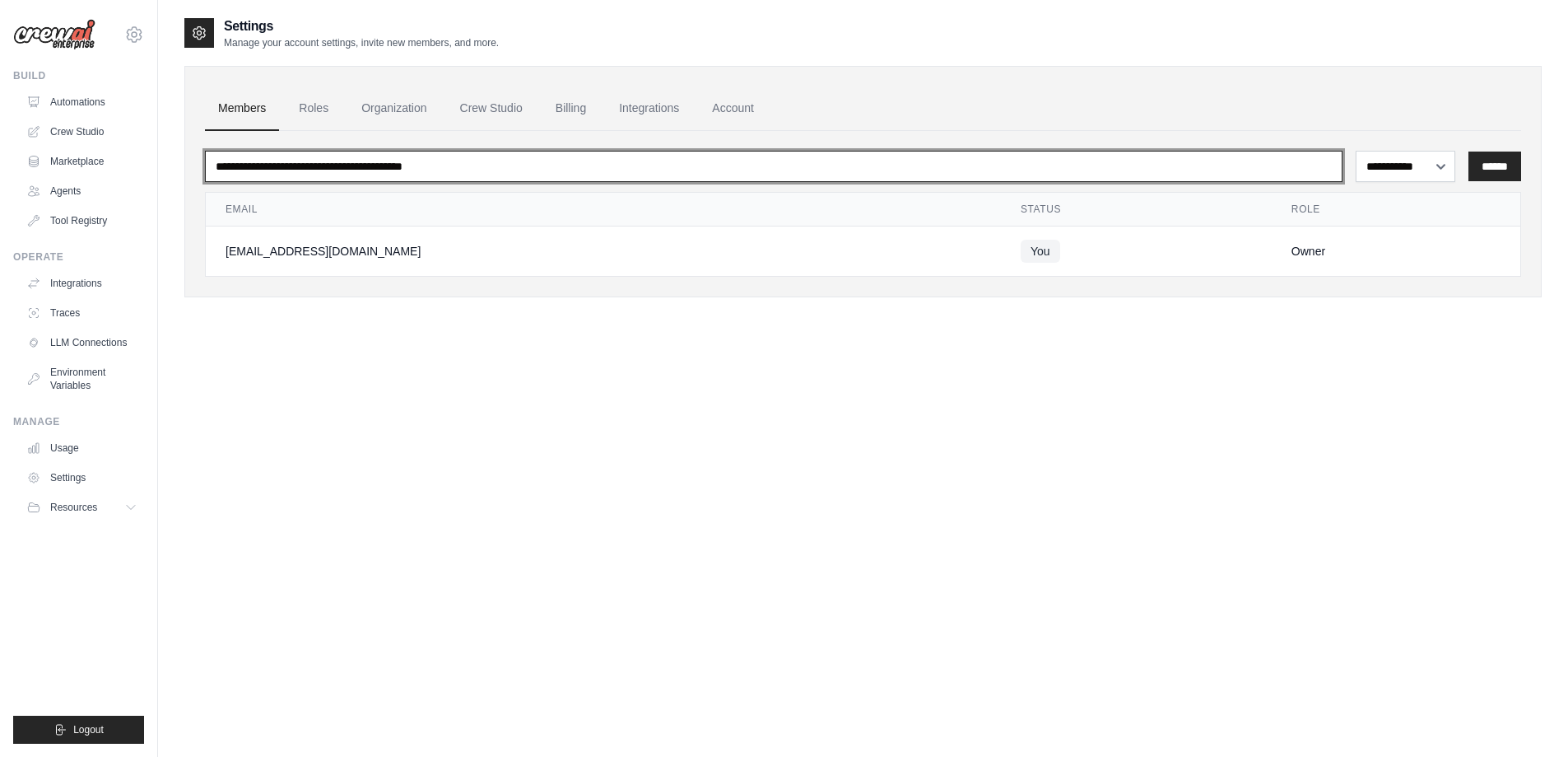
click at [558, 166] on input "email" at bounding box center [773, 166] width 1137 height 32
type input "*"
type input "**********"
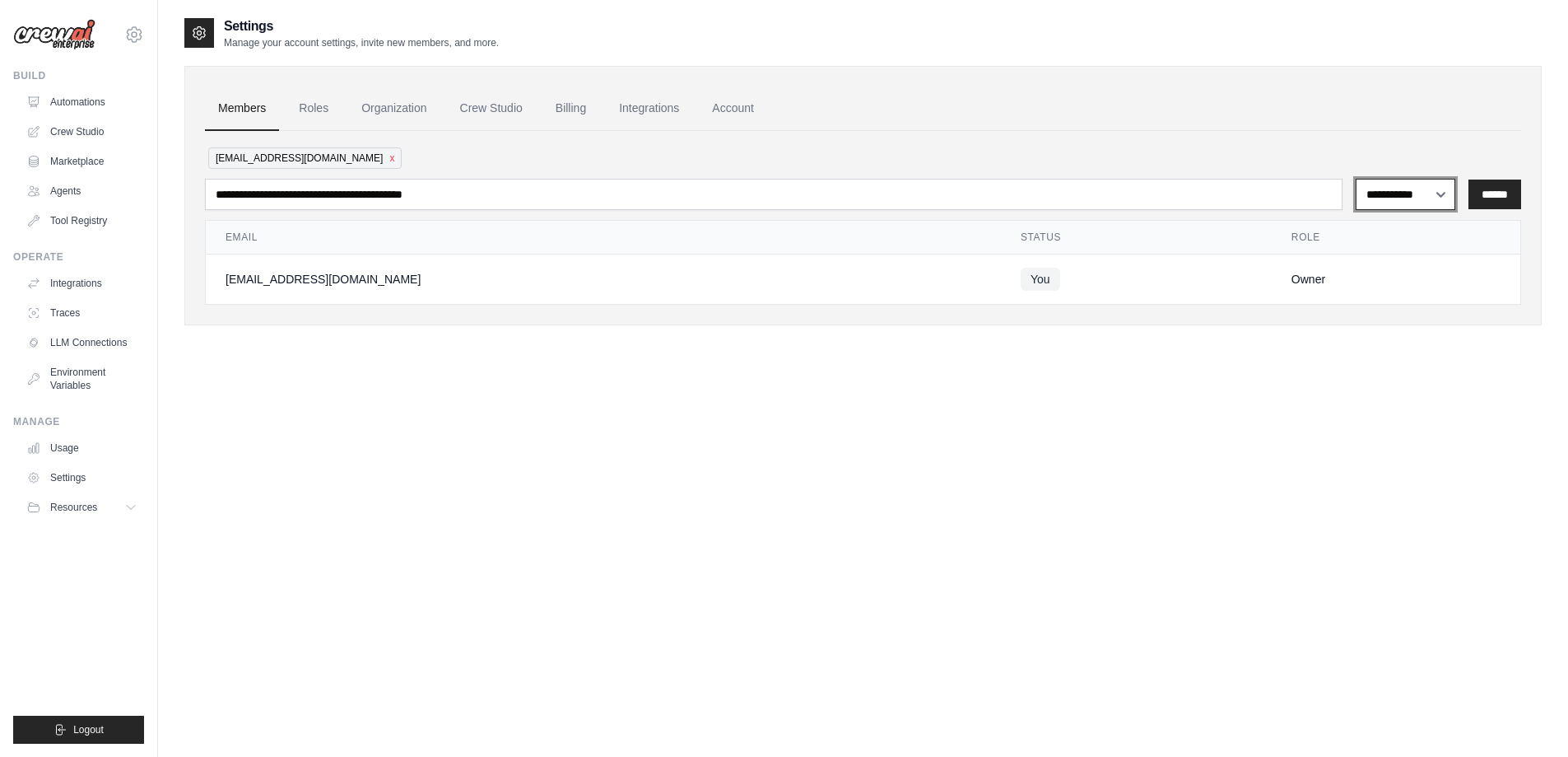
click at [1428, 195] on select "**********" at bounding box center [1406, 194] width 100 height 32
select select "******"
click at [1356, 179] on select "**********" at bounding box center [1406, 194] width 100 height 32
click at [1487, 201] on input "******" at bounding box center [1495, 194] width 53 height 30
drag, startPoint x: 353, startPoint y: 158, endPoint x: 492, endPoint y: 149, distance: 139.3
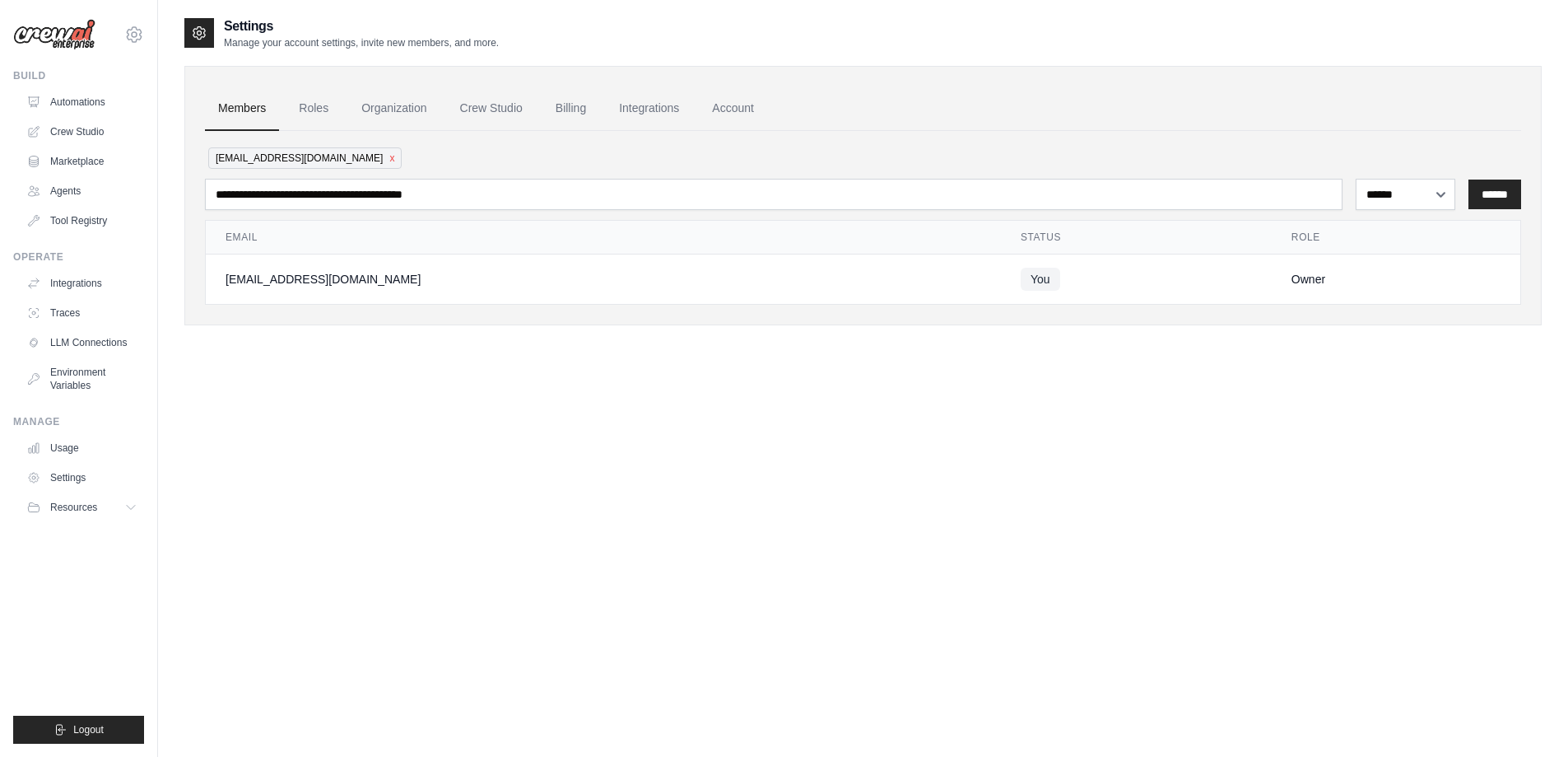
click at [492, 149] on div "[EMAIL_ADDRESS][DOMAIN_NAME] x" at bounding box center [862, 158] width 1316 height 28
click at [493, 148] on div "[EMAIL_ADDRESS][DOMAIN_NAME] x" at bounding box center [862, 158] width 1316 height 28
click at [301, 110] on link "Roles" at bounding box center [313, 109] width 56 height 44
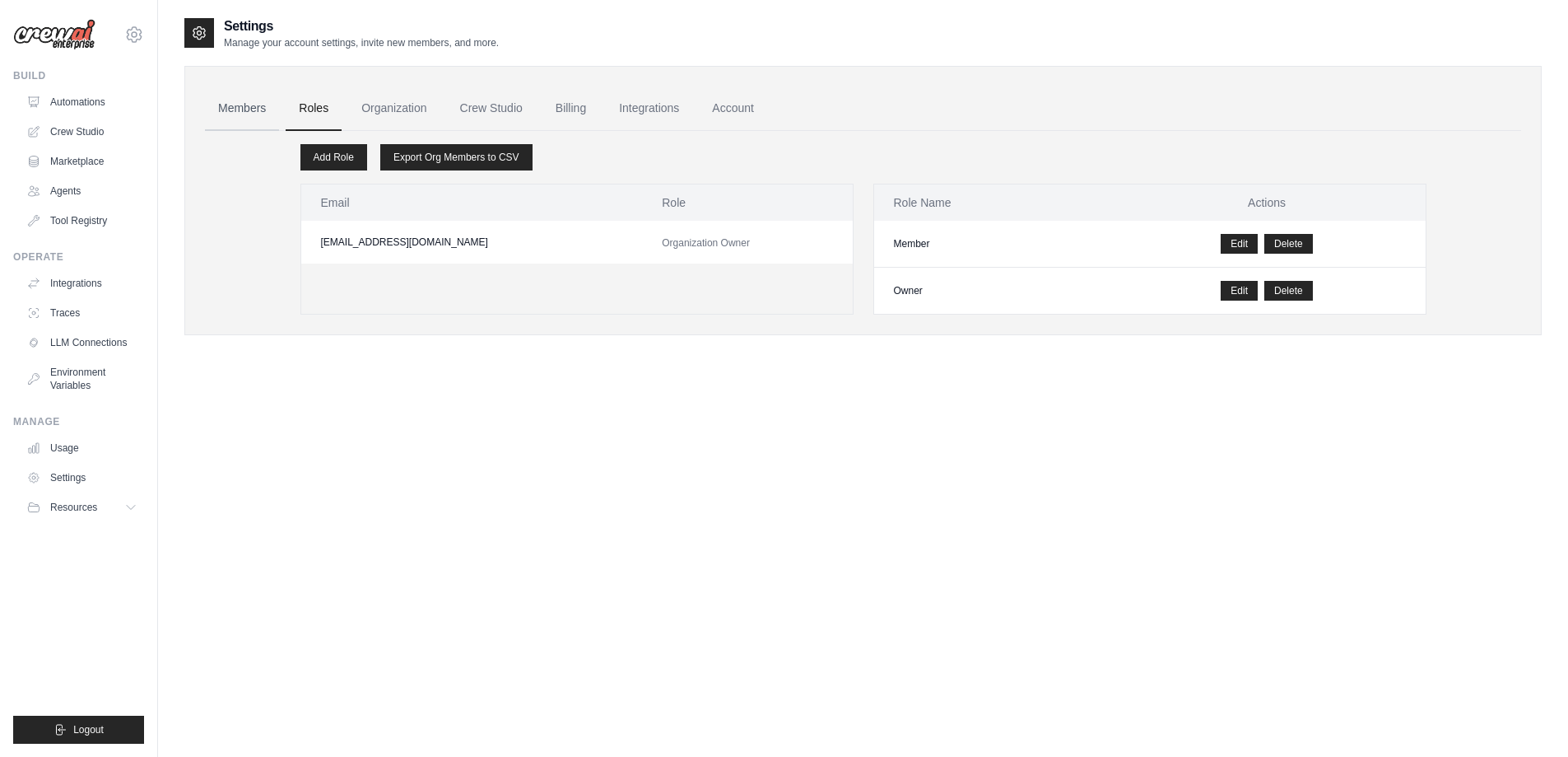
click at [253, 110] on link "Members" at bounding box center [241, 109] width 74 height 44
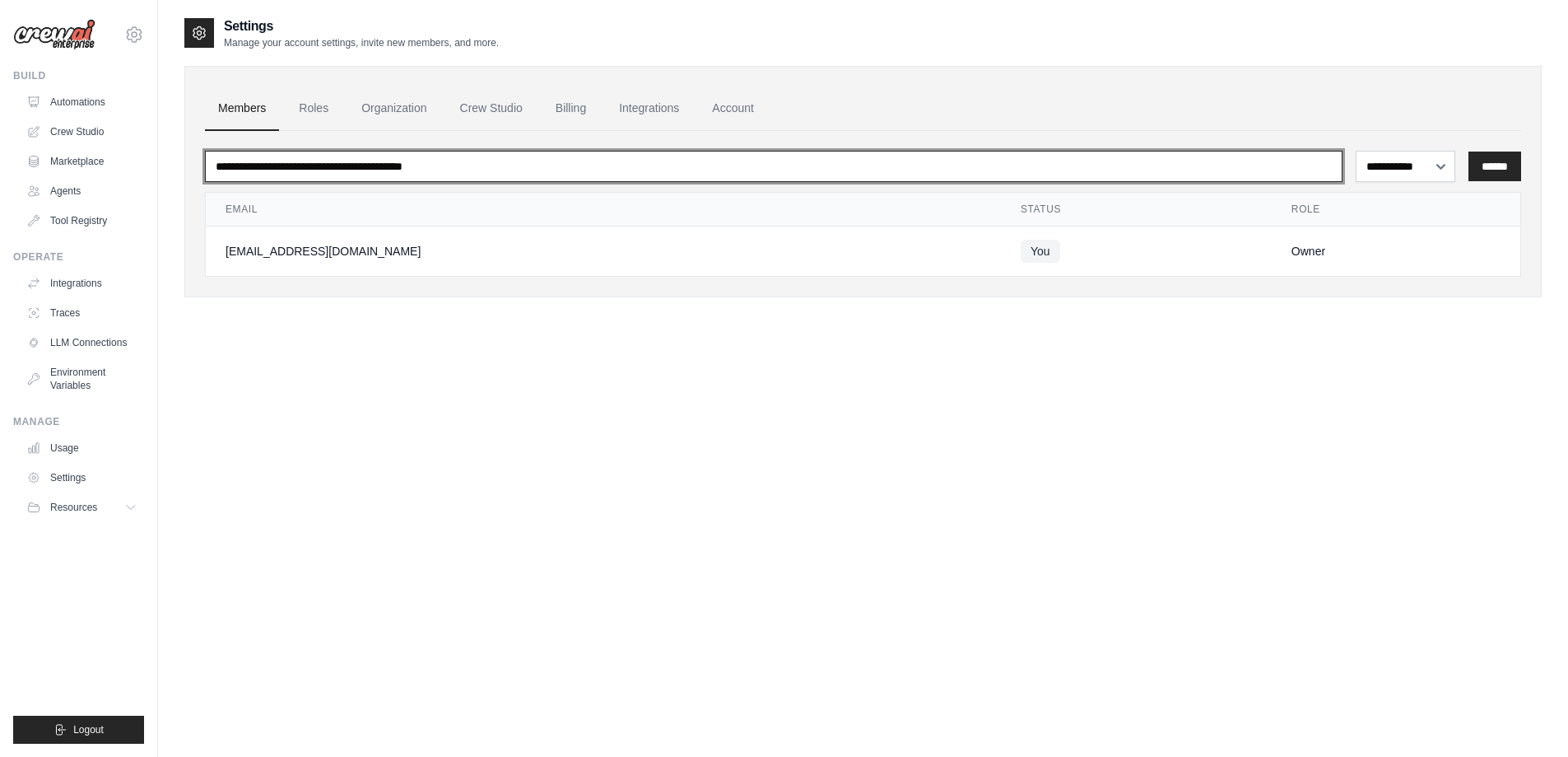
click at [973, 169] on input "email" at bounding box center [773, 166] width 1137 height 32
type input "**********"
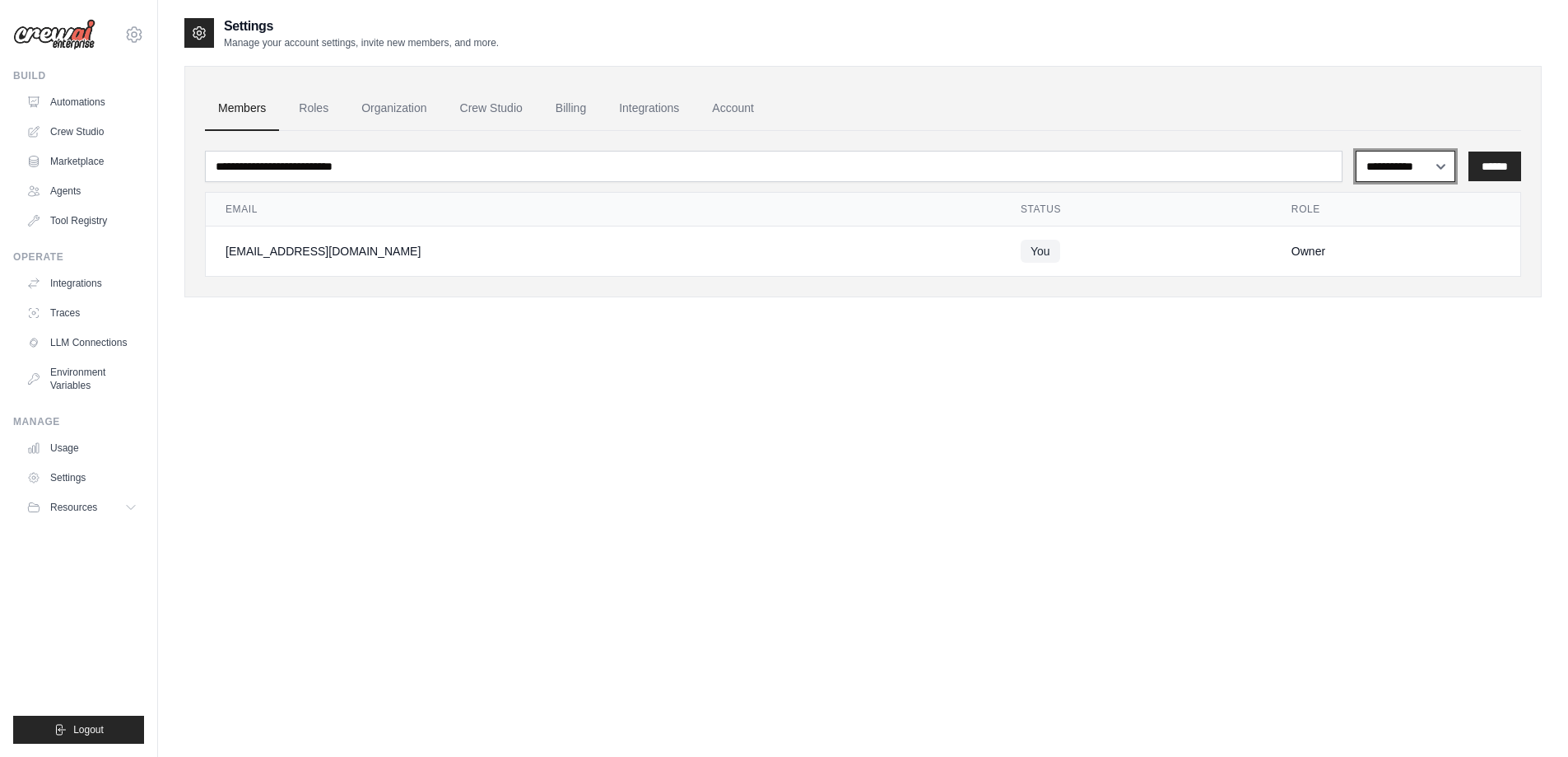
click at [1395, 158] on select "**********" at bounding box center [1406, 166] width 100 height 32
select select "******"
click at [1356, 151] on select "**********" at bounding box center [1406, 166] width 100 height 32
click at [1504, 167] on input "******" at bounding box center [1495, 166] width 53 height 30
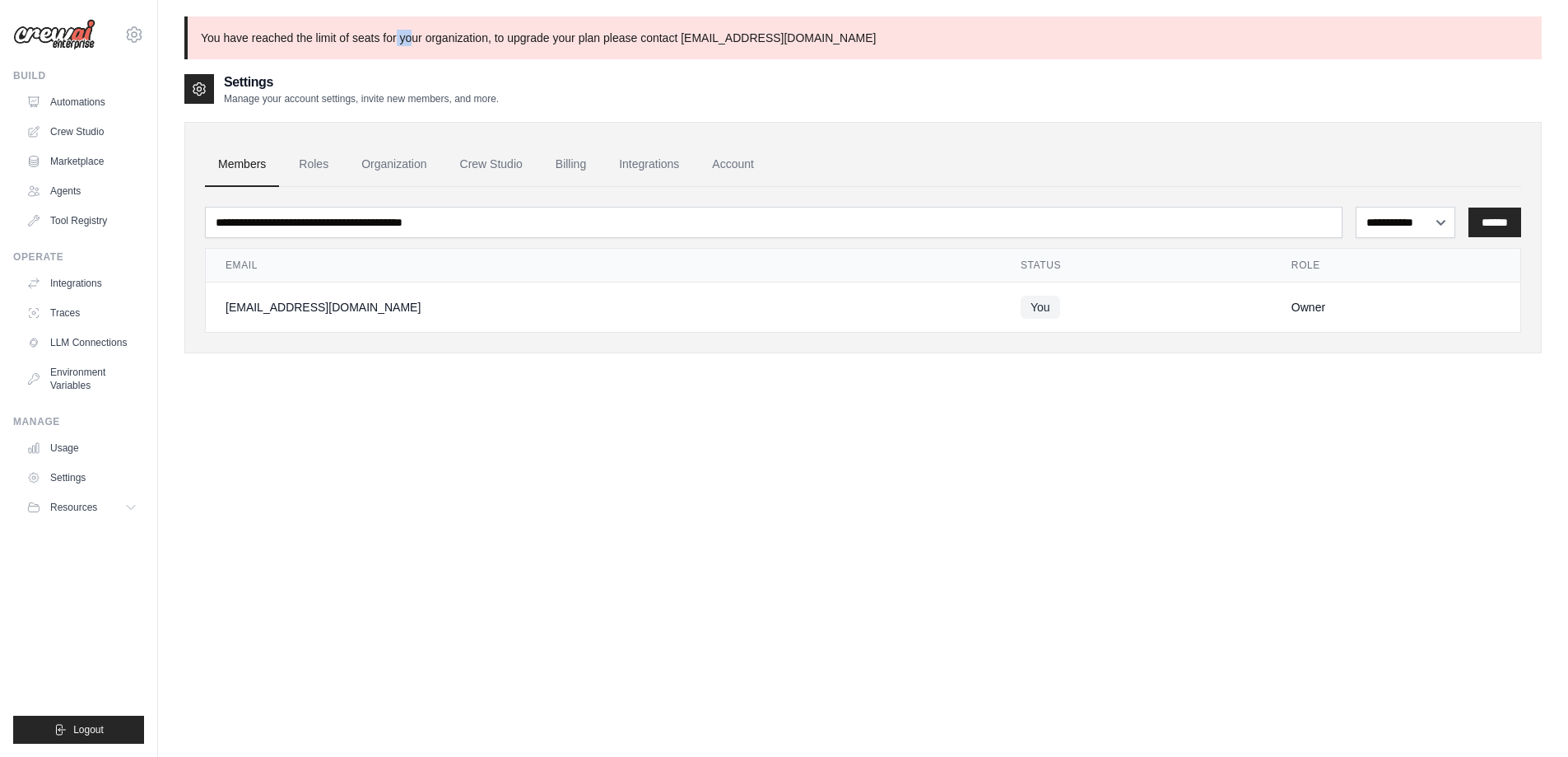
drag, startPoint x: 398, startPoint y: 38, endPoint x: 386, endPoint y: 35, distance: 12.4
click at [408, 36] on p "You have reached the limit of seats for your organization, to upgrade your plan…" at bounding box center [863, 38] width 1357 height 43
drag, startPoint x: 339, startPoint y: 37, endPoint x: 433, endPoint y: 32, distance: 94.1
click at [432, 32] on p "You have reached the limit of seats for your organization, to upgrade your plan…" at bounding box center [863, 38] width 1357 height 43
click at [82, 314] on link "Traces" at bounding box center [83, 313] width 124 height 26
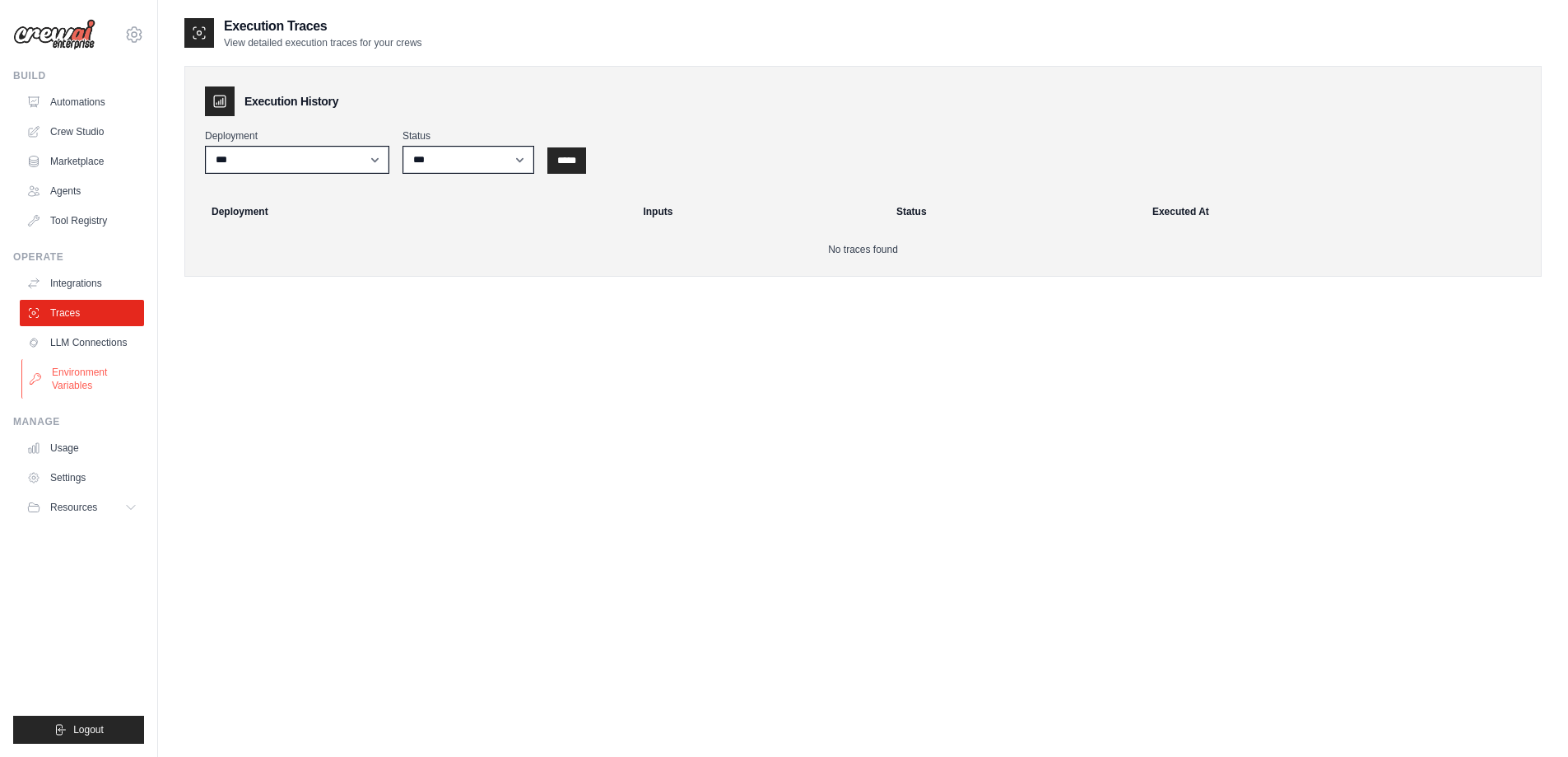
click at [82, 386] on link "Environment Variables" at bounding box center [83, 378] width 124 height 39
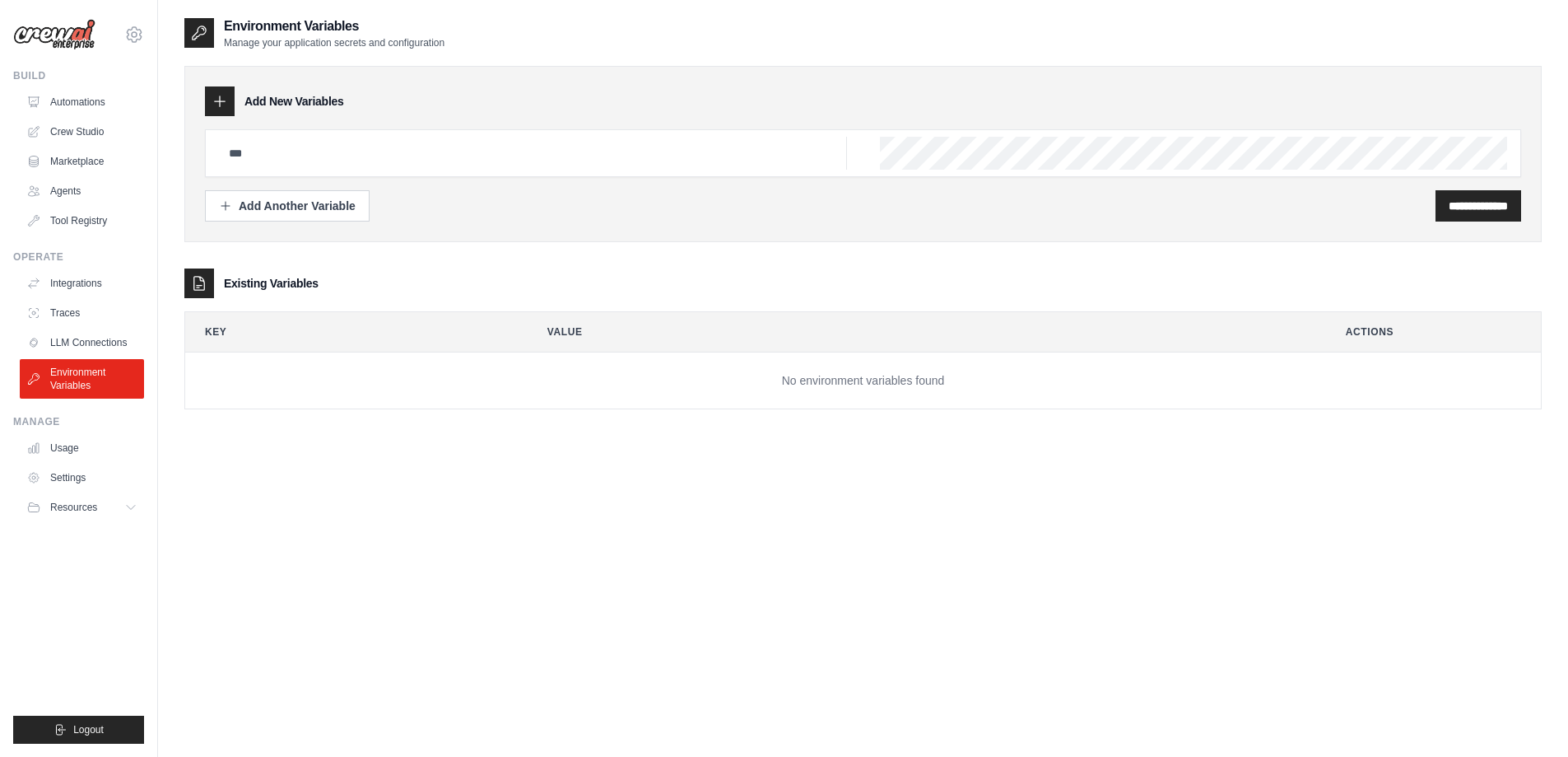
click at [575, 706] on div "**********" at bounding box center [863, 394] width 1357 height 757
click at [605, 273] on div "Existing Variables" at bounding box center [863, 283] width 1357 height 30
click at [349, 298] on environment-variables\a "Existing Variables Key Value Actions No environment variables found" at bounding box center [863, 339] width 1357 height 140
click at [192, 293] on div at bounding box center [199, 283] width 30 height 30
click at [89, 408] on ul "Build Automations Crew Studio Marketplace Agents" at bounding box center [79, 406] width 131 height 674
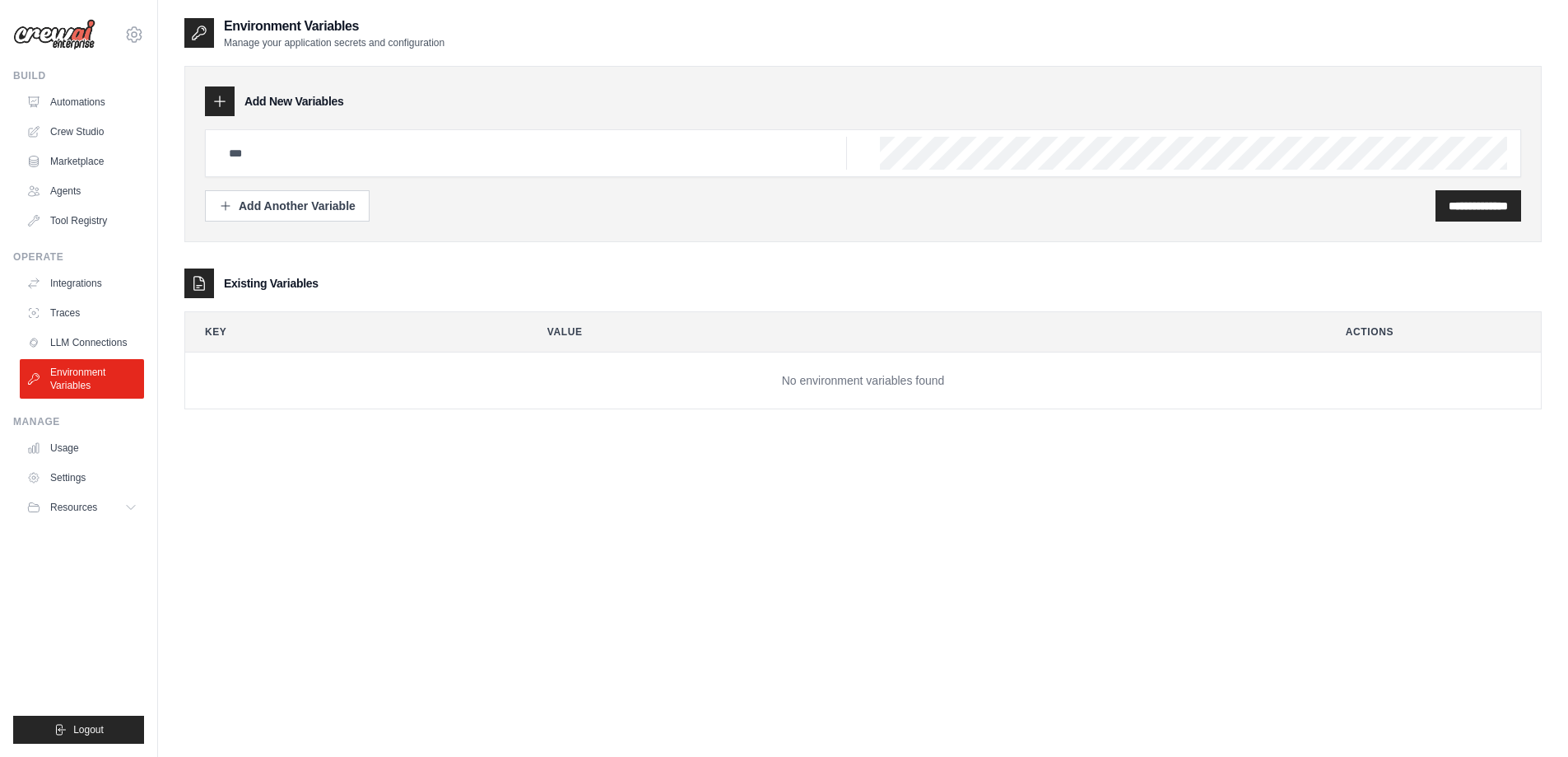
click at [89, 408] on ul "Build Automations Crew Studio Marketplace Agents" at bounding box center [79, 406] width 131 height 674
click at [87, 152] on link "Marketplace" at bounding box center [83, 161] width 124 height 26
